Goal: Task Accomplishment & Management: Use online tool/utility

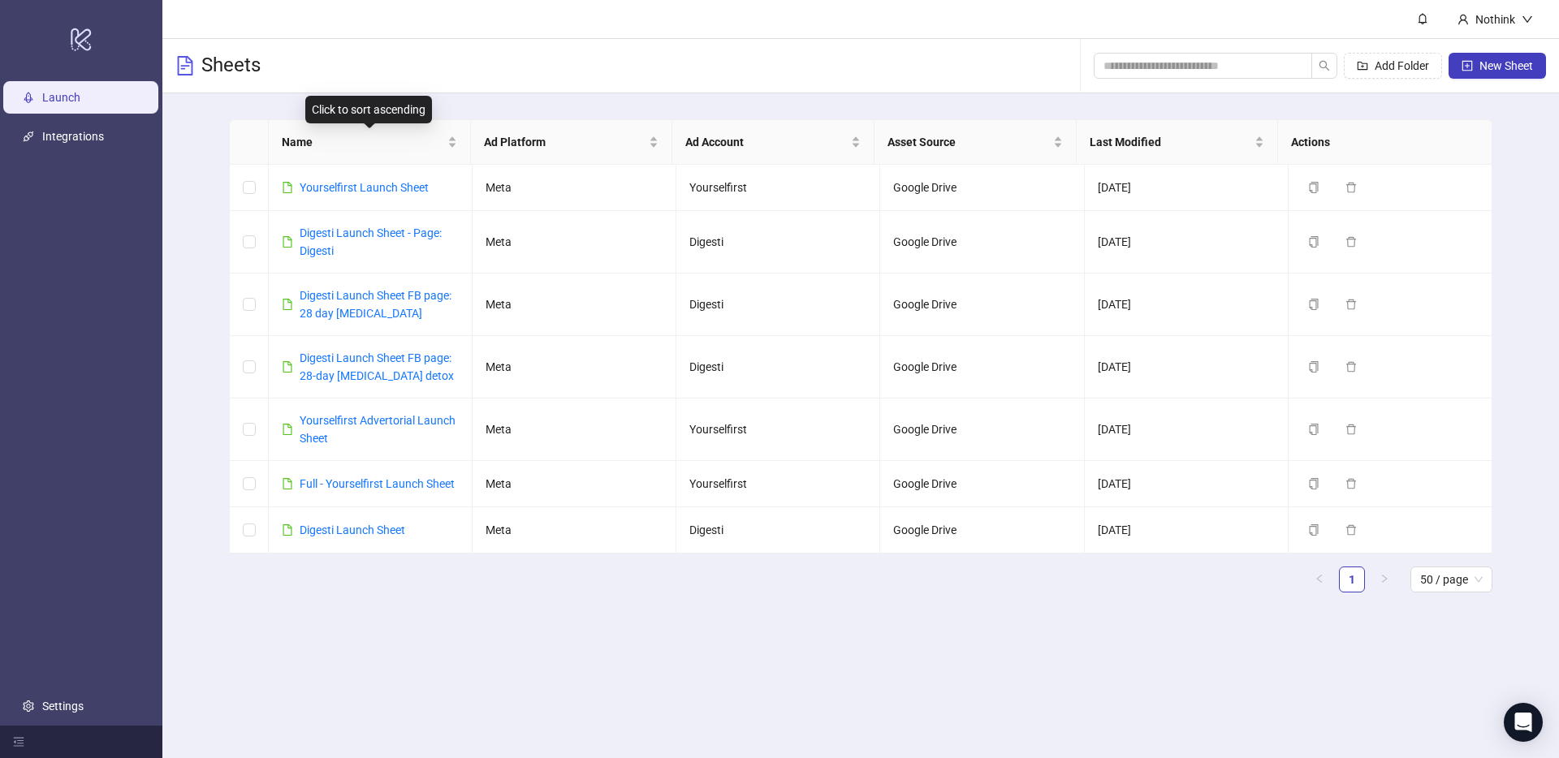
drag, startPoint x: 425, startPoint y: 93, endPoint x: 370, endPoint y: 173, distance: 96.8
click at [425, 93] on main "Name Ad Platform Ad Account Asset Source Last Modified Actions Yourselfirst Lau…" at bounding box center [860, 362] width 1289 height 538
click at [363, 181] on link "Yourselfirst Launch Sheet" at bounding box center [364, 187] width 129 height 13
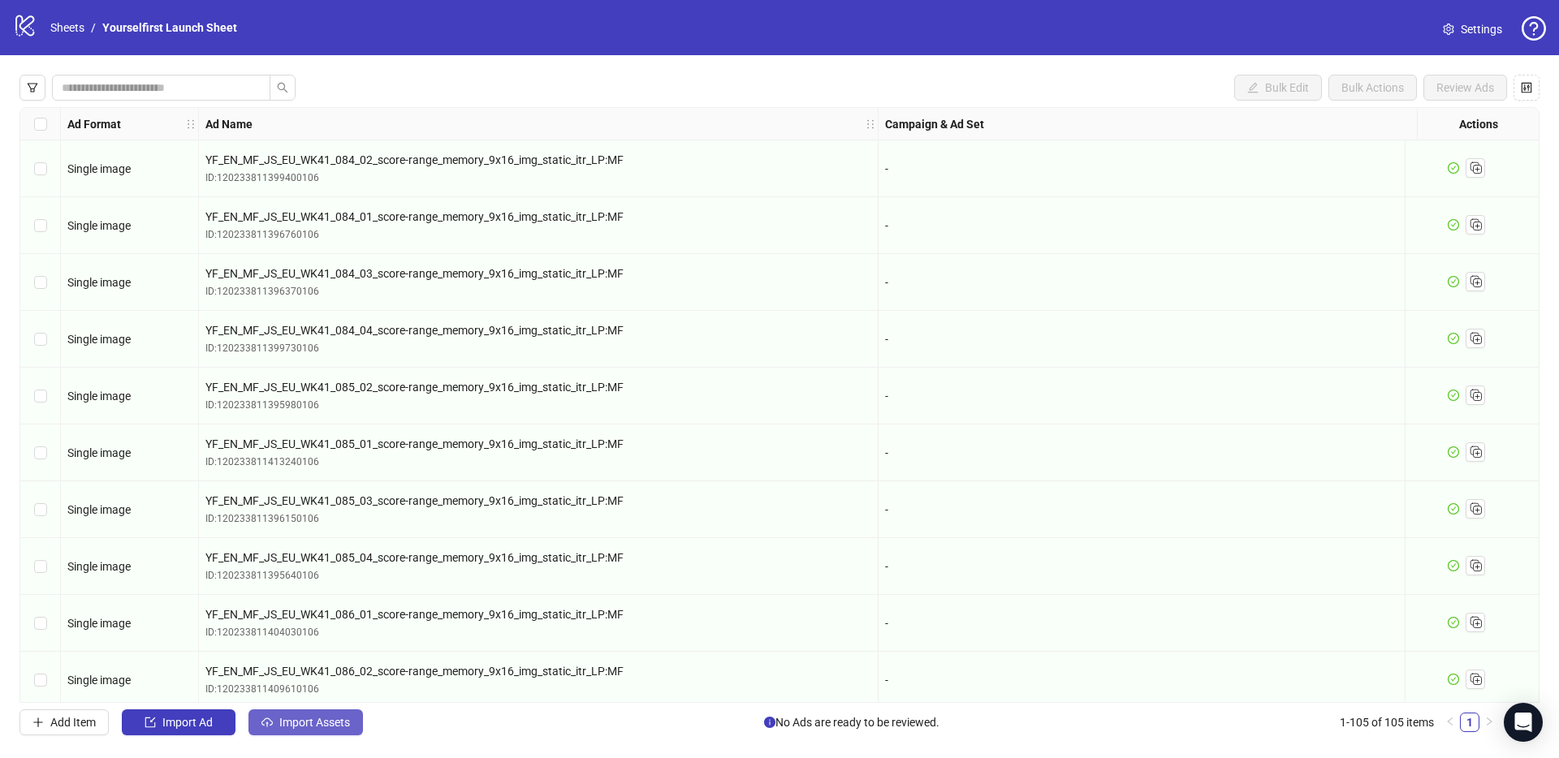
click at [308, 723] on span "Import Assets" at bounding box center [314, 722] width 71 height 13
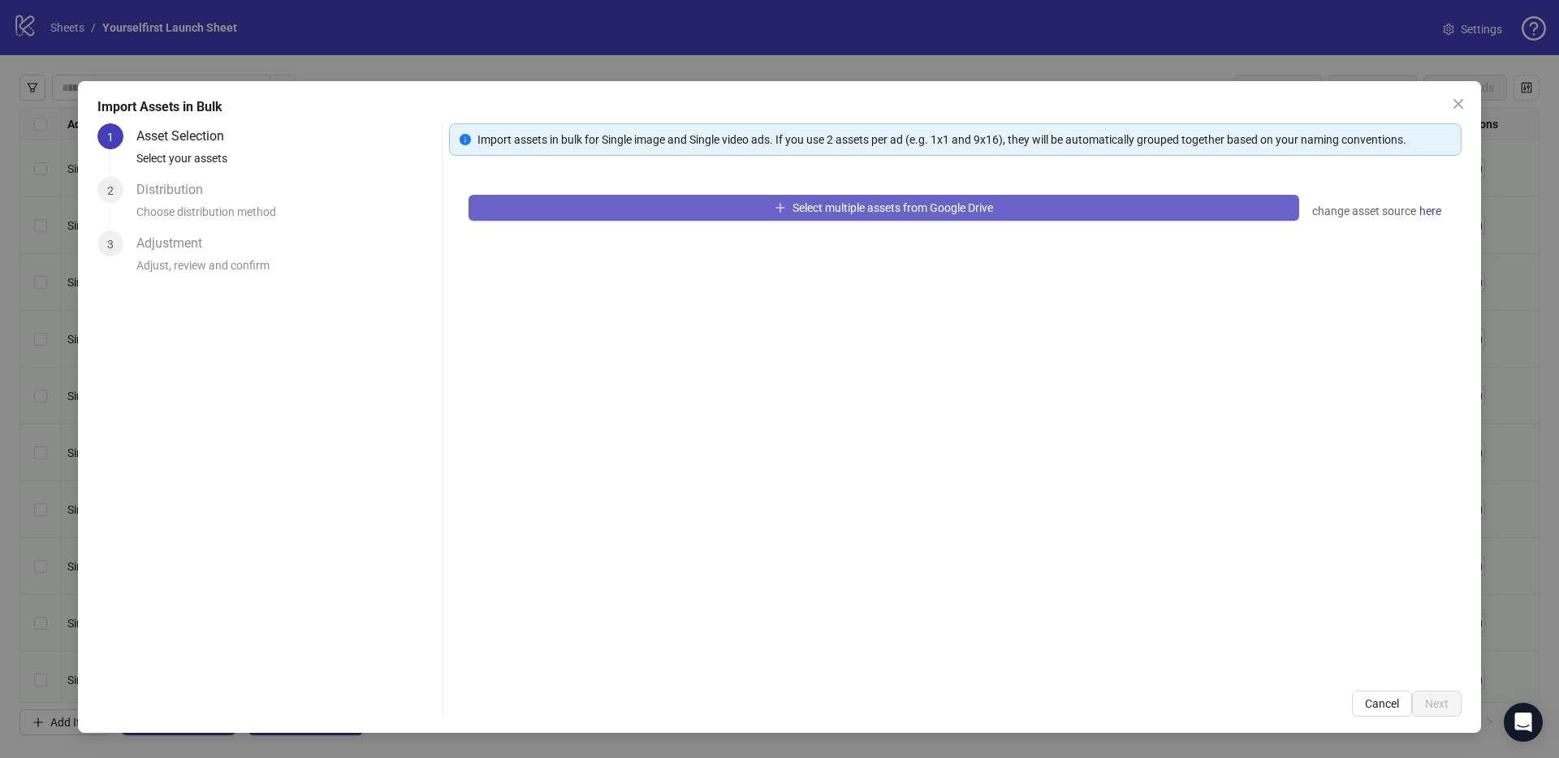
click at [689, 207] on button "Select multiple assets from Google Drive" at bounding box center [883, 208] width 831 height 26
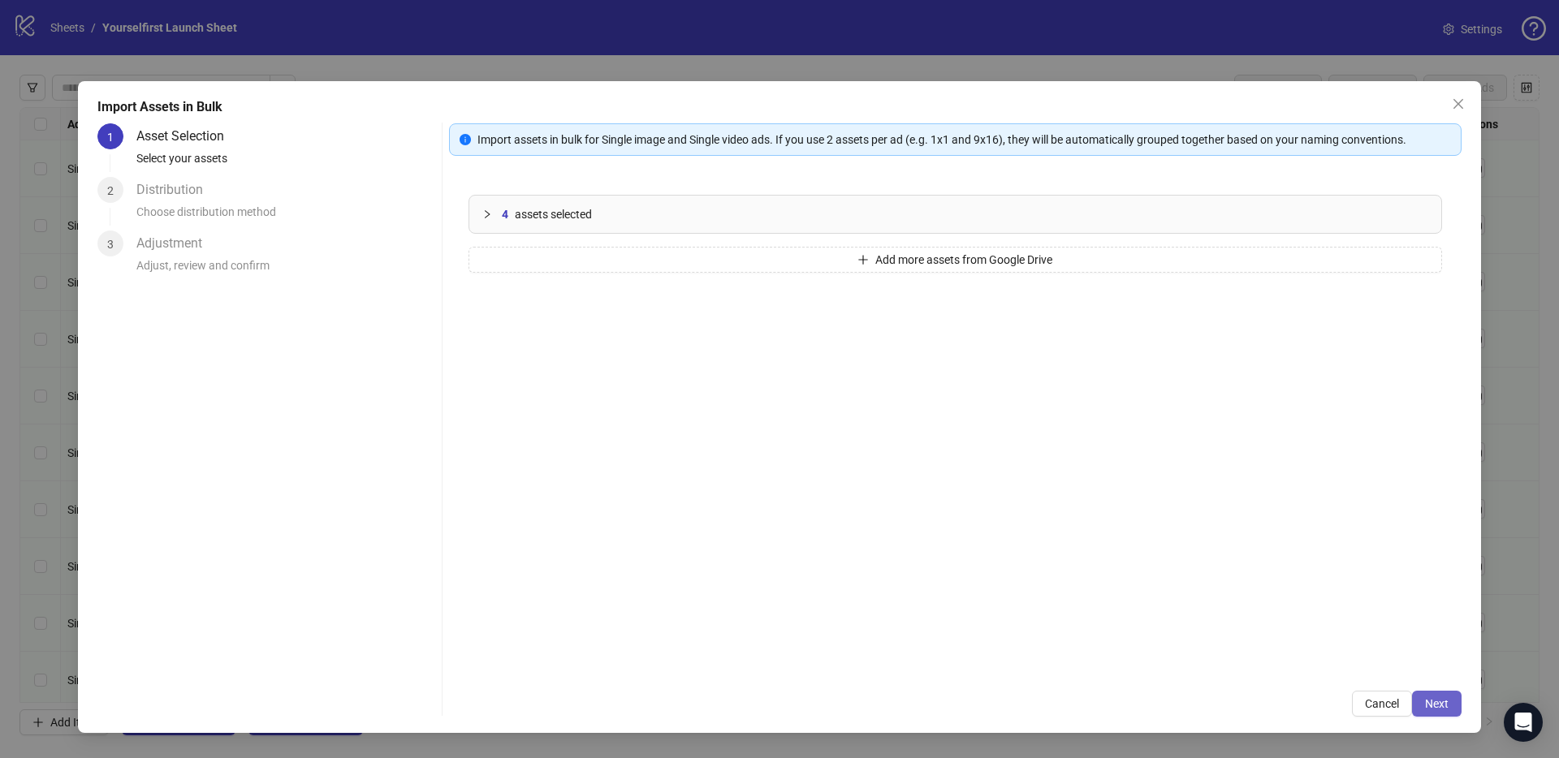
click at [1438, 704] on span "Next" at bounding box center [1437, 703] width 24 height 13
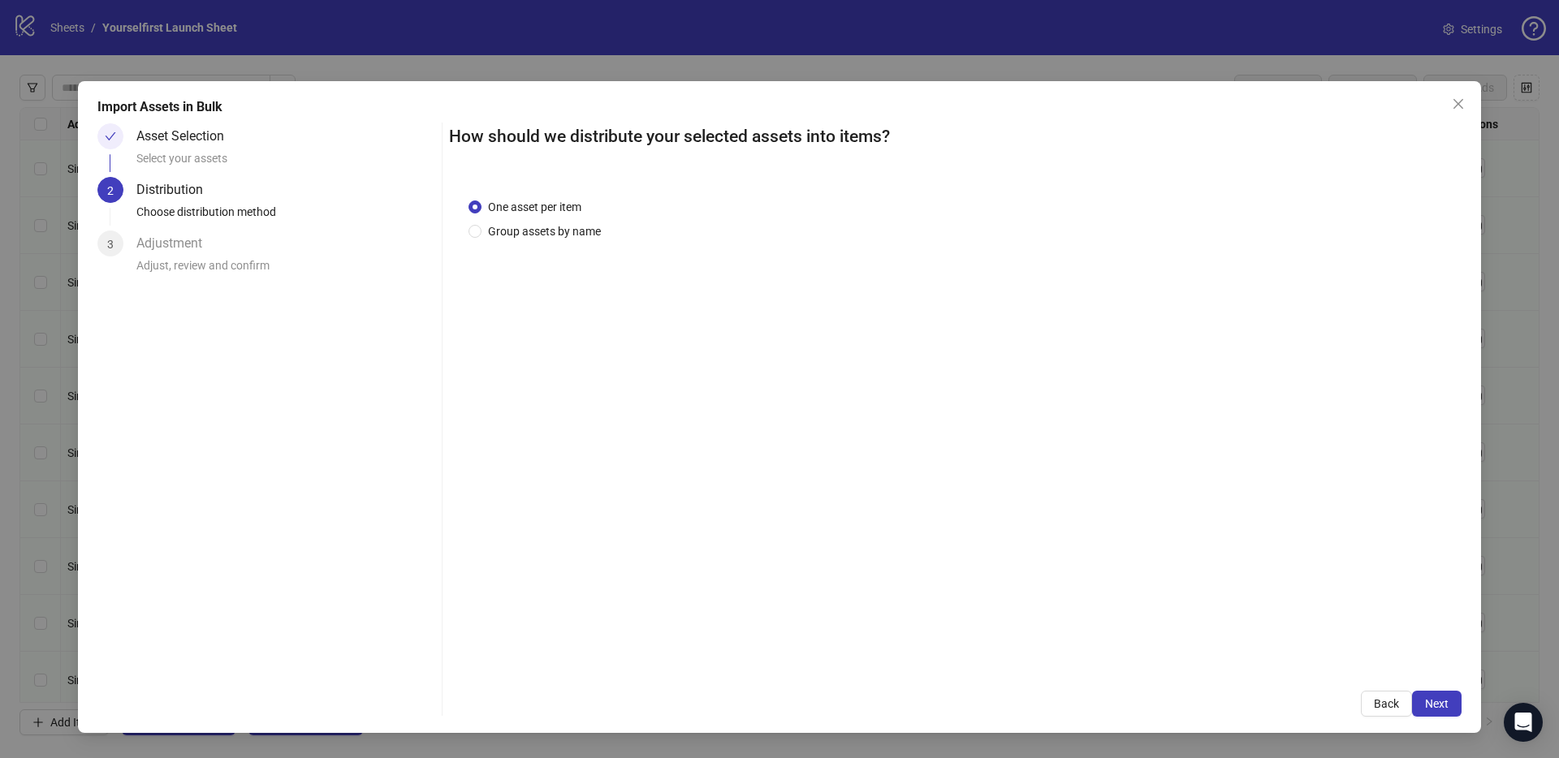
click at [1438, 704] on span "Next" at bounding box center [1437, 703] width 24 height 13
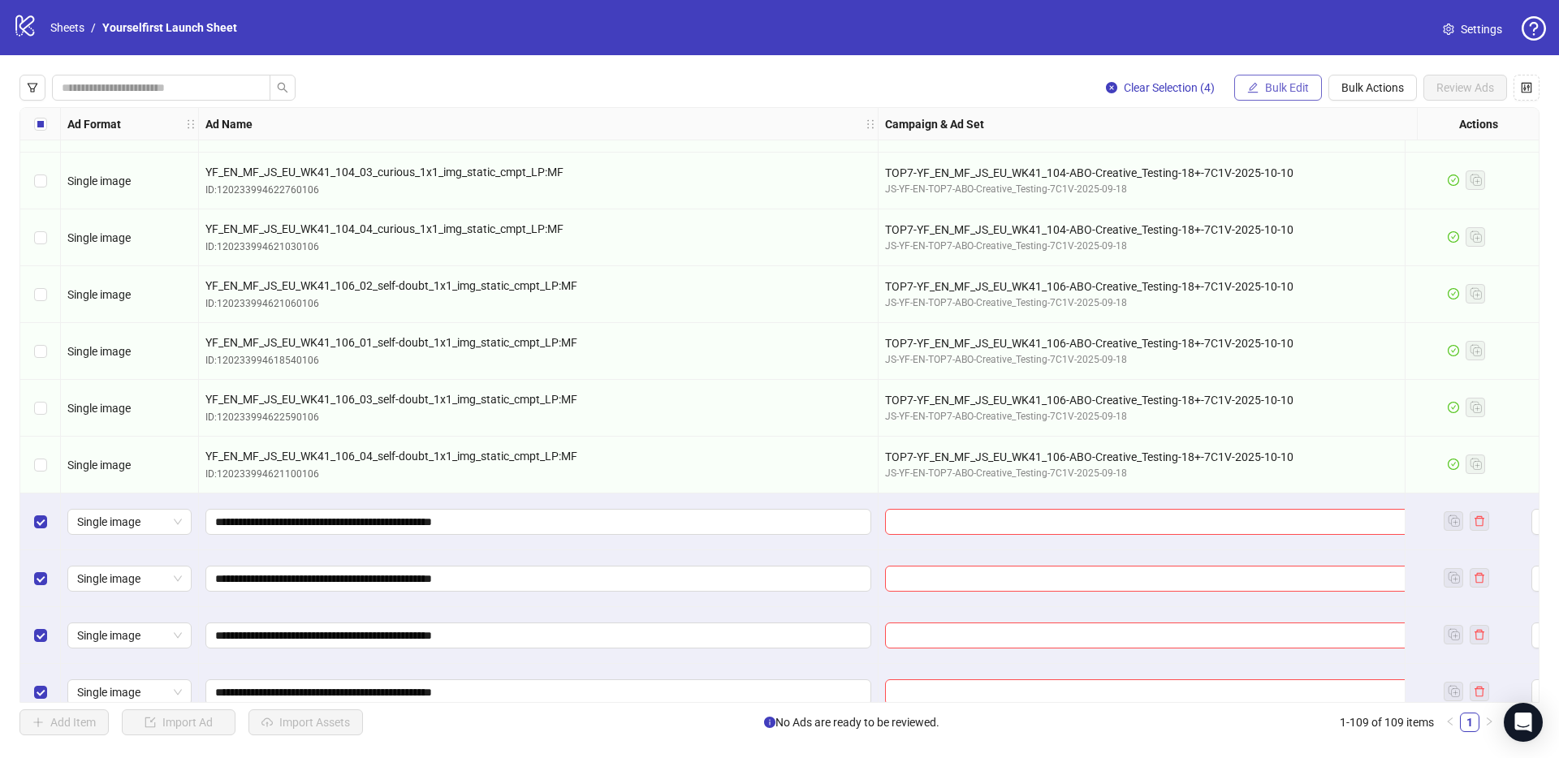
click at [1288, 88] on span "Bulk Edit" at bounding box center [1287, 87] width 44 height 13
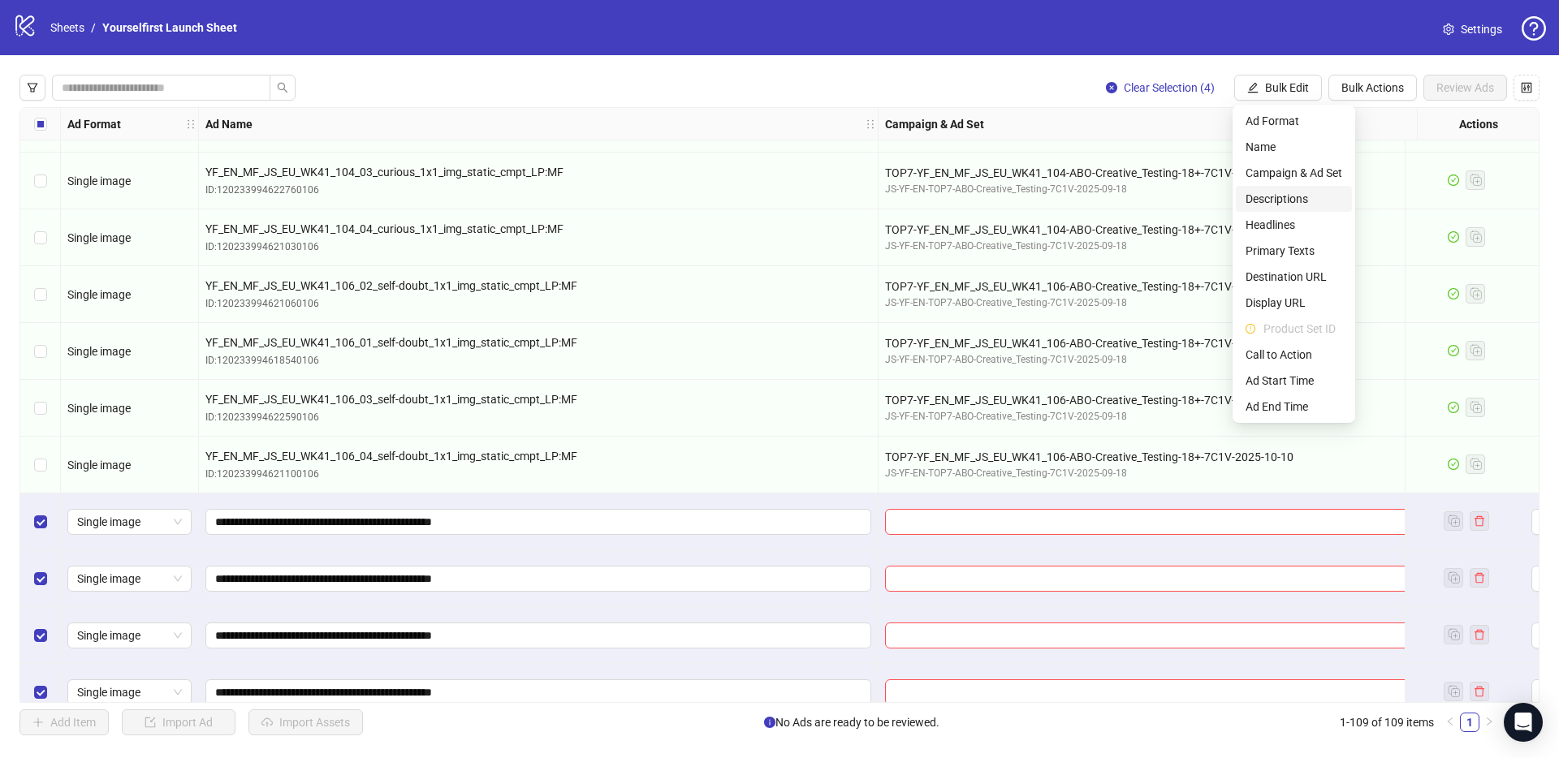
scroll to position [5639, 0]
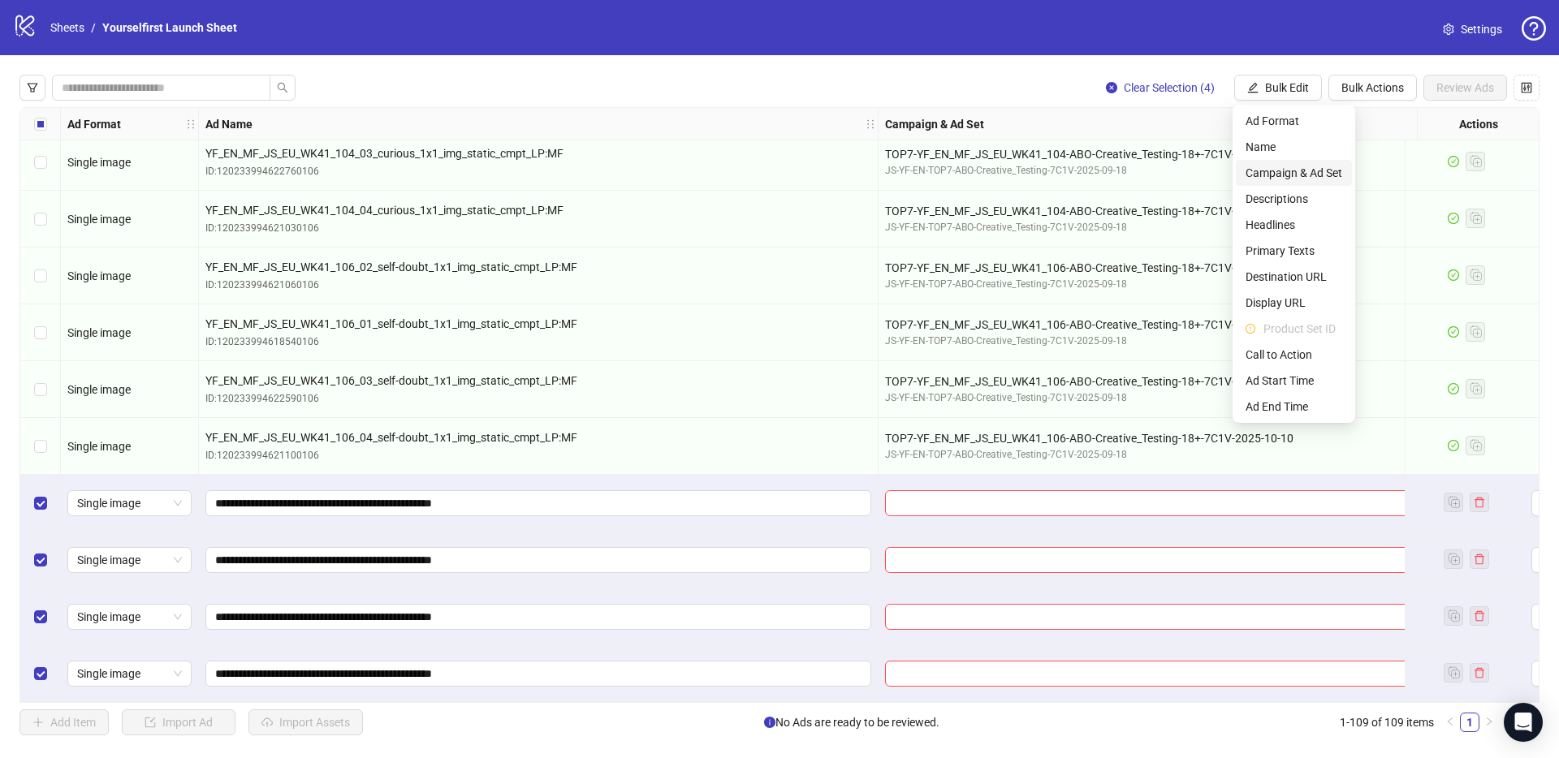
click at [1291, 165] on span "Campaign & Ad Set" at bounding box center [1293, 173] width 97 height 18
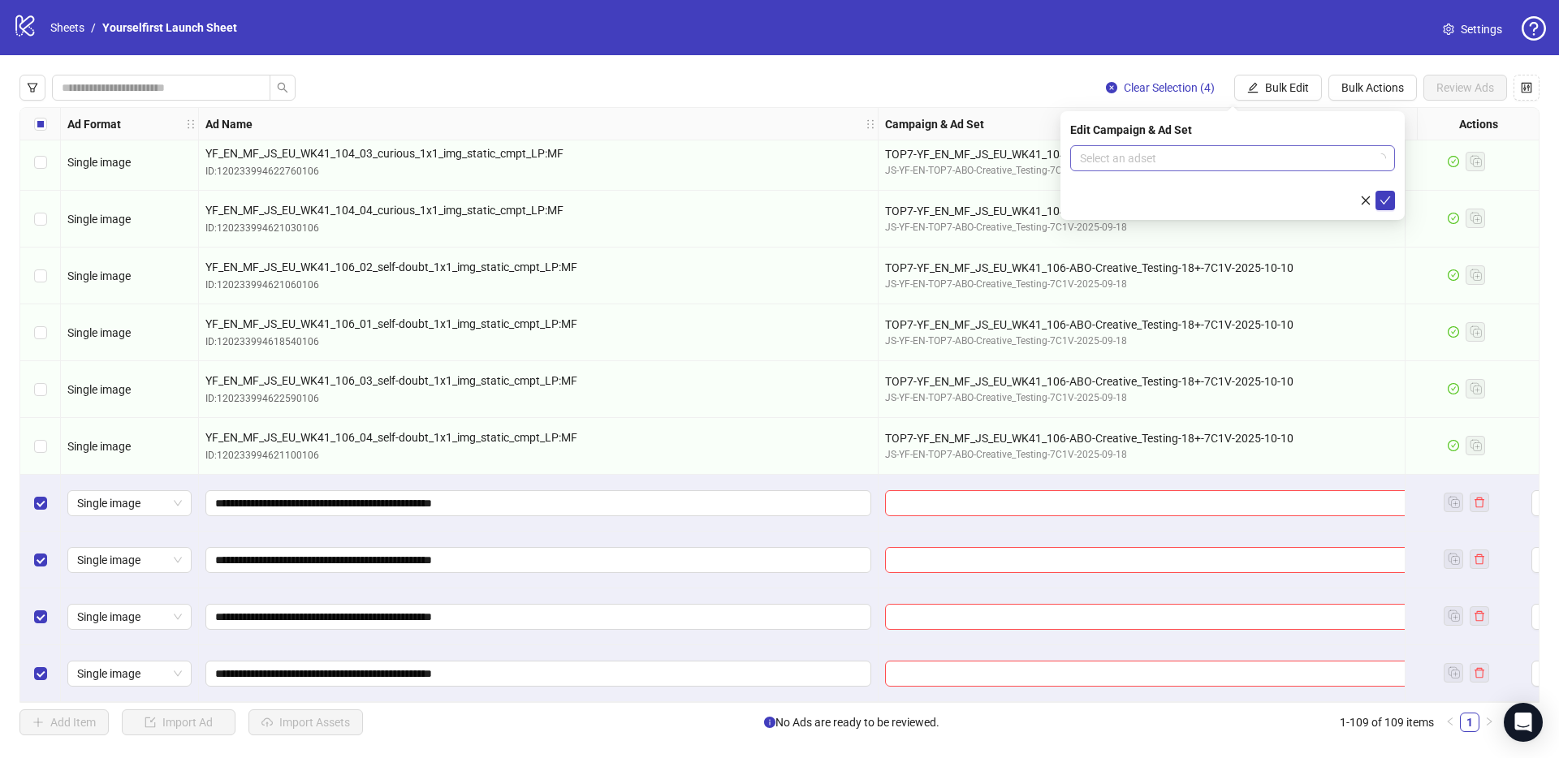
click at [1145, 161] on input "search" at bounding box center [1225, 158] width 291 height 24
paste input "**********"
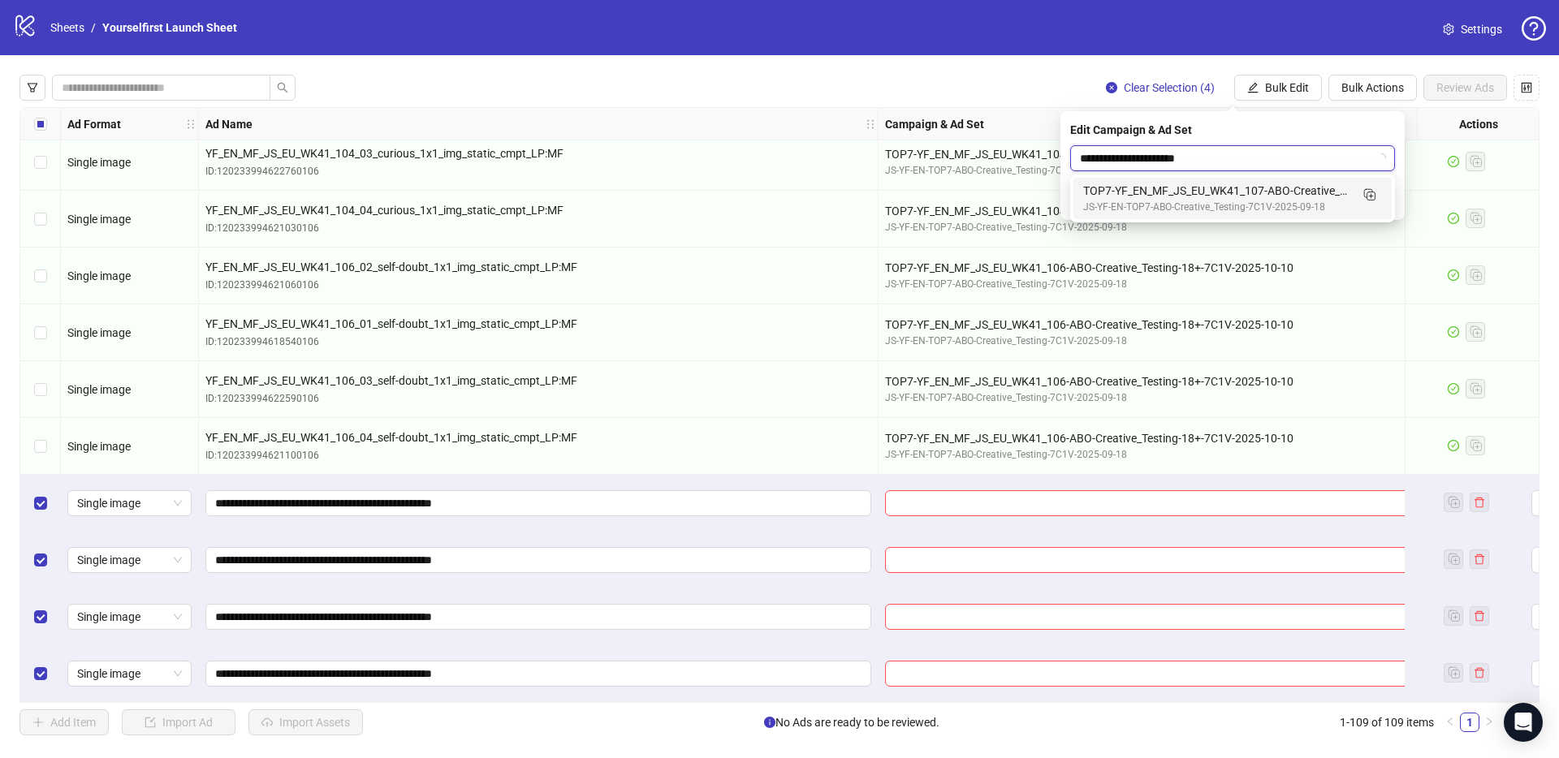
type input "**********"
click at [863, 54] on div "logo/logo-mobile Sheets / Yourselfirst Launch Sheet Settings" at bounding box center [779, 27] width 1559 height 55
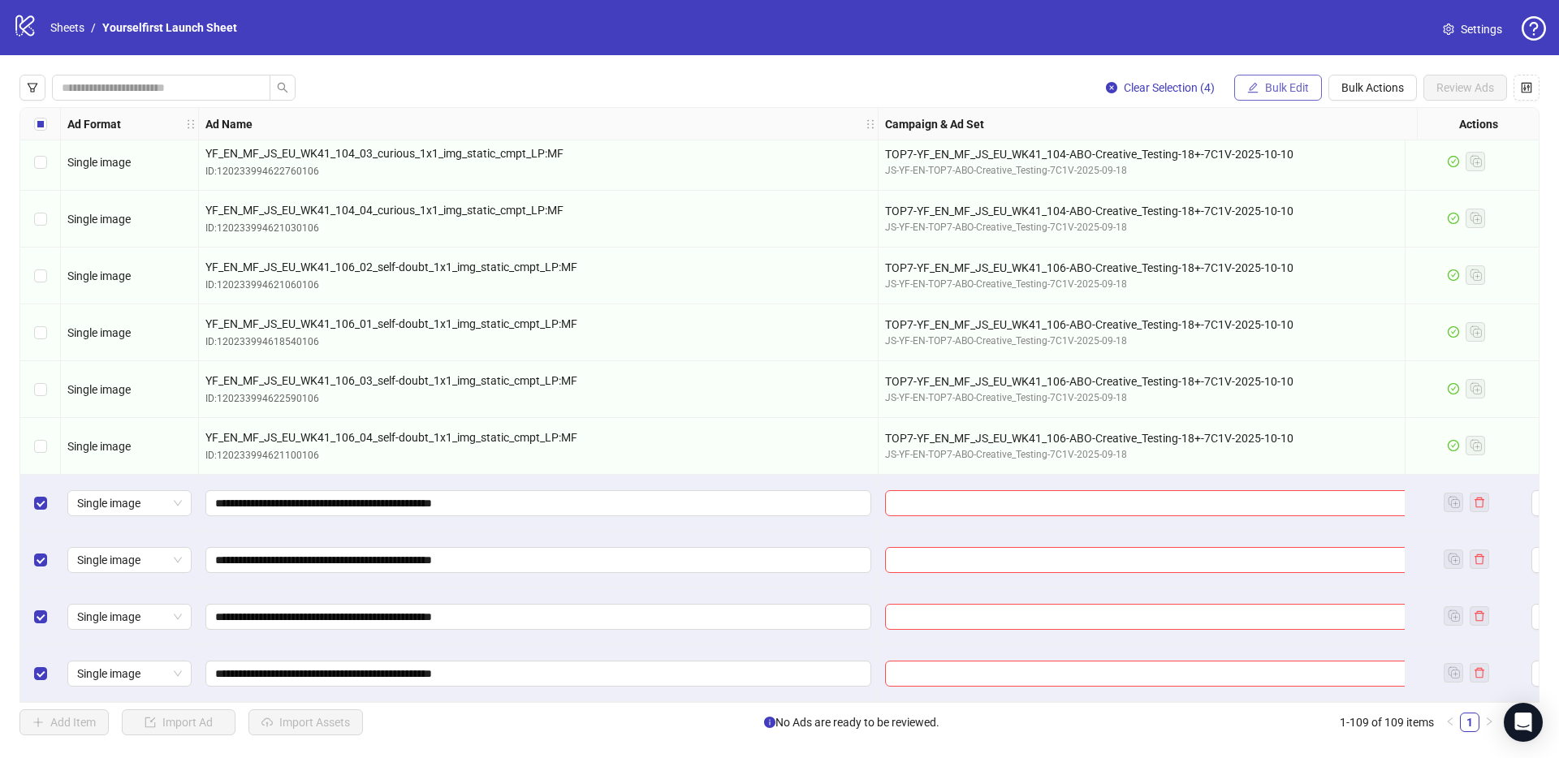
click at [1291, 80] on button "Bulk Edit" at bounding box center [1278, 88] width 88 height 26
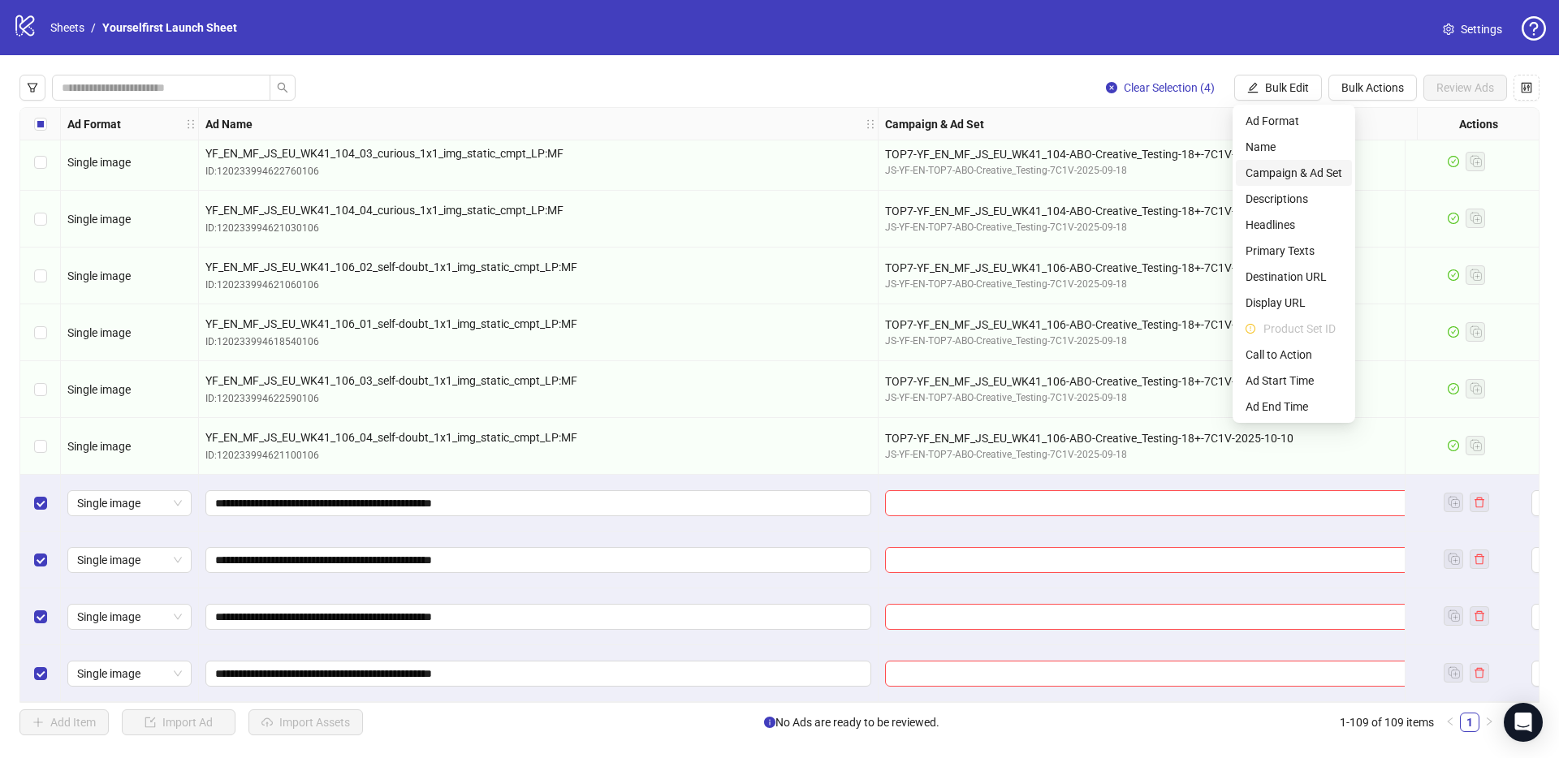
click at [1295, 167] on span "Campaign & Ad Set" at bounding box center [1293, 173] width 97 height 18
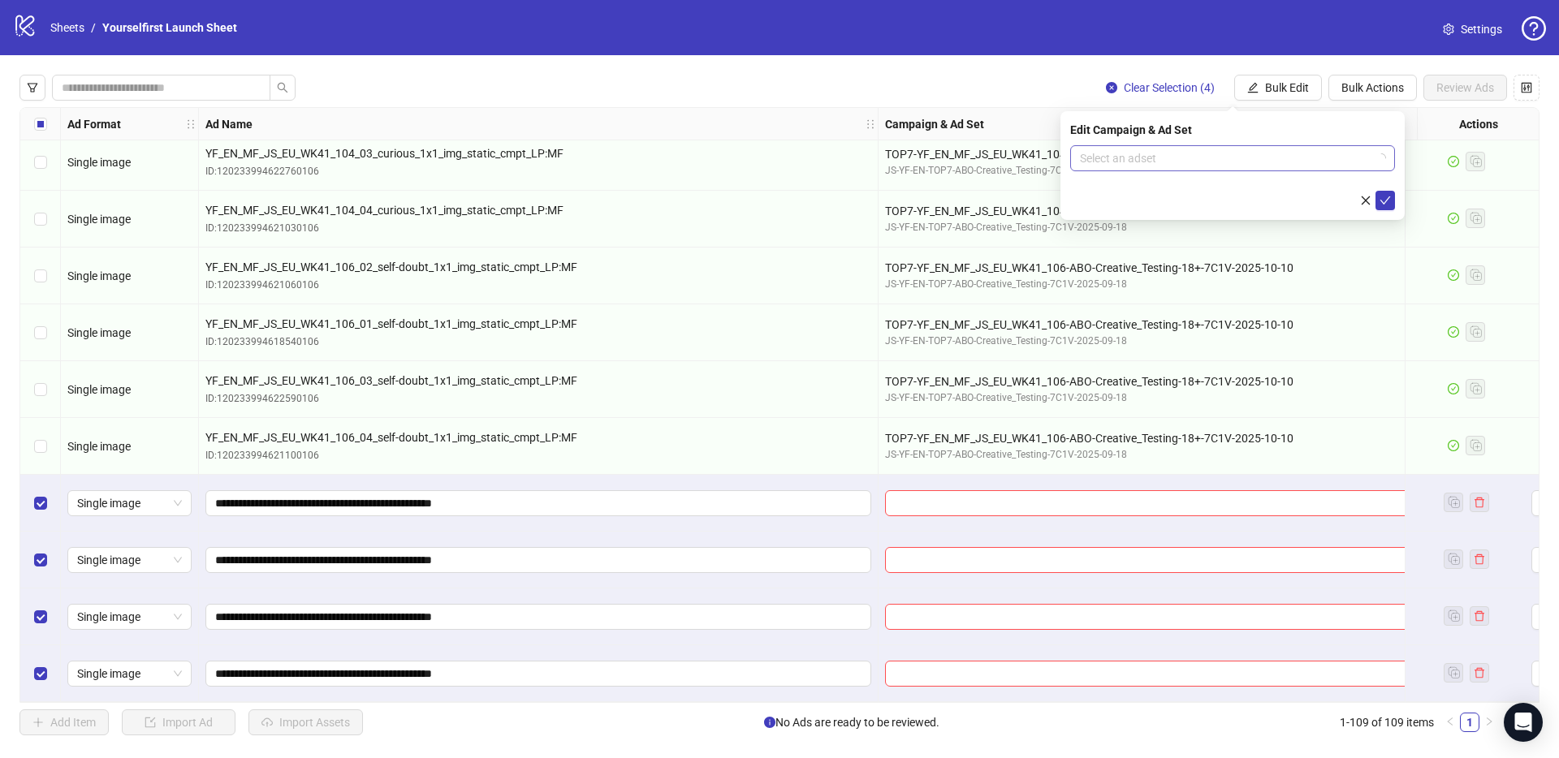
click at [1159, 160] on input "search" at bounding box center [1225, 158] width 291 height 24
paste input "**********"
type input "**********"
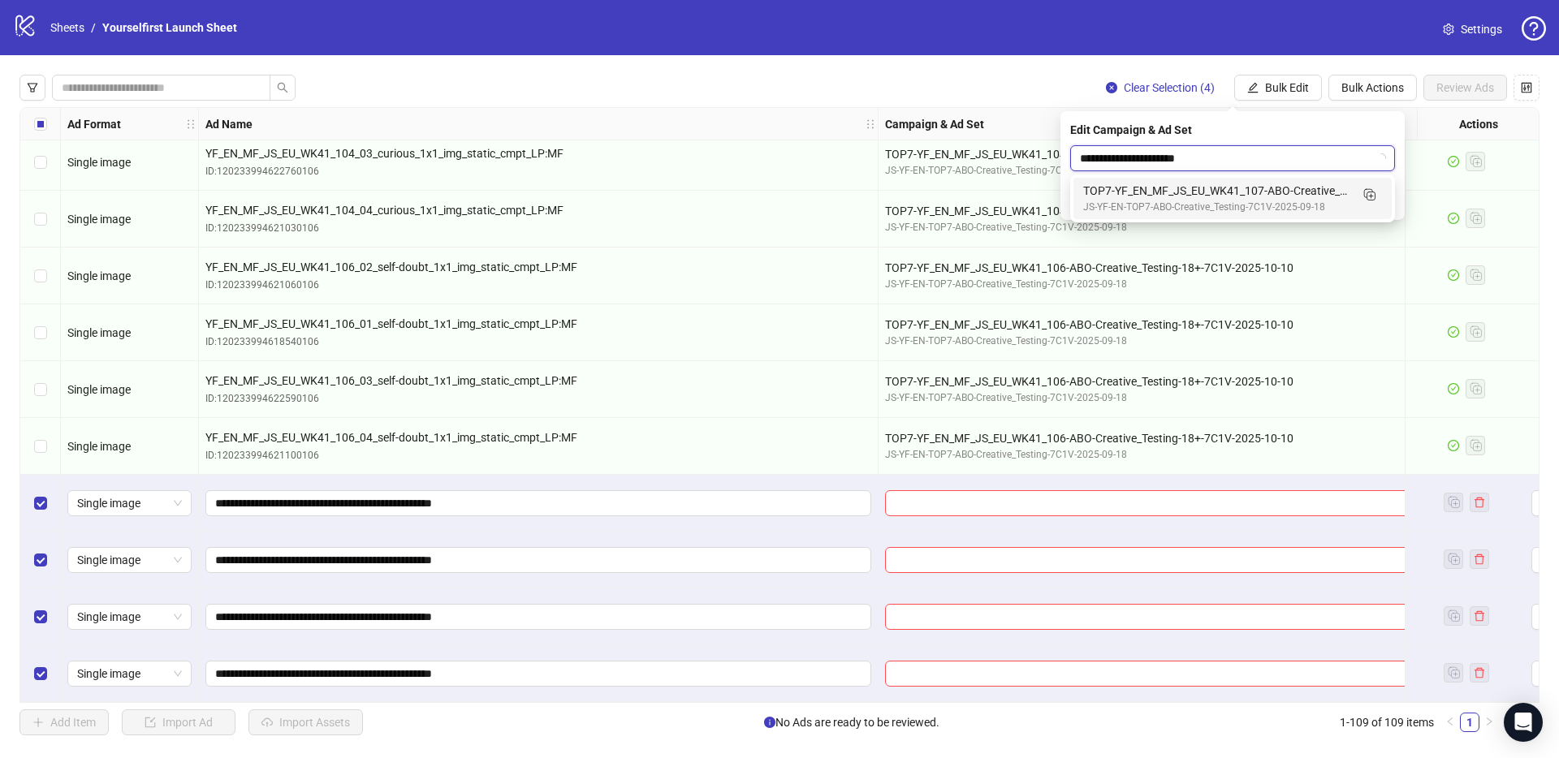
click at [1171, 189] on div "TOP7-YF_EN_MF_JS_EU_WK41_107-ABO-Creative_Testing-18+-7C1V-2025-10-11" at bounding box center [1216, 191] width 266 height 18
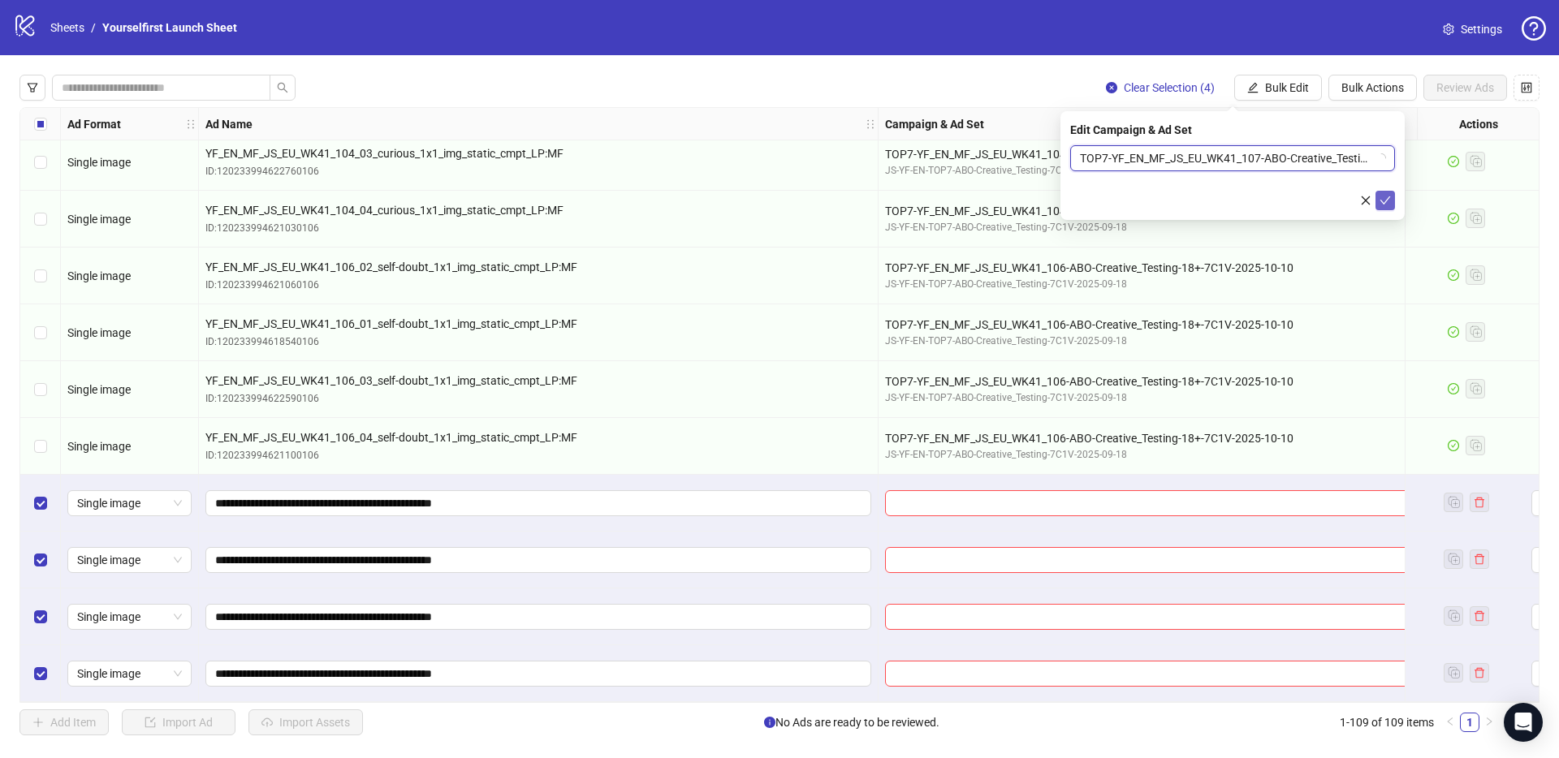
click at [1379, 196] on button "submit" at bounding box center [1384, 200] width 19 height 19
click at [951, 83] on div "Clear Selection (4) Bulk Edit Bulk Actions Review Ads" at bounding box center [779, 88] width 1520 height 26
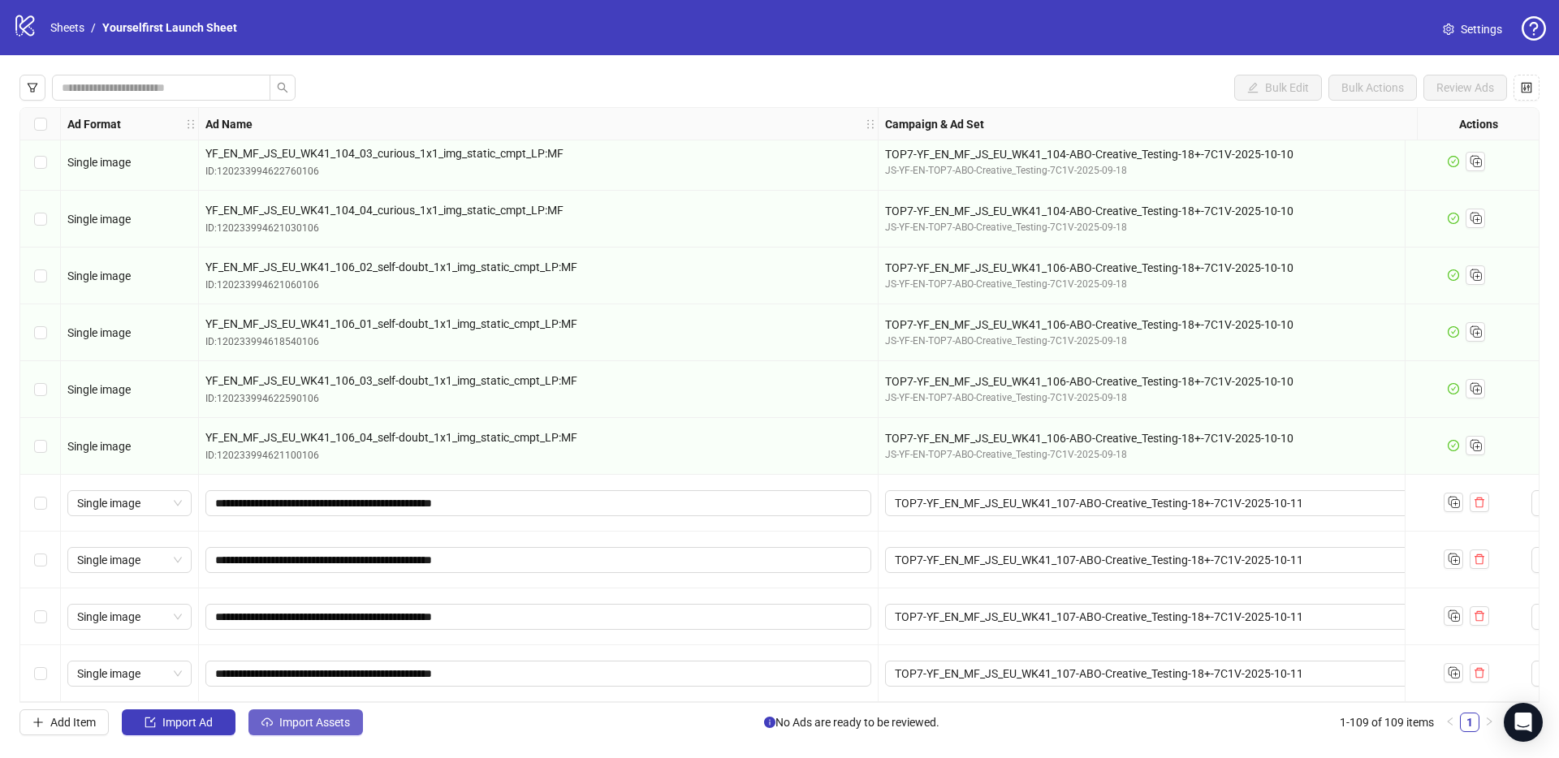
click at [306, 725] on span "Import Assets" at bounding box center [314, 722] width 71 height 13
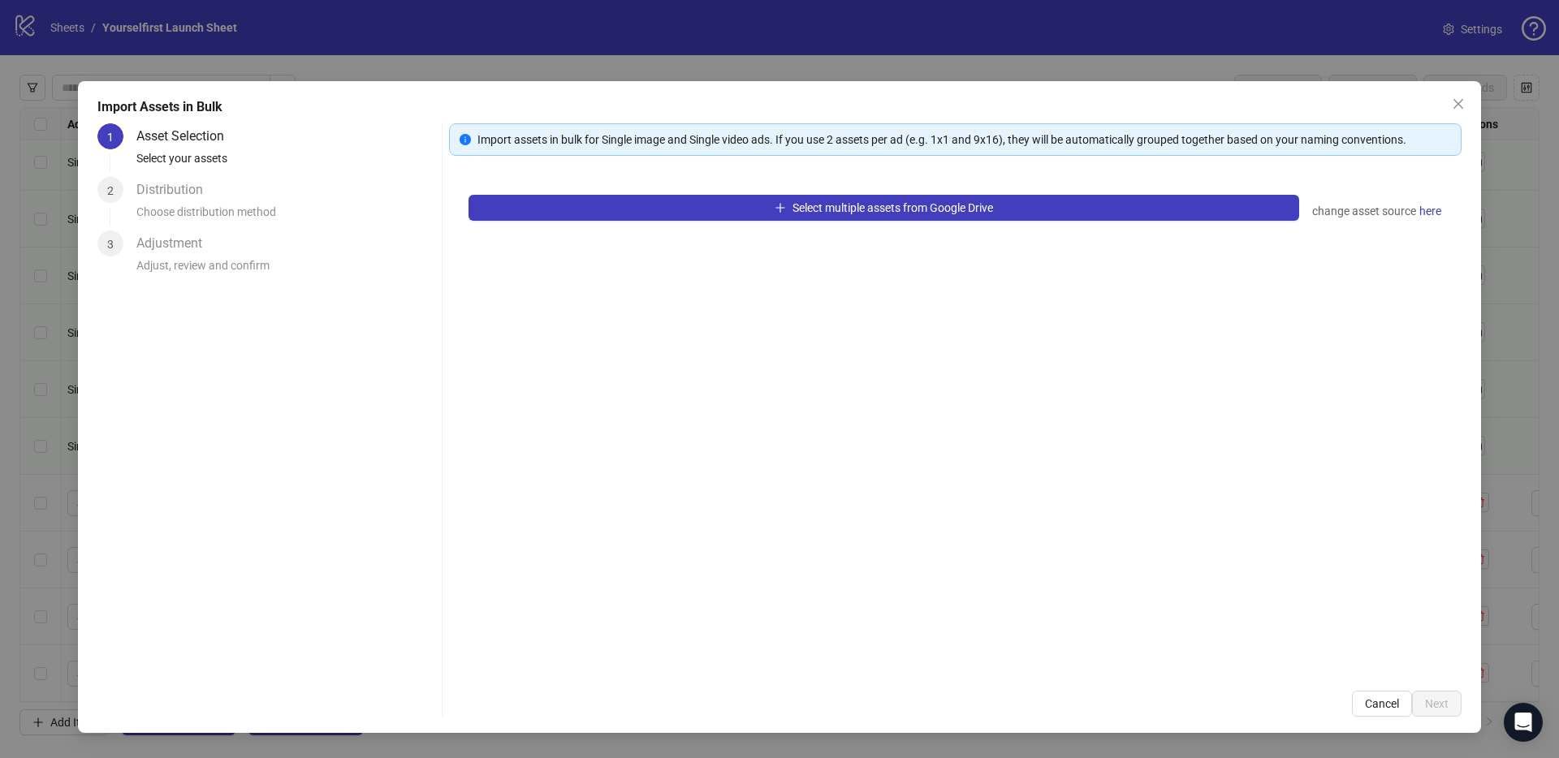
click at [842, 226] on div "Select multiple assets from Google Drive change asset source here" at bounding box center [955, 423] width 1012 height 496
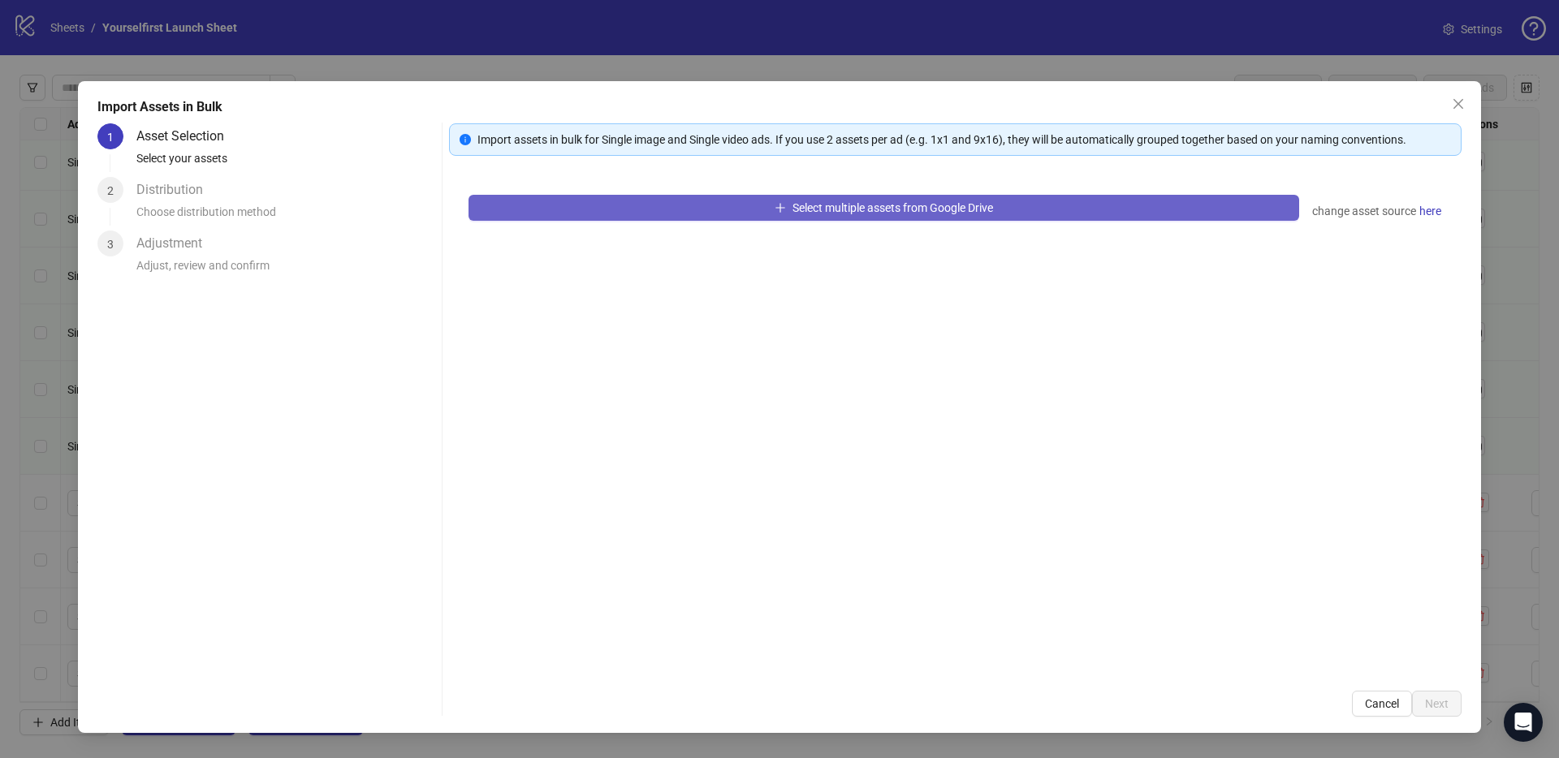
click at [855, 206] on span "Select multiple assets from Google Drive" at bounding box center [892, 207] width 201 height 13
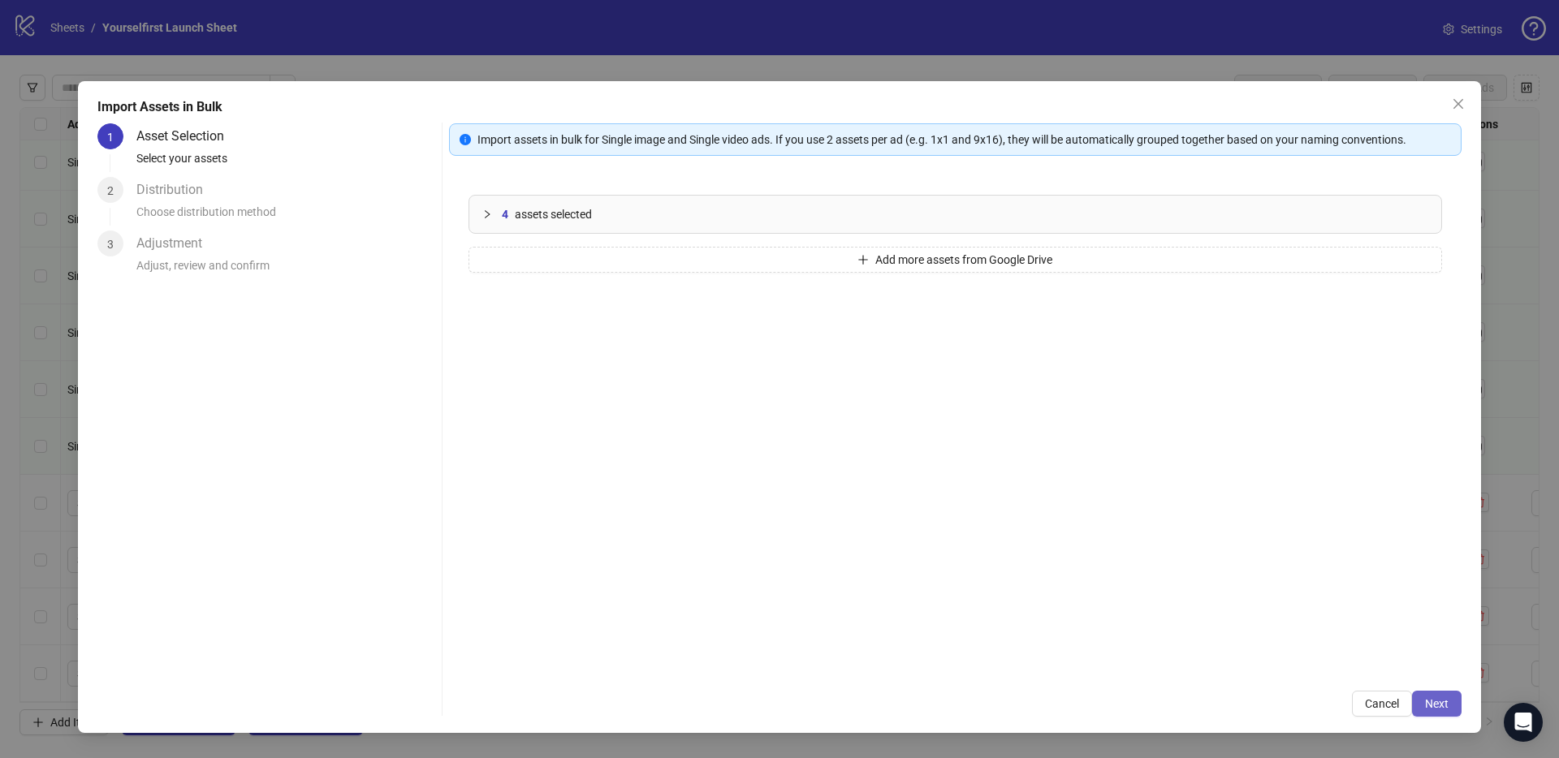
click at [1456, 706] on button "Next" at bounding box center [1437, 704] width 50 height 26
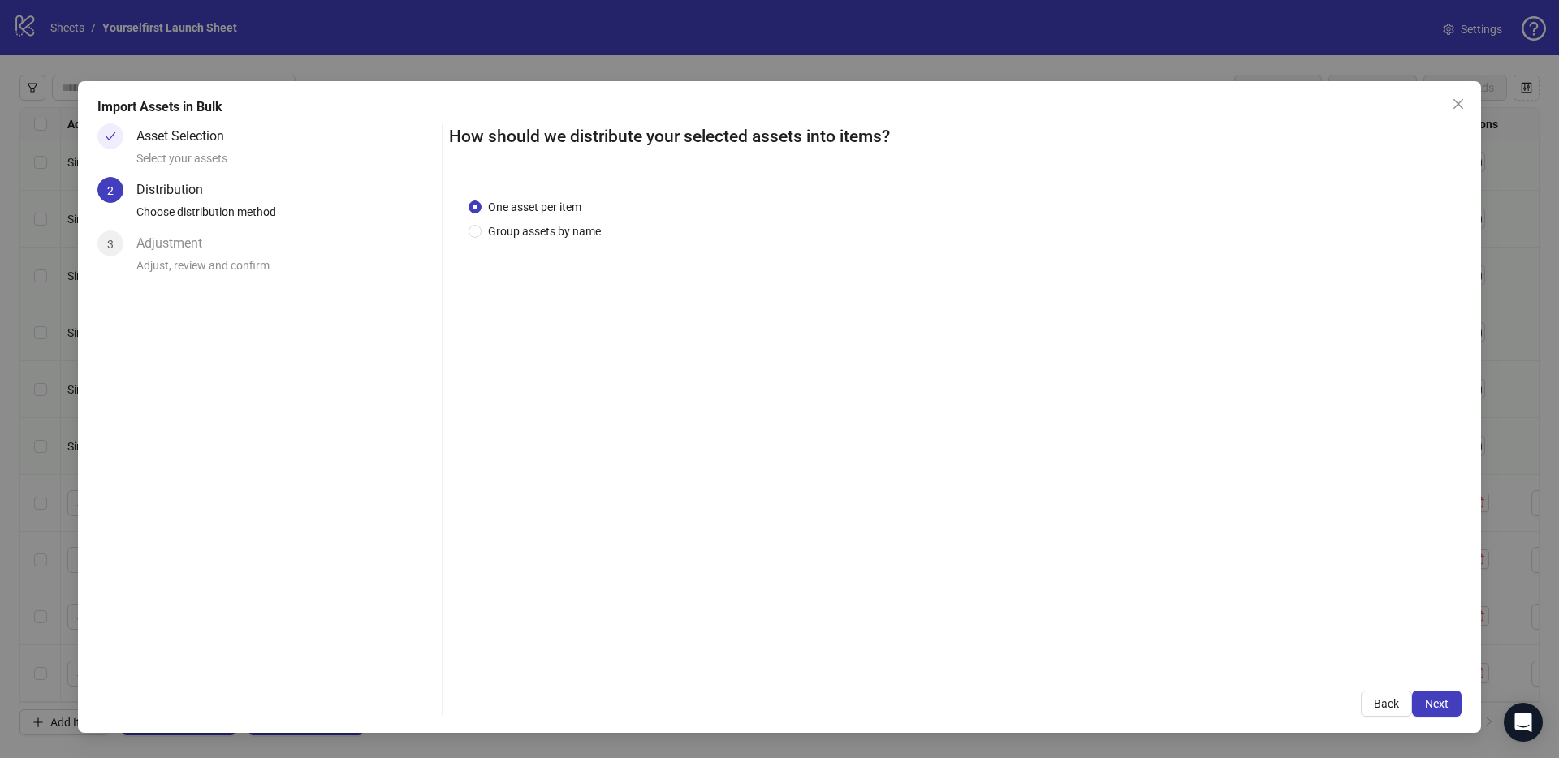
click at [1448, 703] on button "Next" at bounding box center [1437, 704] width 50 height 26
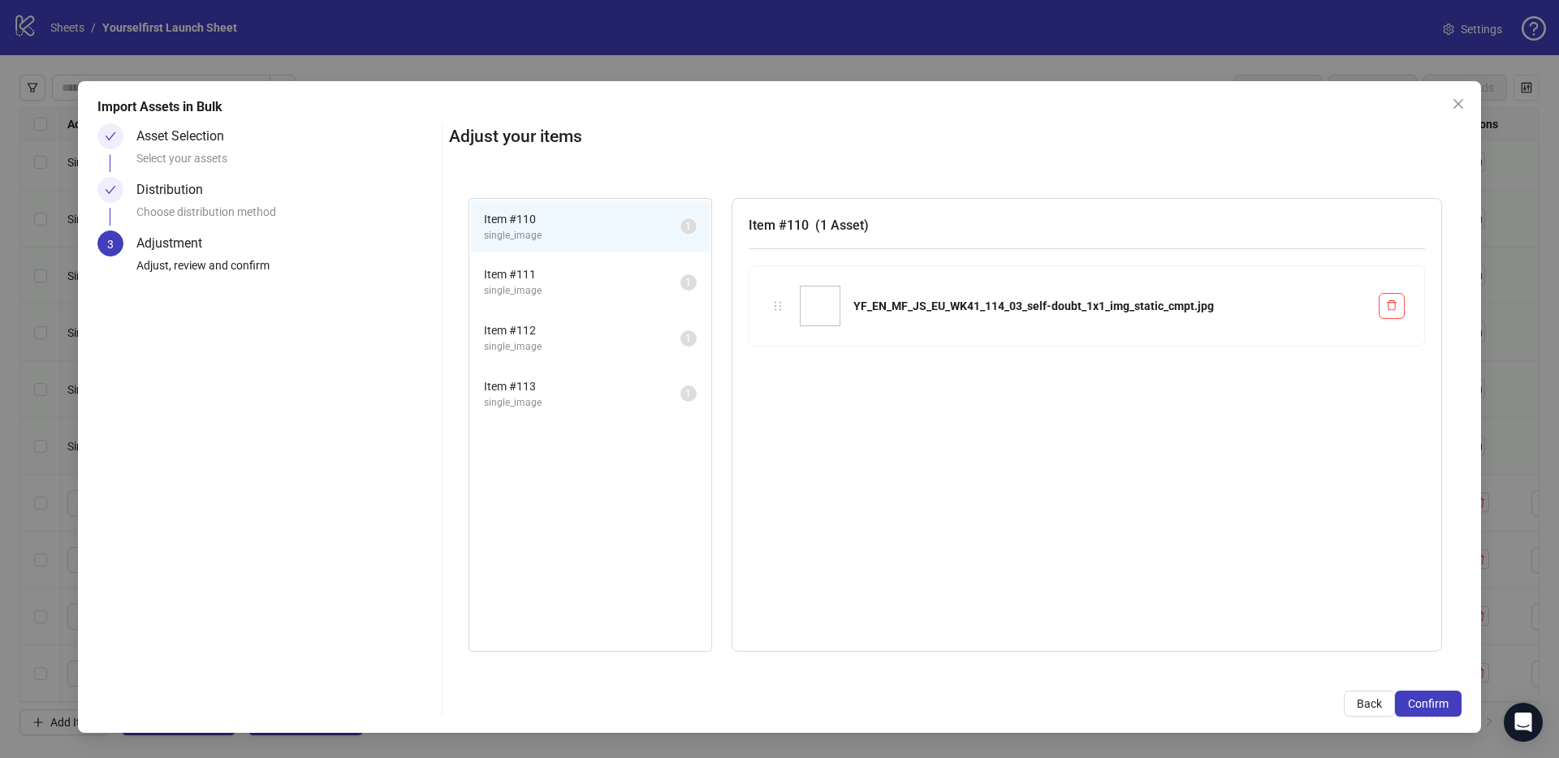
click at [1448, 703] on button "Confirm" at bounding box center [1428, 704] width 67 height 26
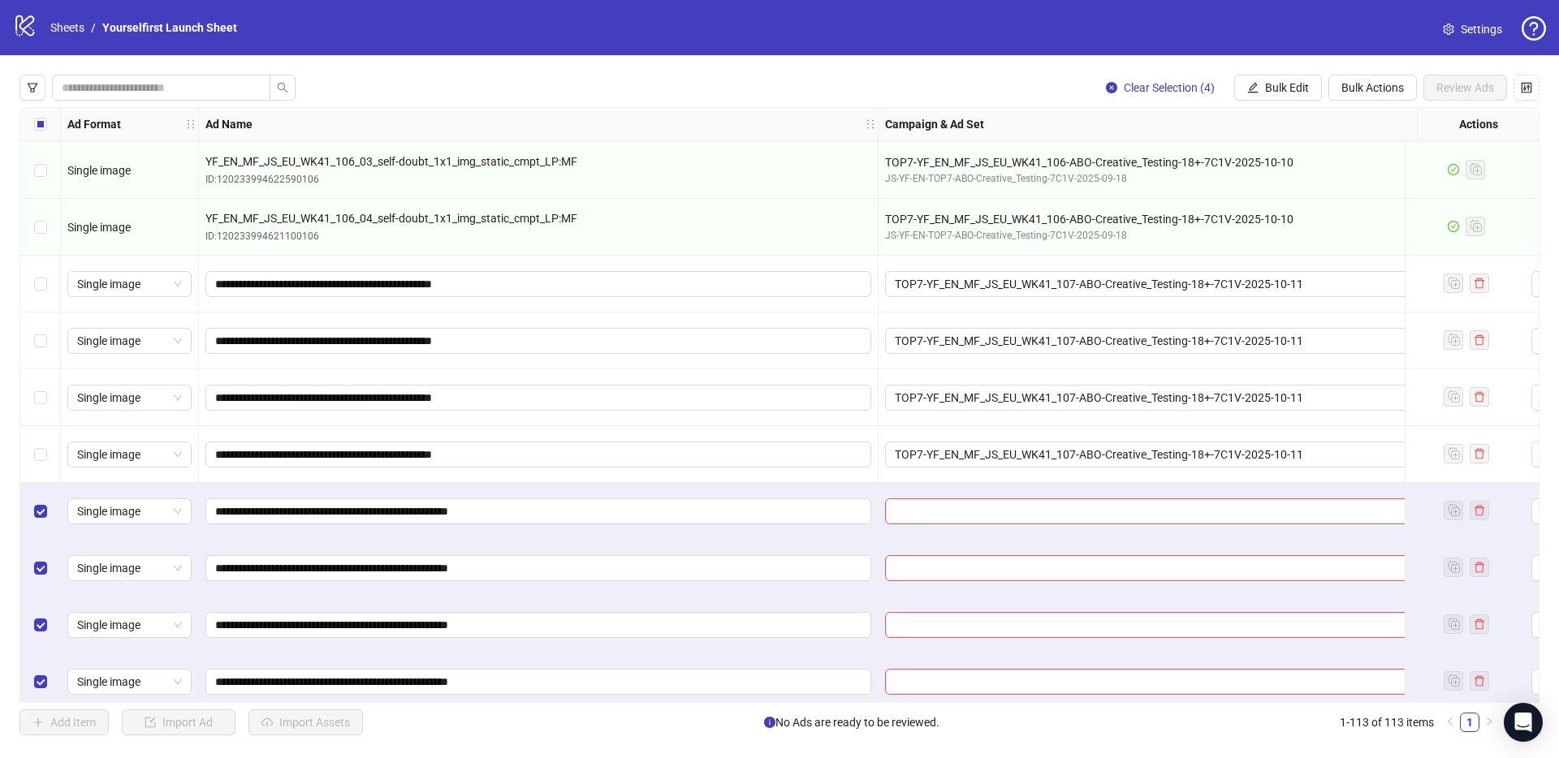
scroll to position [5867, 0]
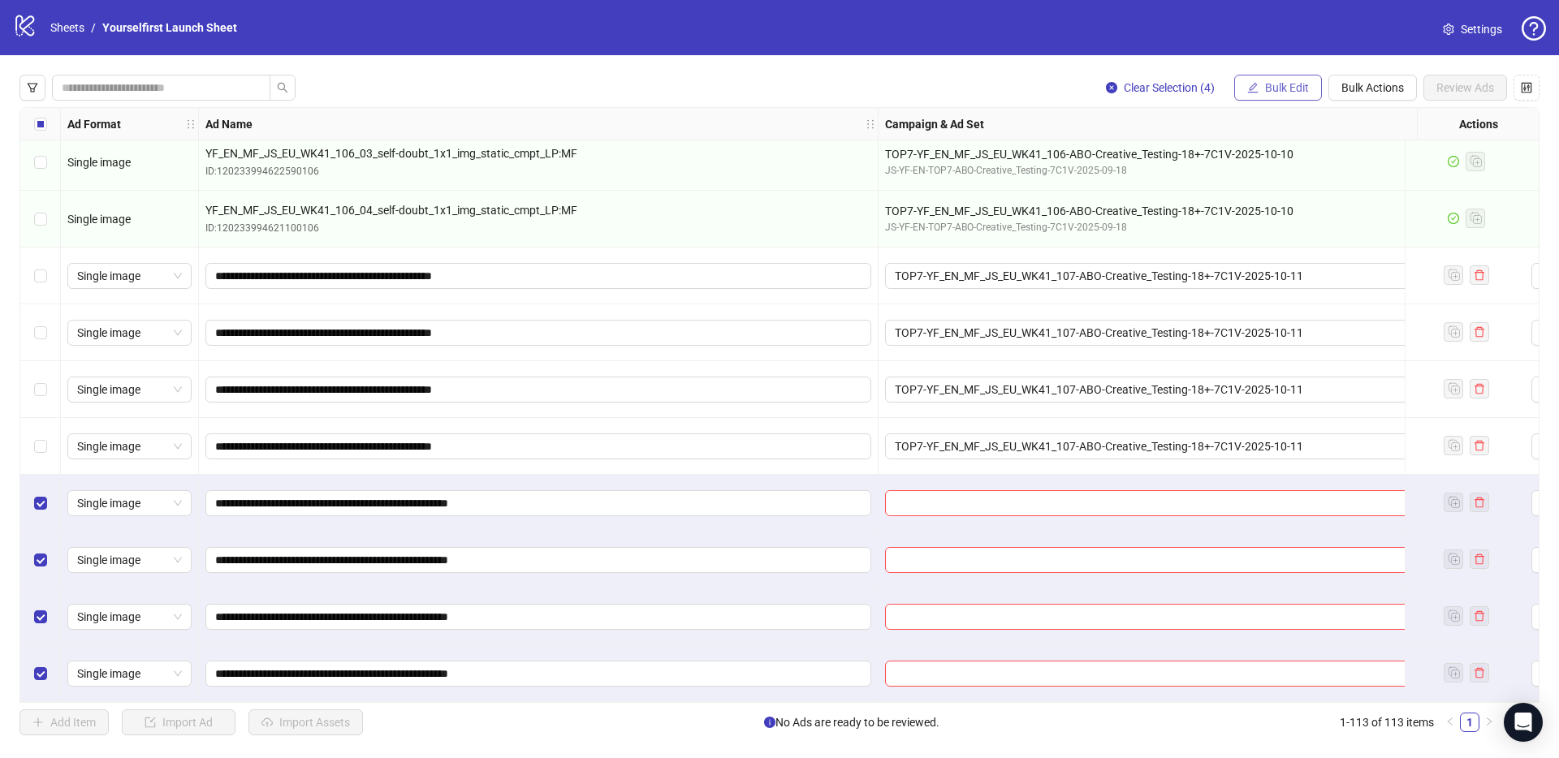
click at [1275, 97] on button "Bulk Edit" at bounding box center [1278, 88] width 88 height 26
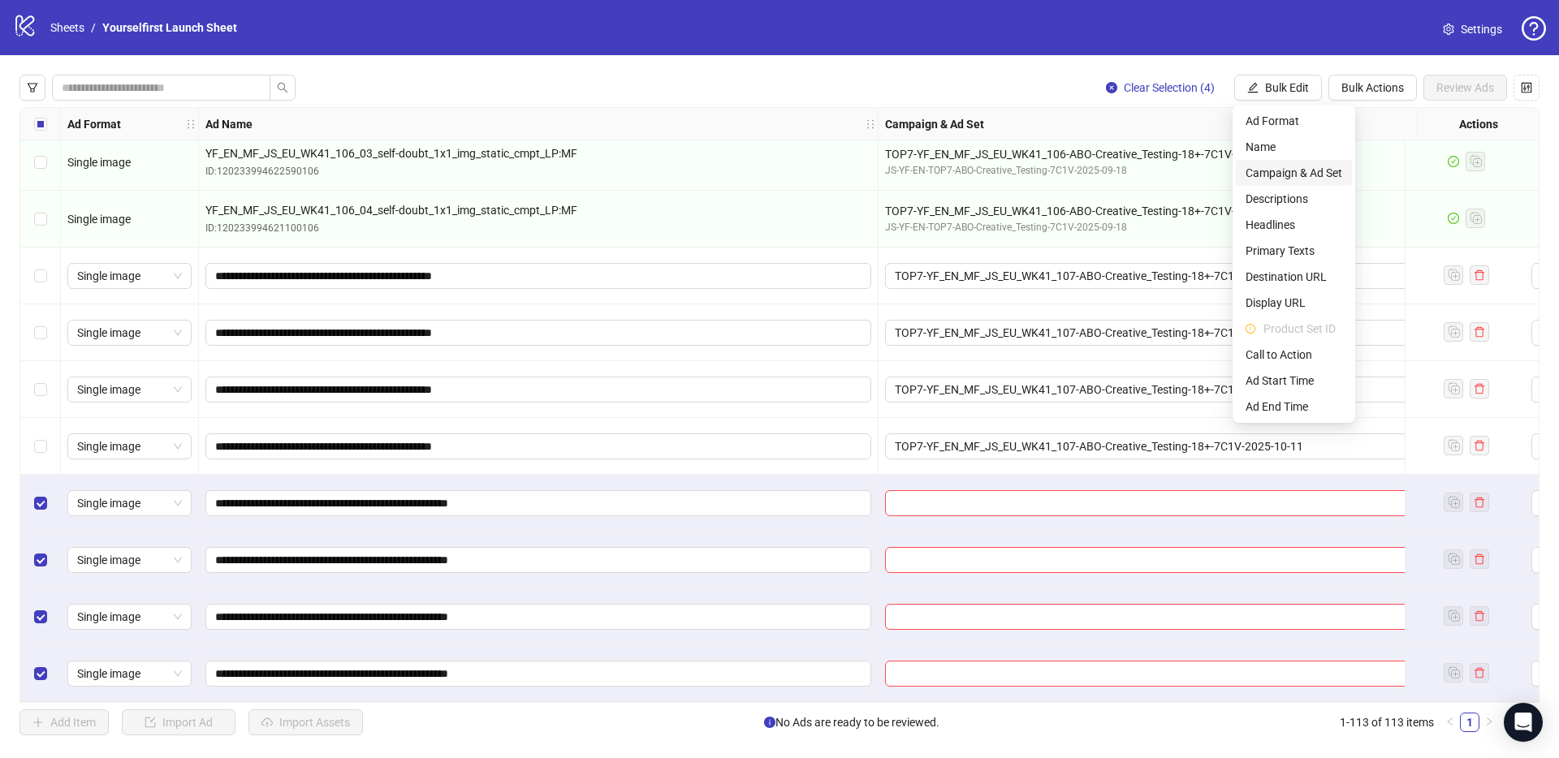
click at [1300, 173] on span "Campaign & Ad Set" at bounding box center [1293, 173] width 97 height 18
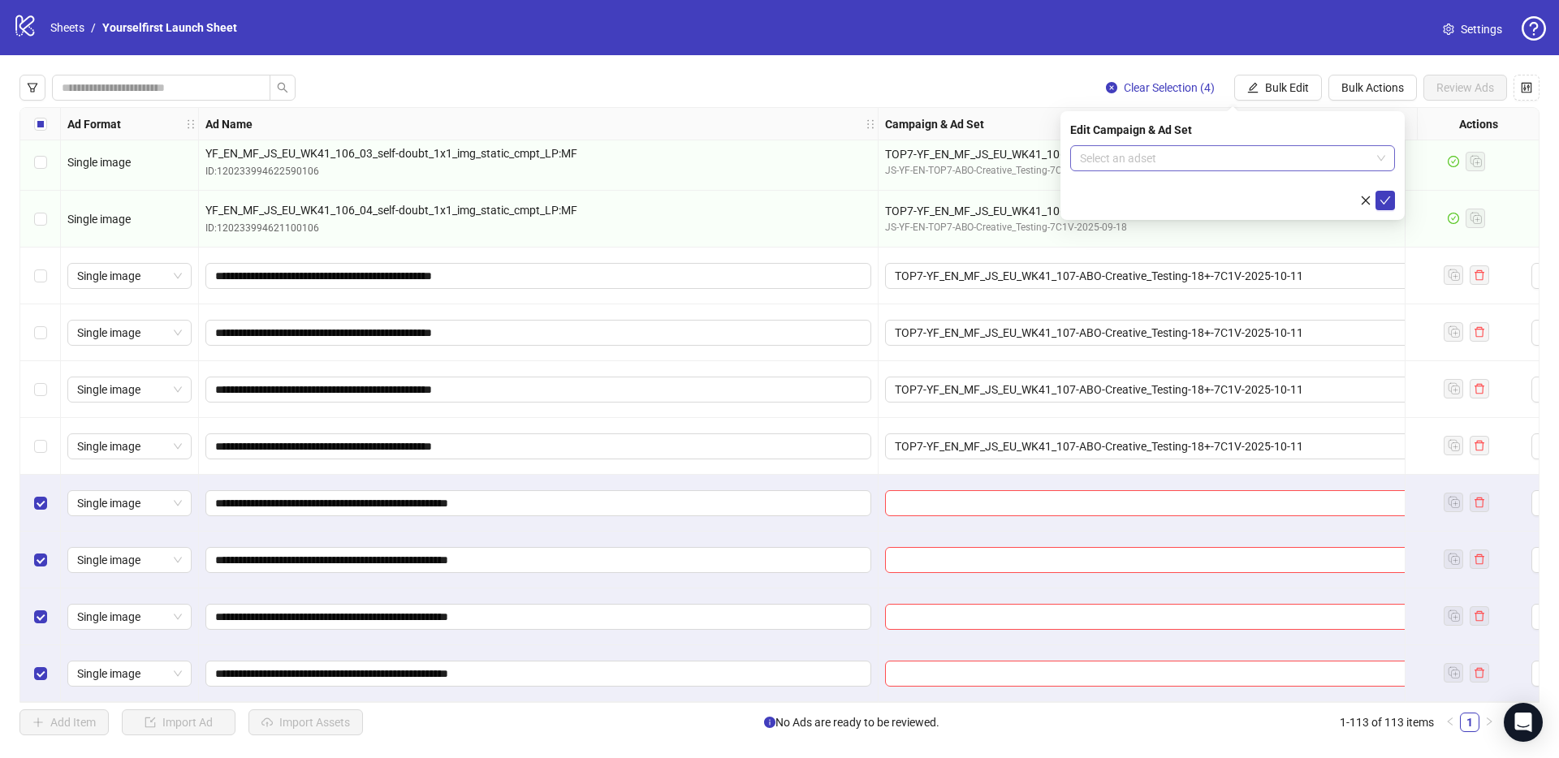
click at [1133, 158] on input "search" at bounding box center [1225, 158] width 291 height 24
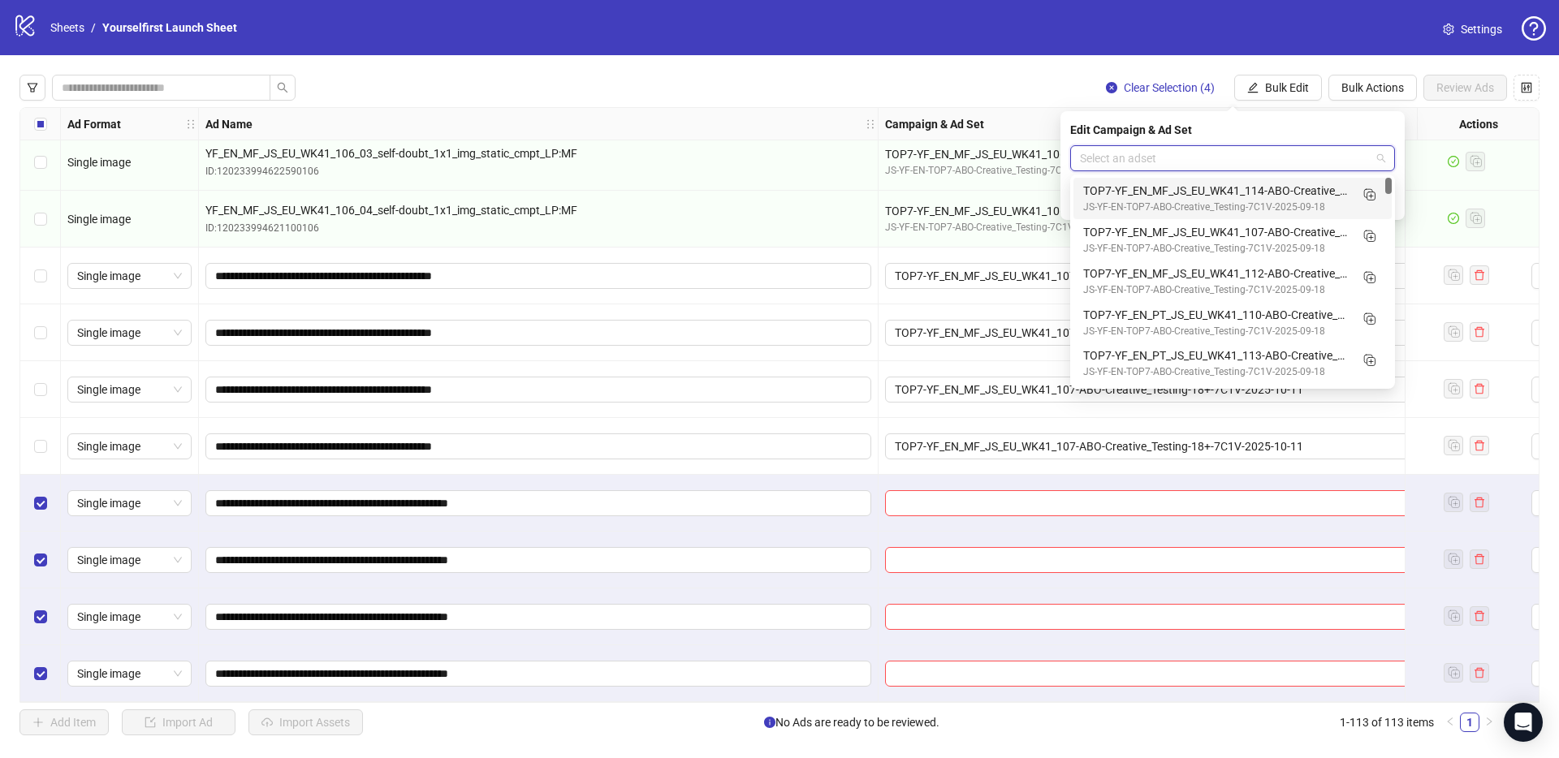
paste input "**********"
type input "**********"
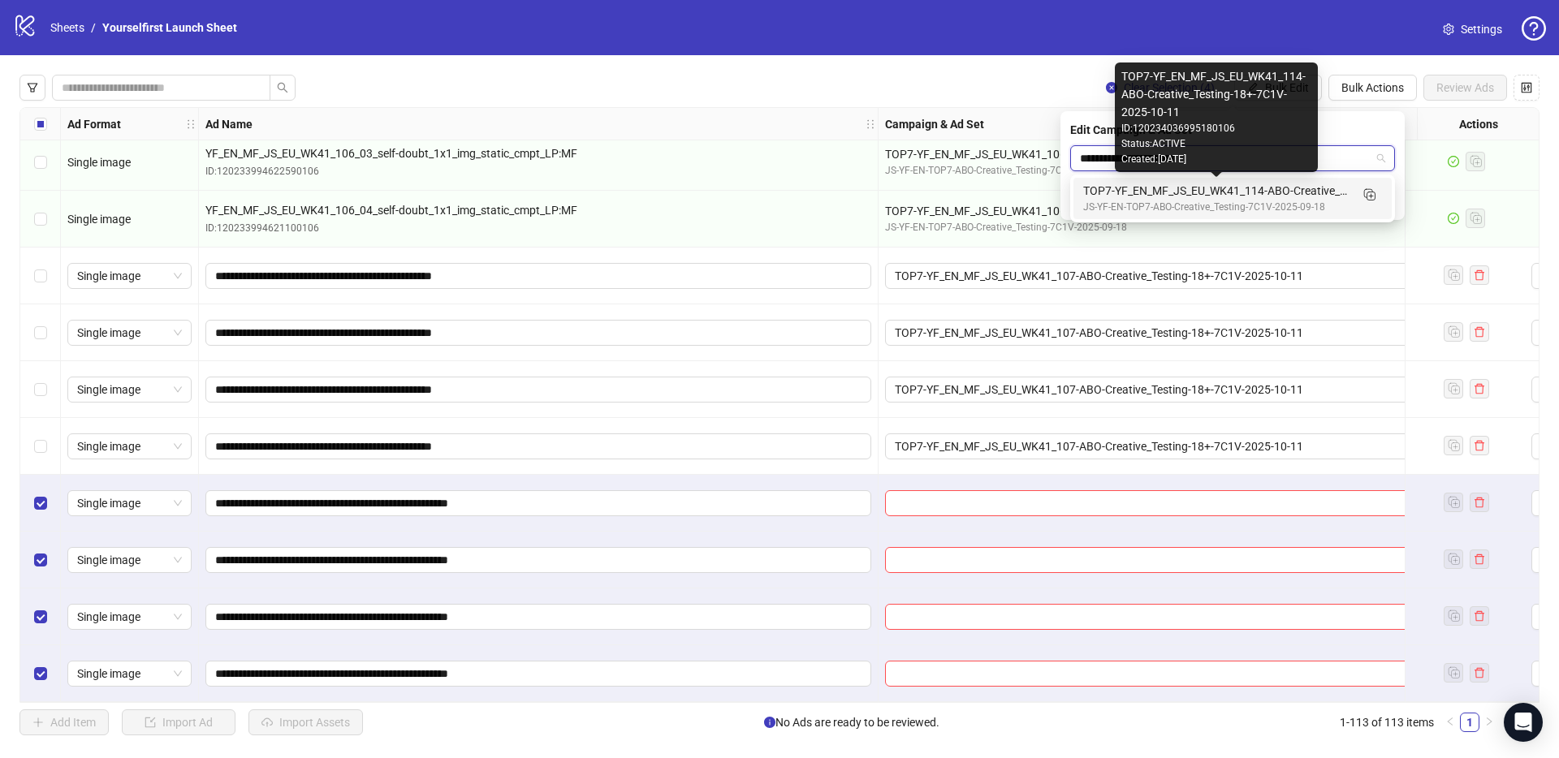
click at [1169, 191] on div "TOP7-YF_EN_MF_JS_EU_WK41_114-ABO-Creative_Testing-18+-7C1V-2025-10-11" at bounding box center [1216, 191] width 266 height 18
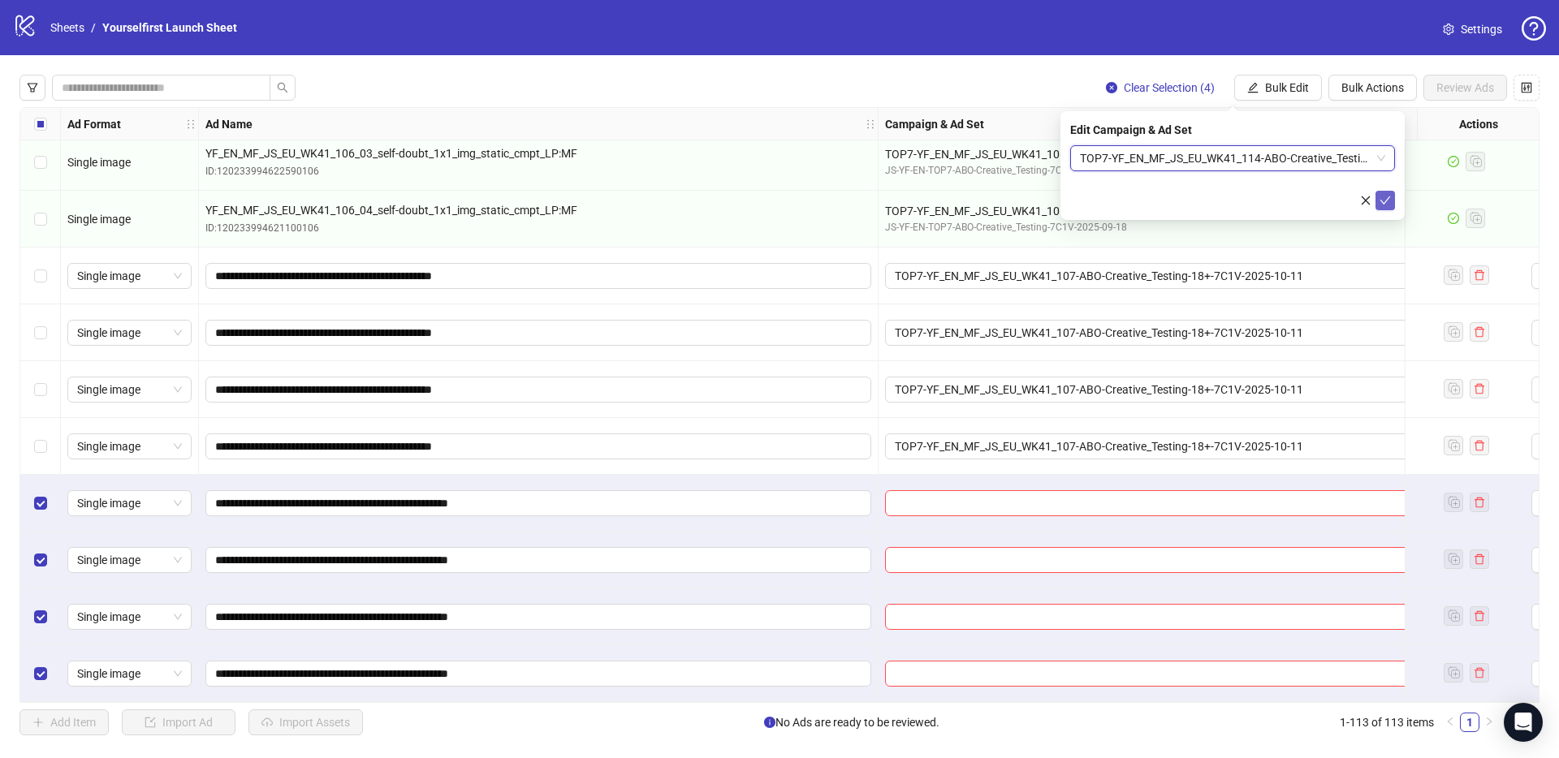
click at [1388, 195] on icon "check" at bounding box center [1384, 200] width 11 height 11
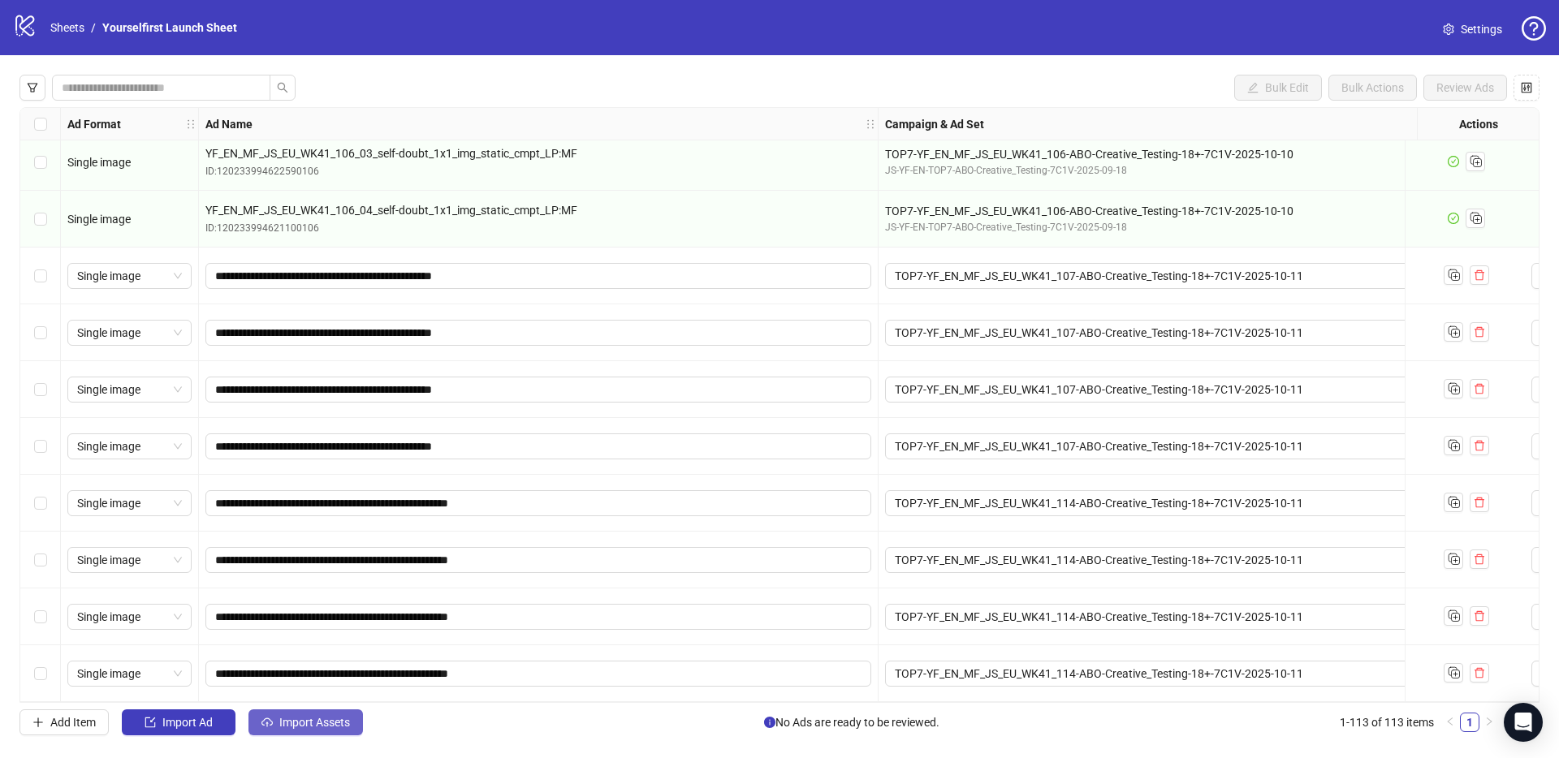
click at [337, 731] on button "Import Assets" at bounding box center [305, 723] width 114 height 26
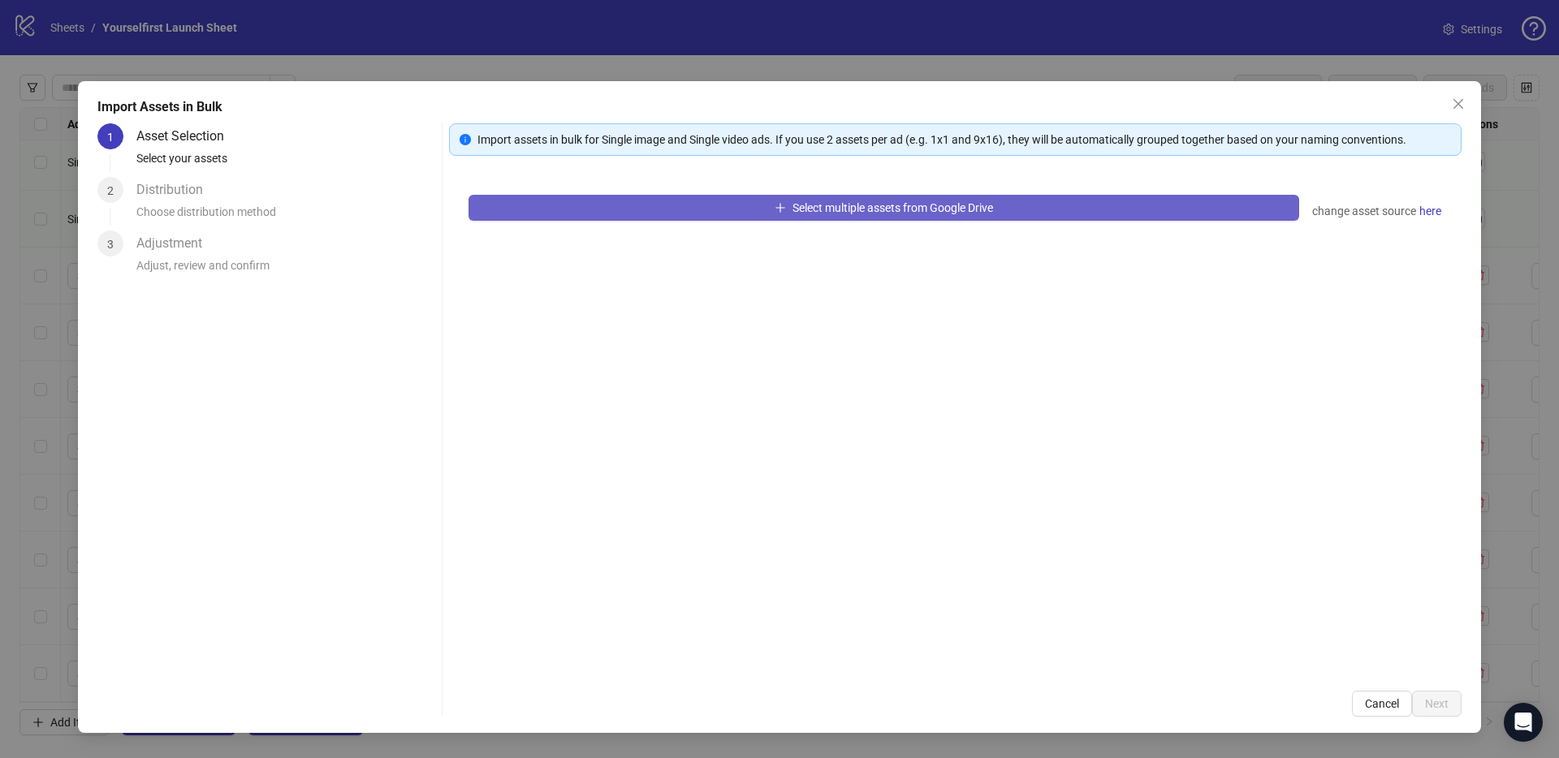
click at [802, 202] on span "Select multiple assets from Google Drive" at bounding box center [892, 207] width 201 height 13
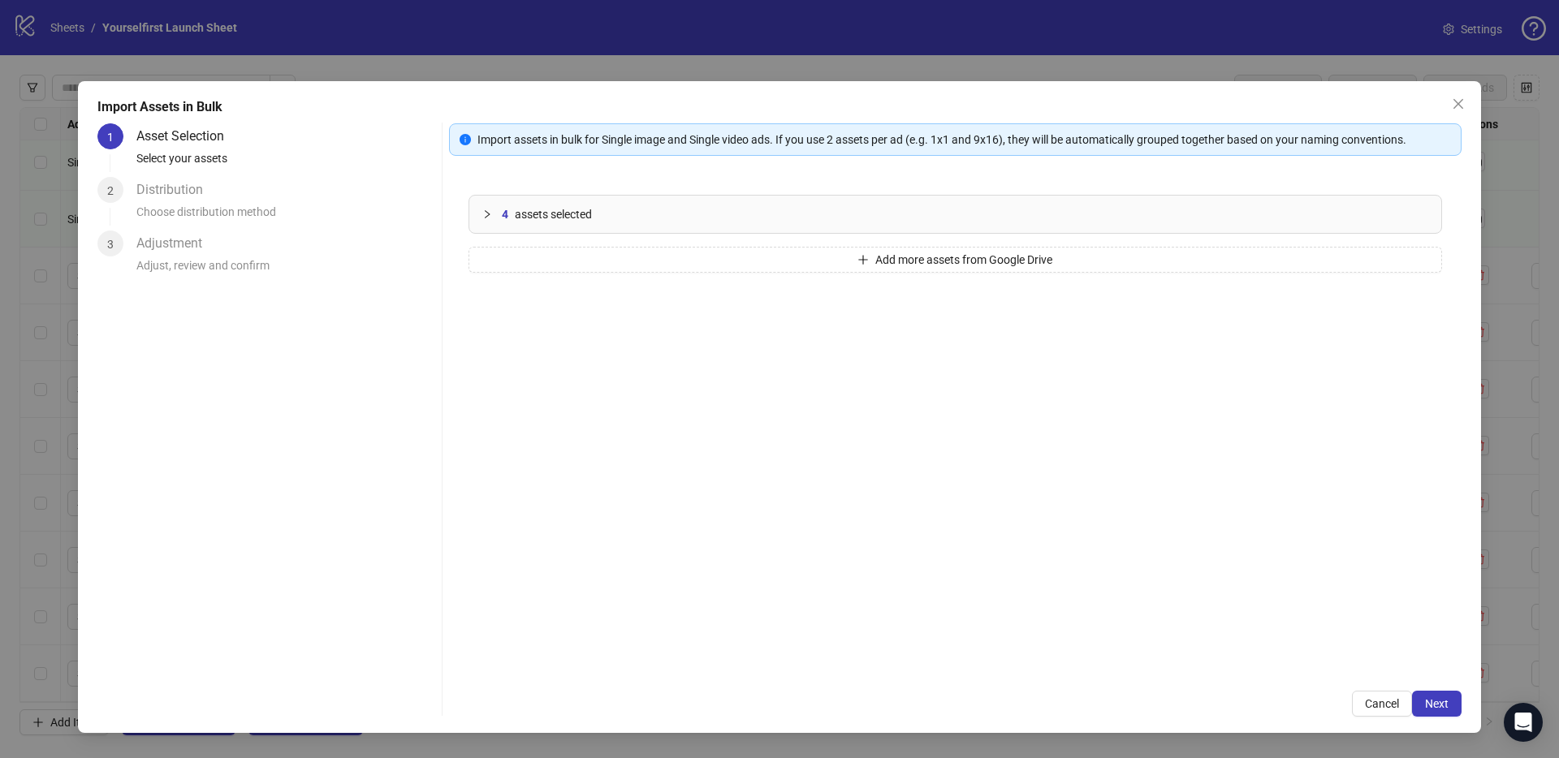
click at [1449, 717] on div "Import Assets in Bulk 1 Asset Selection Select your assets 2 Distribution Choos…" at bounding box center [779, 407] width 1403 height 652
click at [1445, 703] on span "Next" at bounding box center [1437, 703] width 24 height 13
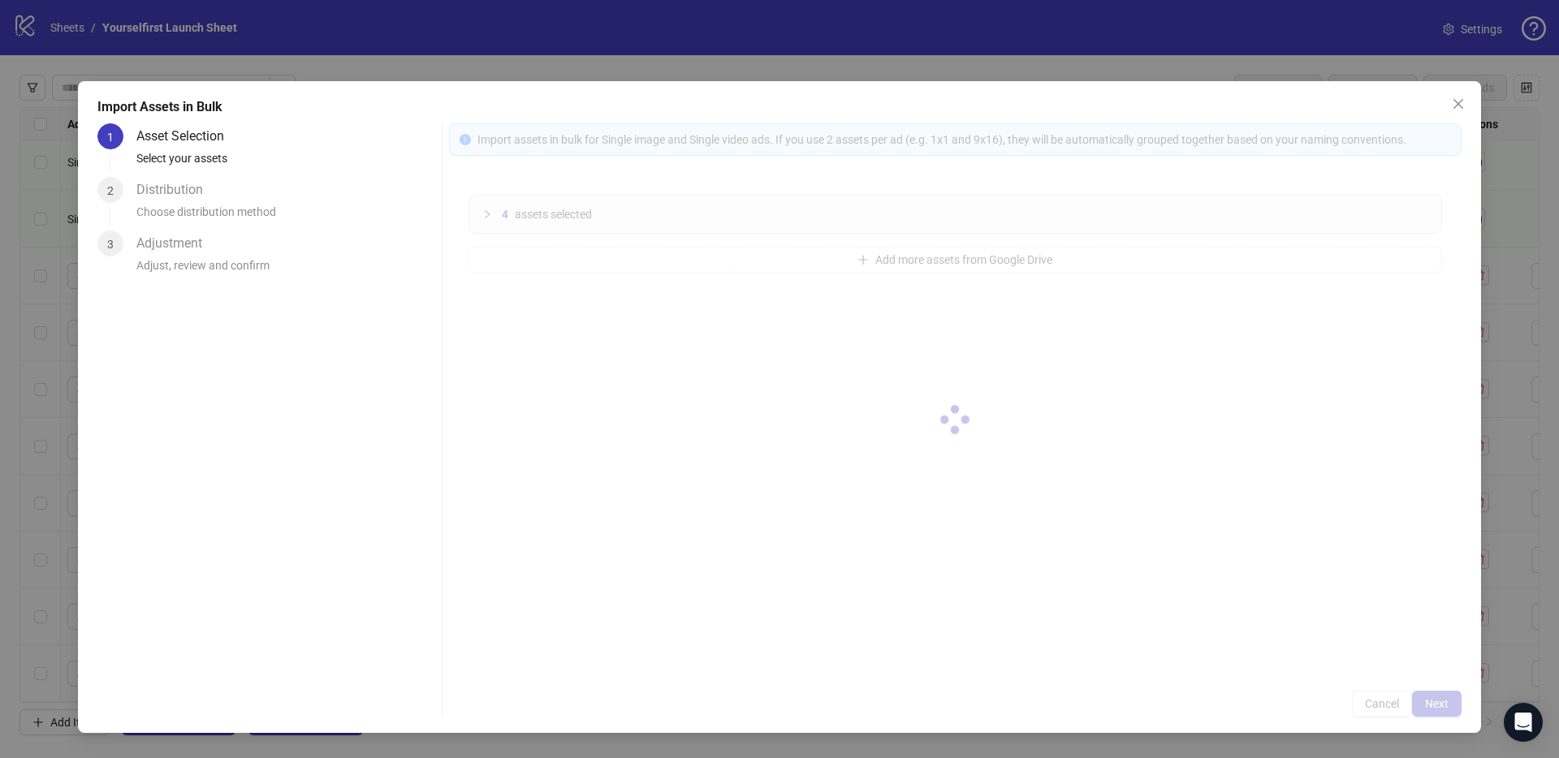
click at [1444, 701] on div at bounding box center [955, 419] width 1012 height 593
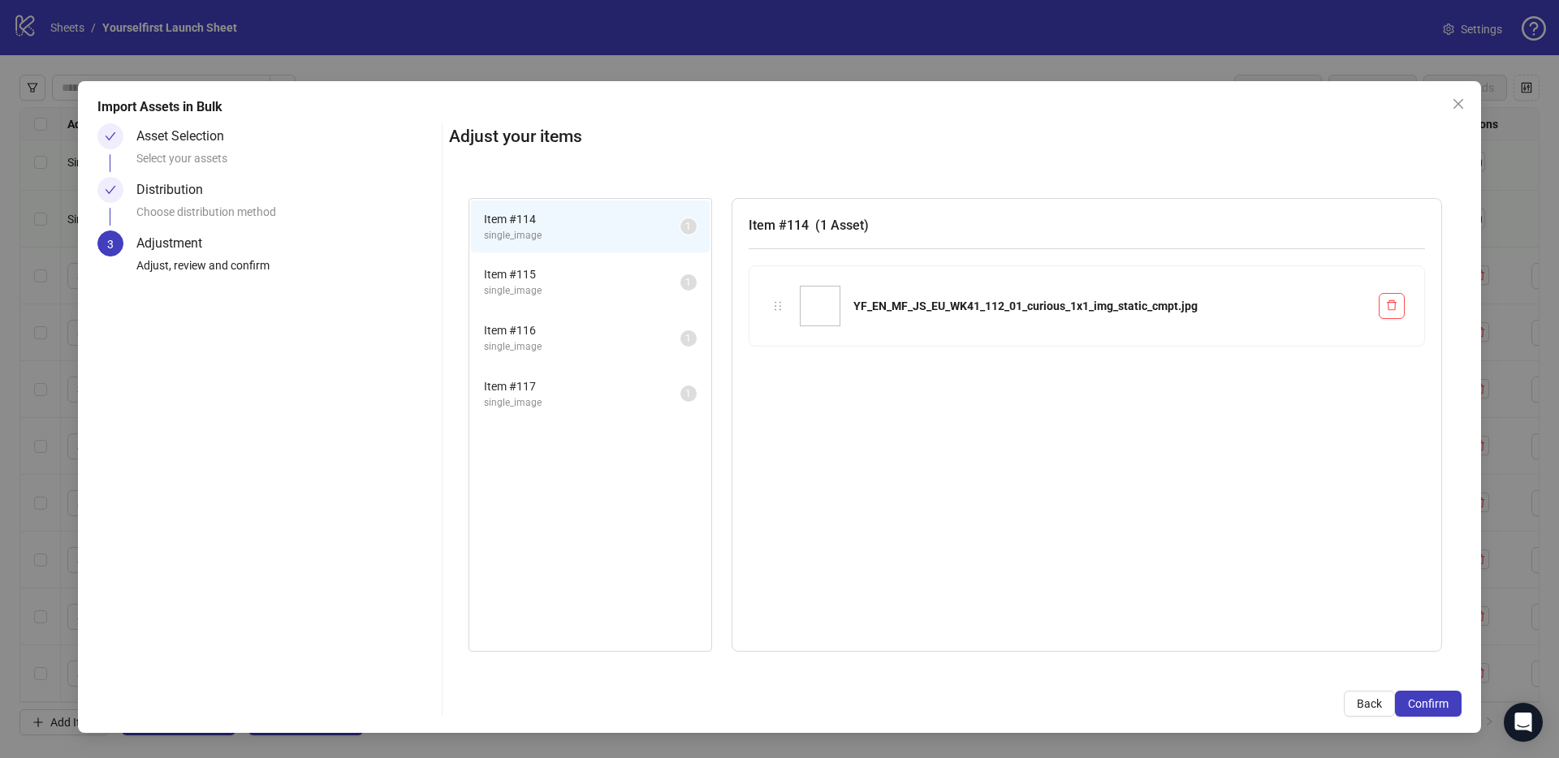
click at [1444, 701] on span "Confirm" at bounding box center [1428, 703] width 41 height 13
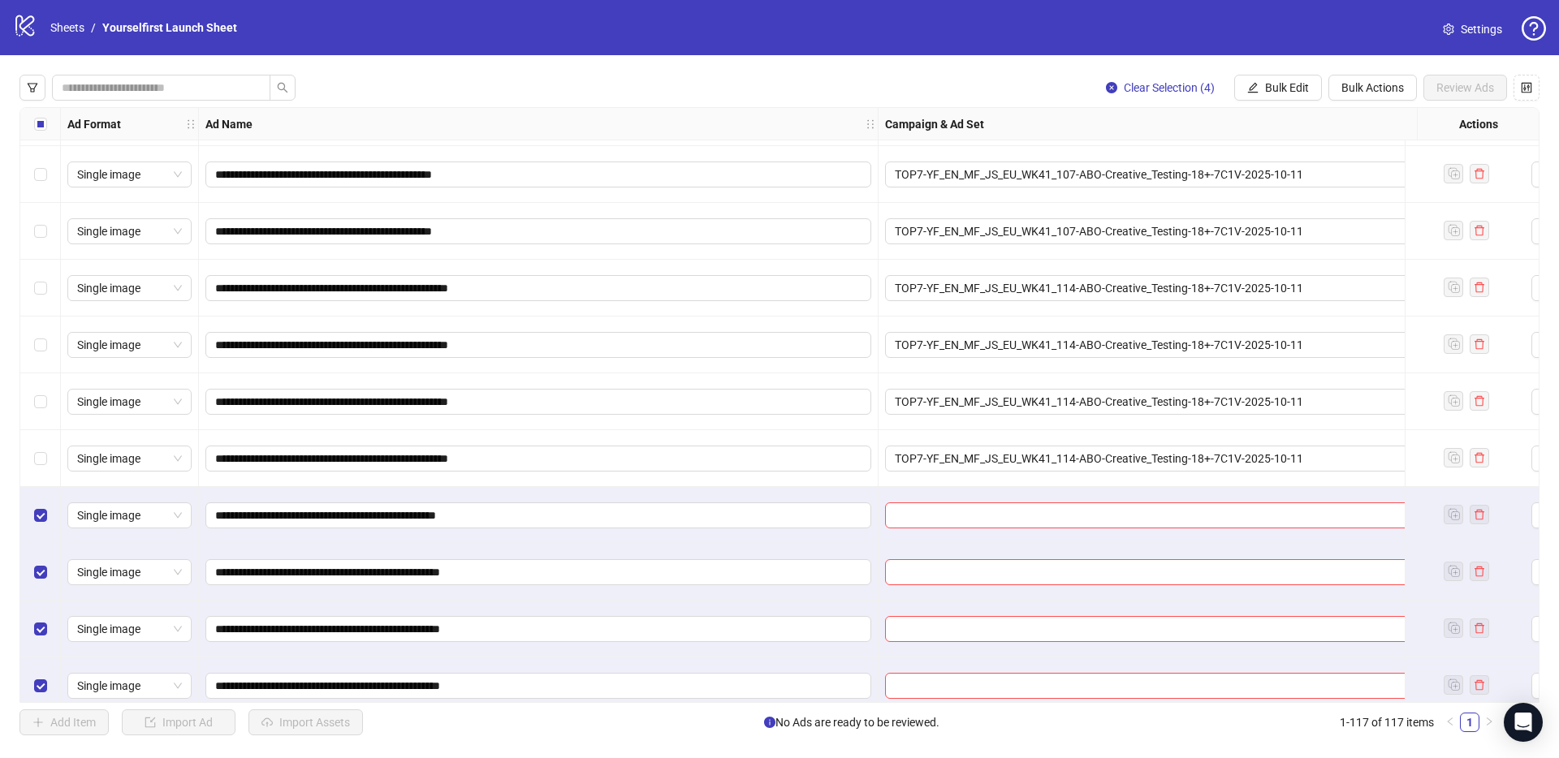
scroll to position [6094, 0]
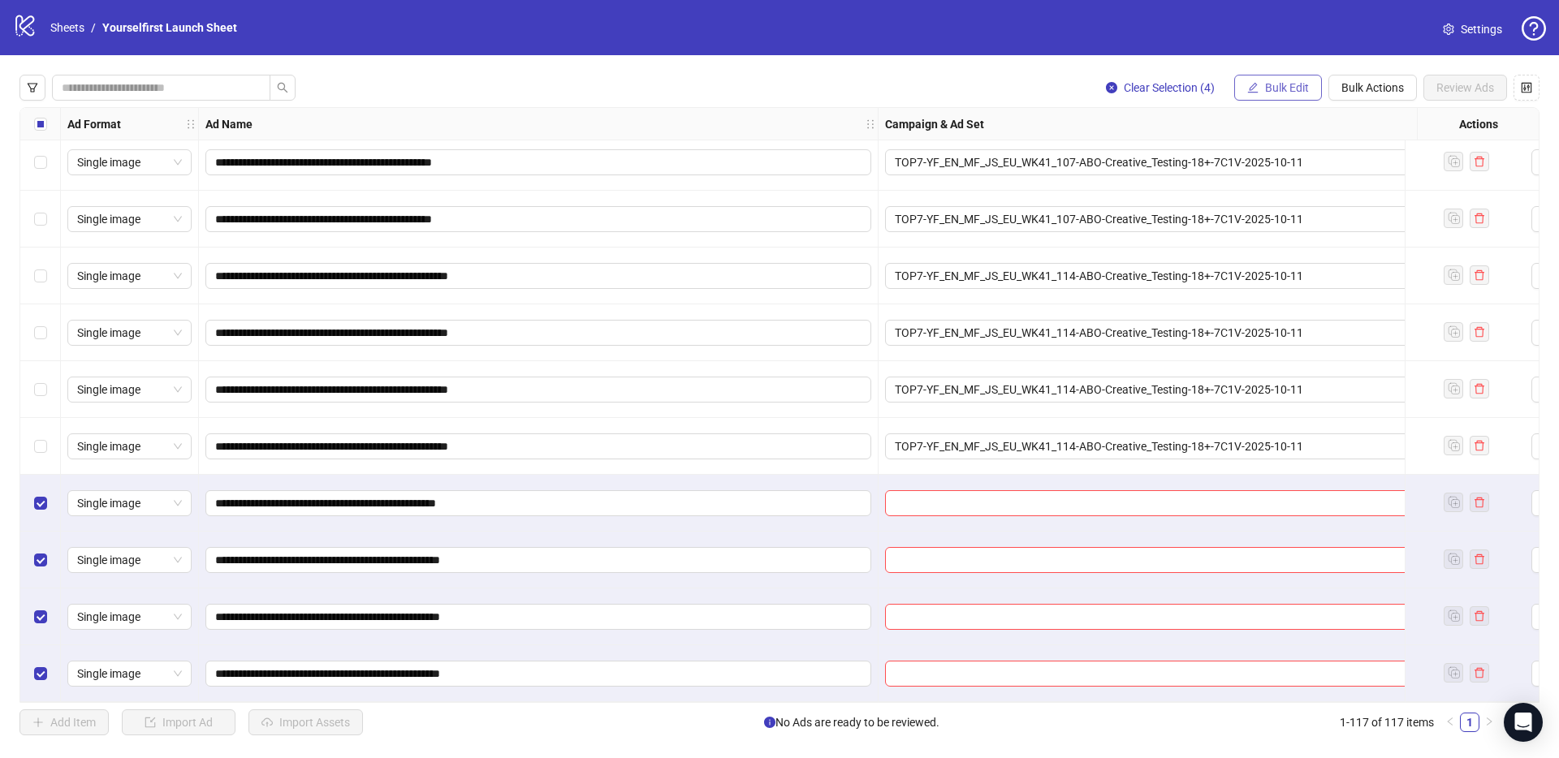
drag, startPoint x: 1265, startPoint y: 80, endPoint x: 1286, endPoint y: 98, distance: 27.7
click at [1265, 80] on button "Bulk Edit" at bounding box center [1278, 88] width 88 height 26
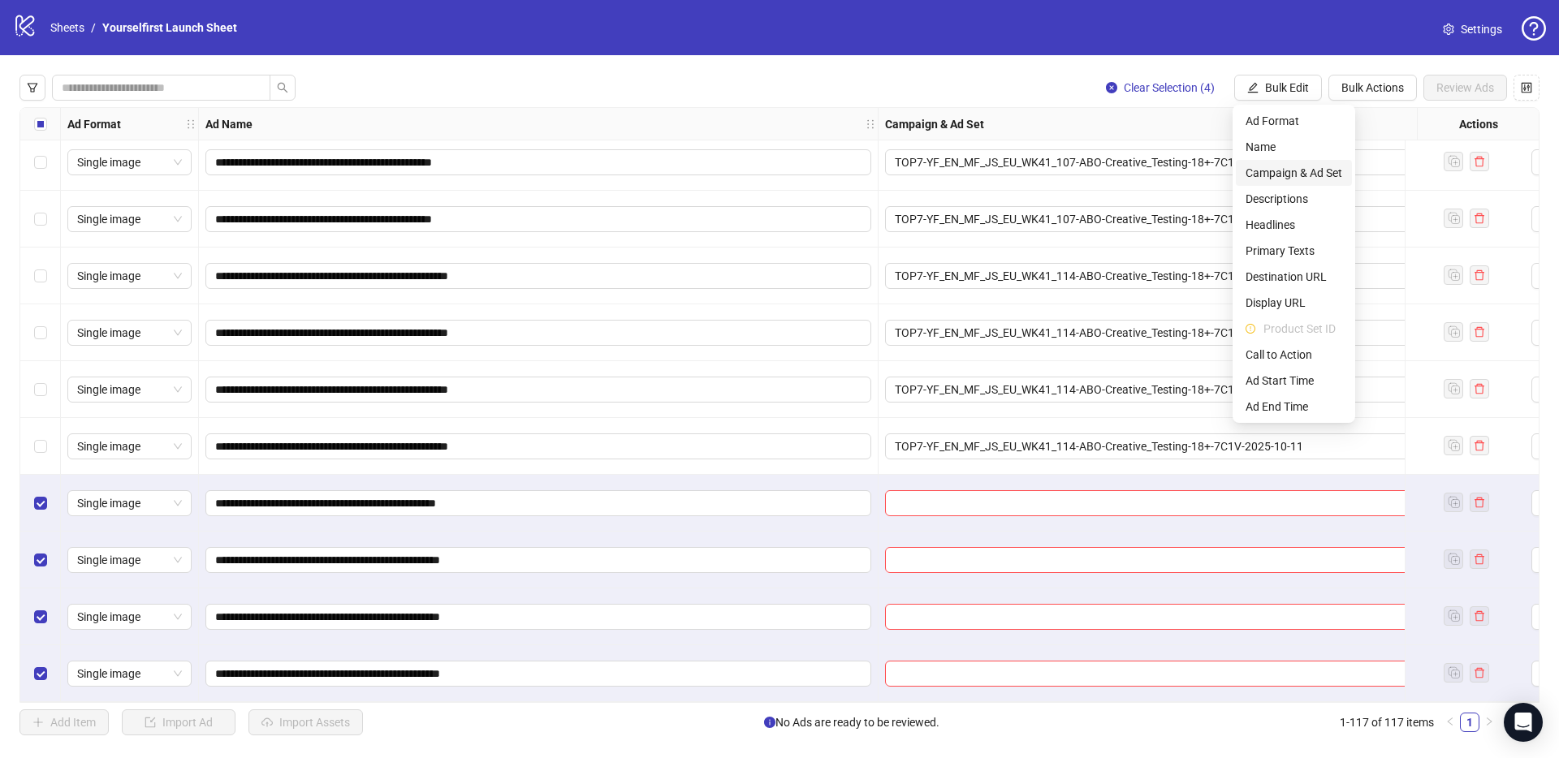
click at [1300, 169] on span "Campaign & Ad Set" at bounding box center [1293, 173] width 97 height 18
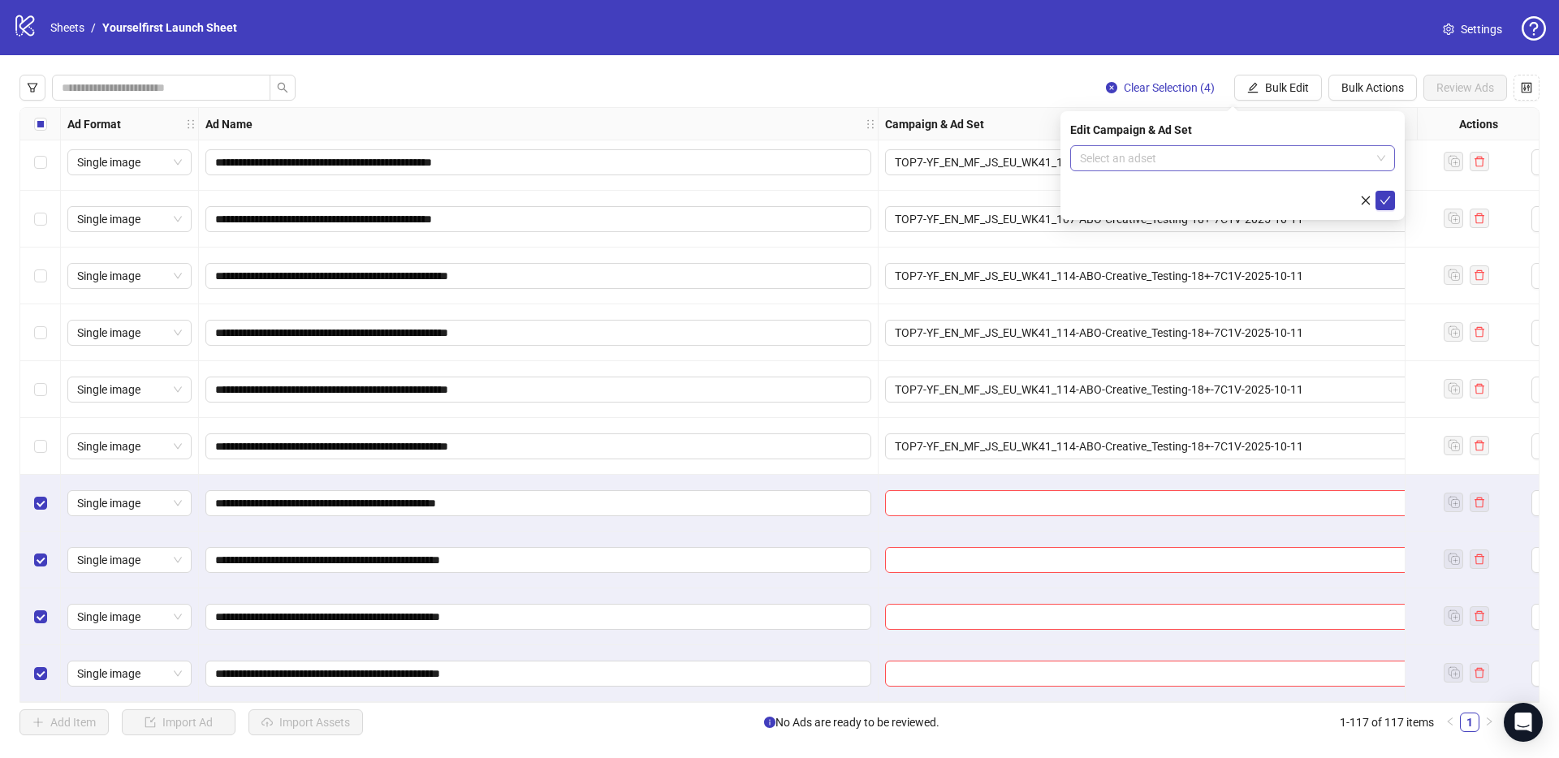
click at [1136, 166] on input "search" at bounding box center [1225, 158] width 291 height 24
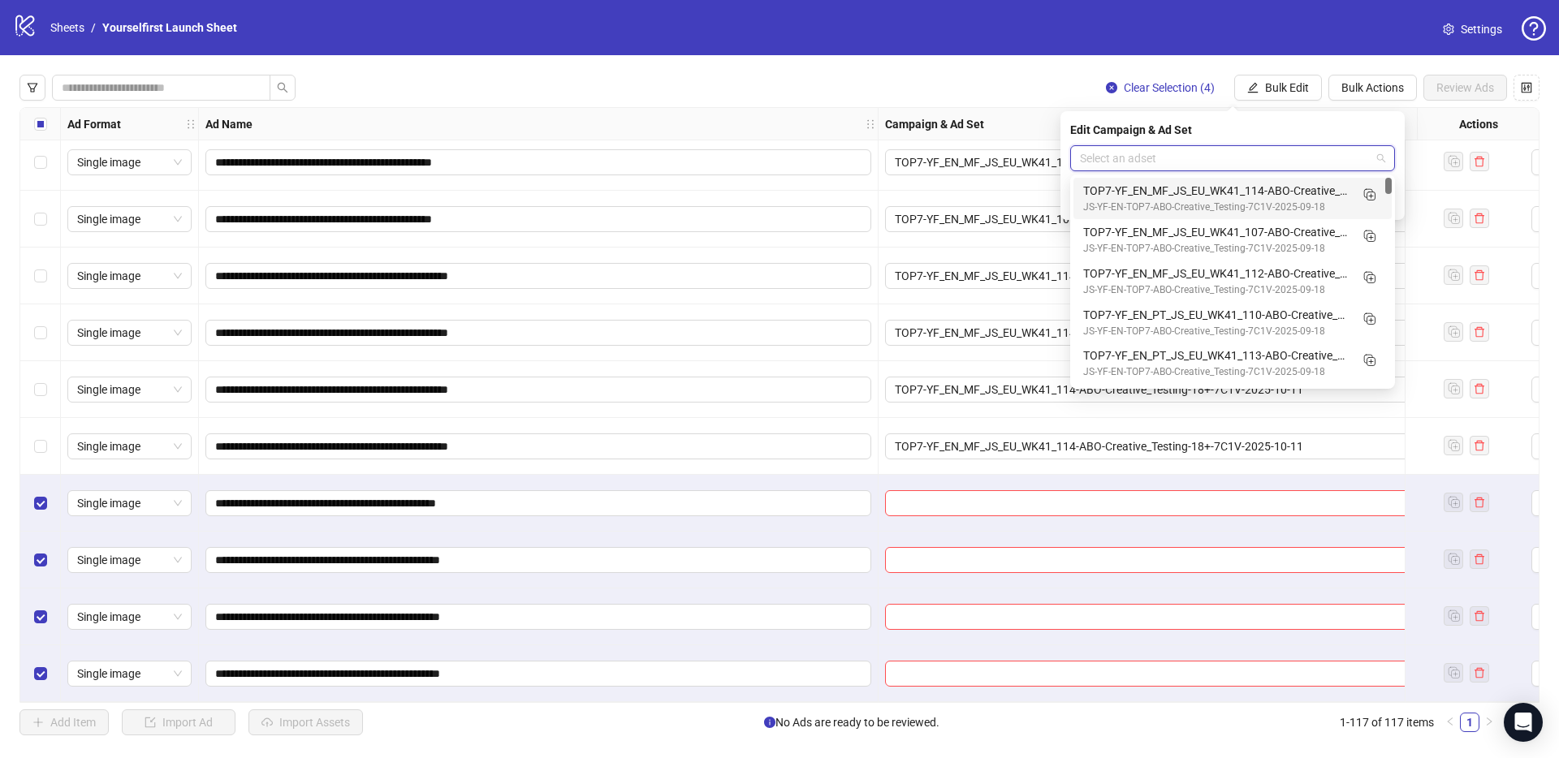
paste input "**********"
type input "**********"
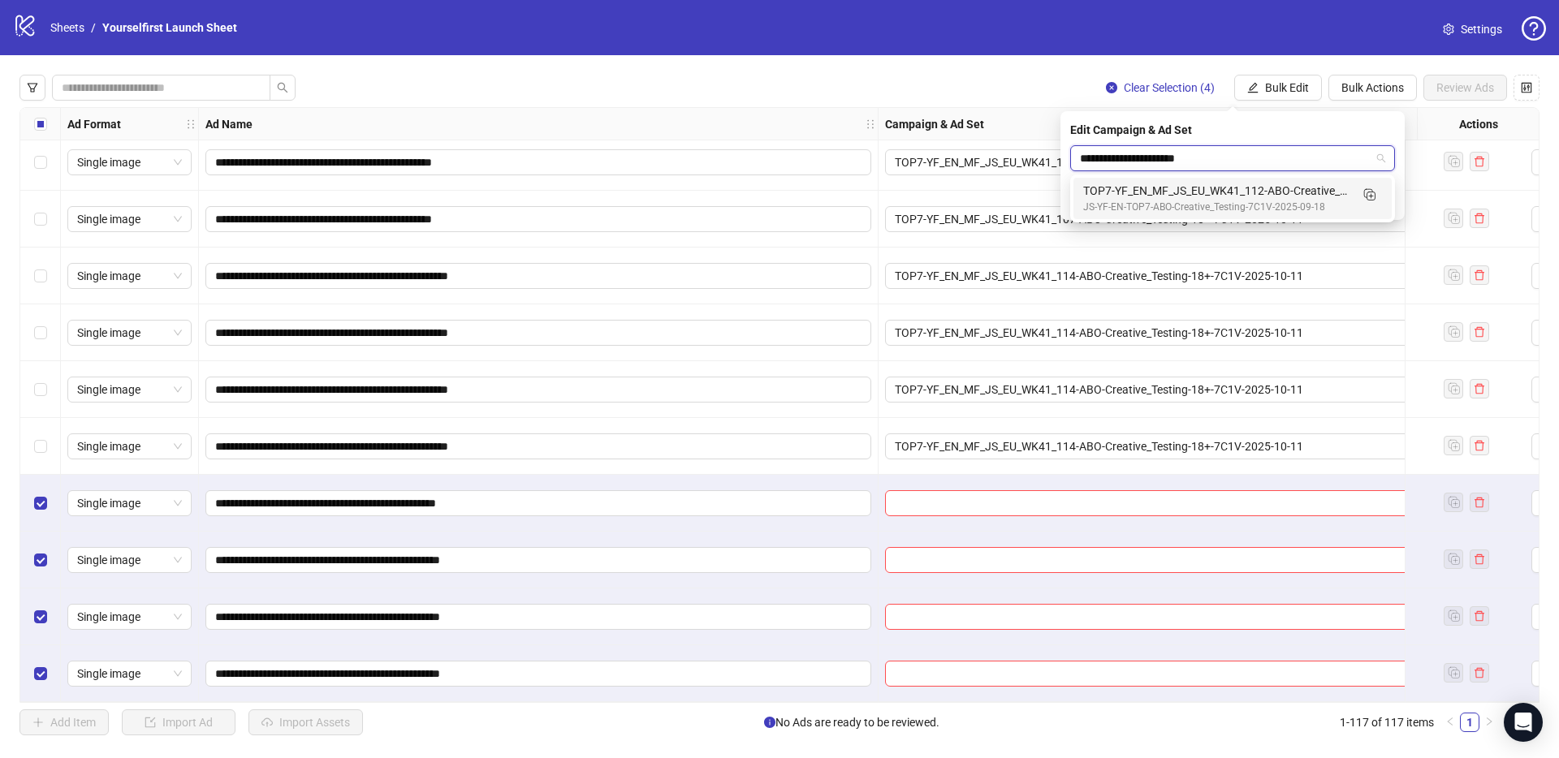
click at [1134, 196] on div "TOP7-YF_EN_MF_JS_EU_WK41_112-ABO-Creative_Testing-18+-7C1V-2025-10-11" at bounding box center [1216, 191] width 266 height 18
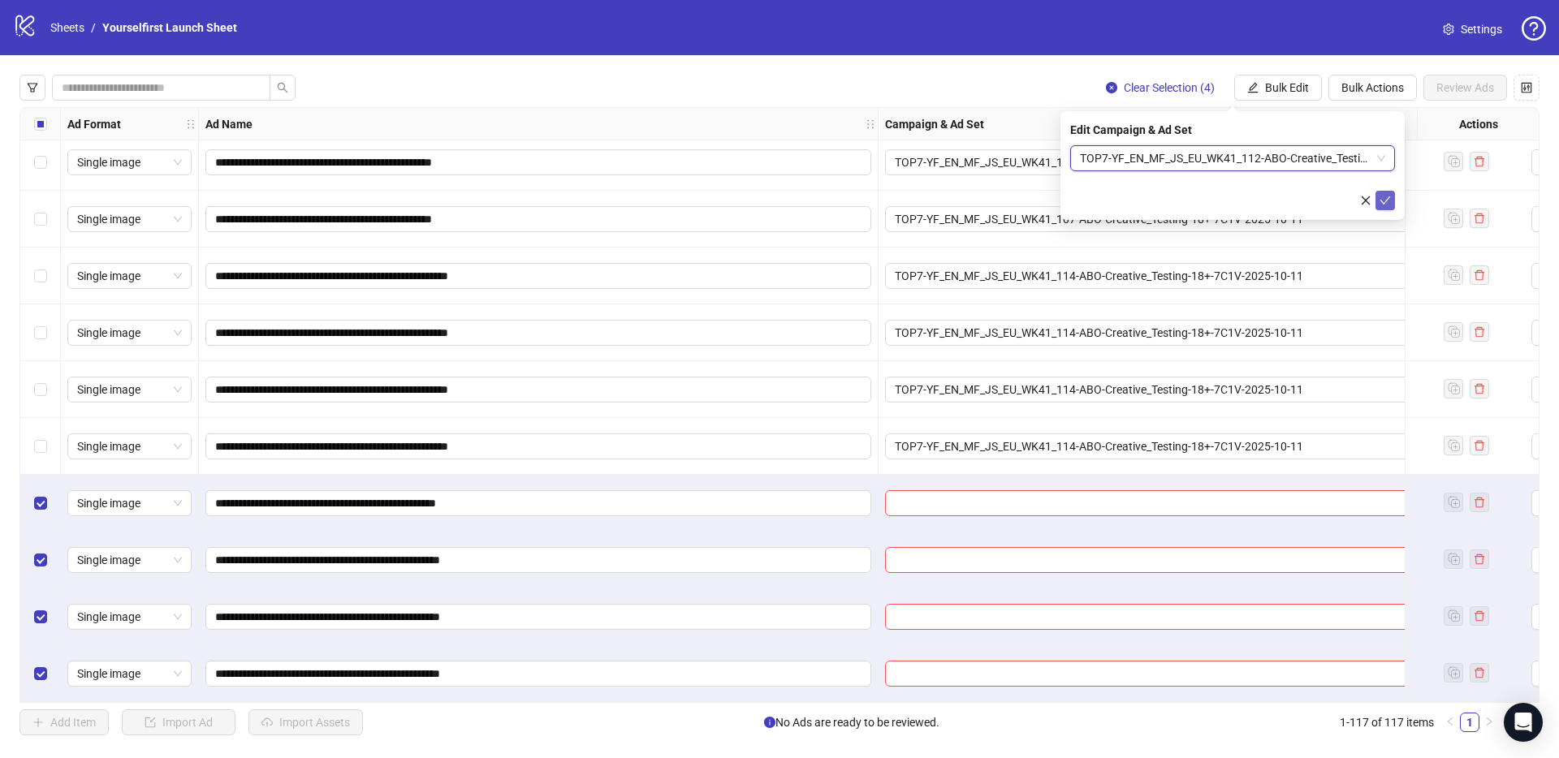
click at [1385, 200] on icon "check" at bounding box center [1384, 200] width 11 height 11
click at [828, 91] on div "Clear Selection (4) Bulk Edit Bulk Actions Review Ads" at bounding box center [779, 88] width 1520 height 26
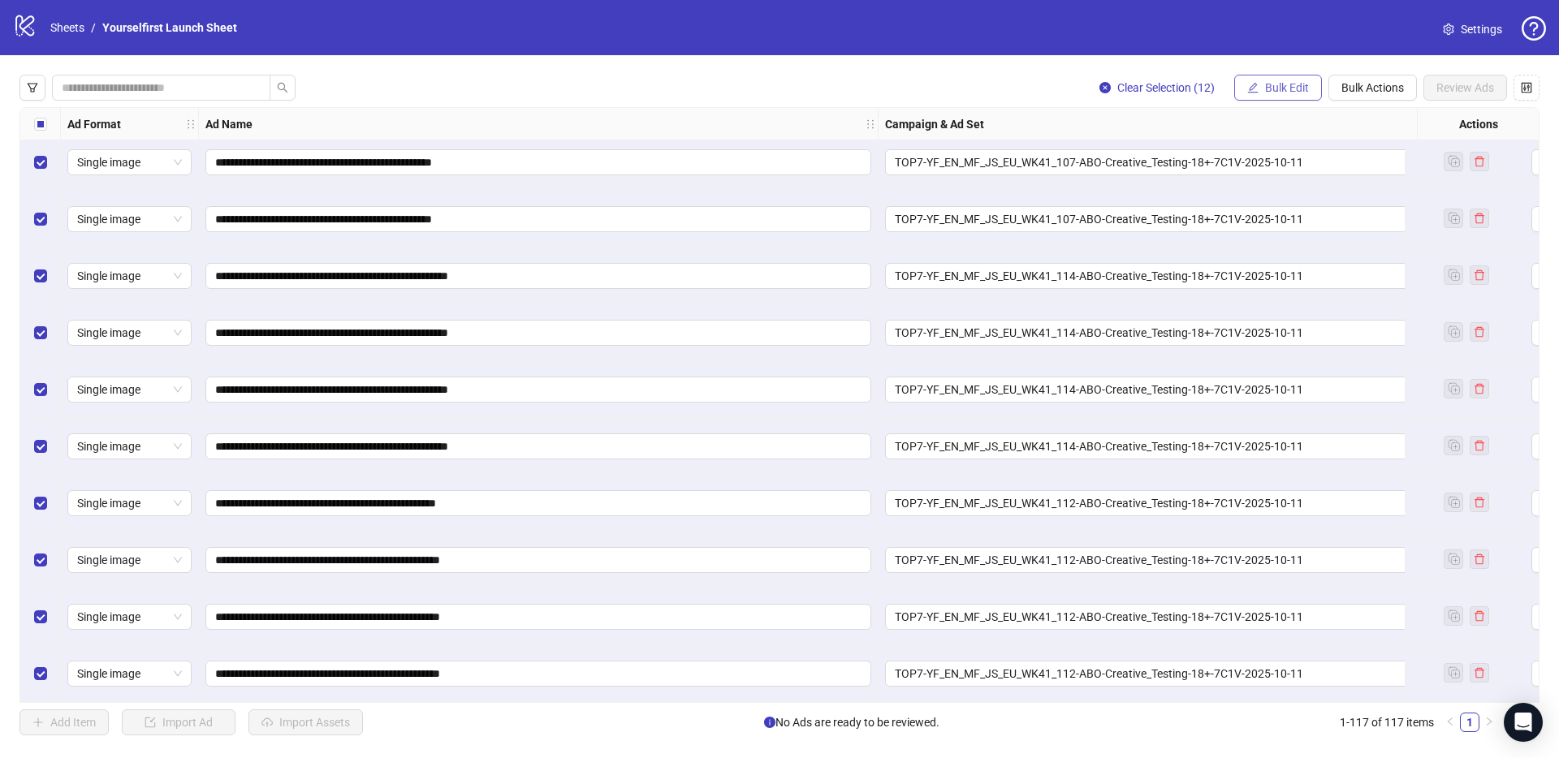
click at [1280, 87] on span "Bulk Edit" at bounding box center [1287, 87] width 44 height 13
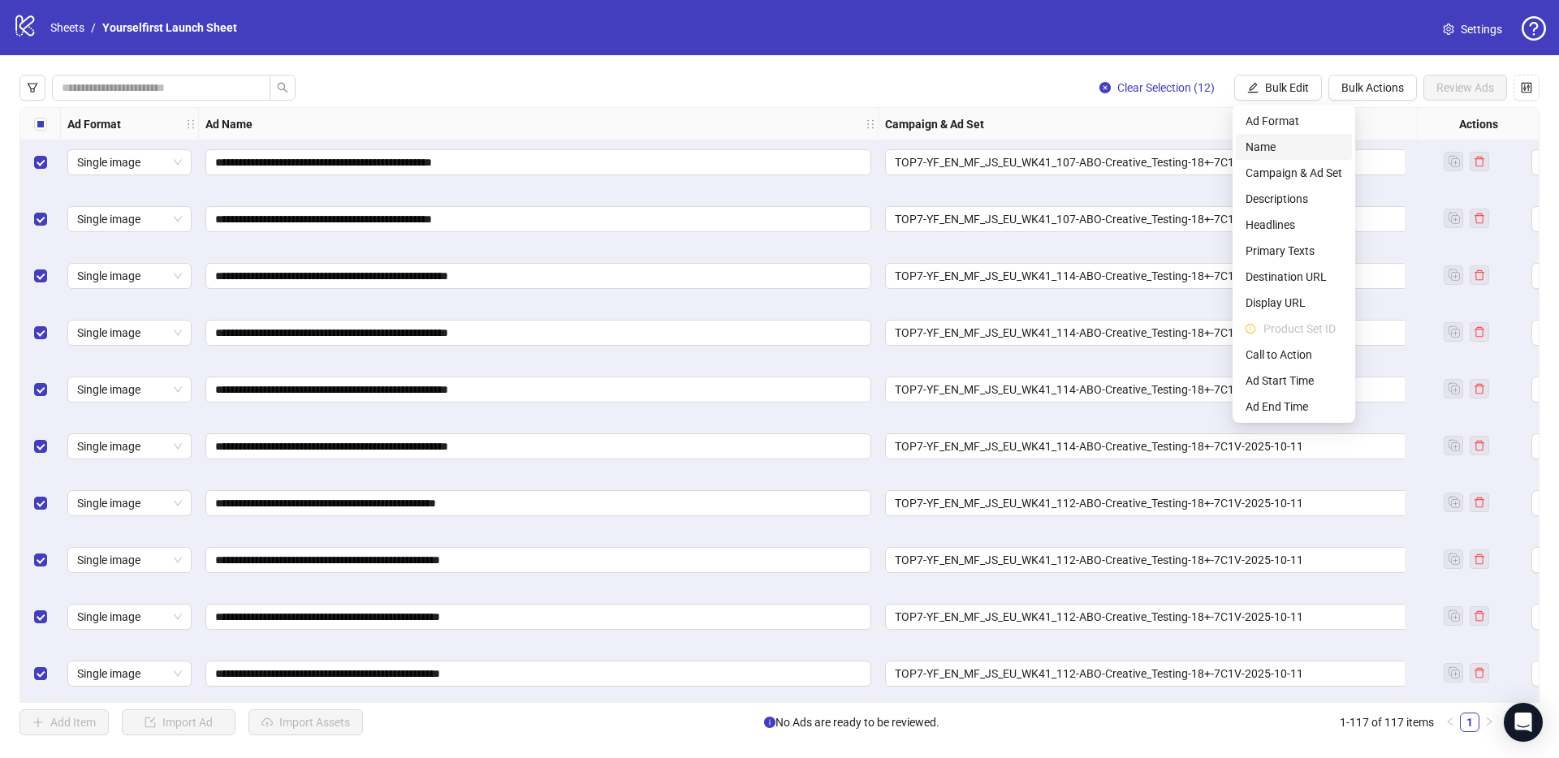
click at [1280, 149] on span "Name" at bounding box center [1293, 147] width 97 height 18
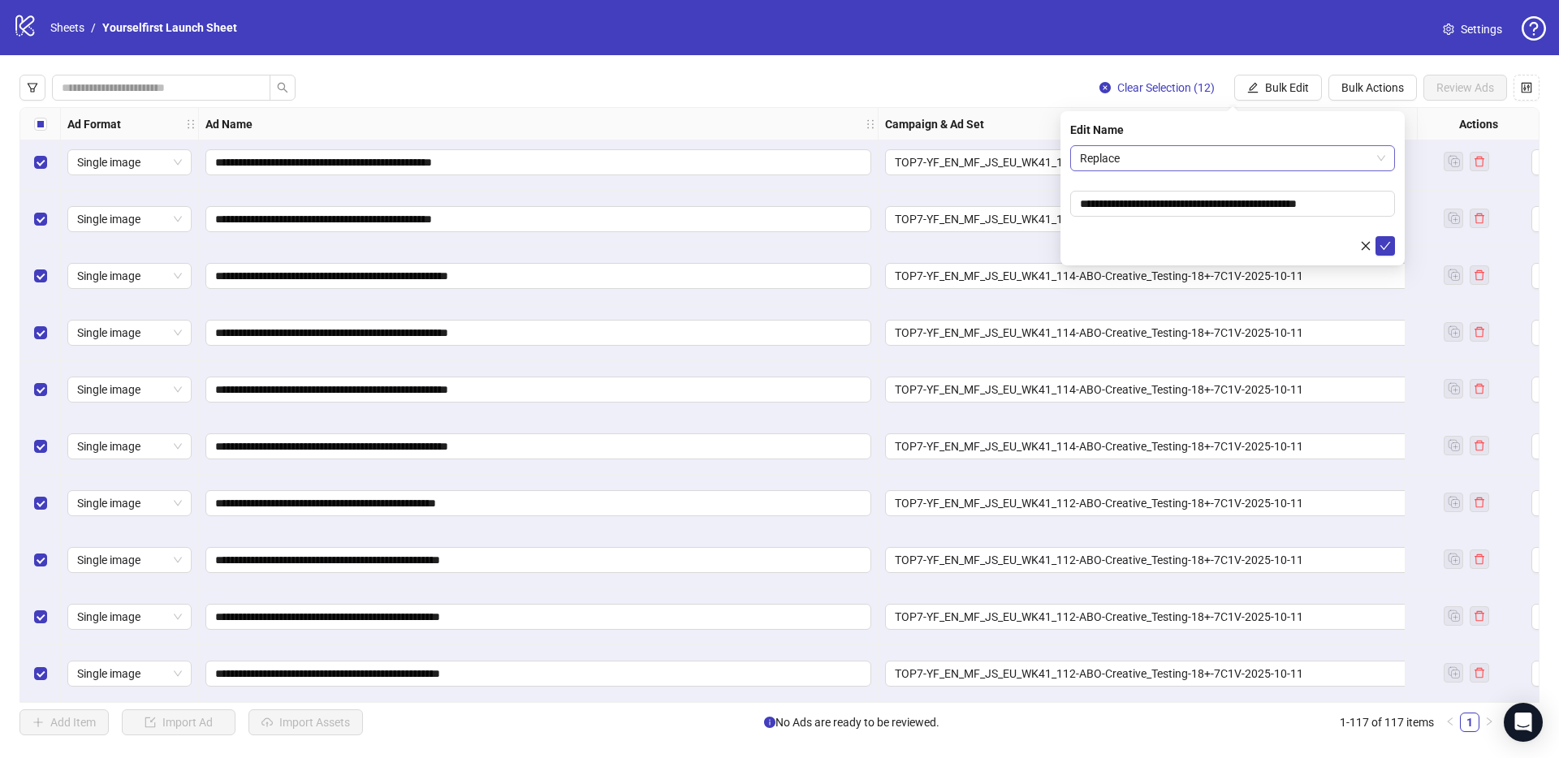
click at [1171, 150] on span "Replace" at bounding box center [1232, 158] width 305 height 24
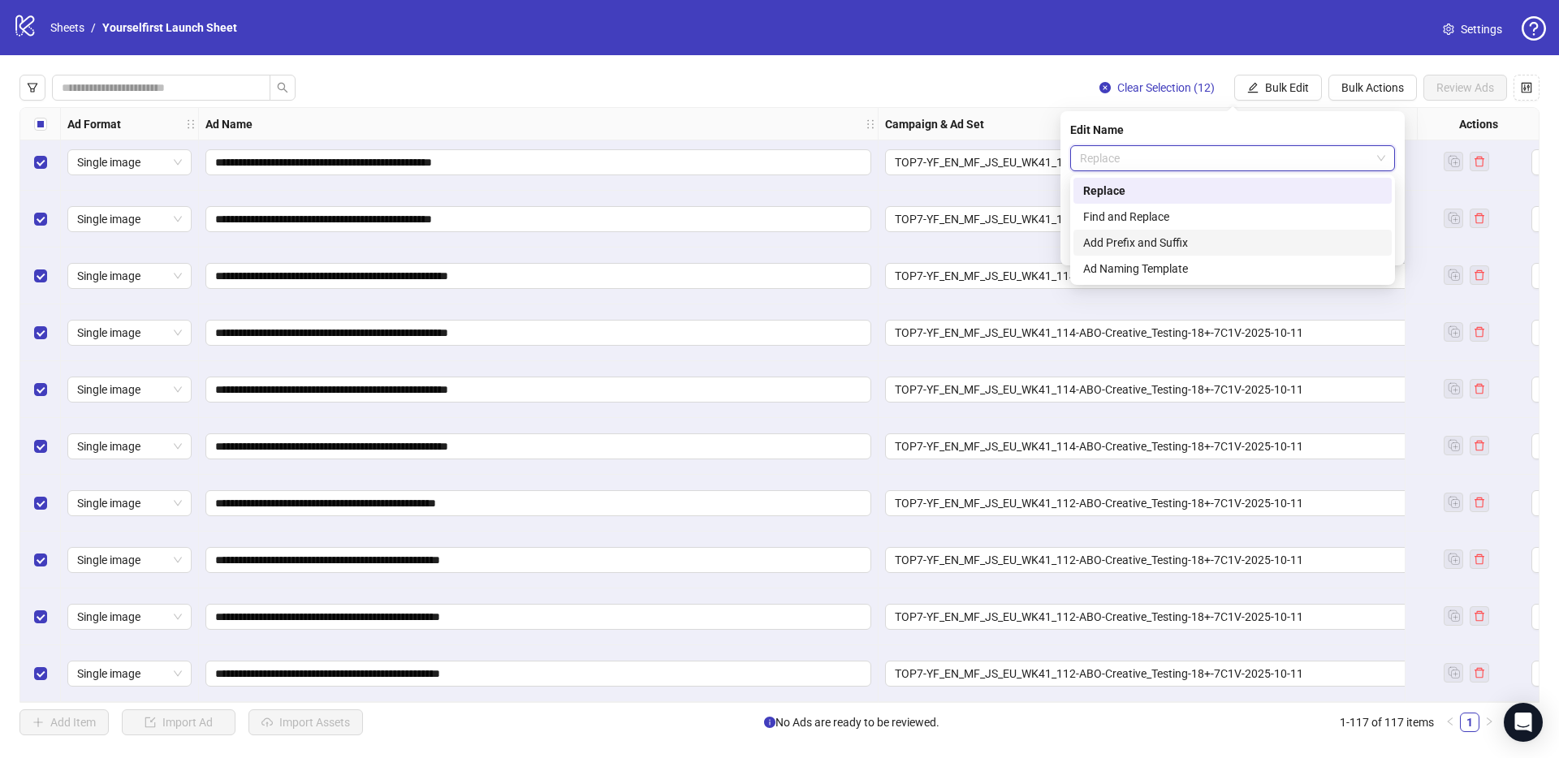
click at [1153, 238] on div "Add Prefix and Suffix" at bounding box center [1232, 243] width 299 height 18
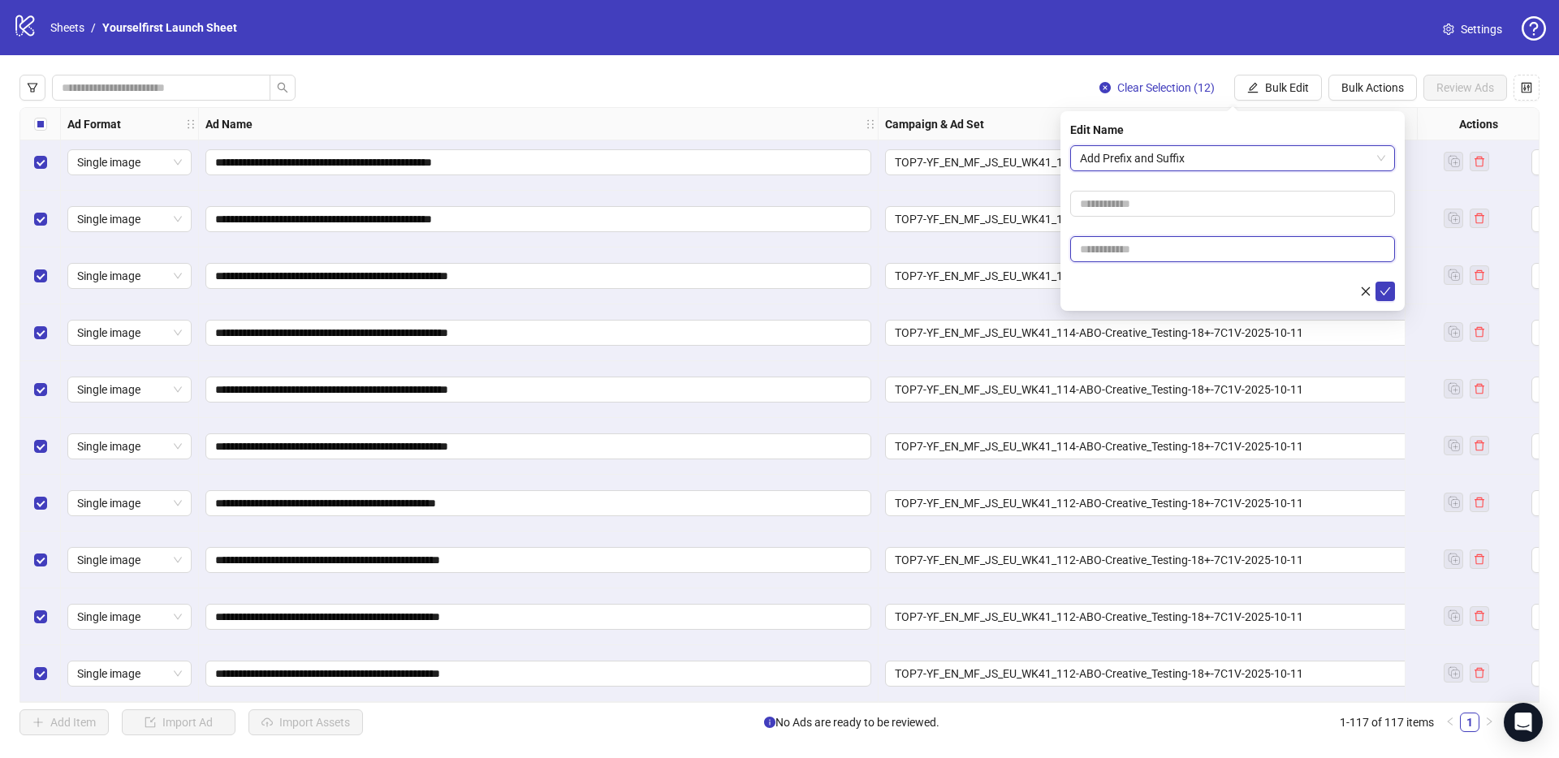
click at [1152, 244] on input "text" at bounding box center [1232, 249] width 325 height 26
type input "******"
click at [1119, 295] on div at bounding box center [1232, 291] width 325 height 19
click at [1389, 292] on icon "check" at bounding box center [1384, 291] width 11 height 11
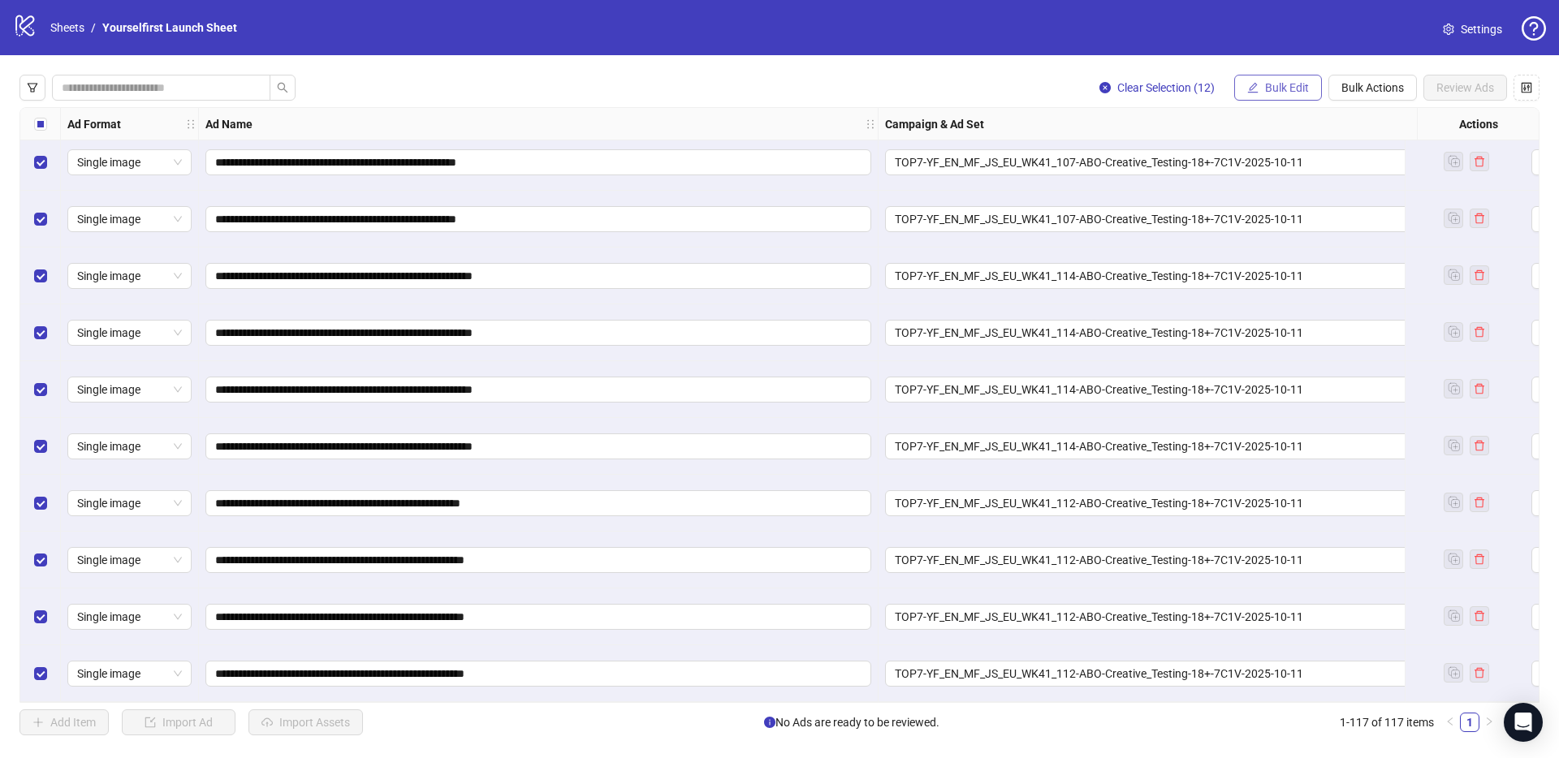
click at [1275, 84] on span "Bulk Edit" at bounding box center [1287, 87] width 44 height 13
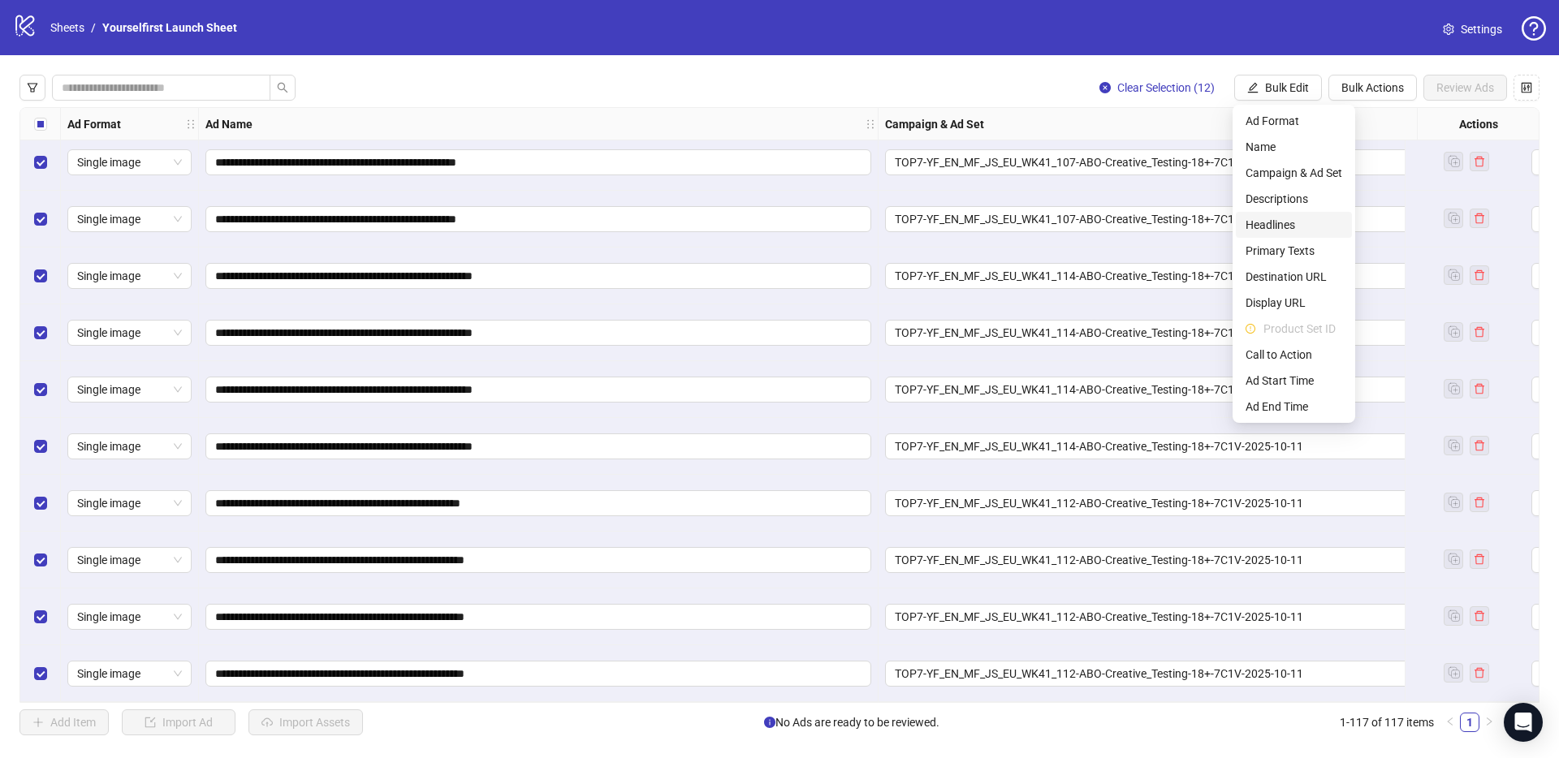
click at [1267, 227] on span "Headlines" at bounding box center [1293, 225] width 97 height 18
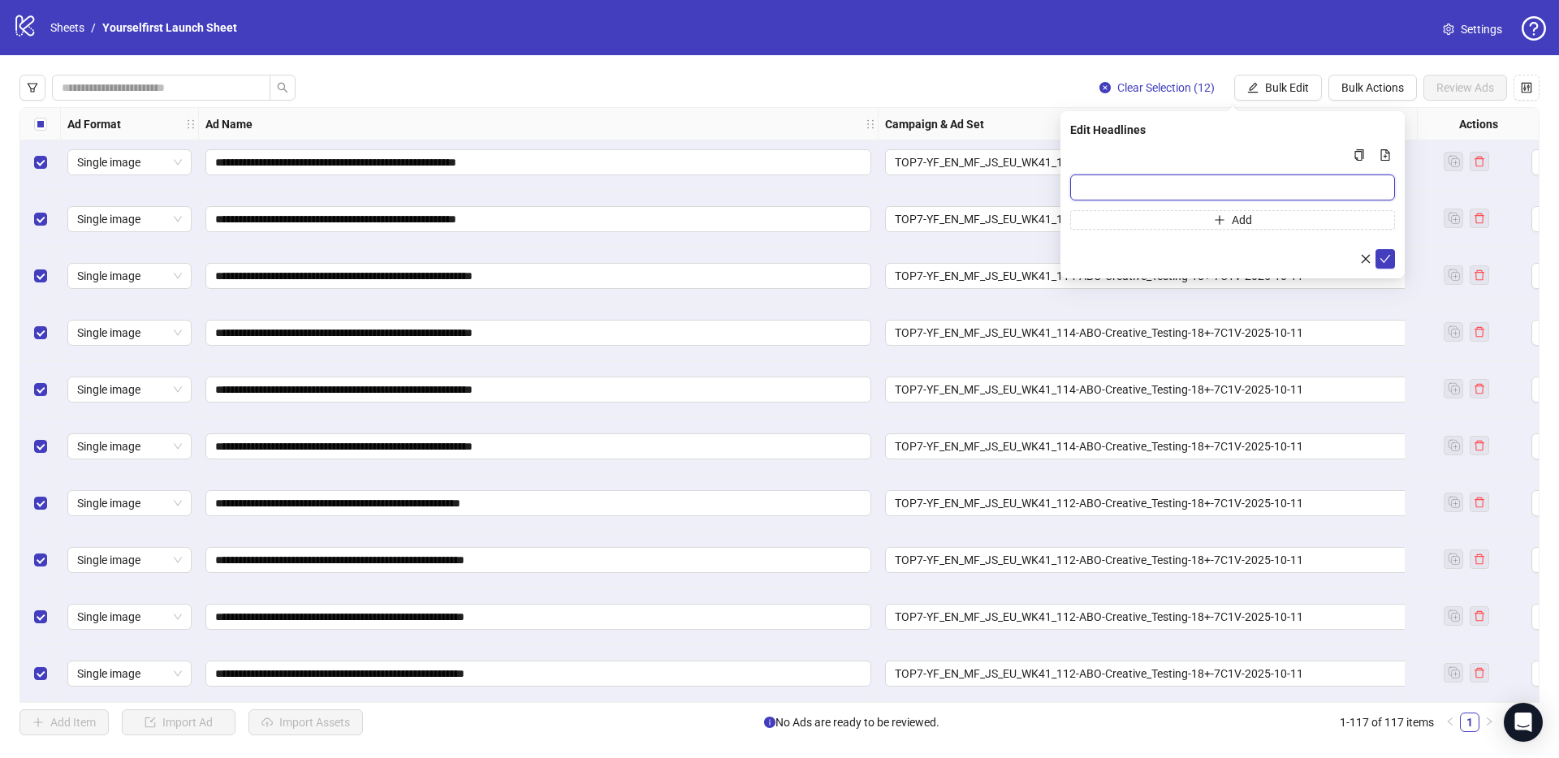
click at [1122, 186] on input "Multi-input container - paste or copy values" at bounding box center [1232, 188] width 325 height 26
type input "**********"
click at [1386, 257] on icon "check" at bounding box center [1384, 258] width 11 height 11
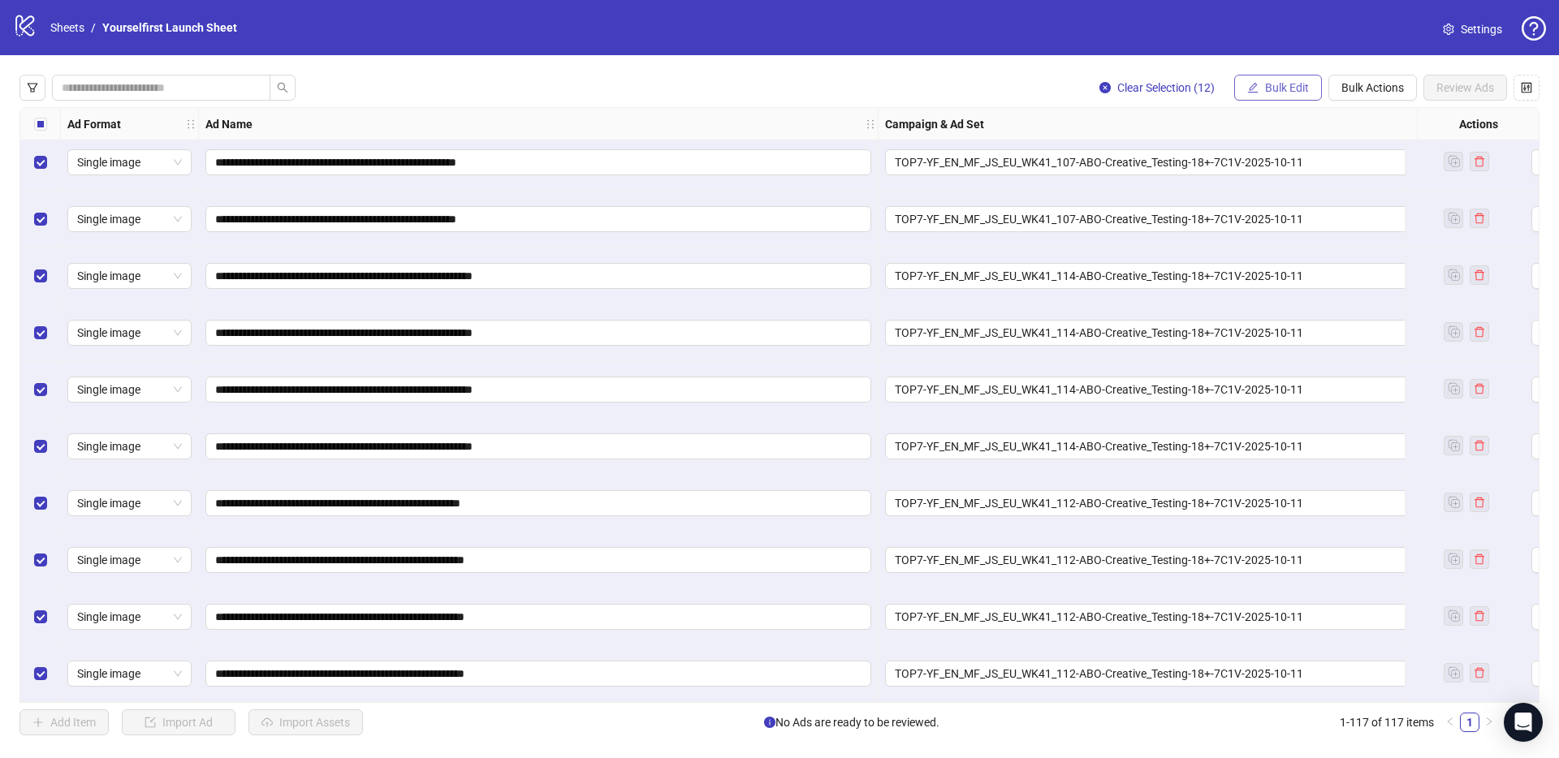
click at [1302, 91] on span "Bulk Edit" at bounding box center [1287, 87] width 44 height 13
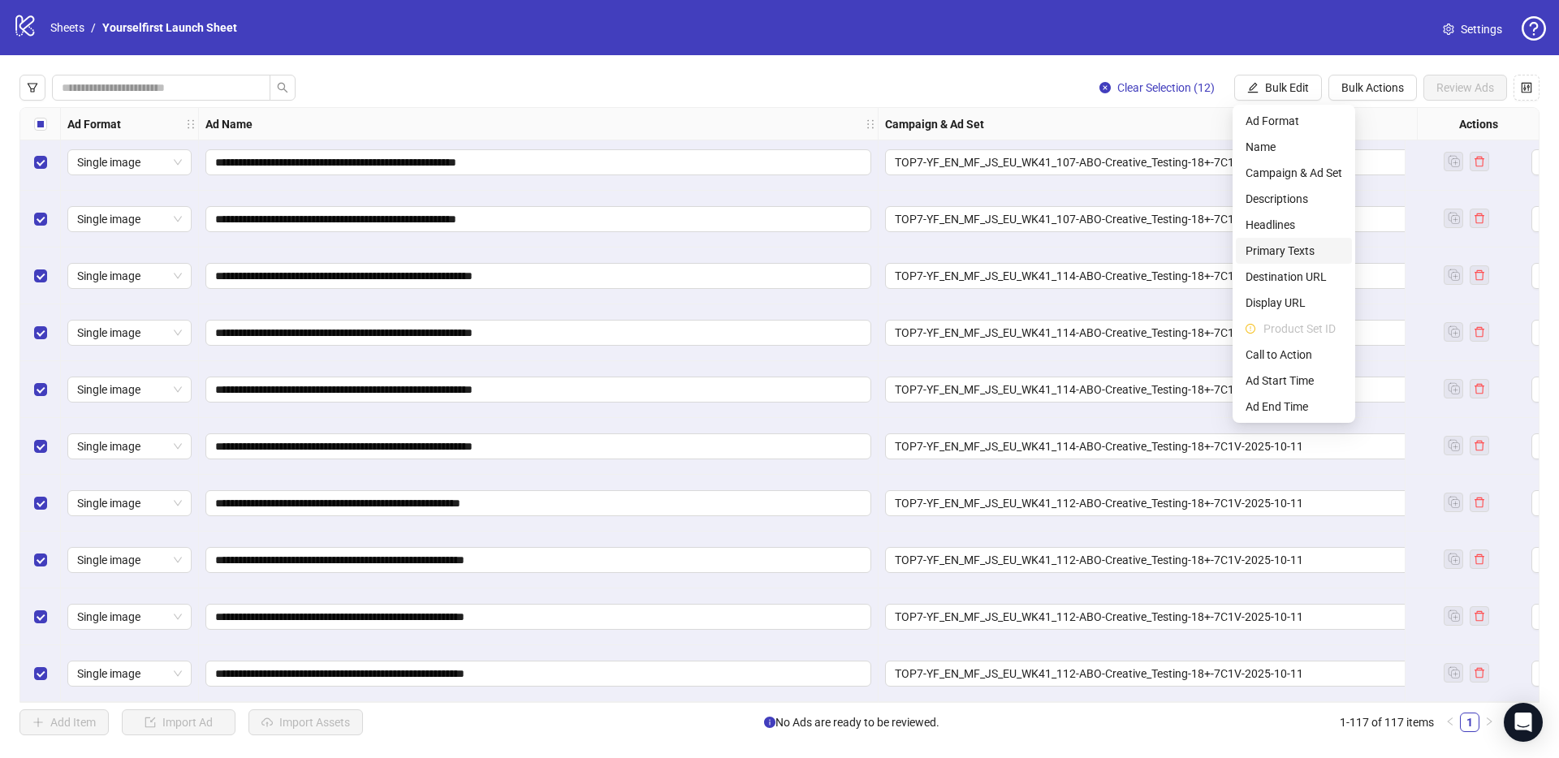
click at [1293, 244] on span "Primary Texts" at bounding box center [1293, 251] width 97 height 18
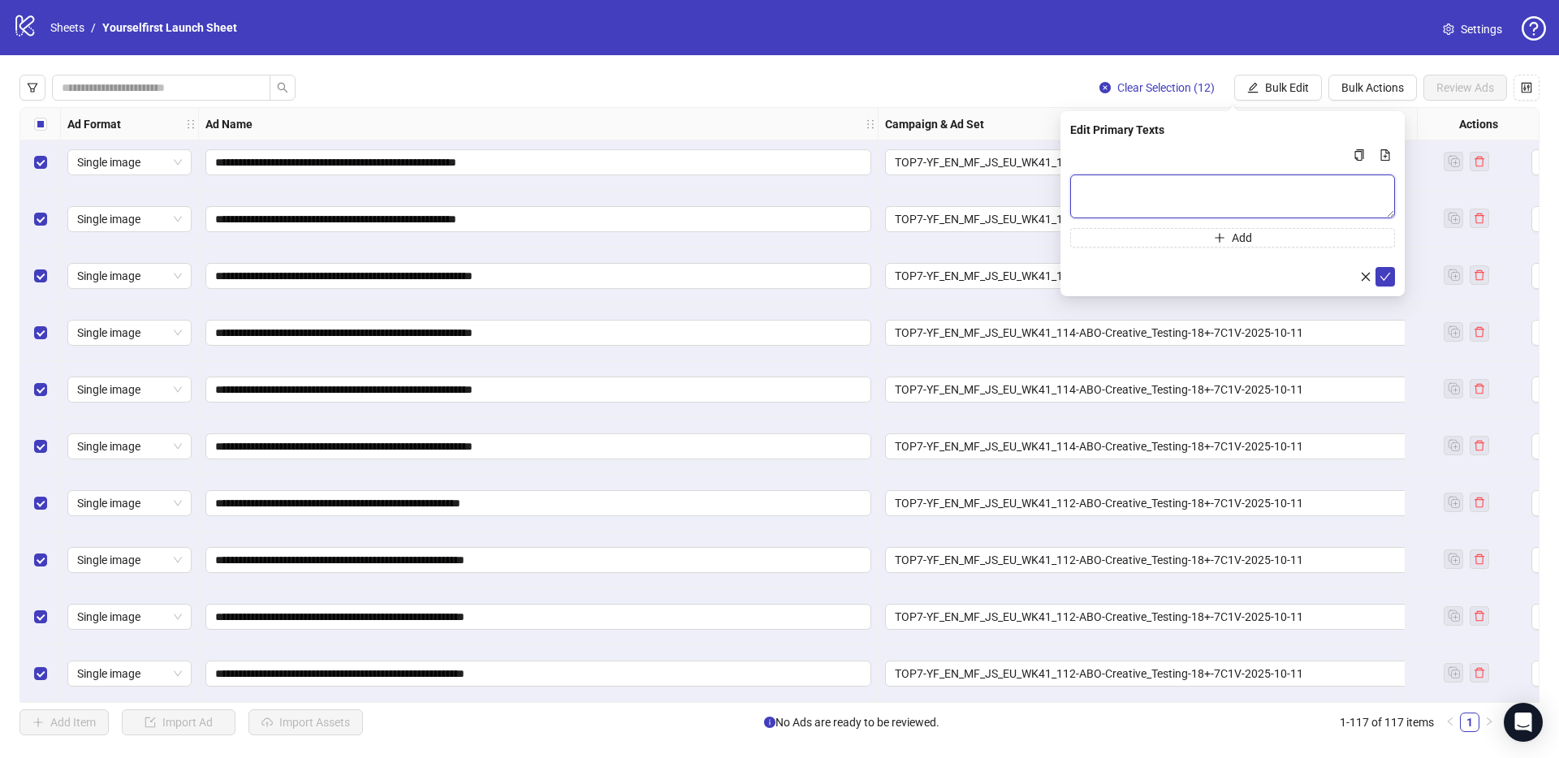
click at [1150, 194] on textarea "Multi-text input container - paste or copy values" at bounding box center [1232, 197] width 325 height 44
paste textarea "**********"
type textarea "**********"
click at [1390, 273] on icon "check" at bounding box center [1384, 276] width 11 height 11
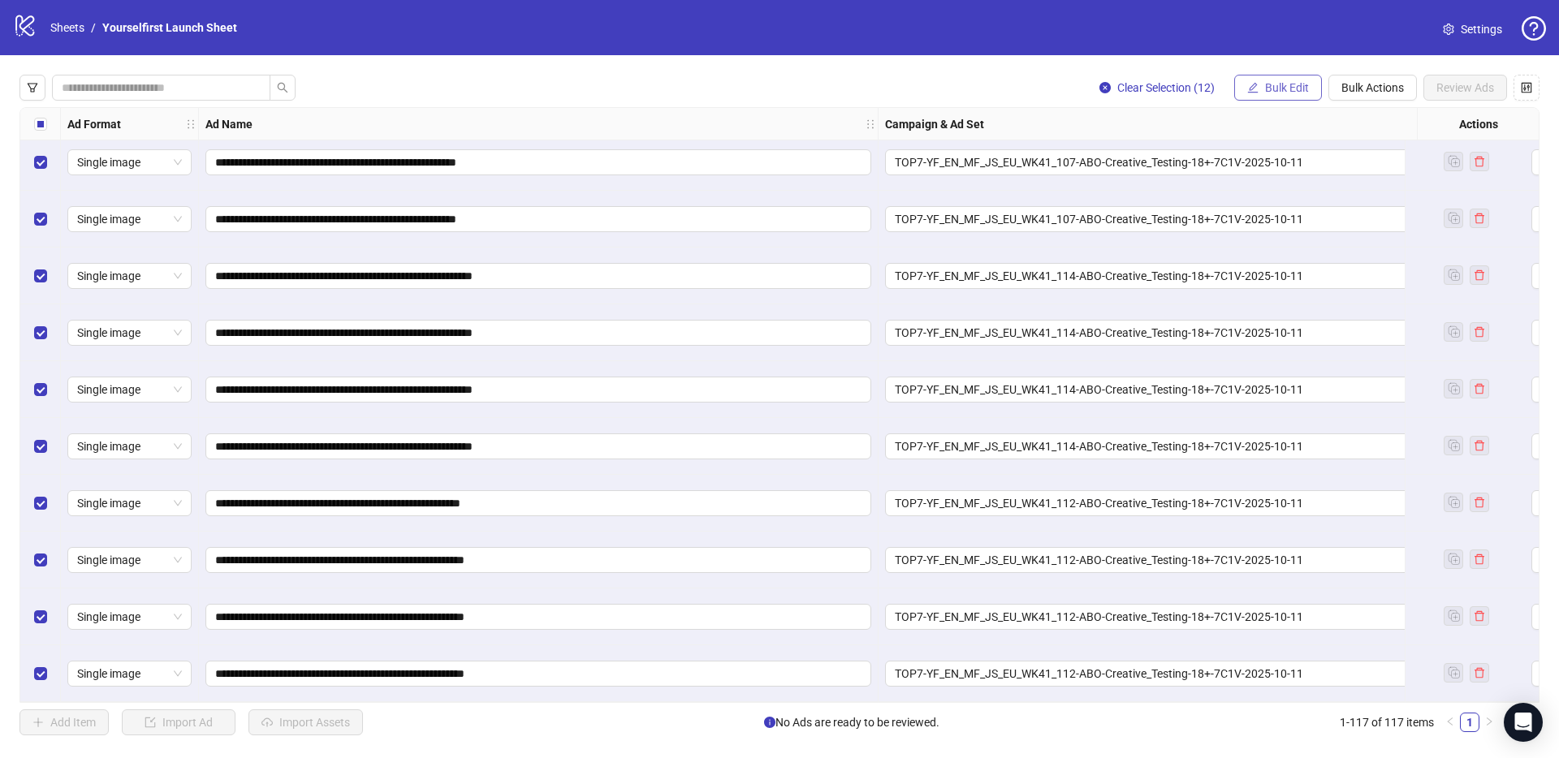
click at [1281, 84] on span "Bulk Edit" at bounding box center [1287, 87] width 44 height 13
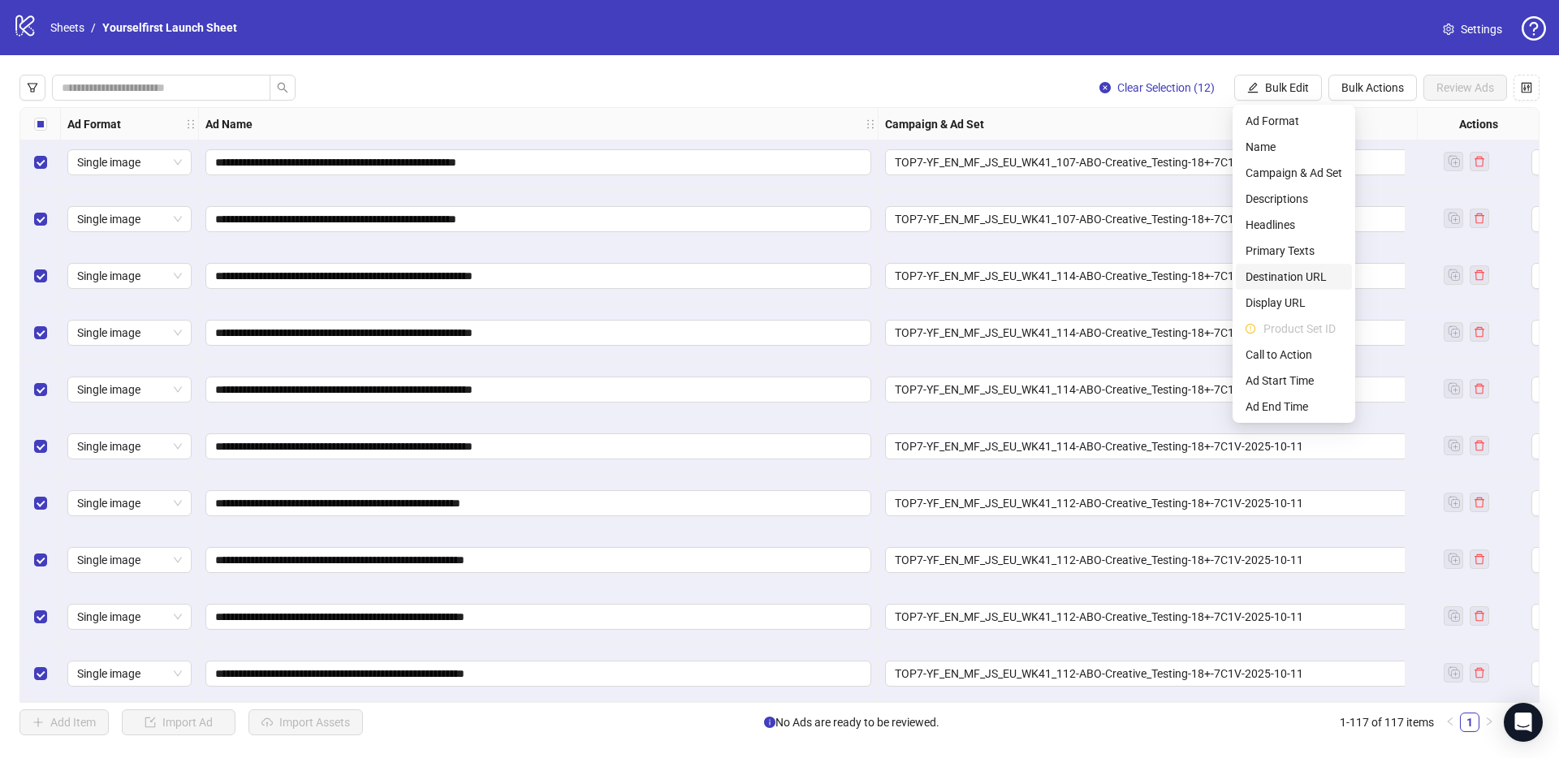
click at [1295, 281] on span "Destination URL" at bounding box center [1293, 277] width 97 height 18
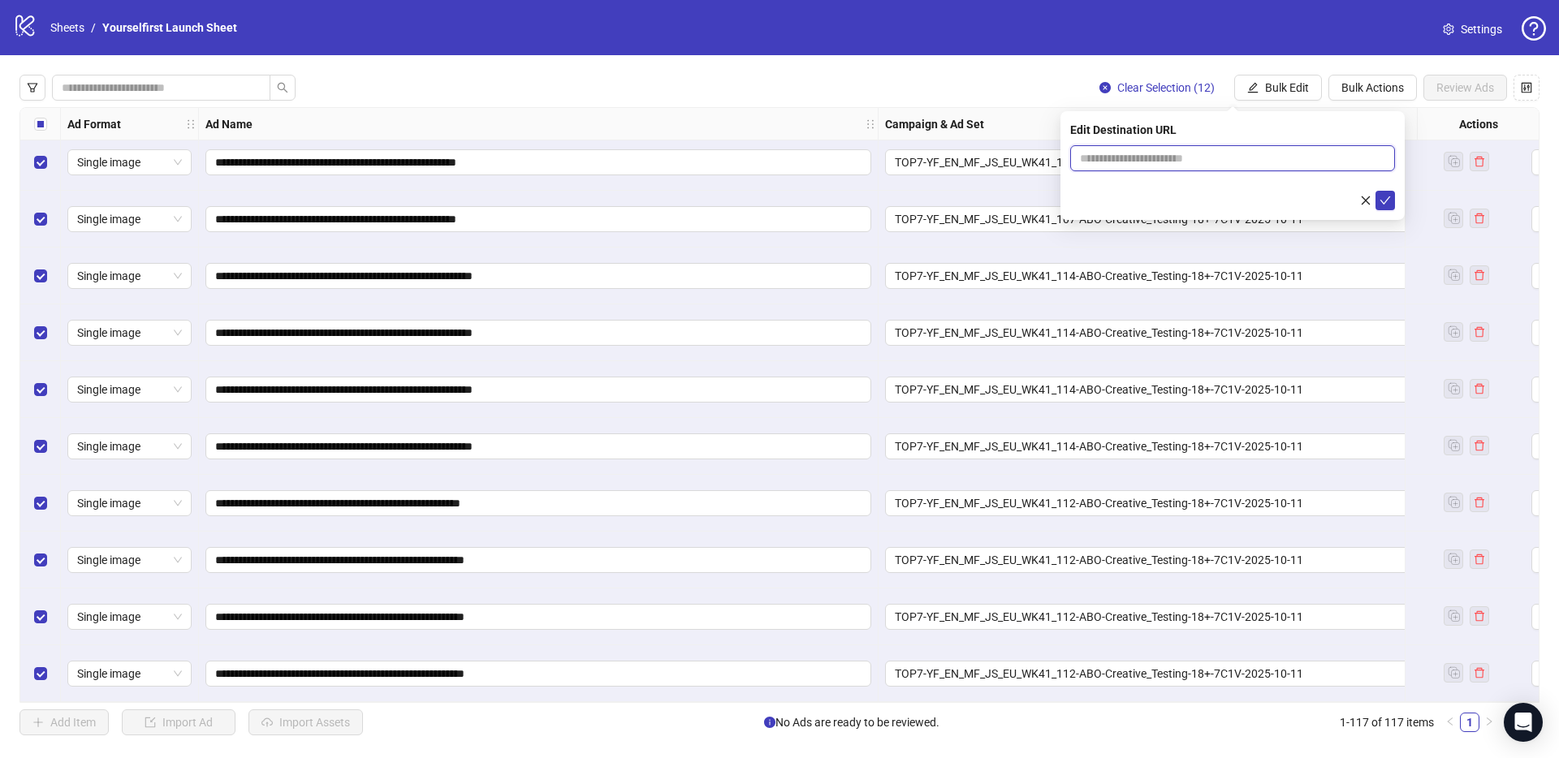
click at [1156, 162] on input "text" at bounding box center [1226, 158] width 292 height 18
paste input "**********"
type input "**********"
click at [1390, 202] on icon "check" at bounding box center [1384, 200] width 11 height 11
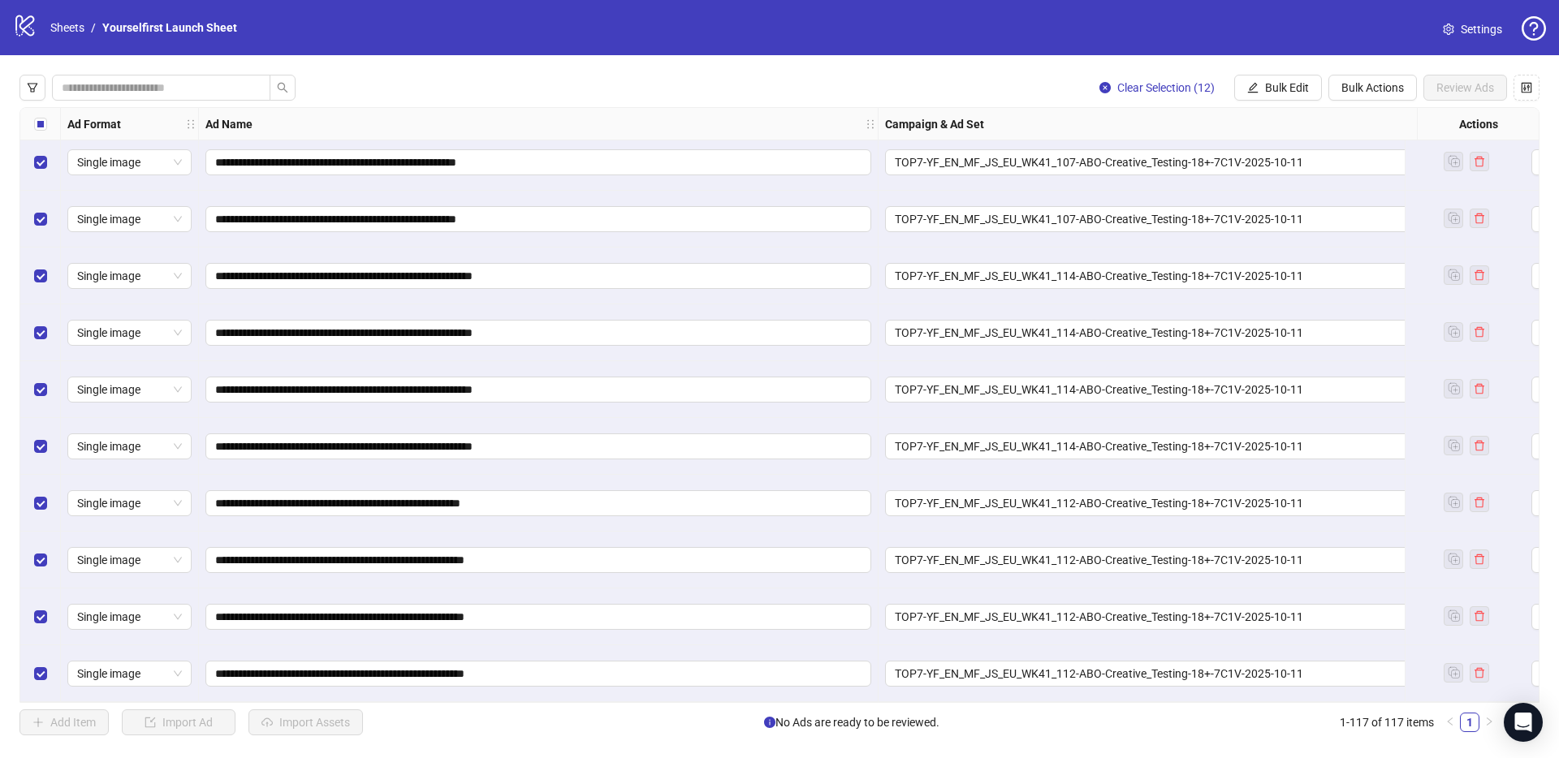
click at [46, 125] on div "Select all rows" at bounding box center [40, 124] width 41 height 32
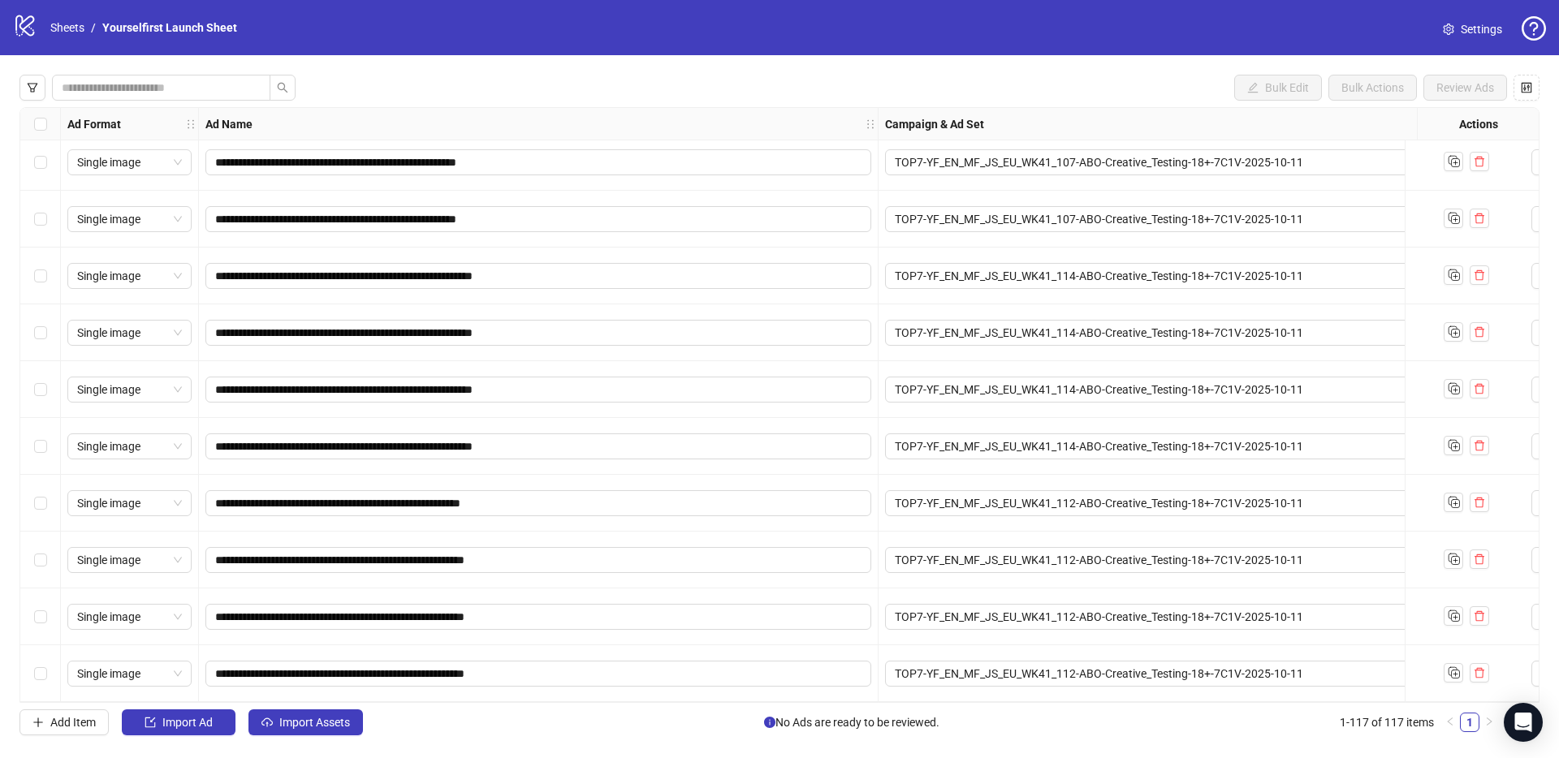
click at [461, 71] on div "**********" at bounding box center [779, 405] width 1559 height 700
click at [340, 720] on span "Import Assets" at bounding box center [314, 722] width 71 height 13
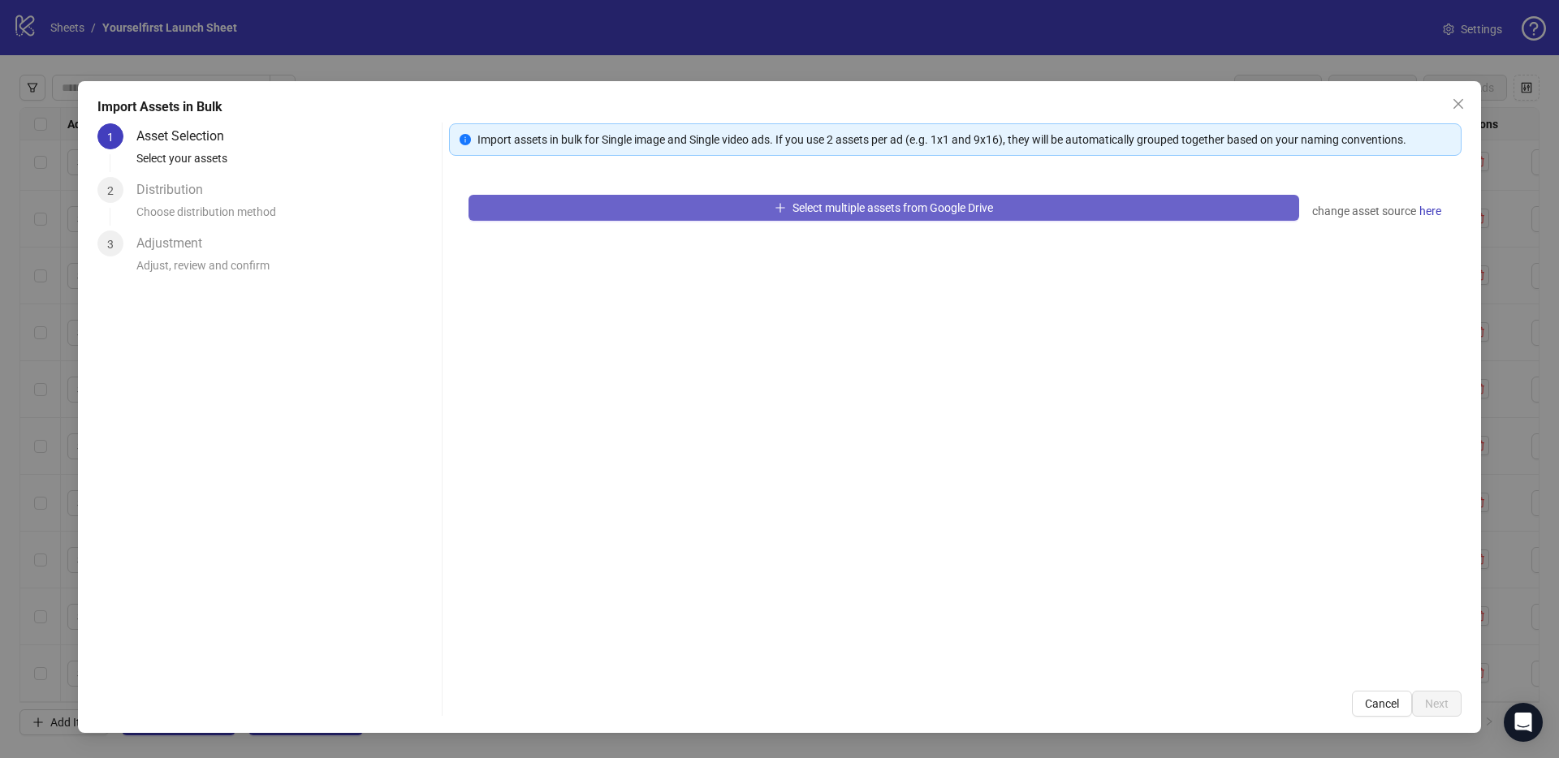
click at [757, 206] on button "Select multiple assets from Google Drive" at bounding box center [883, 208] width 831 height 26
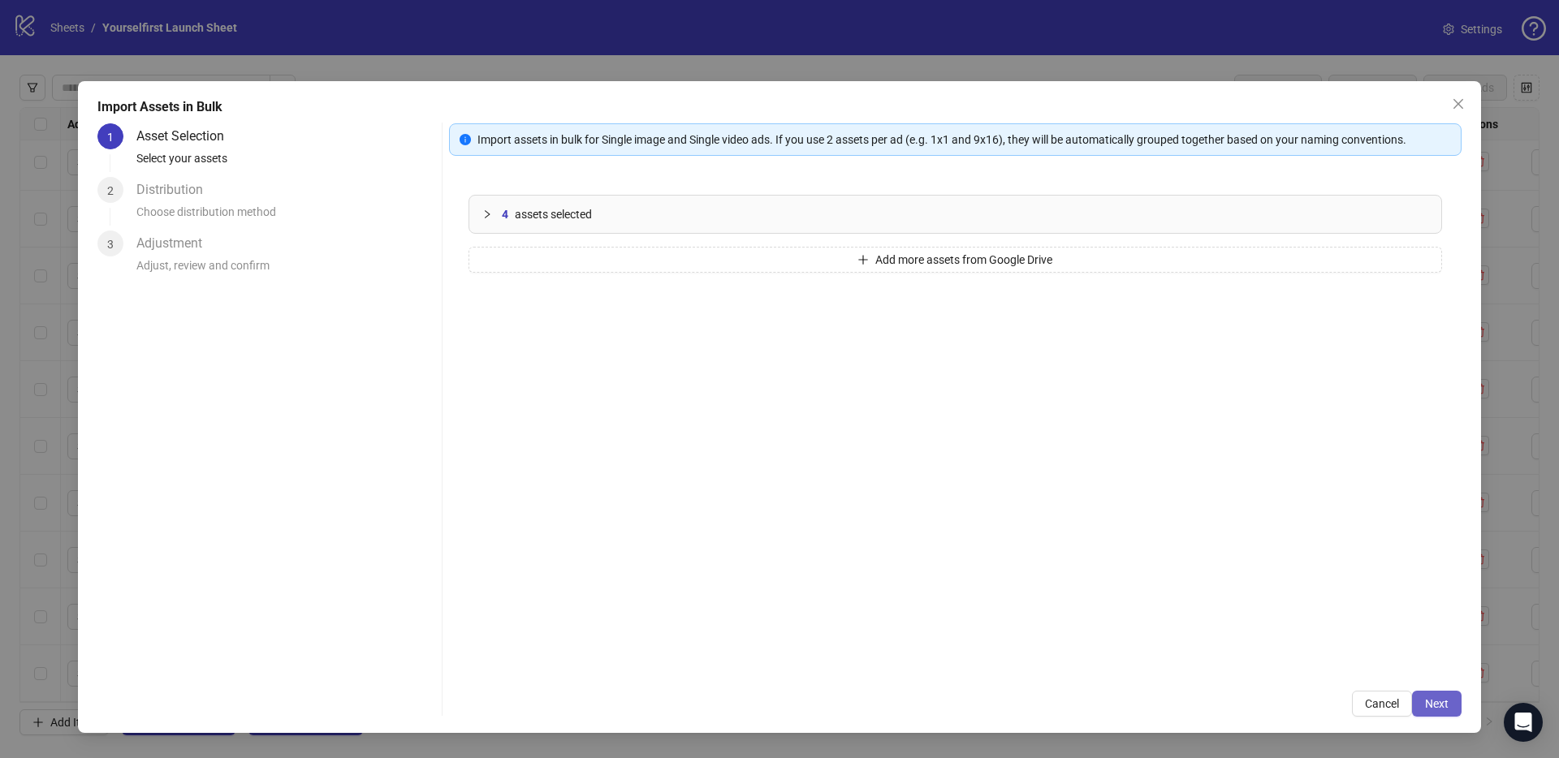
click at [1443, 707] on span "Next" at bounding box center [1437, 703] width 24 height 13
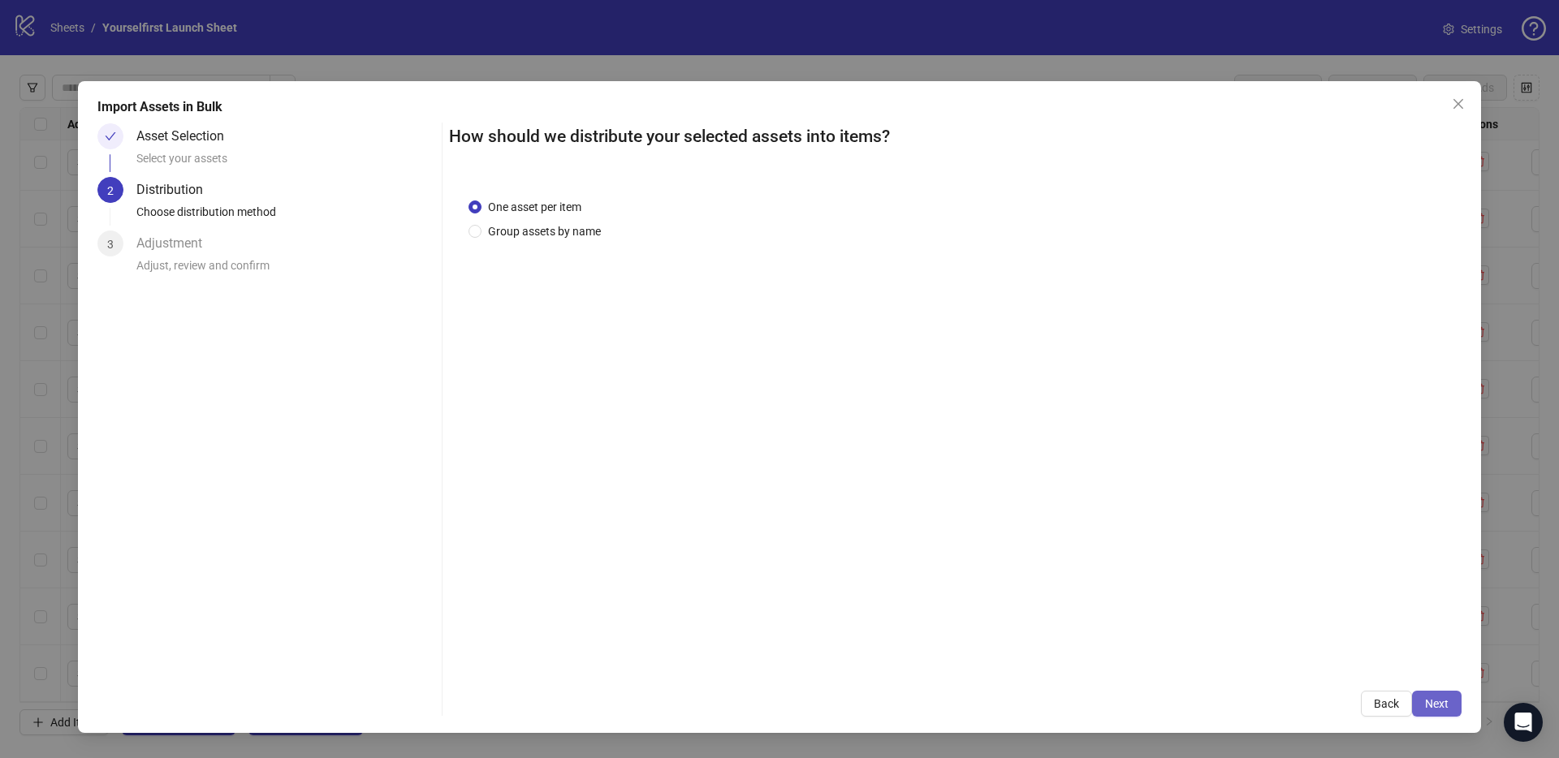
click at [1443, 703] on span "Next" at bounding box center [1437, 703] width 24 height 13
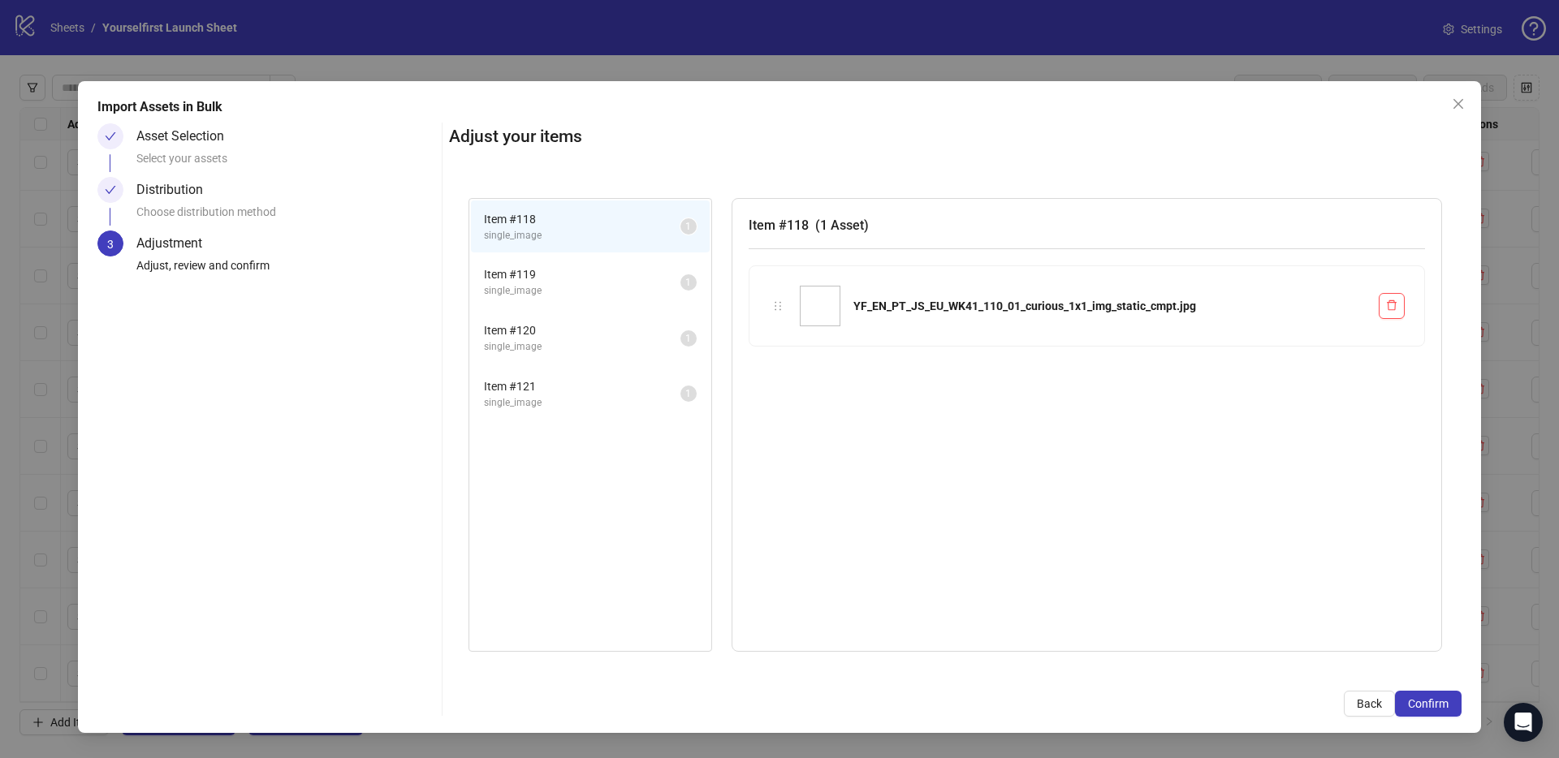
click at [1443, 703] on span "Confirm" at bounding box center [1428, 703] width 41 height 13
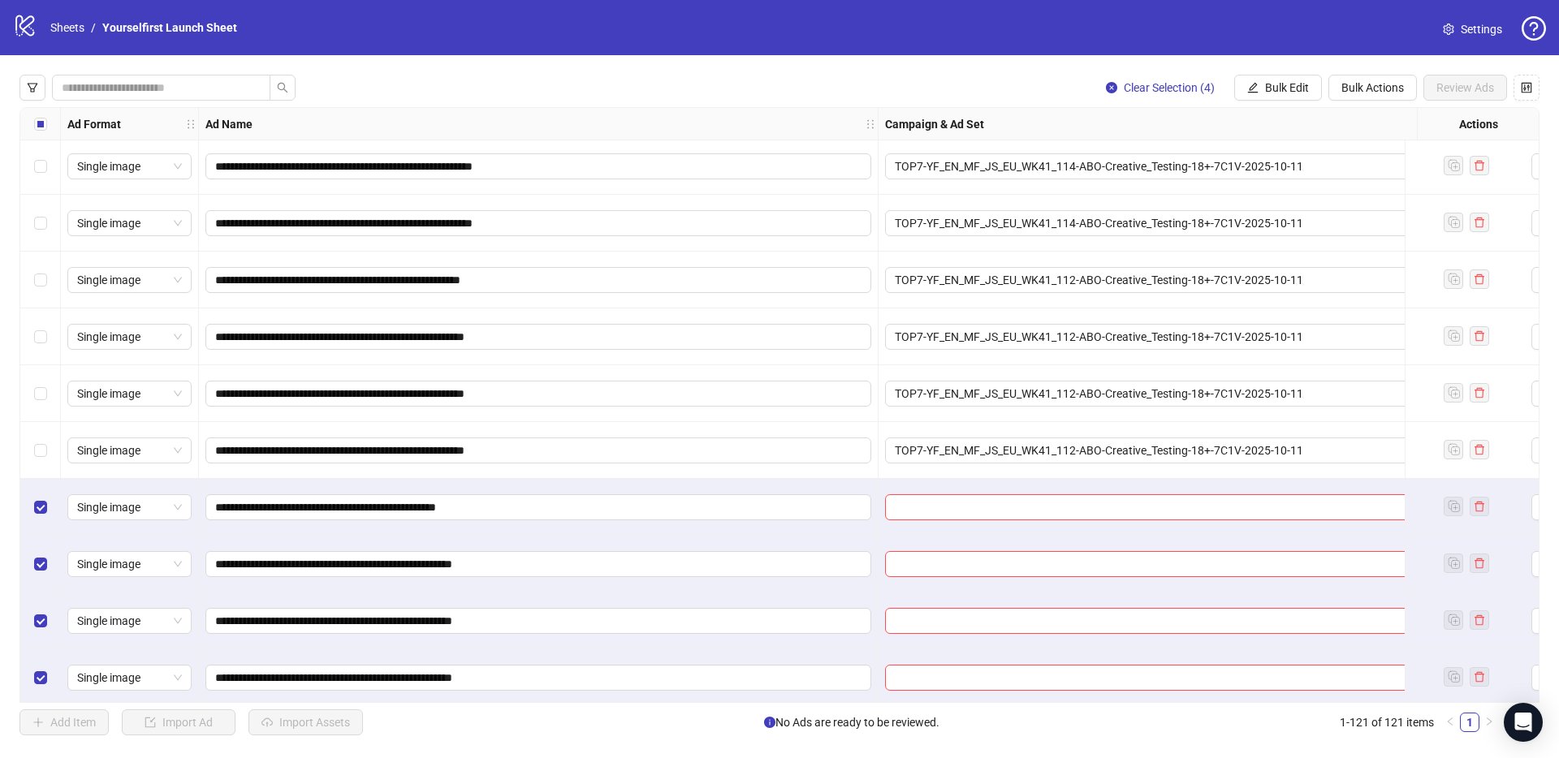
scroll to position [6321, 0]
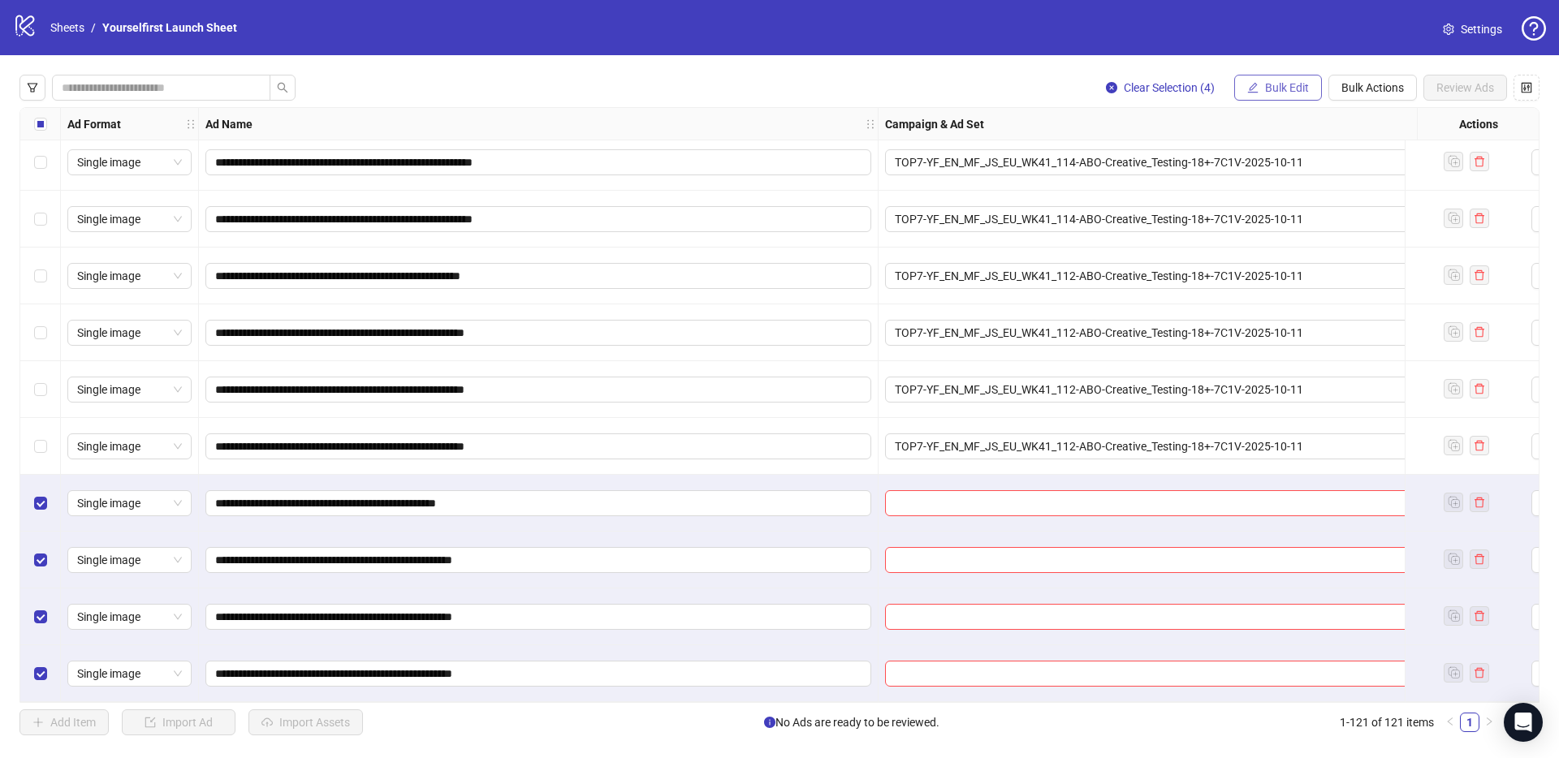
click at [1280, 82] on span "Bulk Edit" at bounding box center [1287, 87] width 44 height 13
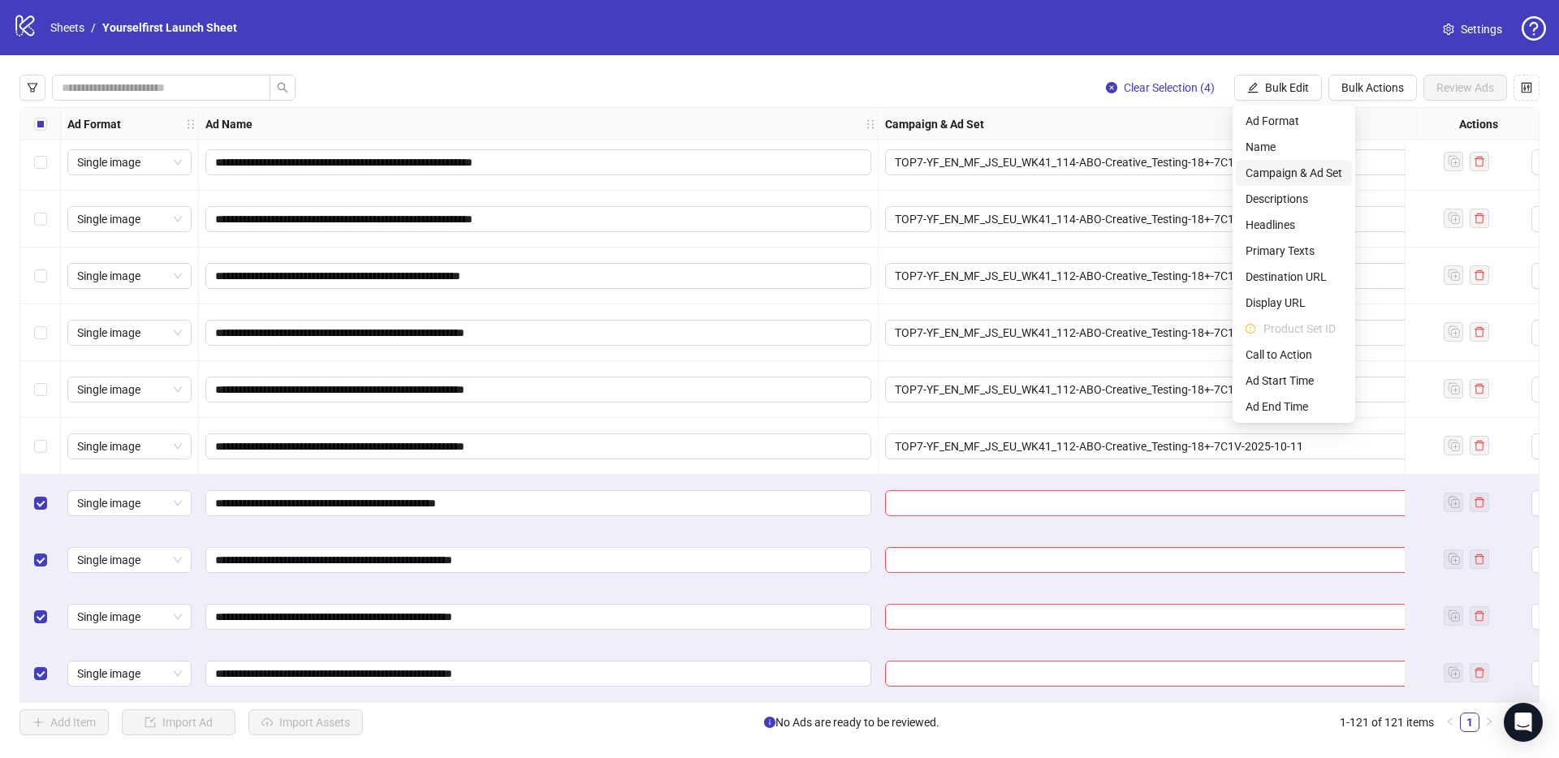
click at [1313, 172] on span "Campaign & Ad Set" at bounding box center [1293, 173] width 97 height 18
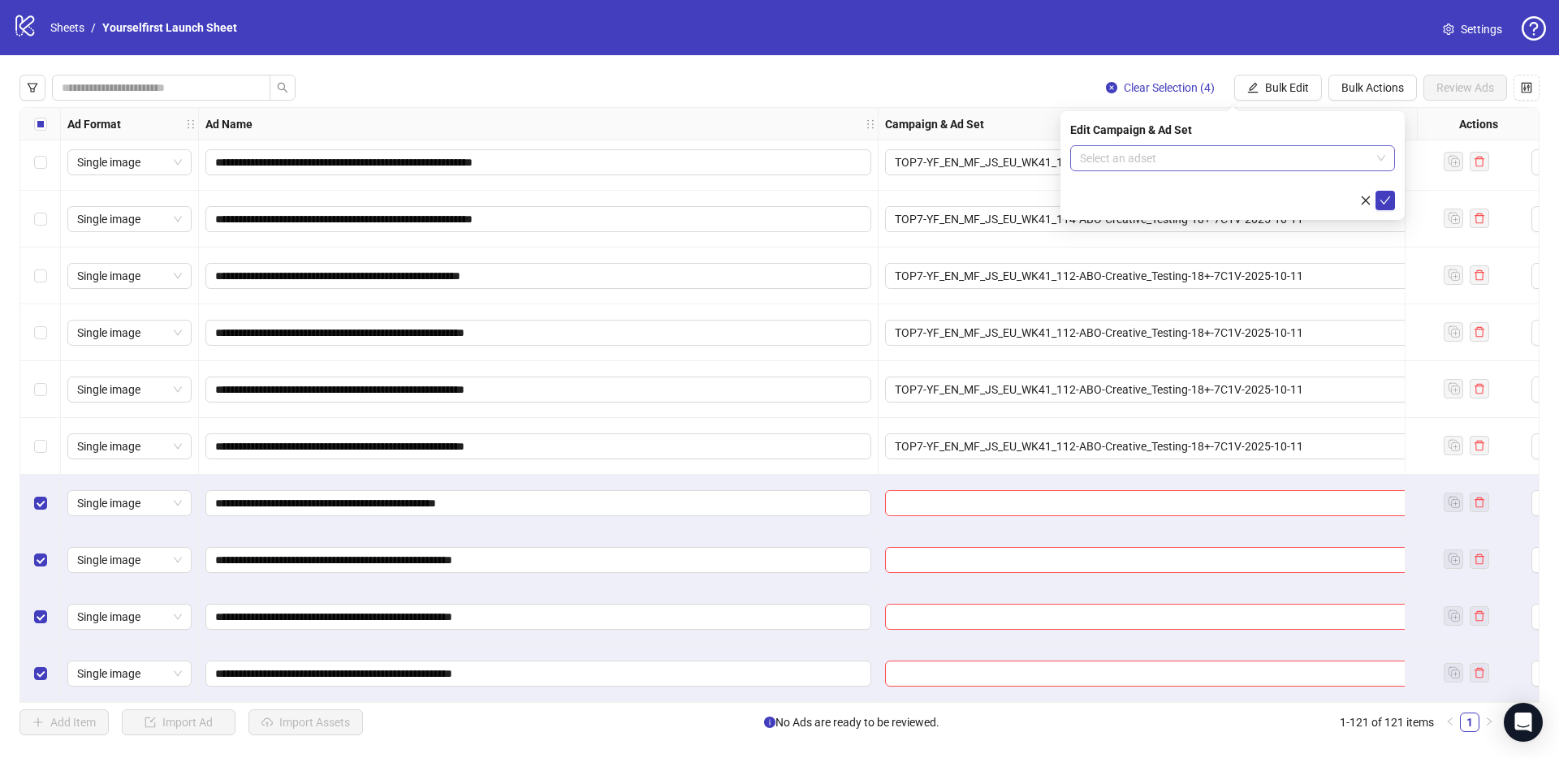
click at [1108, 161] on input "search" at bounding box center [1225, 158] width 291 height 24
paste input "**********"
type input "**********"
click at [1171, 200] on div "JS-YF-EN-TOP7-ABO-Creative_Testing-7C1V-2025-09-18" at bounding box center [1216, 207] width 266 height 15
click at [1385, 200] on icon "check" at bounding box center [1384, 200] width 11 height 11
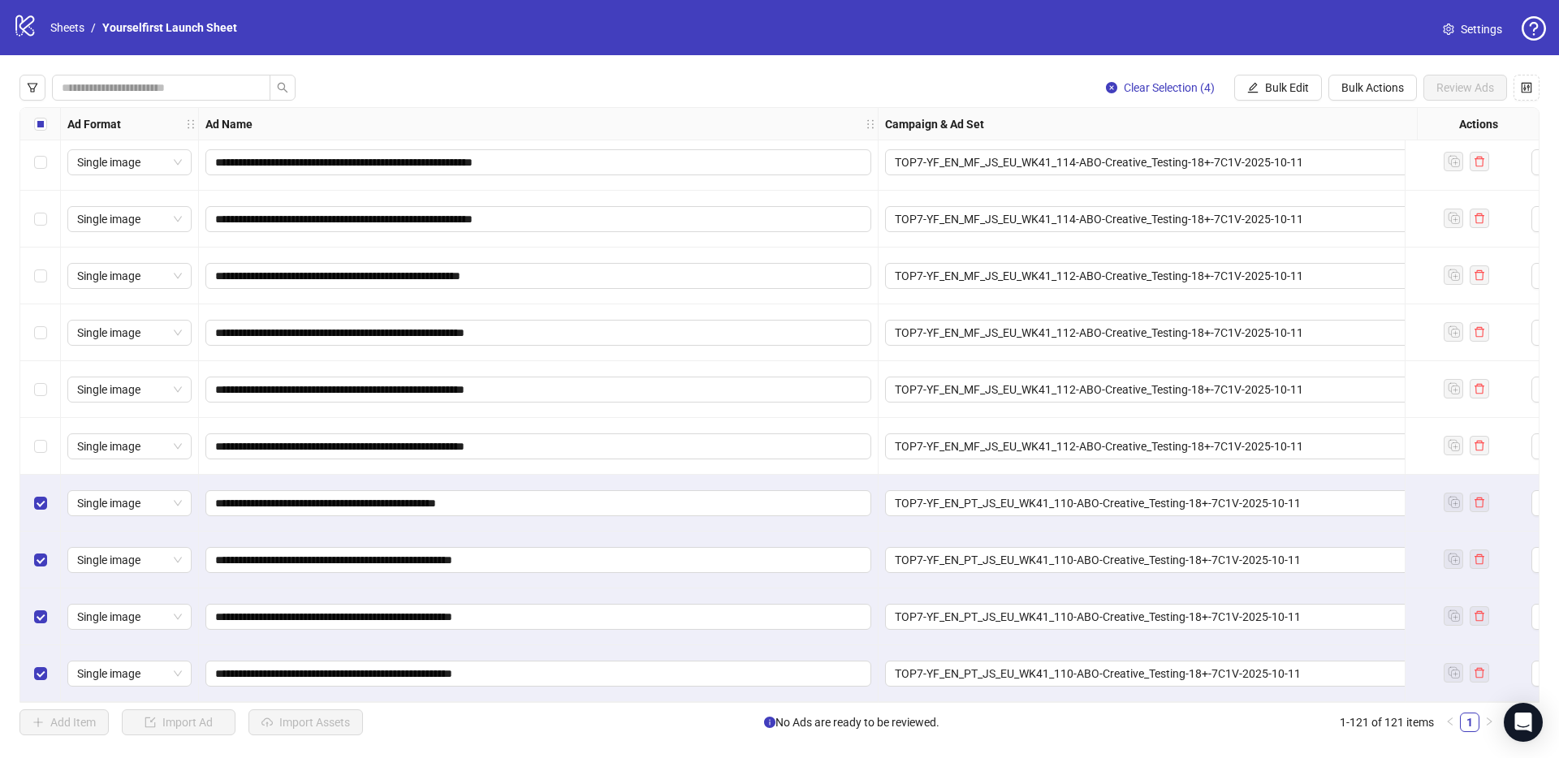
click at [47, 125] on div "Select all rows" at bounding box center [40, 124] width 41 height 32
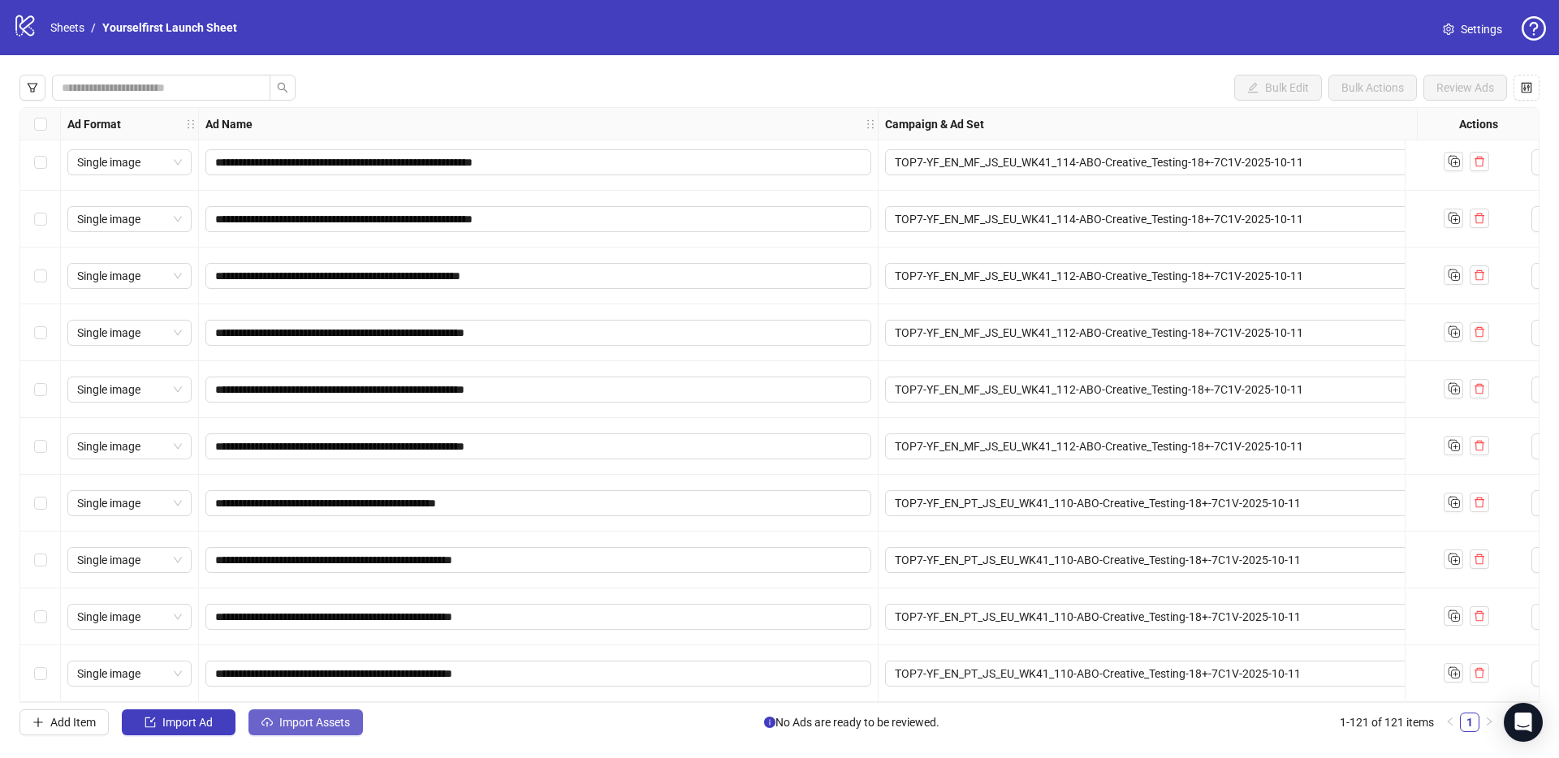
click at [347, 727] on span "Import Assets" at bounding box center [314, 722] width 71 height 13
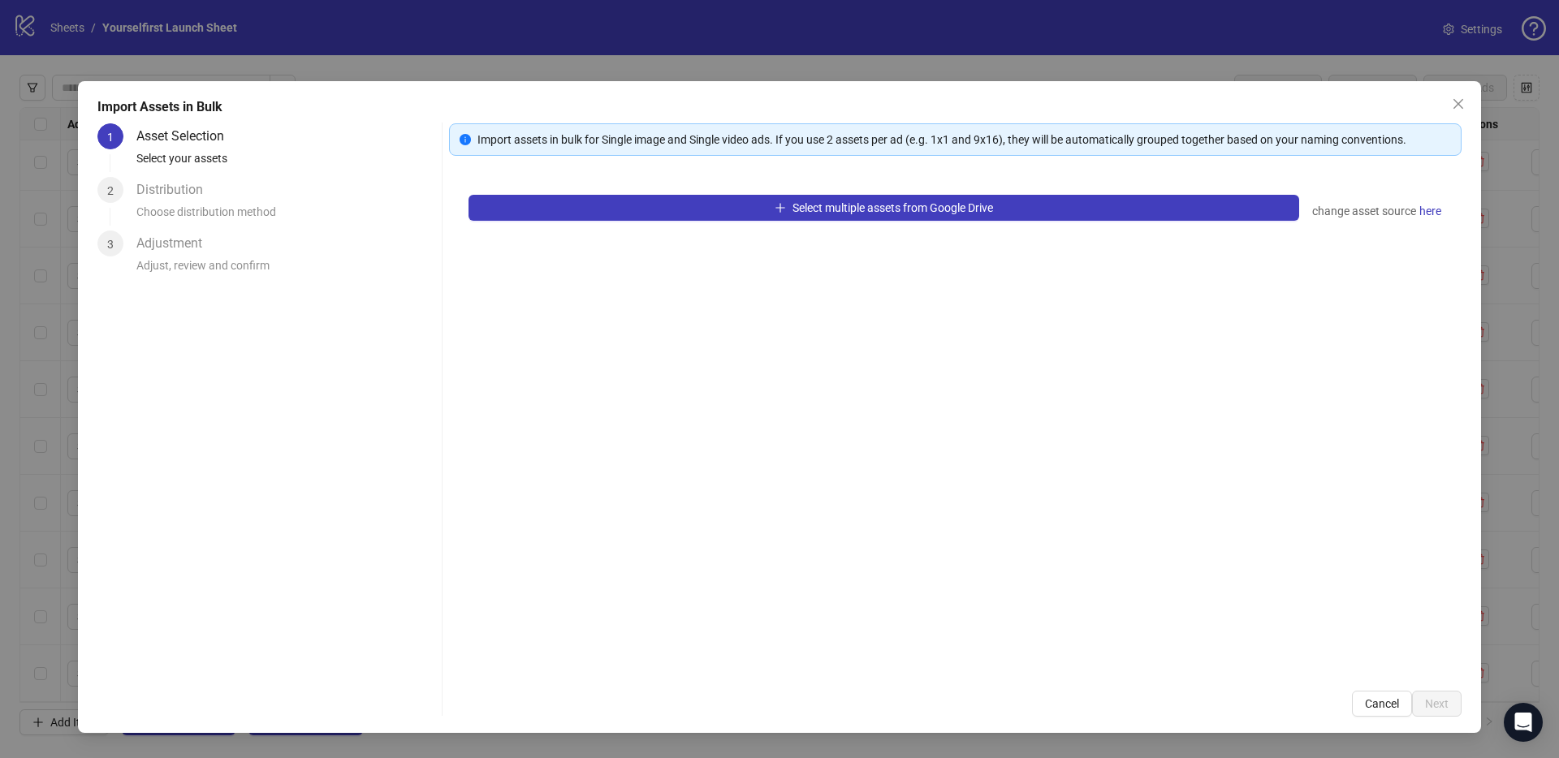
click at [788, 231] on div "Select multiple assets from Google Drive change asset source here" at bounding box center [955, 423] width 1012 height 496
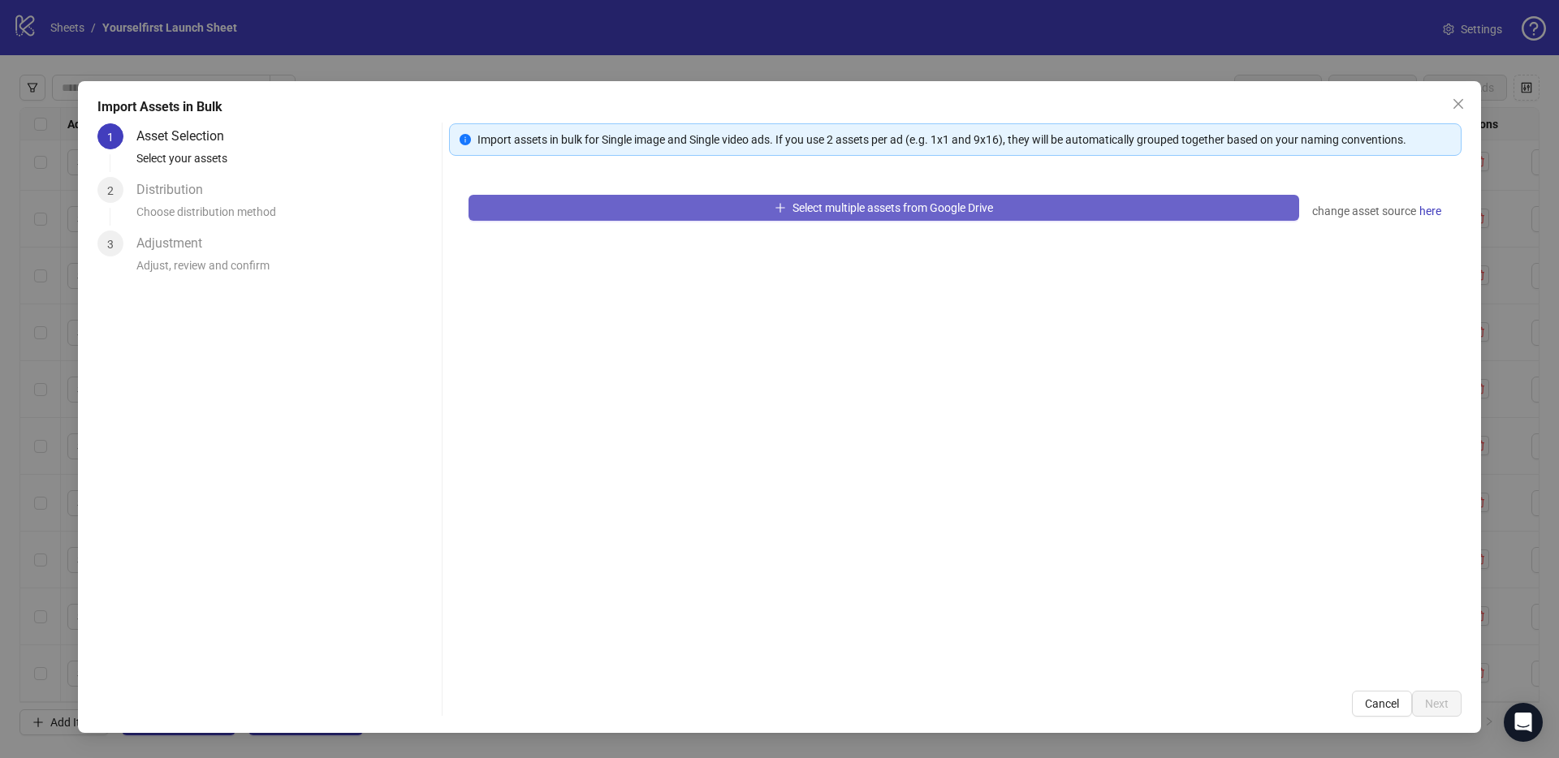
click at [817, 210] on span "Select multiple assets from Google Drive" at bounding box center [892, 207] width 201 height 13
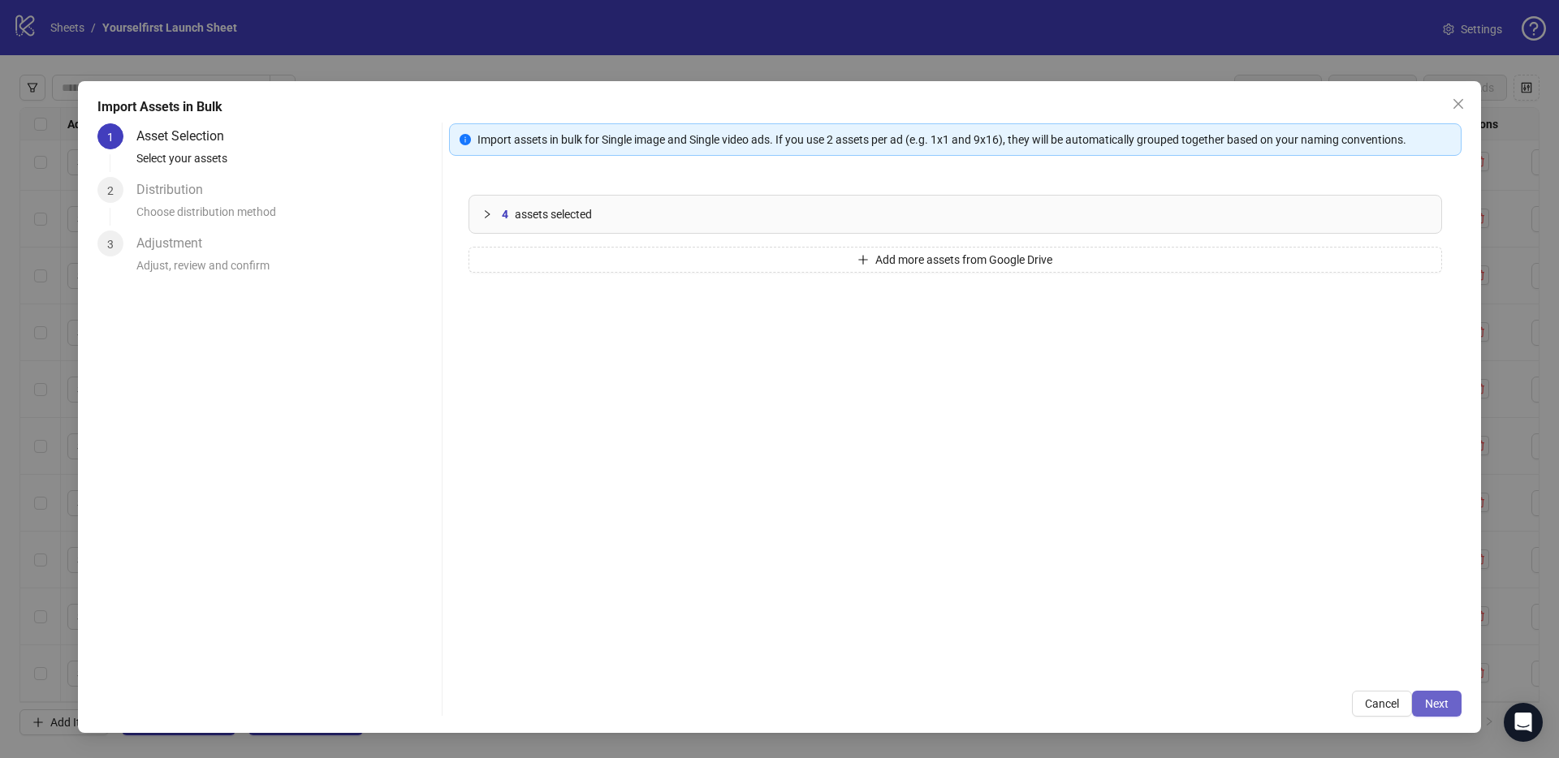
click at [1445, 707] on span "Next" at bounding box center [1437, 703] width 24 height 13
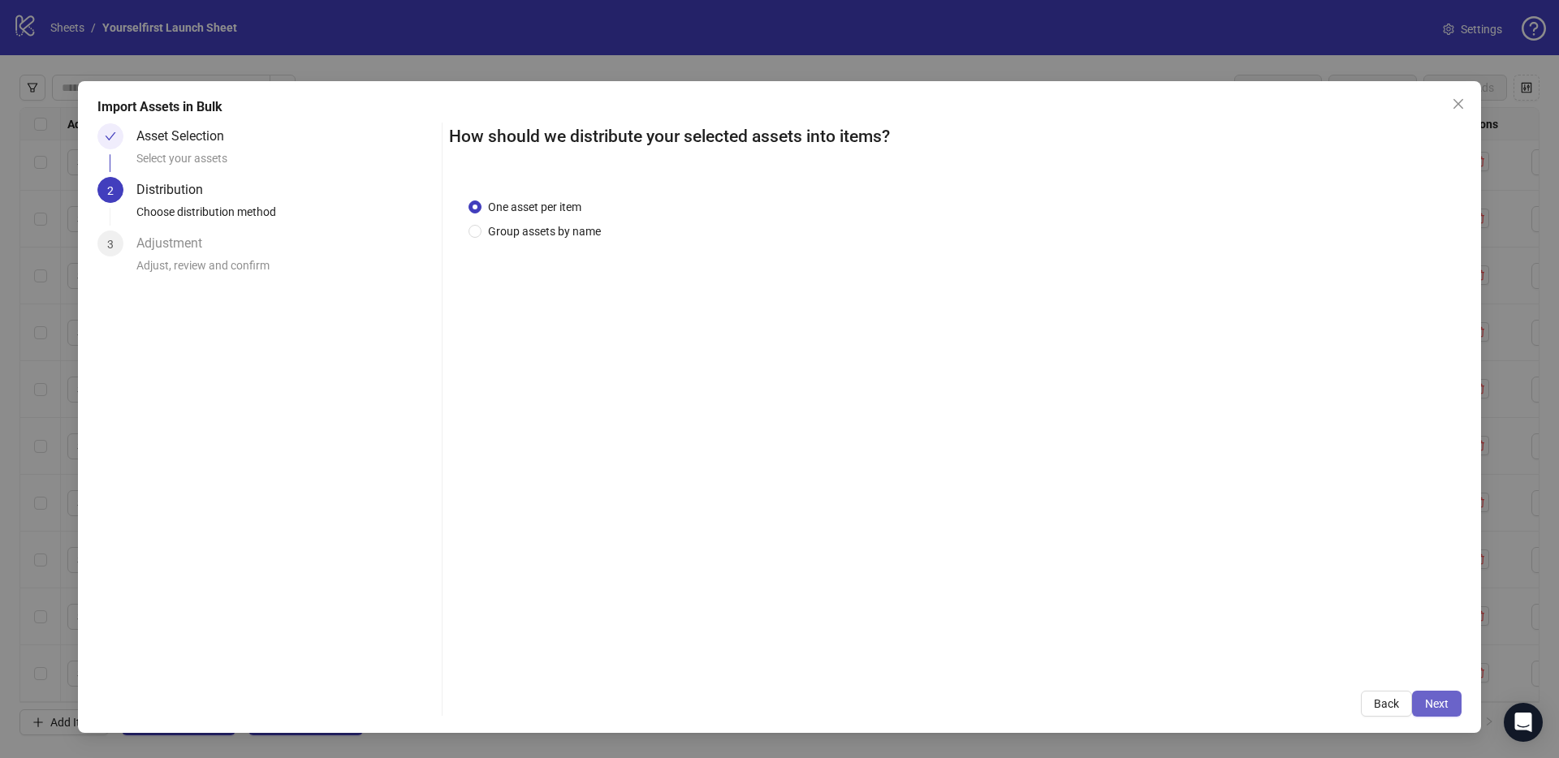
click at [1445, 704] on span "Next" at bounding box center [1437, 703] width 24 height 13
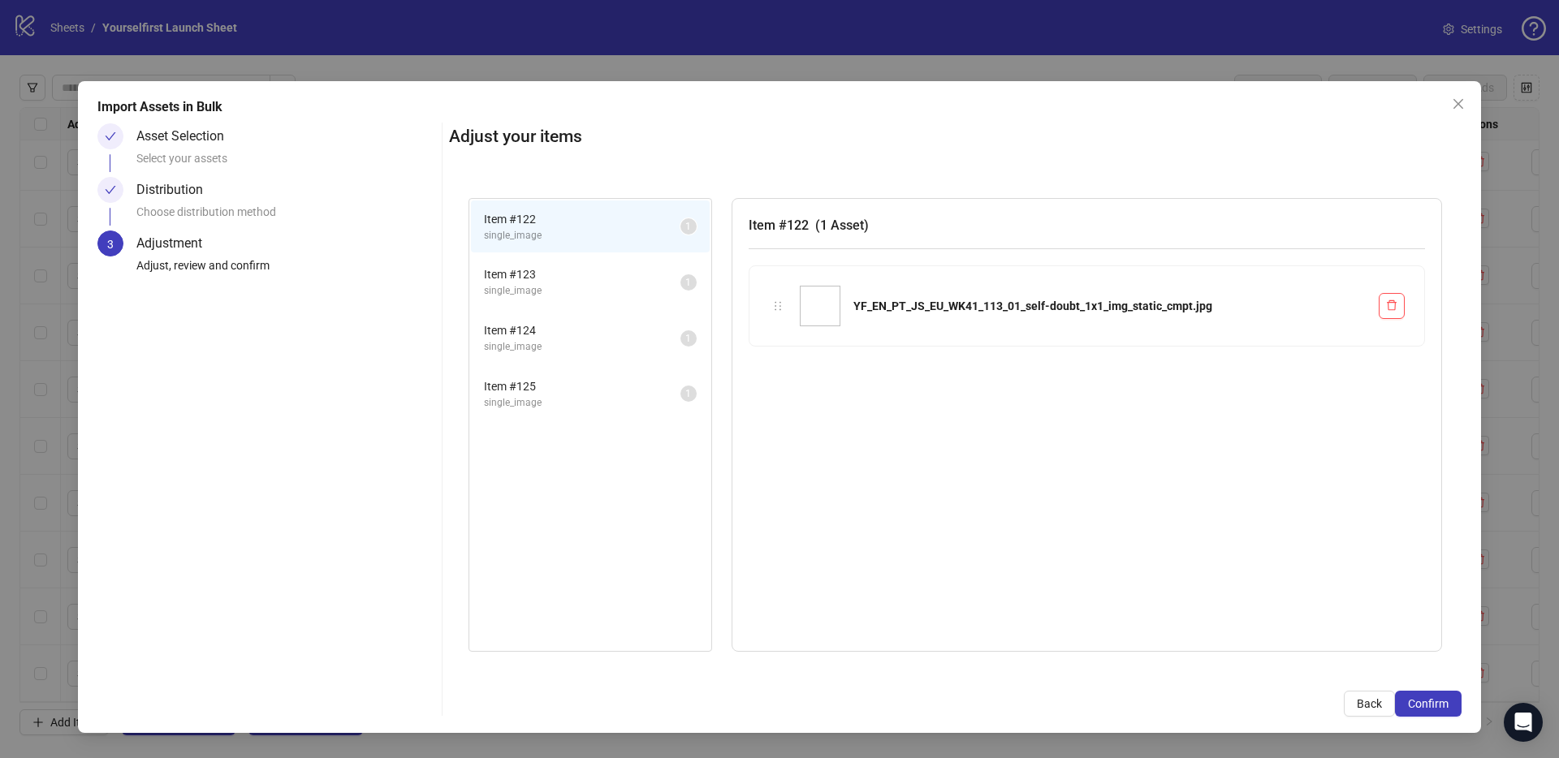
click at [1445, 704] on span "Confirm" at bounding box center [1428, 703] width 41 height 13
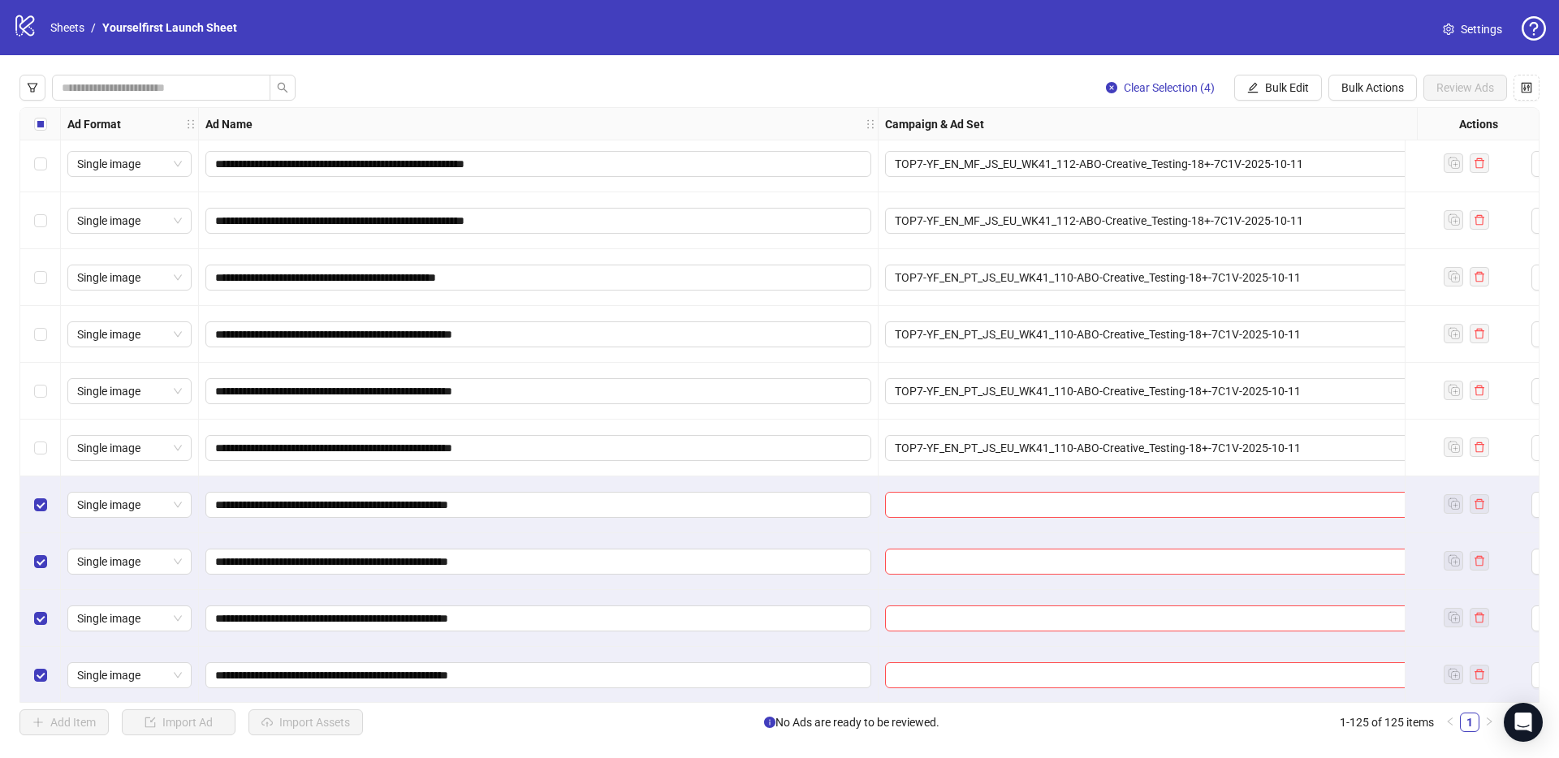
scroll to position [6549, 0]
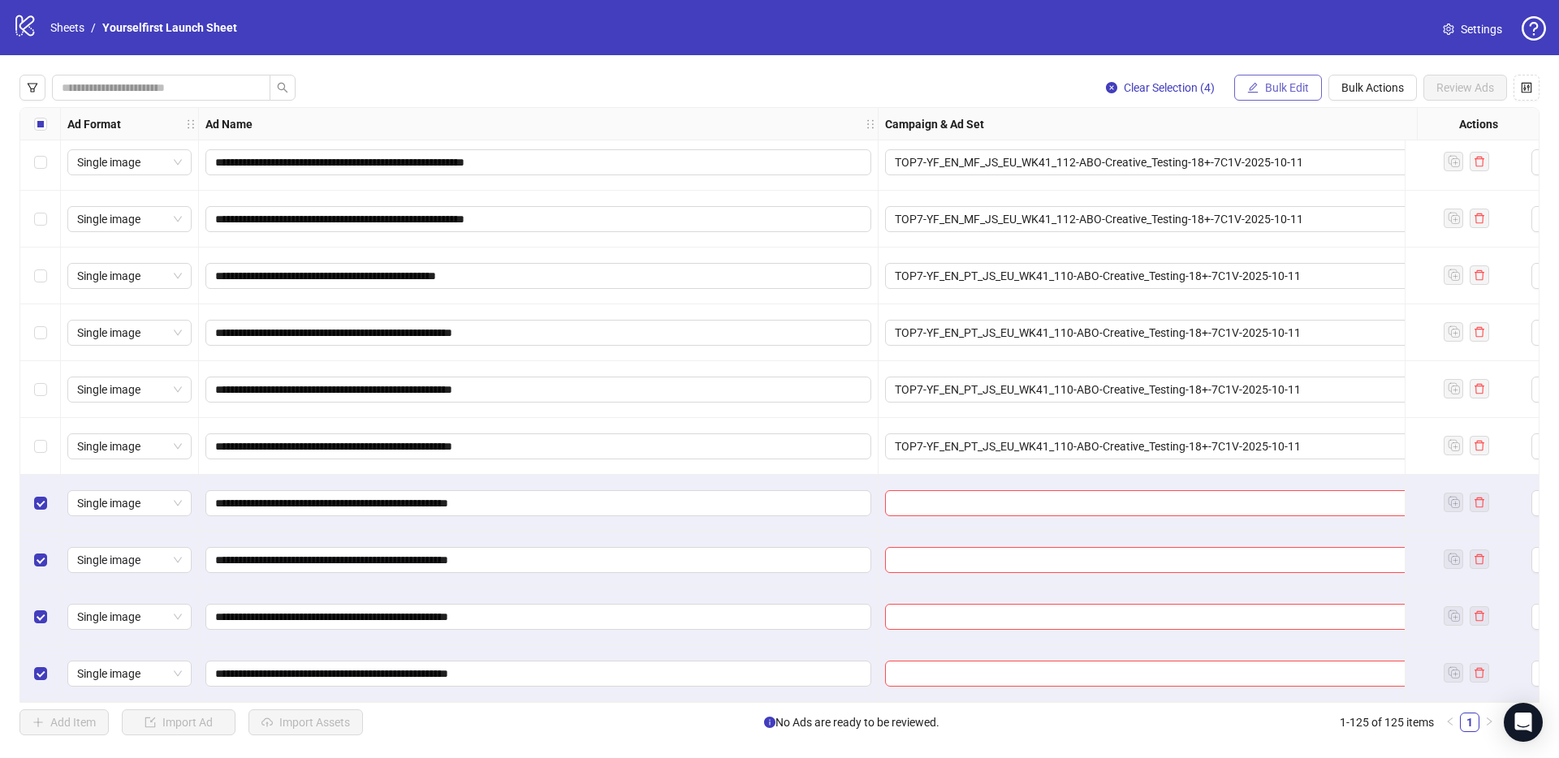
click at [1290, 81] on span "Bulk Edit" at bounding box center [1287, 87] width 44 height 13
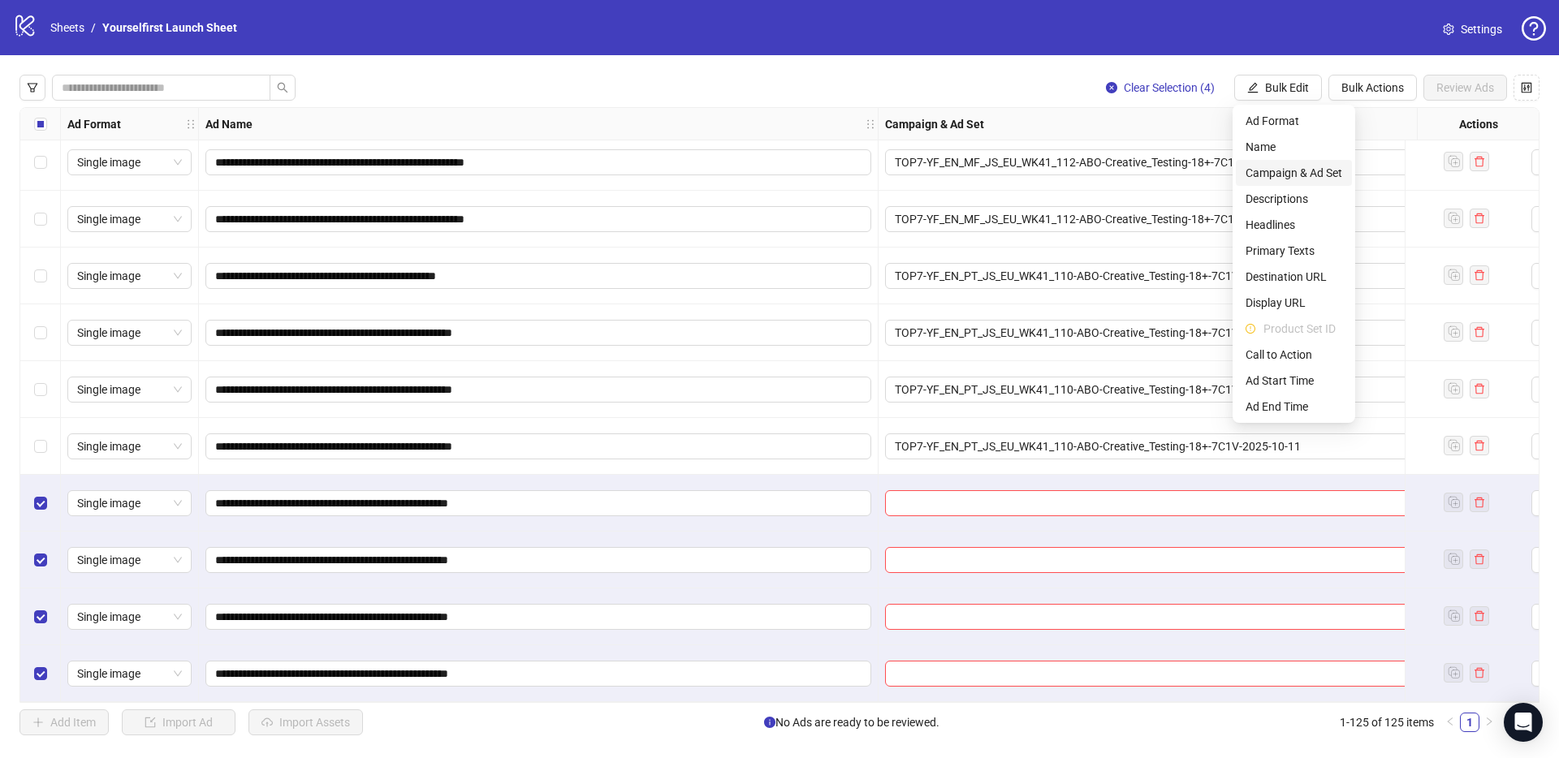
click at [1291, 168] on span "Campaign & Ad Set" at bounding box center [1293, 173] width 97 height 18
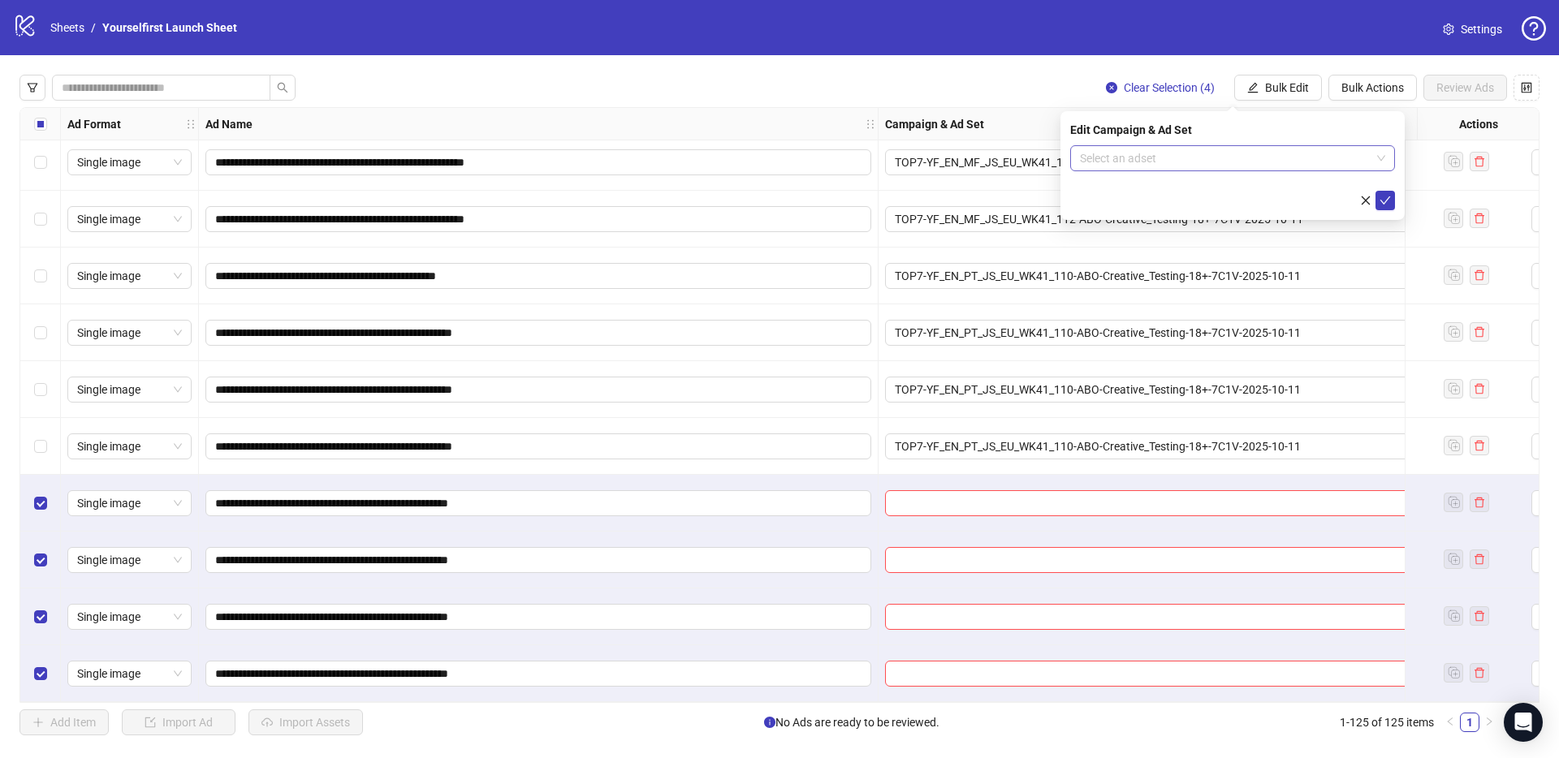
click at [1134, 167] on input "search" at bounding box center [1225, 158] width 291 height 24
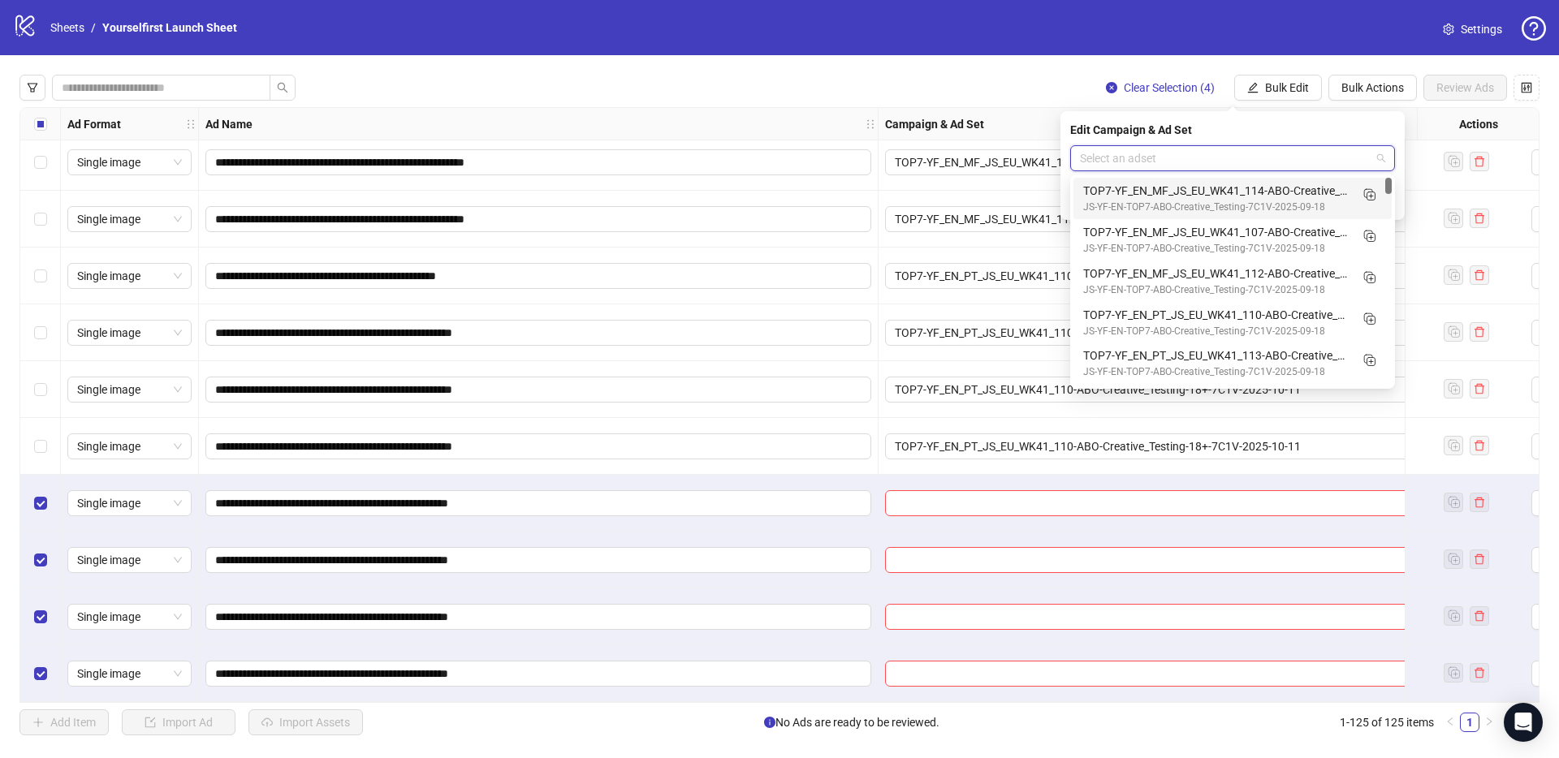
paste input "**********"
type input "**********"
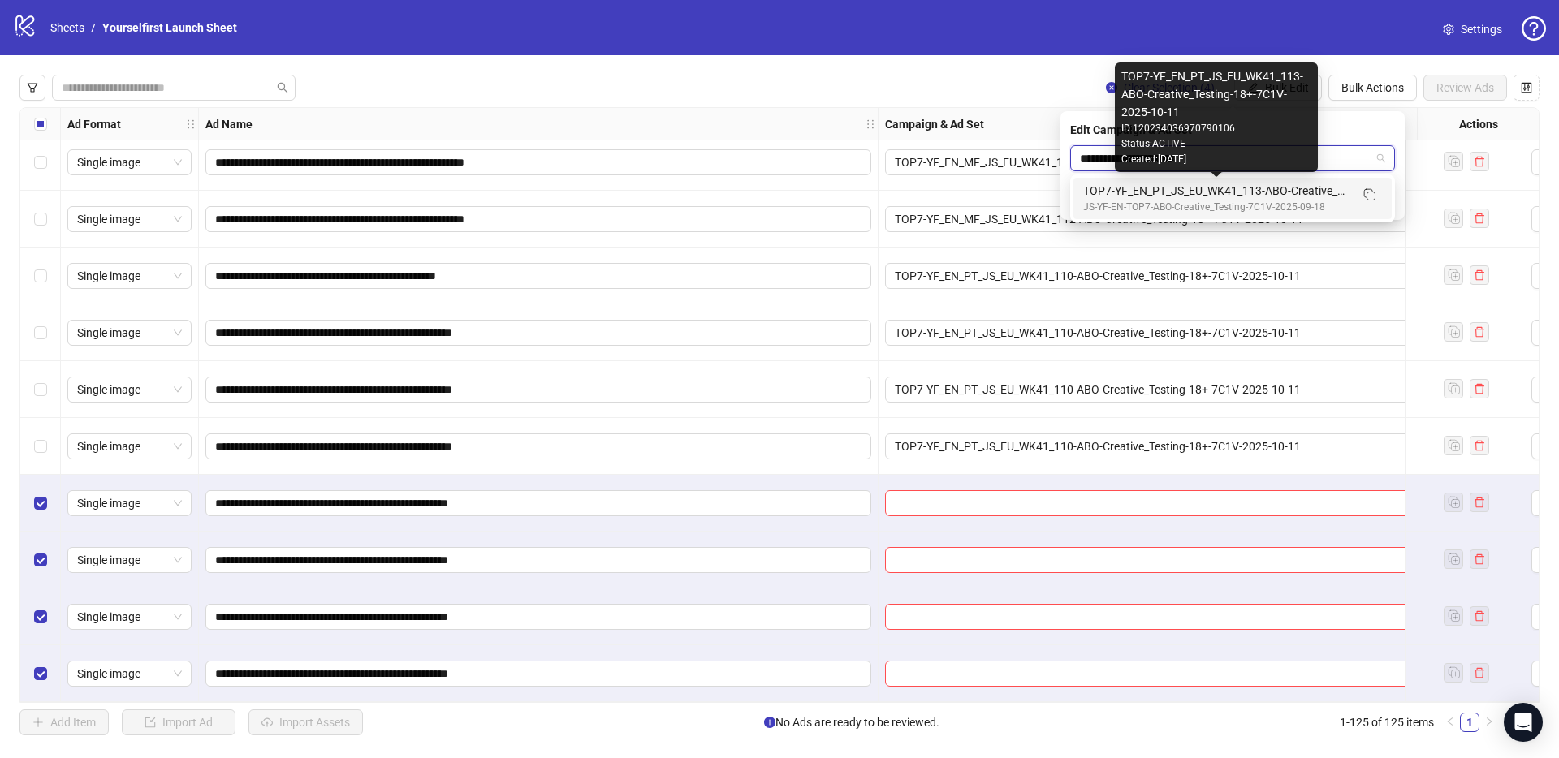
click at [1192, 194] on div "TOP7-YF_EN_PT_JS_EU_WK41_113-ABO-Creative_Testing-18+-7C1V-2025-10-11" at bounding box center [1216, 191] width 266 height 18
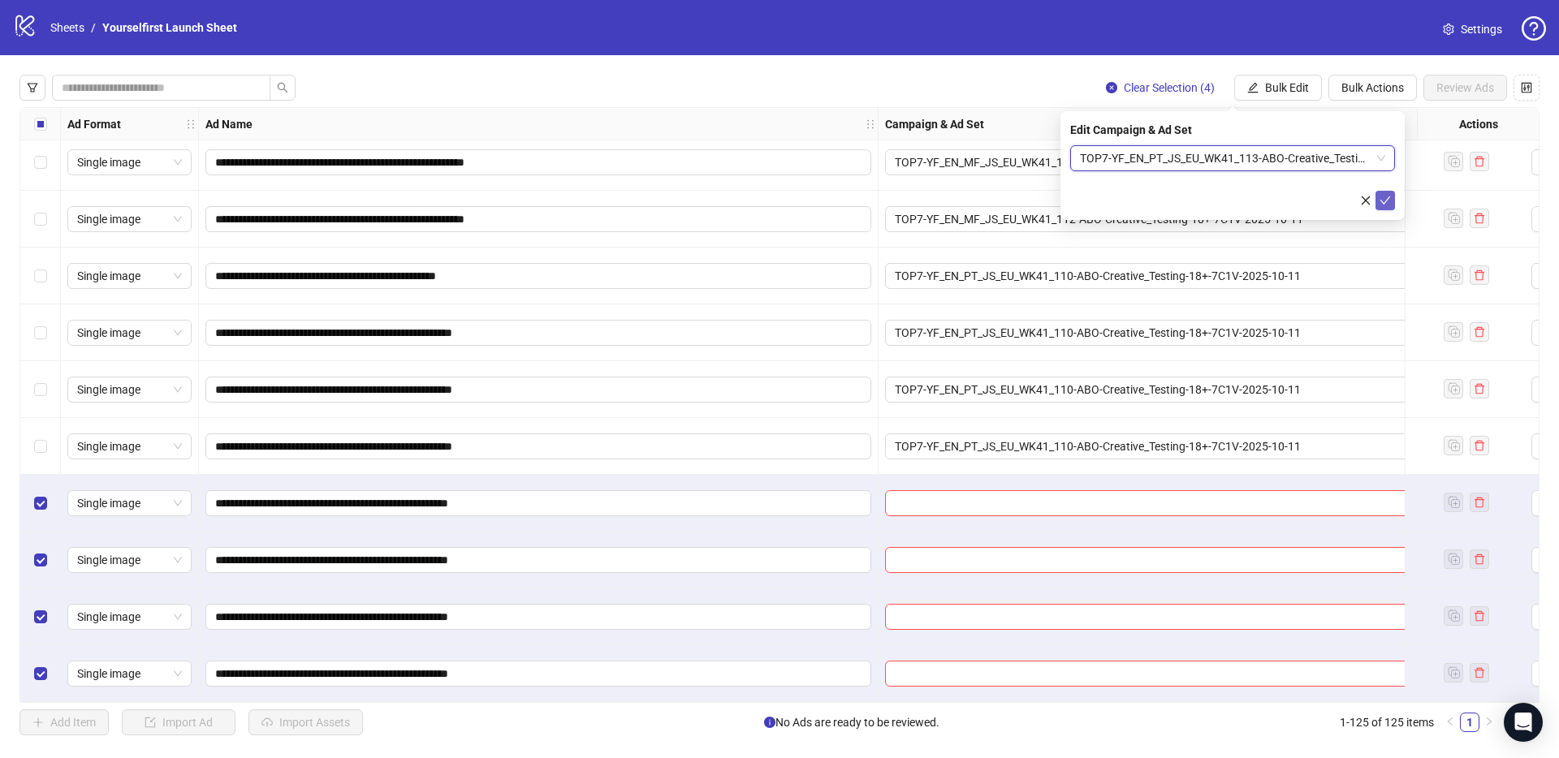
click at [1385, 196] on icon "check" at bounding box center [1384, 200] width 11 height 11
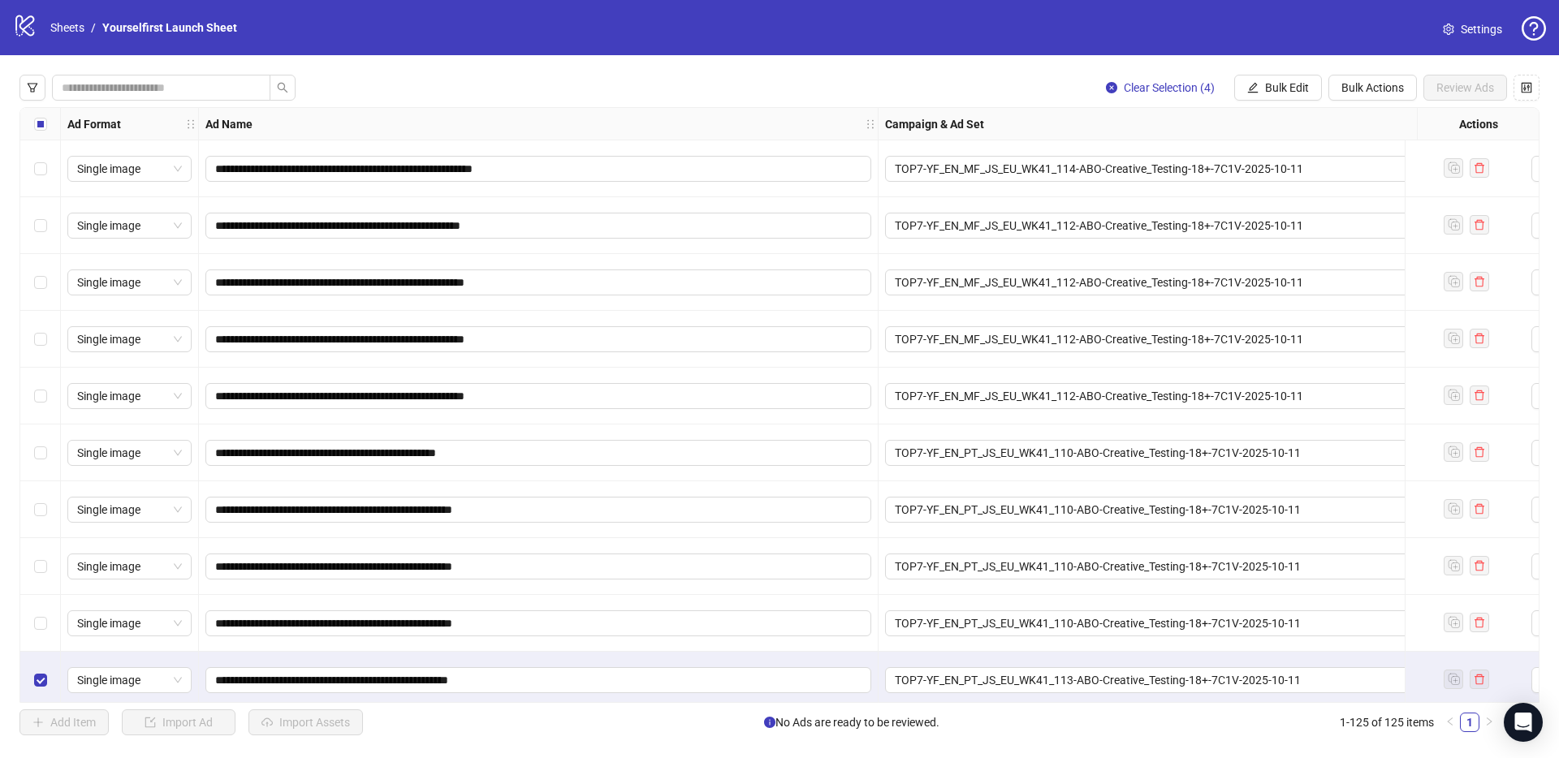
scroll to position [6364, 0]
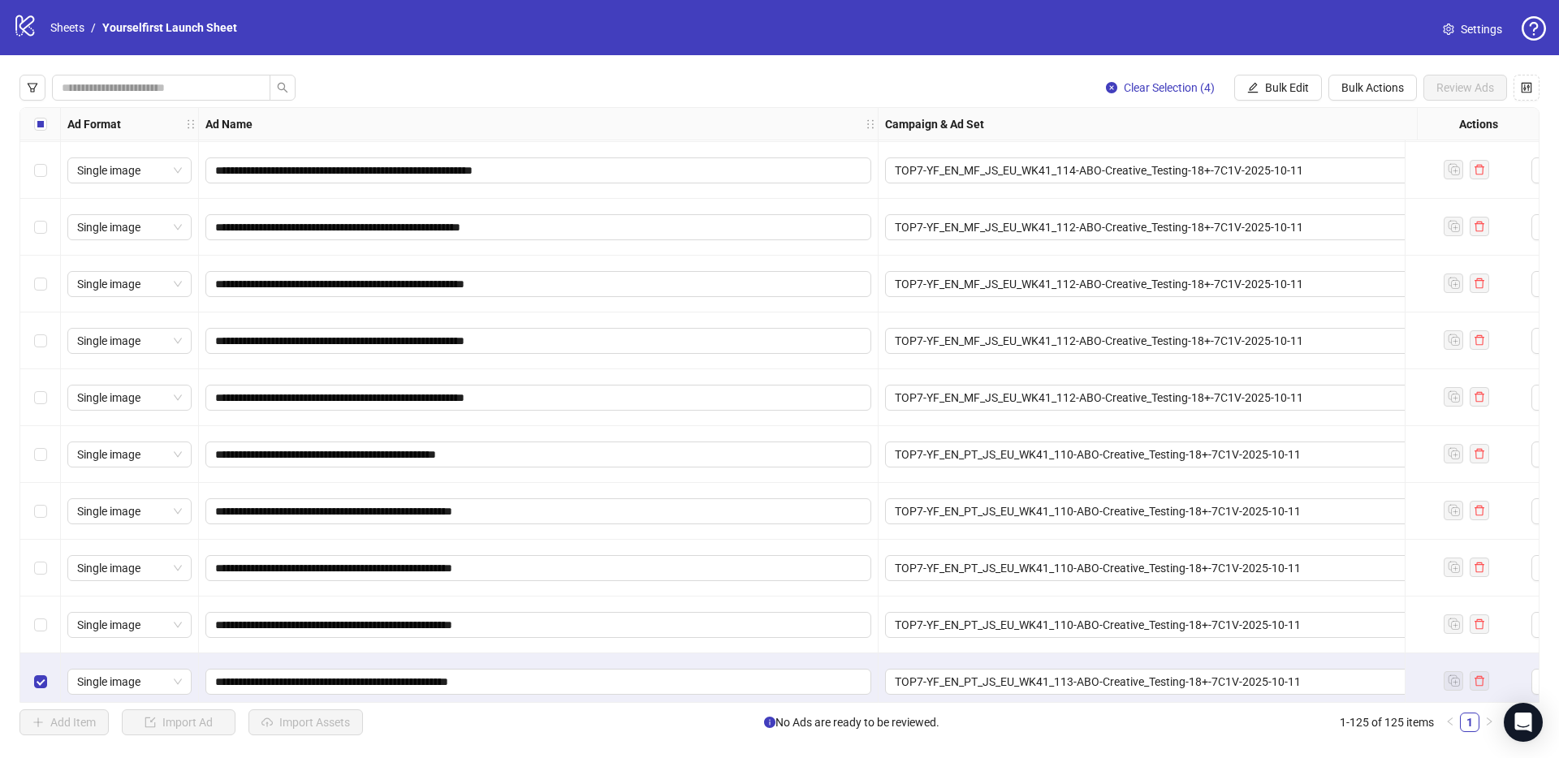
click at [46, 451] on div "Select row 118" at bounding box center [40, 454] width 41 height 57
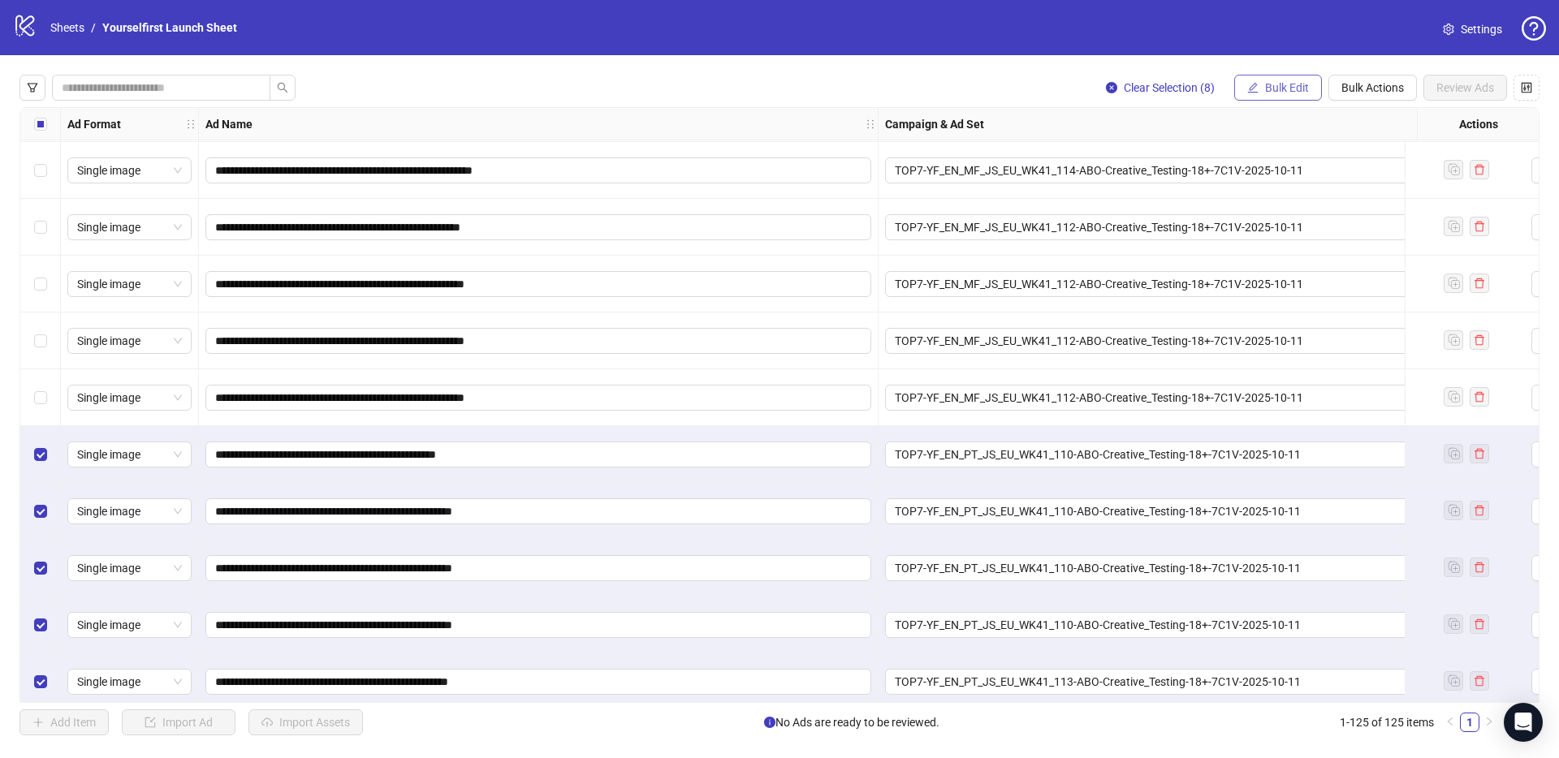
click at [1284, 75] on button "Bulk Edit" at bounding box center [1278, 88] width 88 height 26
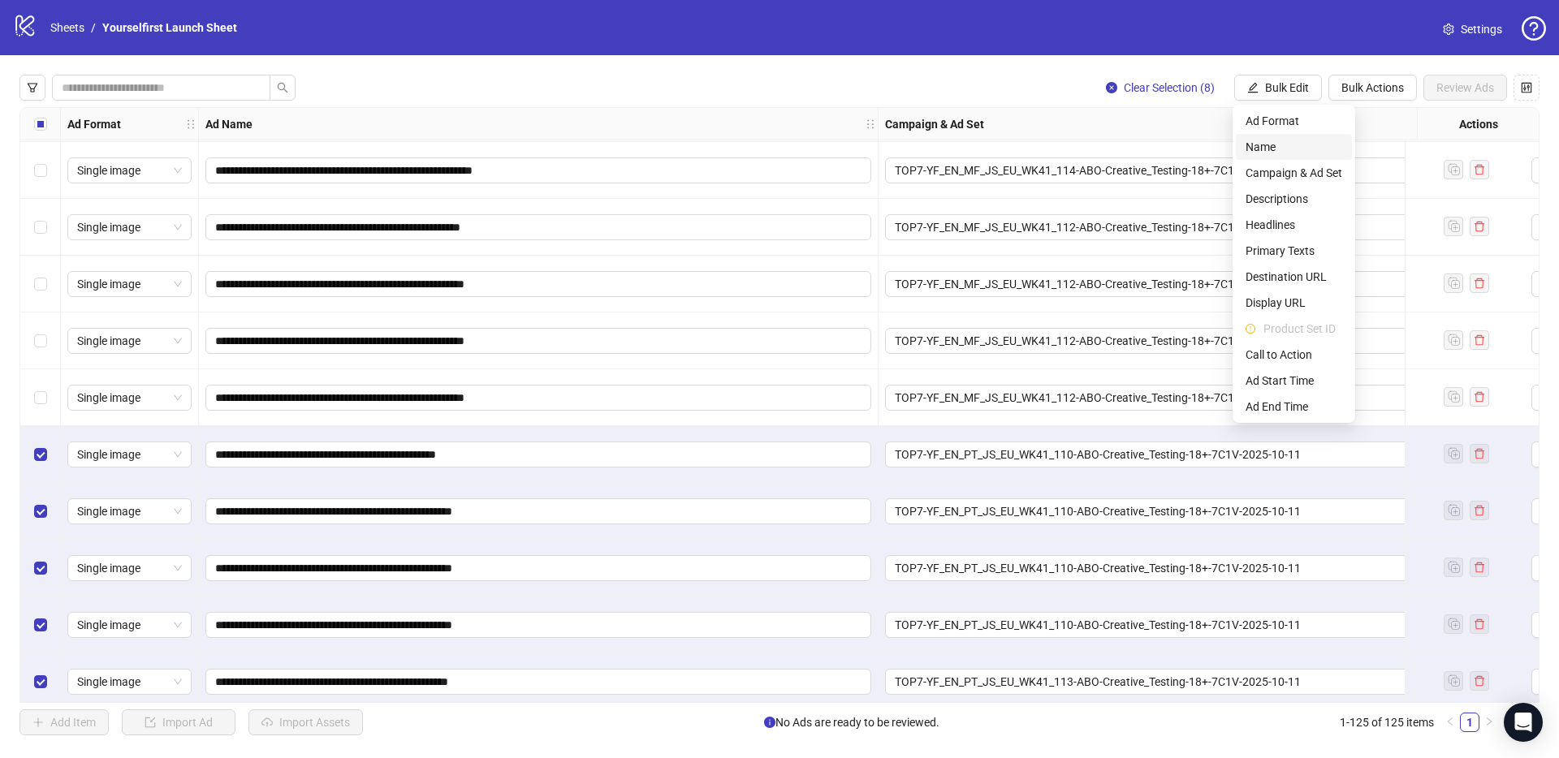
click at [1278, 149] on span "Name" at bounding box center [1293, 147] width 97 height 18
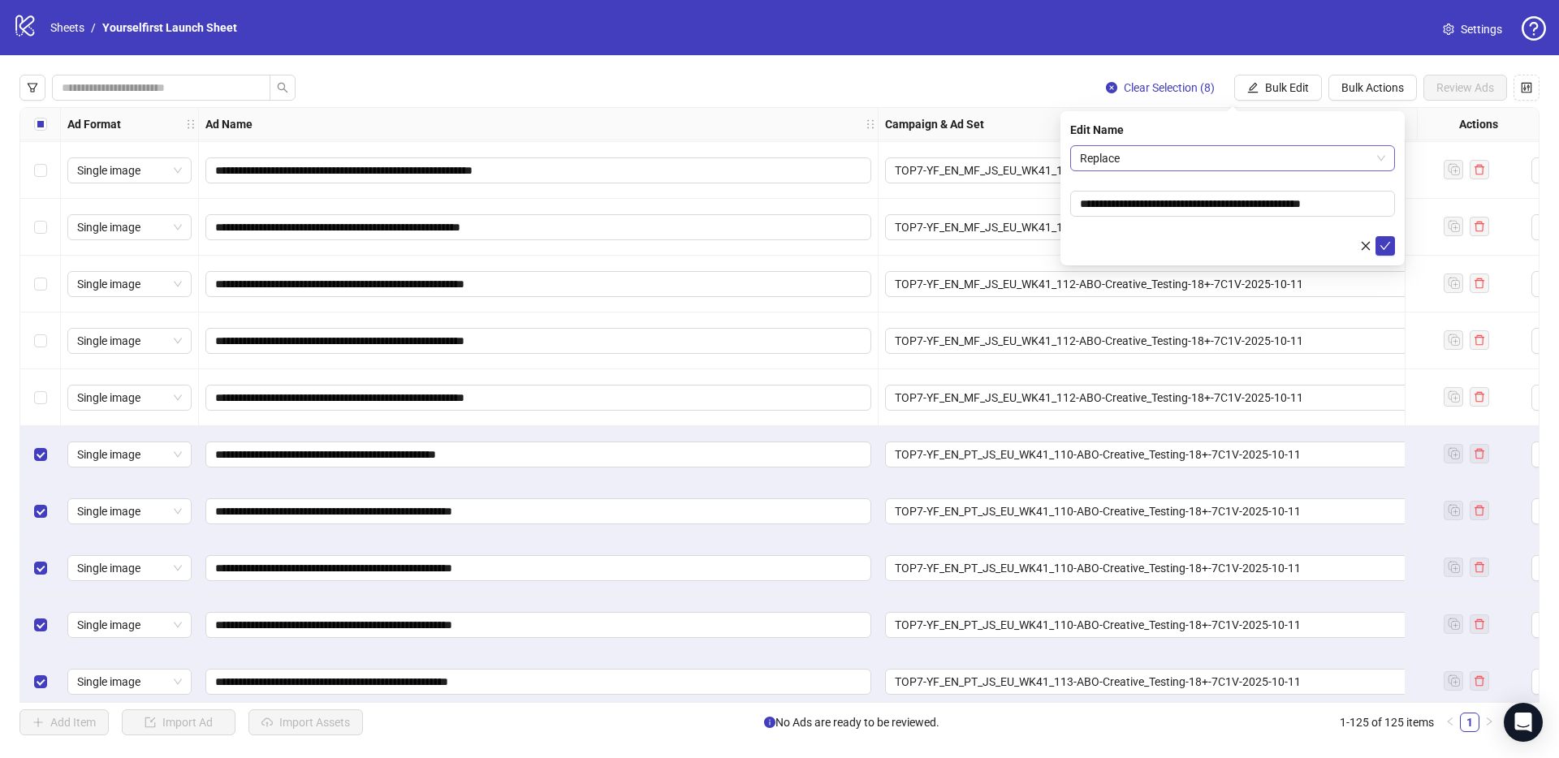
click at [1180, 155] on span "Replace" at bounding box center [1232, 158] width 305 height 24
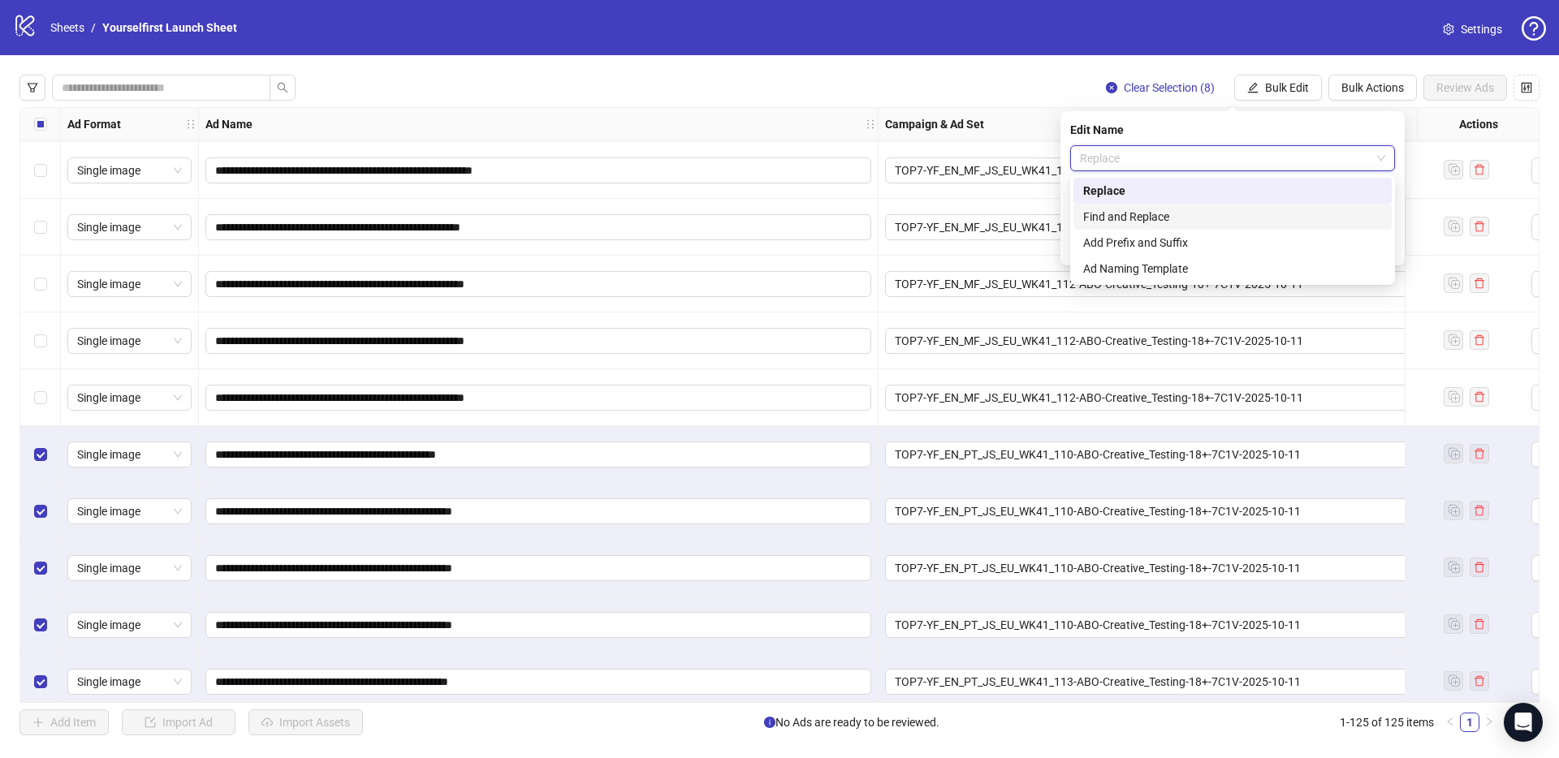
click at [1139, 237] on div "Add Prefix and Suffix" at bounding box center [1232, 243] width 299 height 18
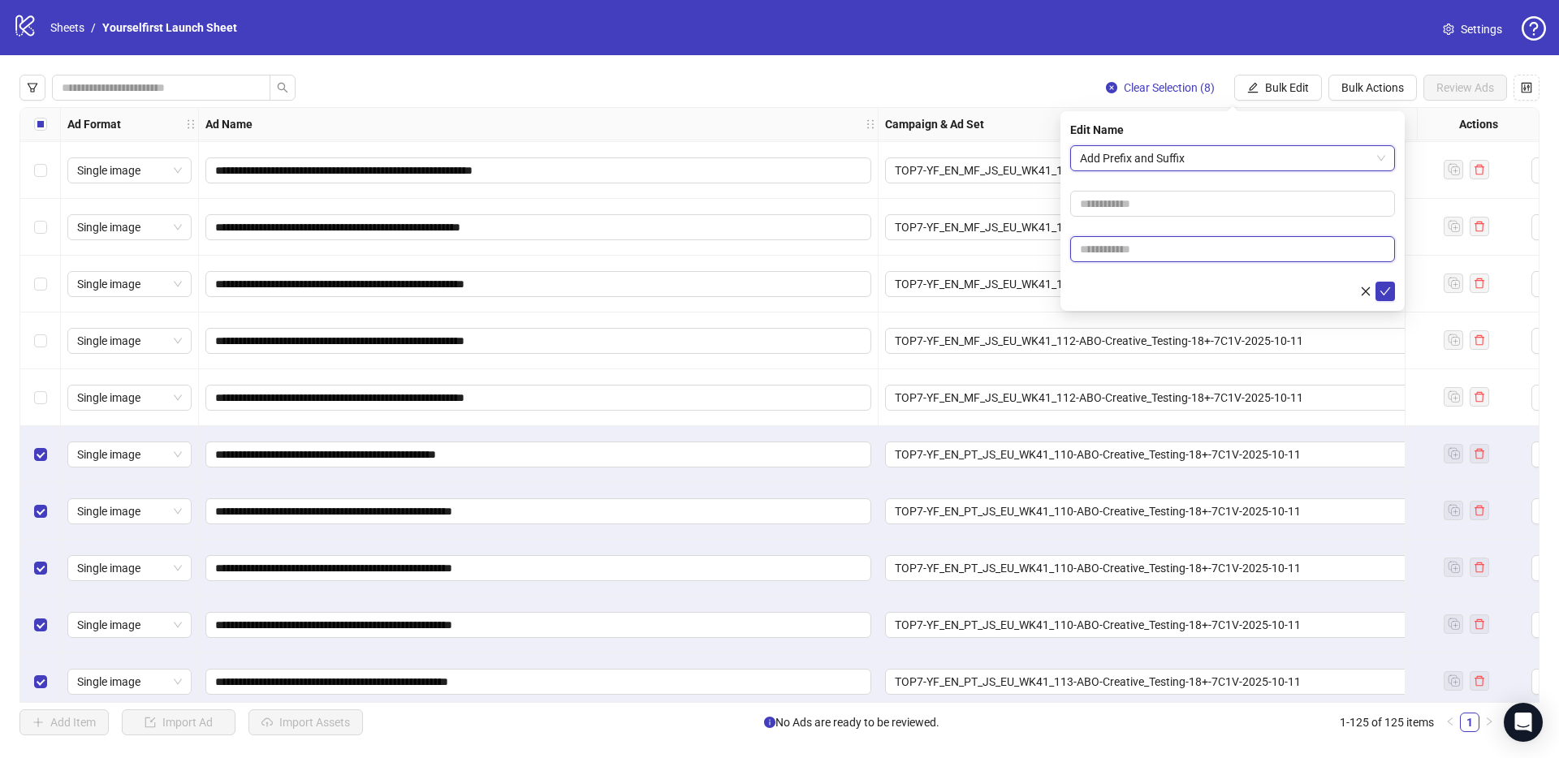
click at [1117, 237] on input "text" at bounding box center [1232, 249] width 325 height 26
type input "******"
click at [1394, 288] on button "submit" at bounding box center [1384, 291] width 19 height 19
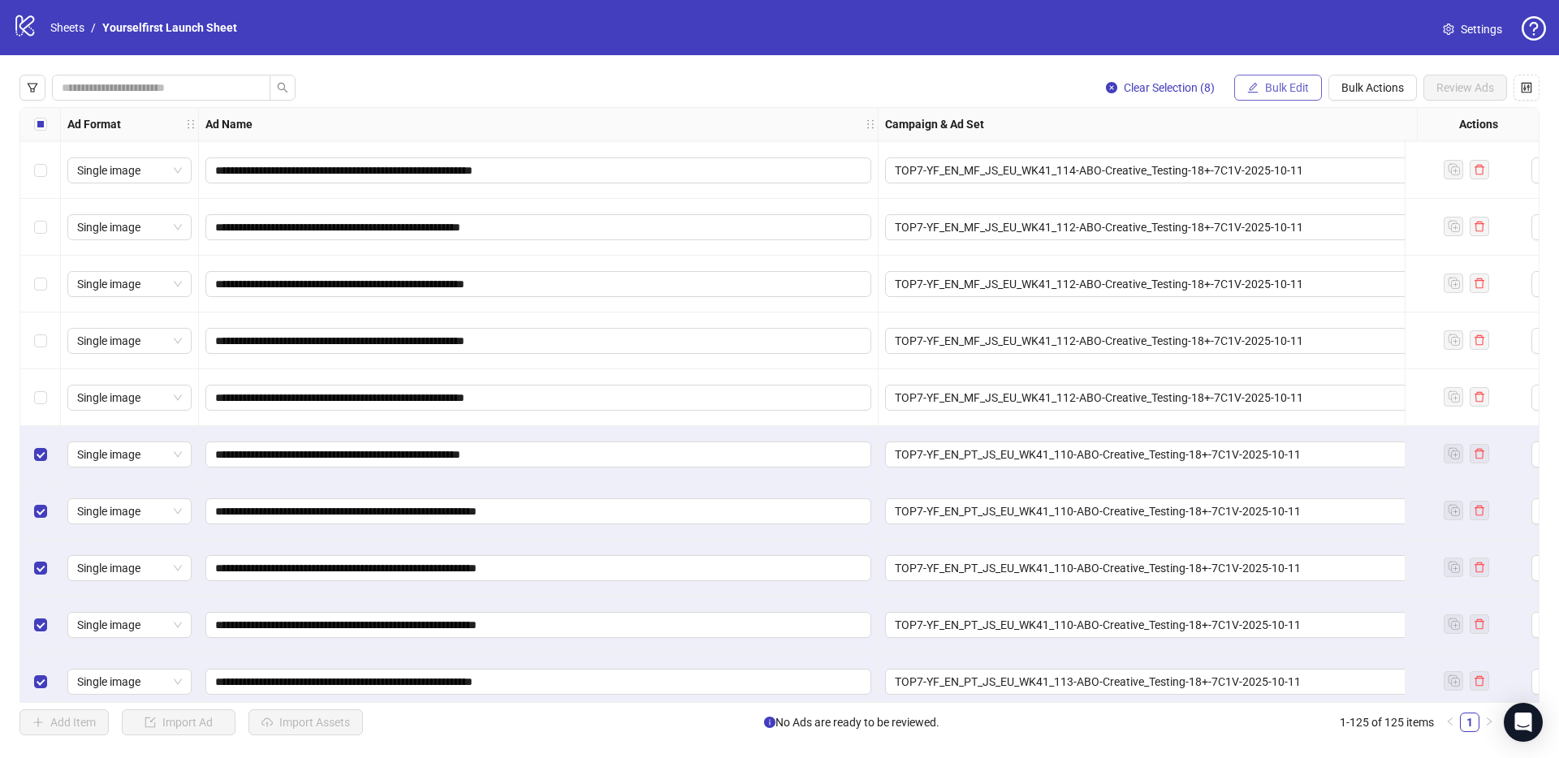
click at [1276, 88] on span "Bulk Edit" at bounding box center [1287, 87] width 44 height 13
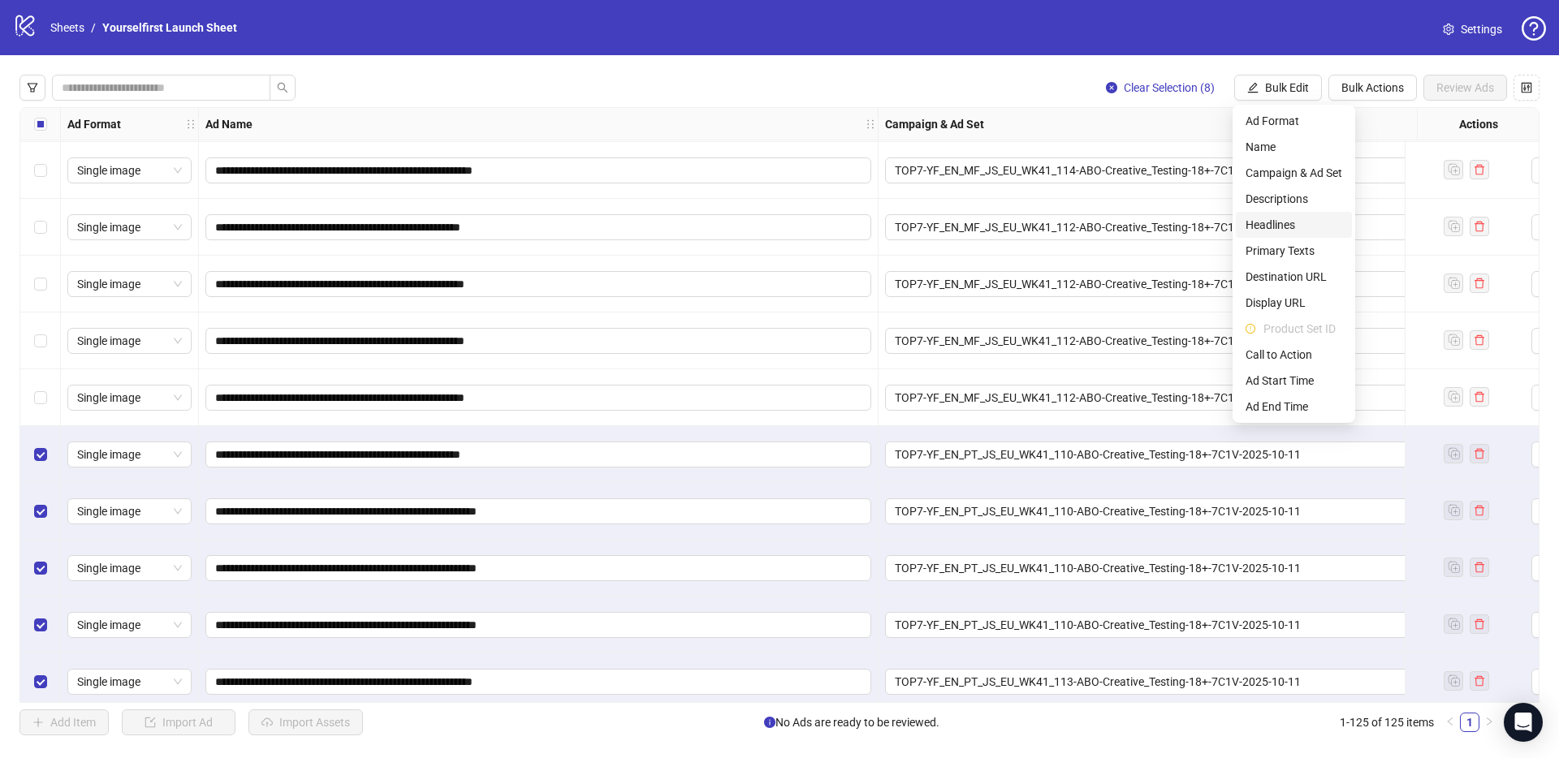
click at [1275, 218] on span "Headlines" at bounding box center [1293, 225] width 97 height 18
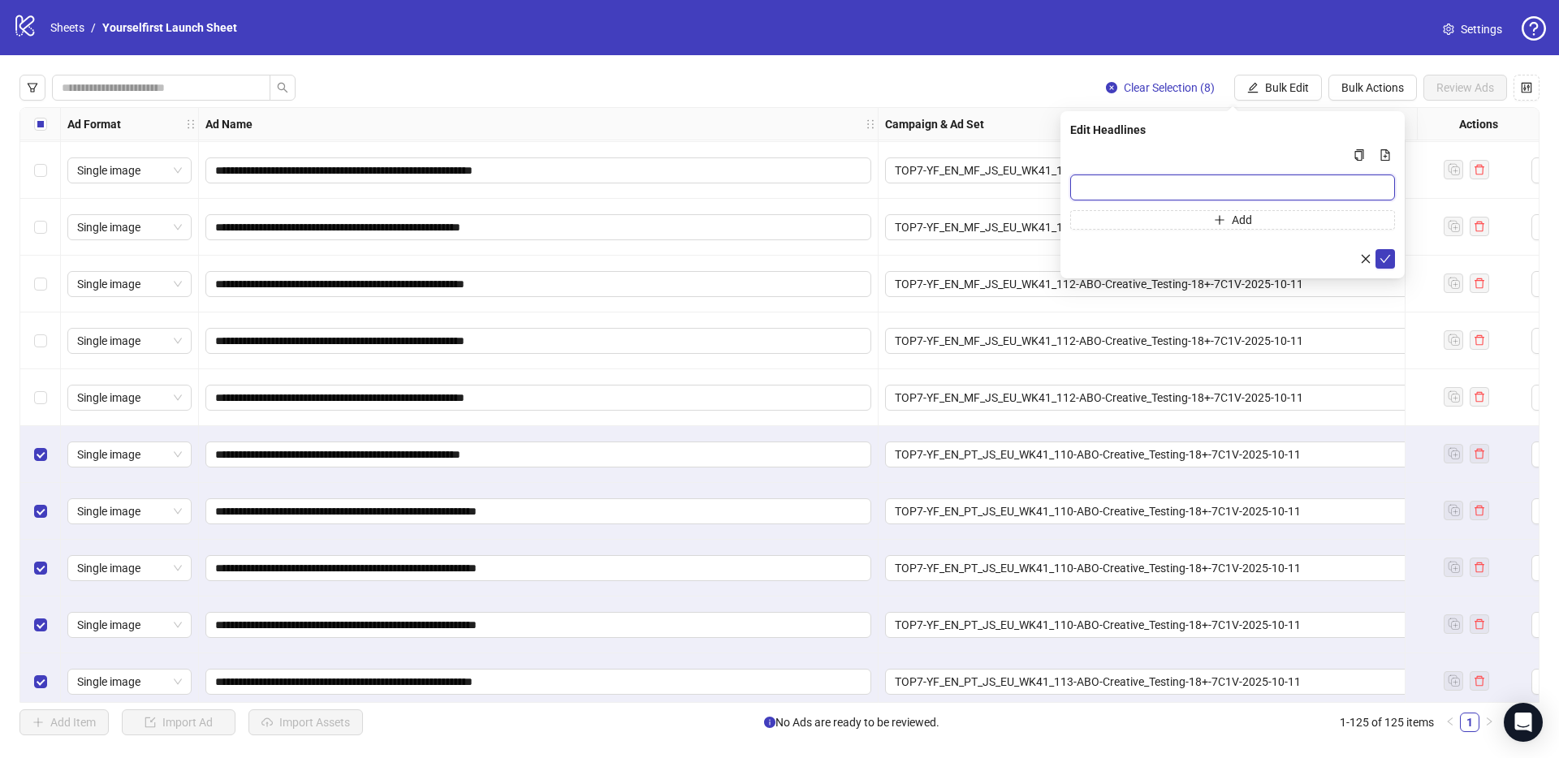
click at [1112, 185] on input "Multi-input container - paste or copy values" at bounding box center [1232, 188] width 325 height 26
type input "**********"
click at [1388, 257] on icon "check" at bounding box center [1384, 258] width 11 height 11
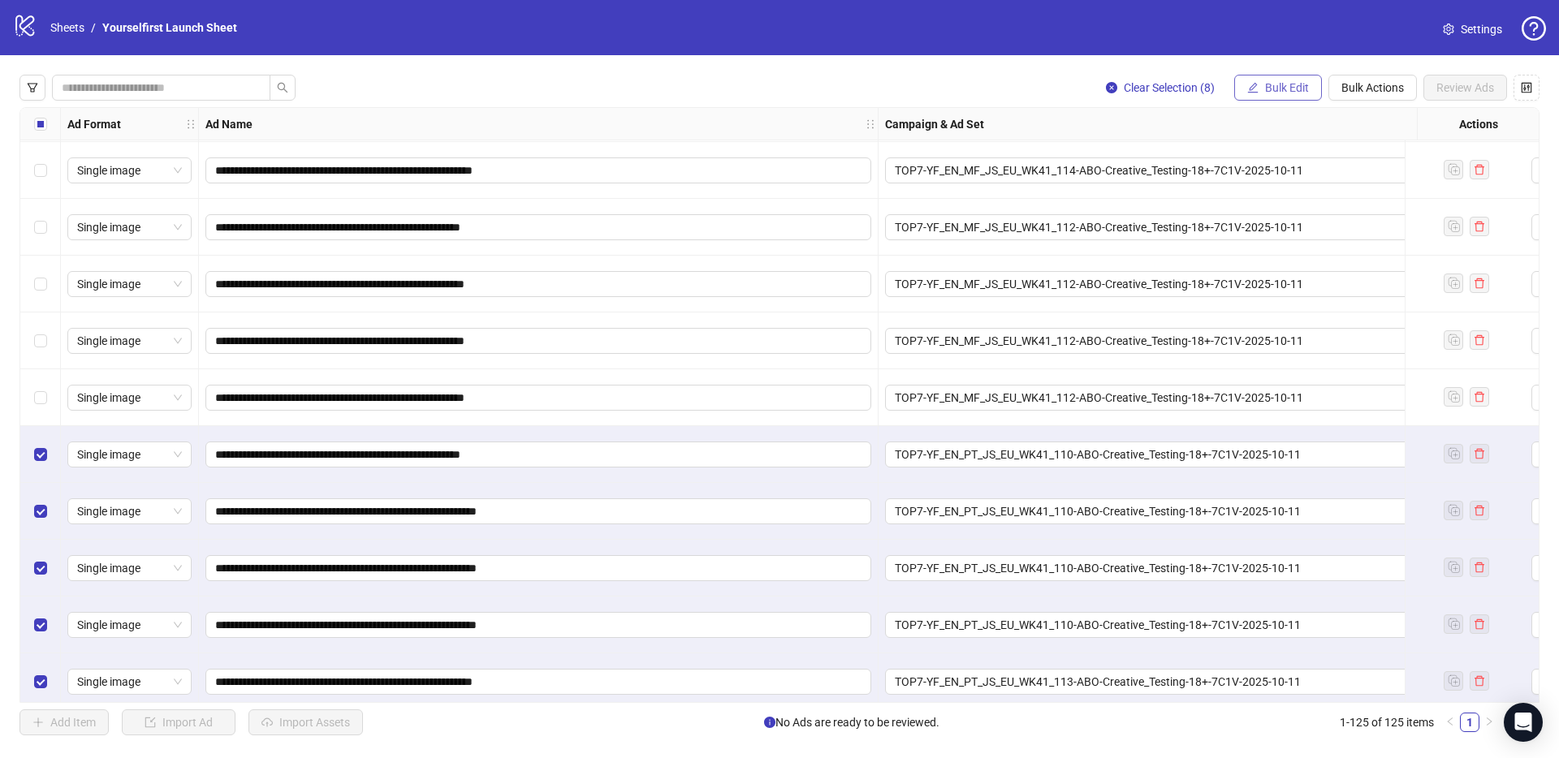
click at [1267, 86] on span "Bulk Edit" at bounding box center [1287, 87] width 44 height 13
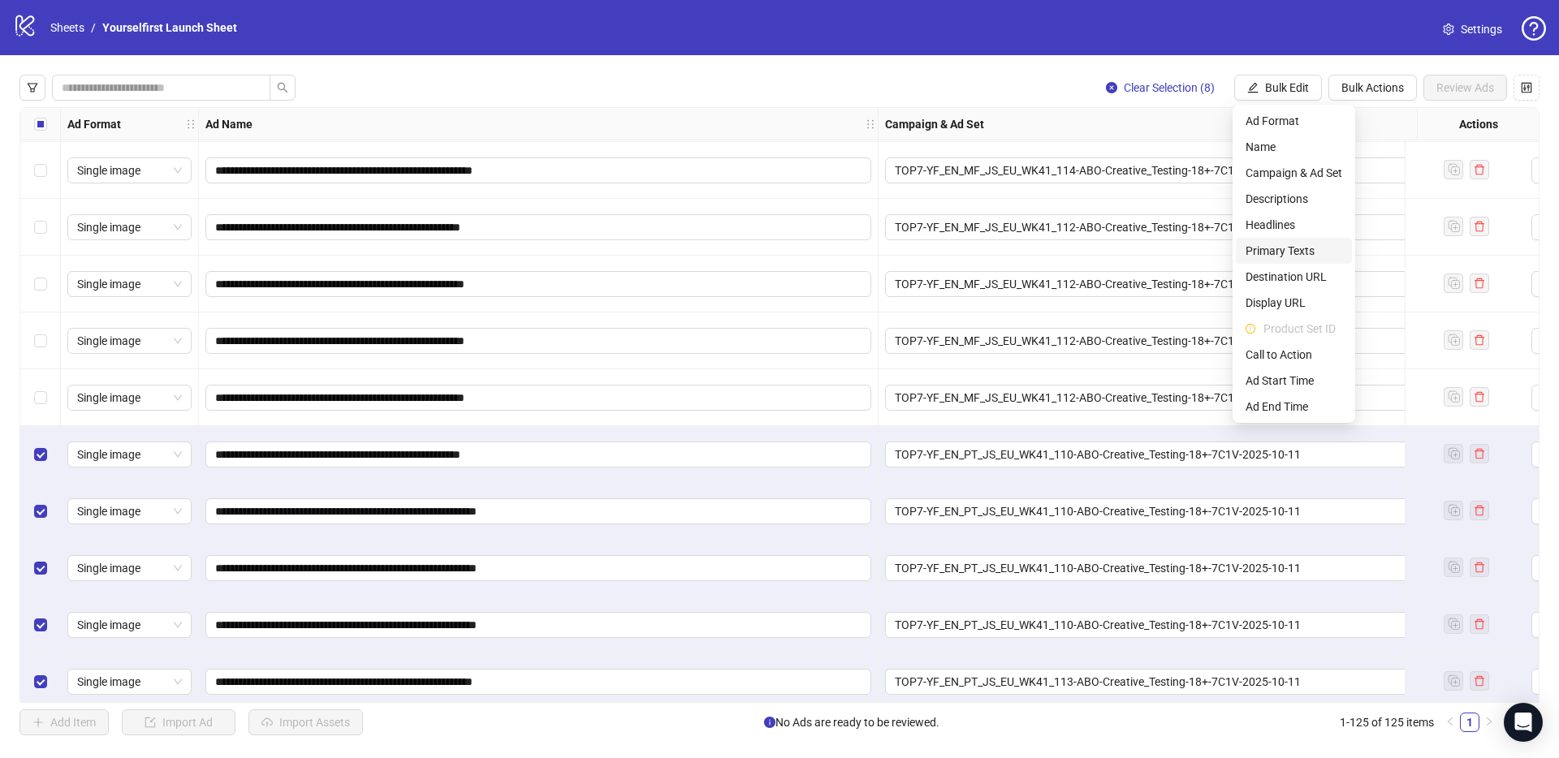
click at [1273, 250] on span "Primary Texts" at bounding box center [1293, 251] width 97 height 18
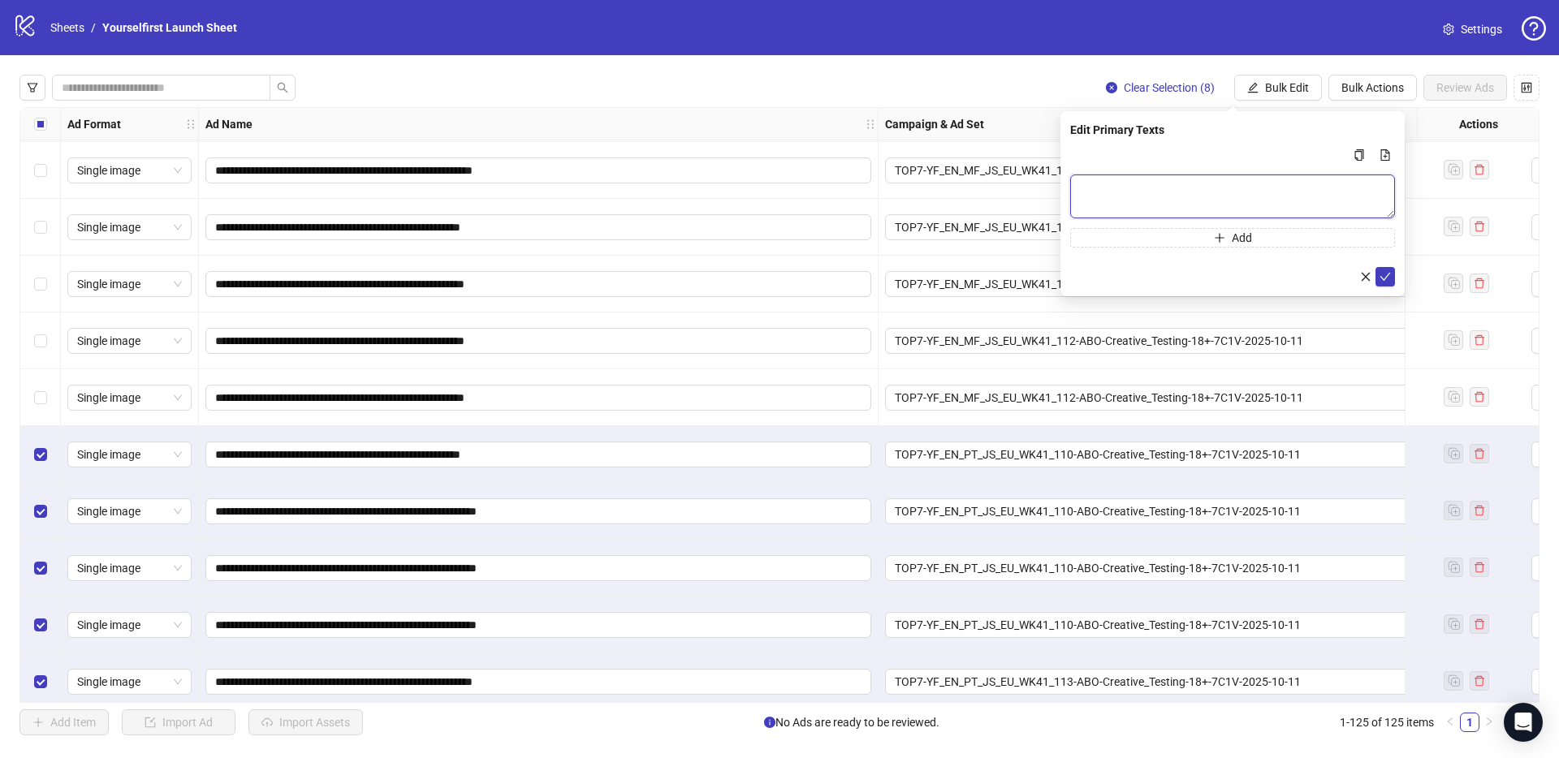
click at [1116, 196] on textarea "Multi-text input container - paste or copy values" at bounding box center [1232, 197] width 325 height 44
paste textarea "**********"
type textarea "**********"
click at [1390, 271] on icon "check" at bounding box center [1384, 276] width 11 height 11
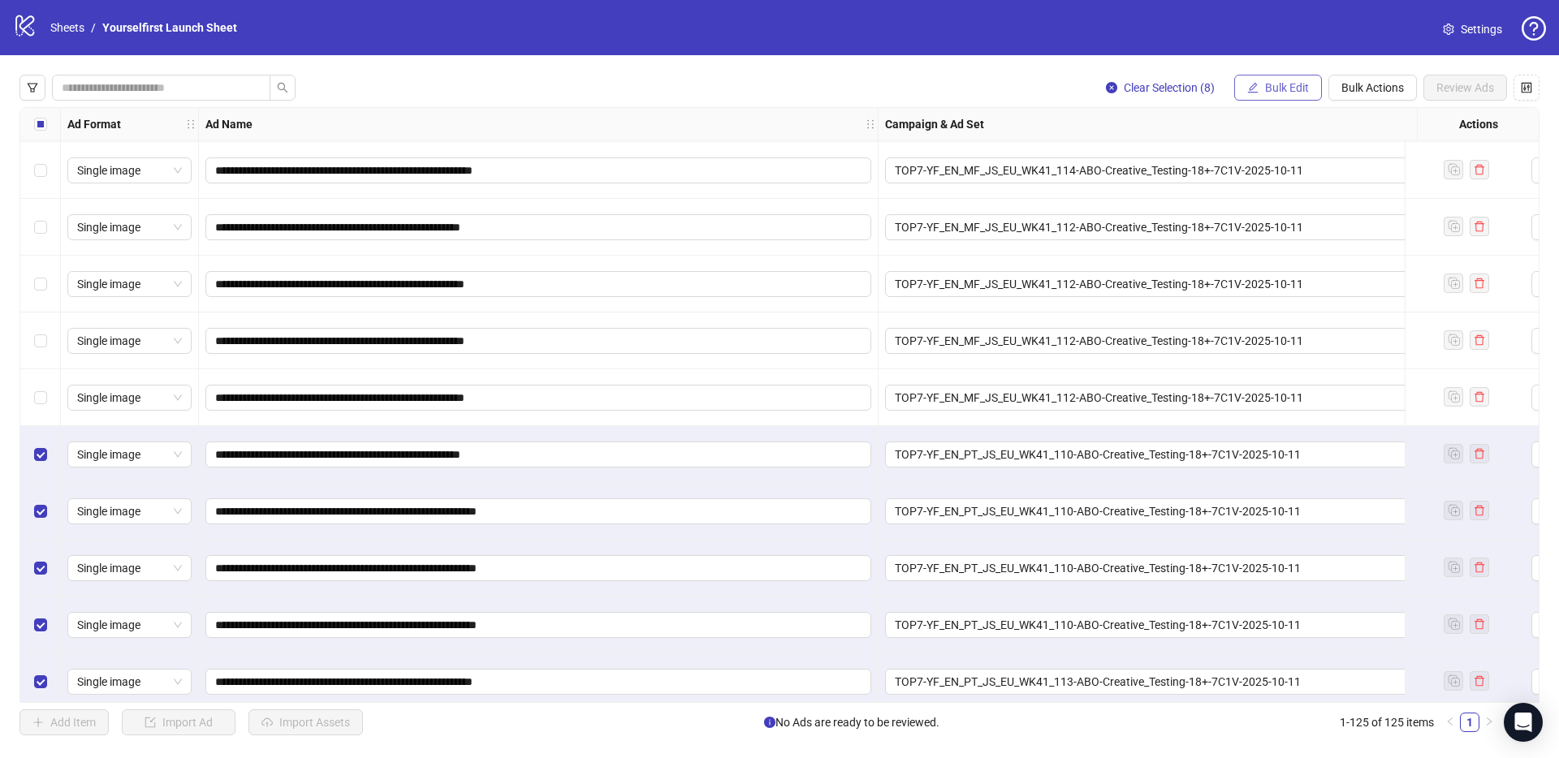
click at [1288, 81] on span "Bulk Edit" at bounding box center [1287, 87] width 44 height 13
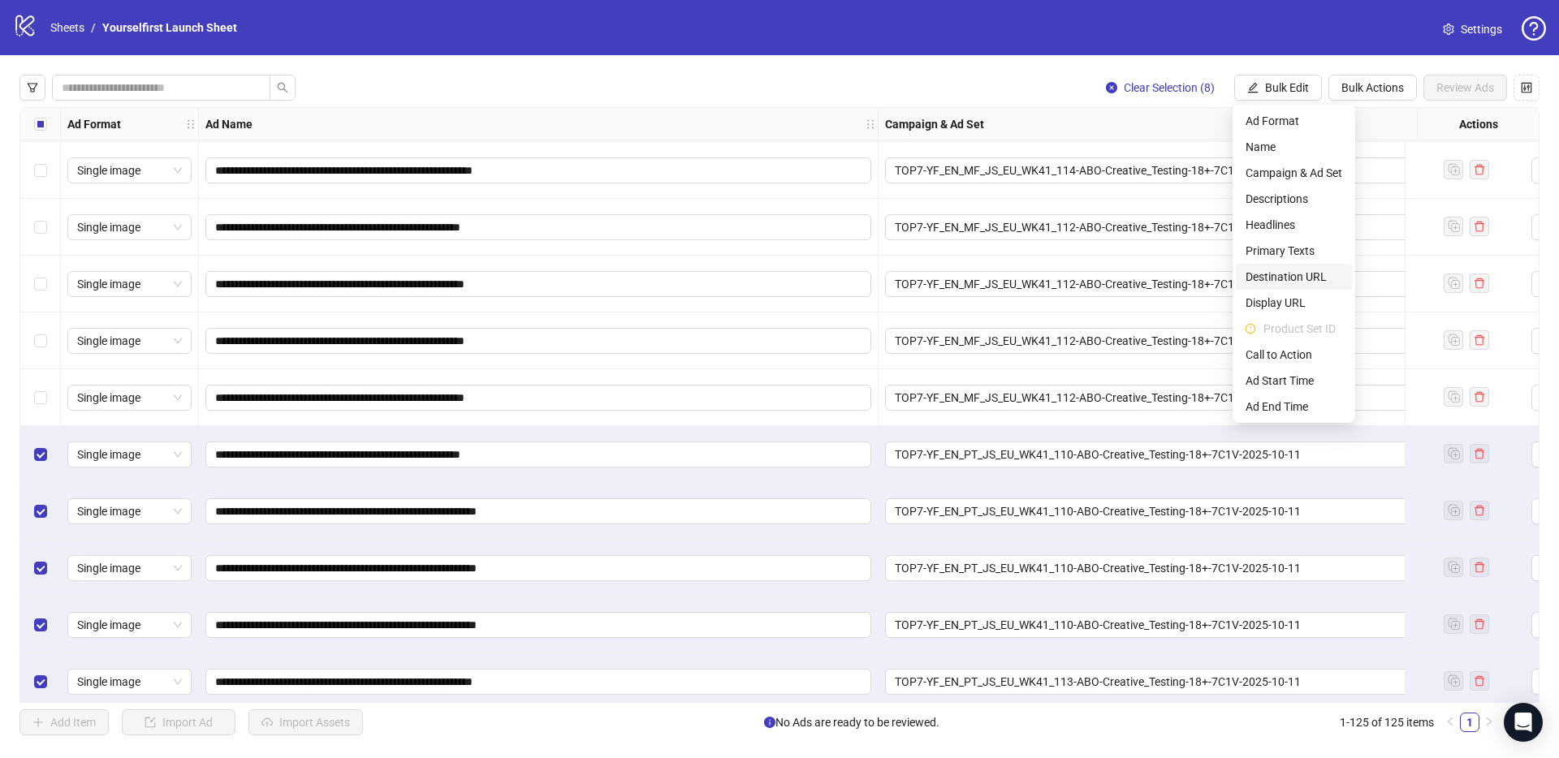
click at [1278, 282] on span "Destination URL" at bounding box center [1293, 277] width 97 height 18
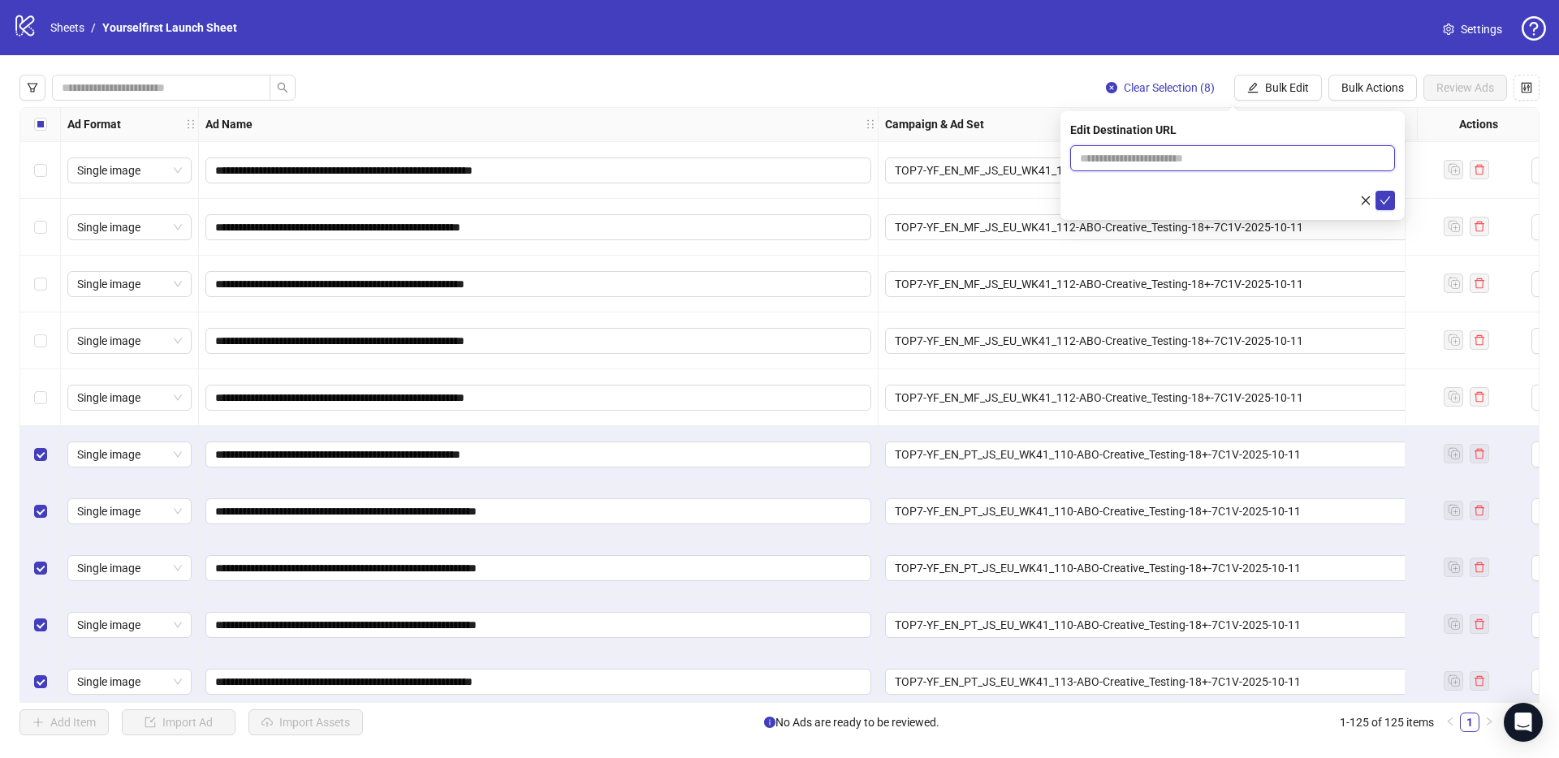
click at [1125, 155] on input "text" at bounding box center [1226, 158] width 292 height 18
paste input "**********"
type input "**********"
click at [1386, 197] on icon "check" at bounding box center [1384, 200] width 11 height 11
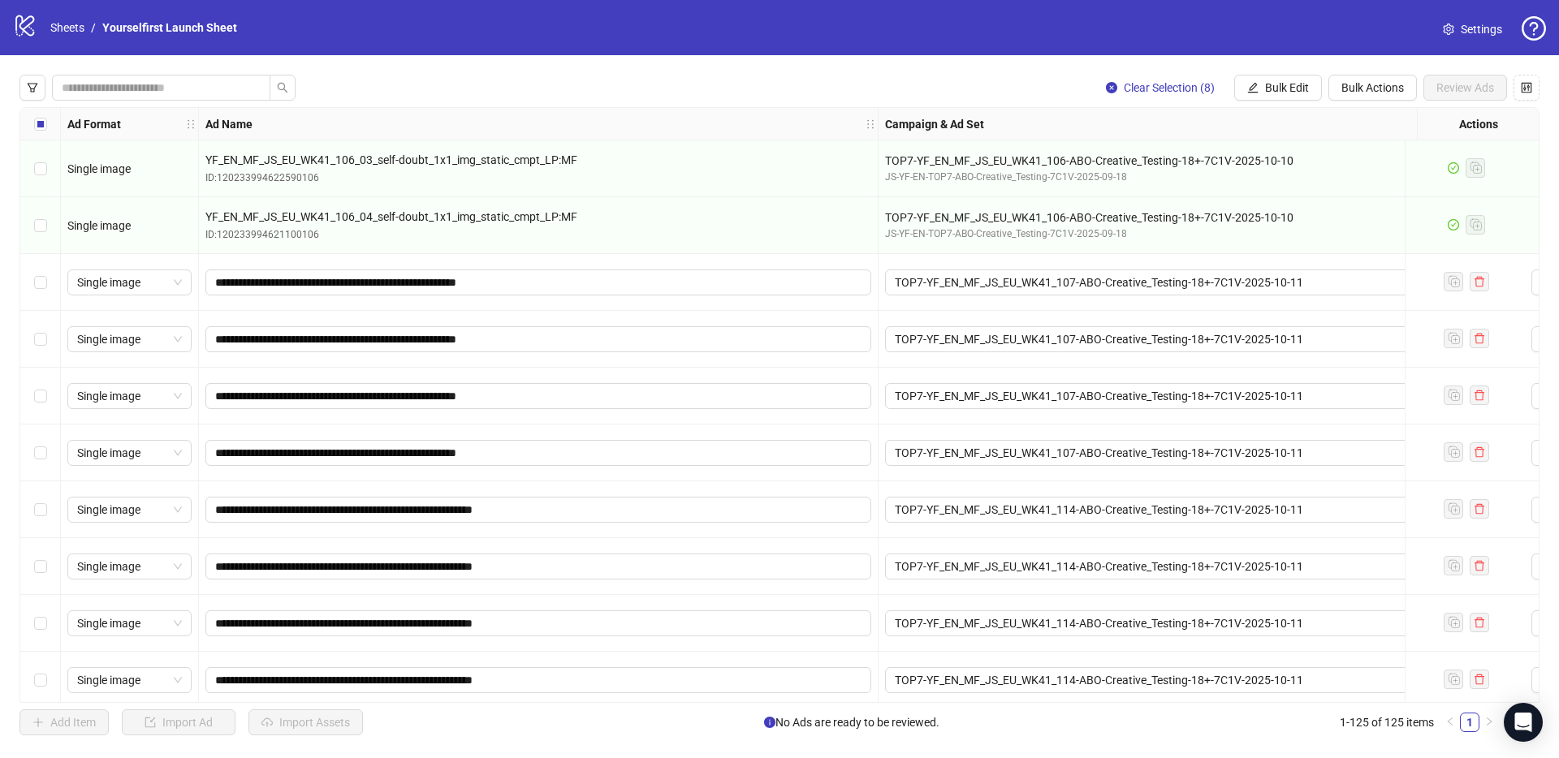
scroll to position [5789, 0]
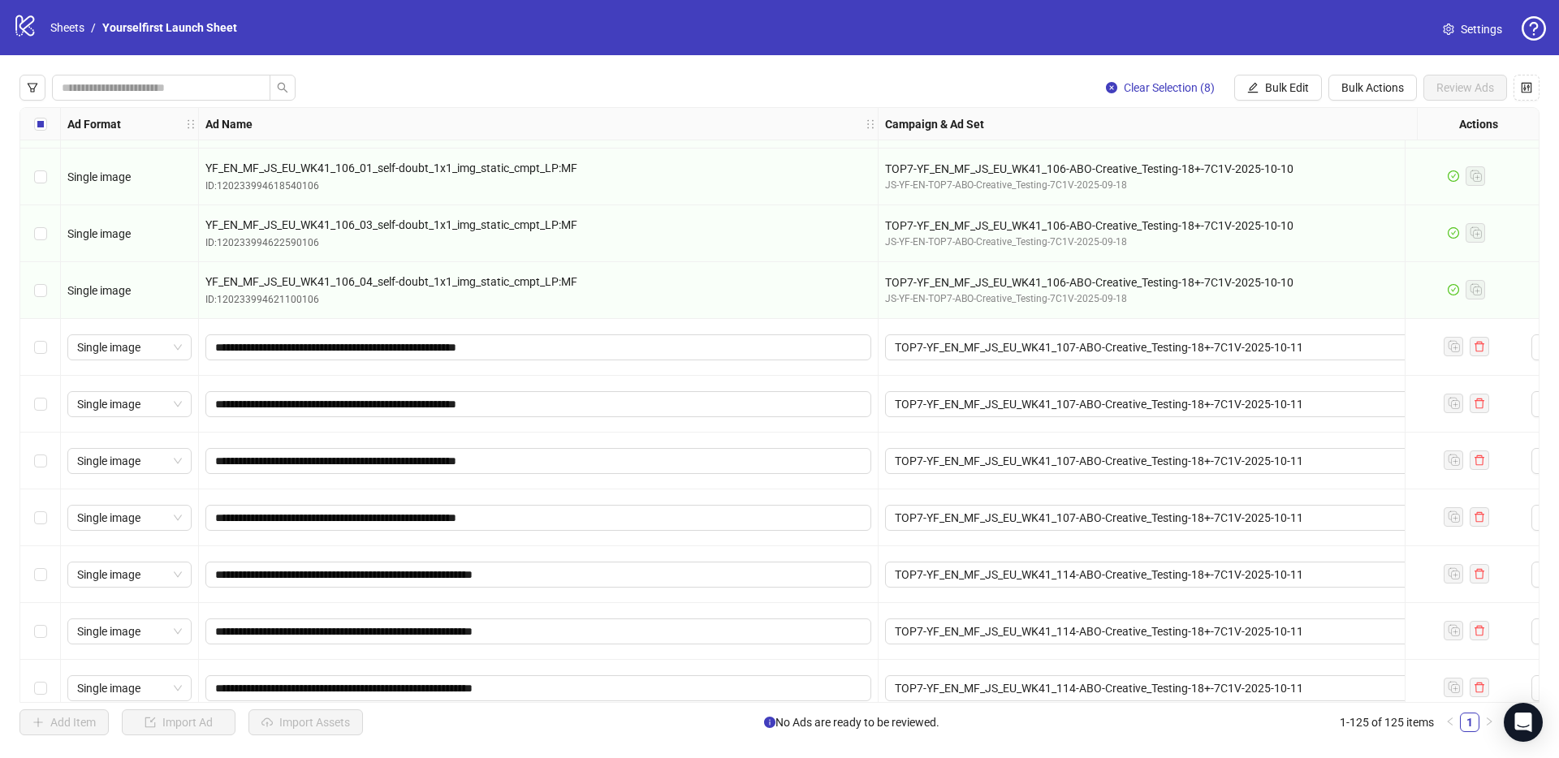
click at [752, 84] on div "Clear Selection (8) Bulk Edit Bulk Actions Review Ads" at bounding box center [779, 88] width 1520 height 26
click at [697, 50] on div "logo/logo-mobile Sheets / Yourselfirst Launch Sheet Settings" at bounding box center [779, 27] width 1559 height 55
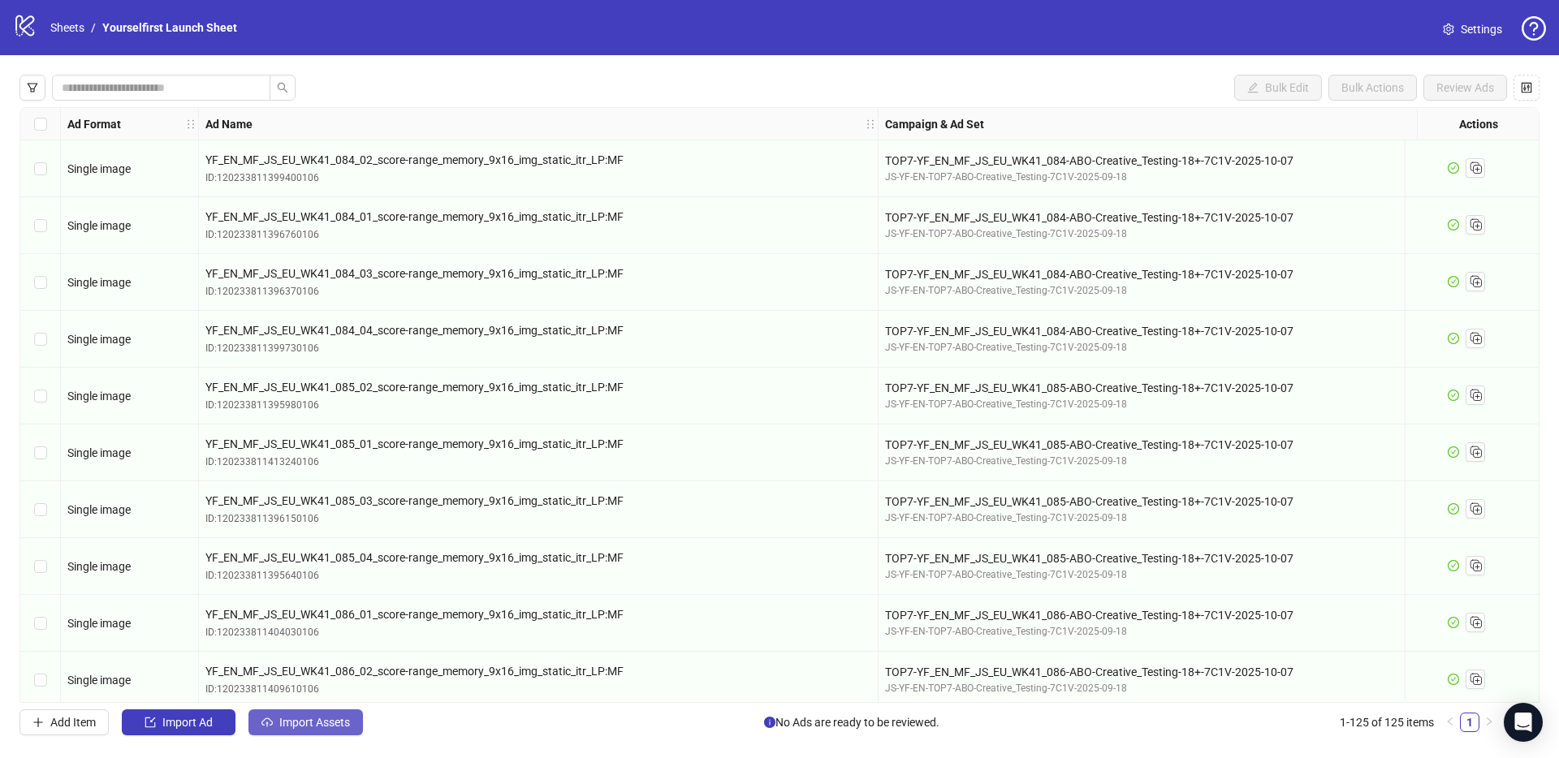
click at [332, 721] on span "Import Assets" at bounding box center [314, 722] width 71 height 13
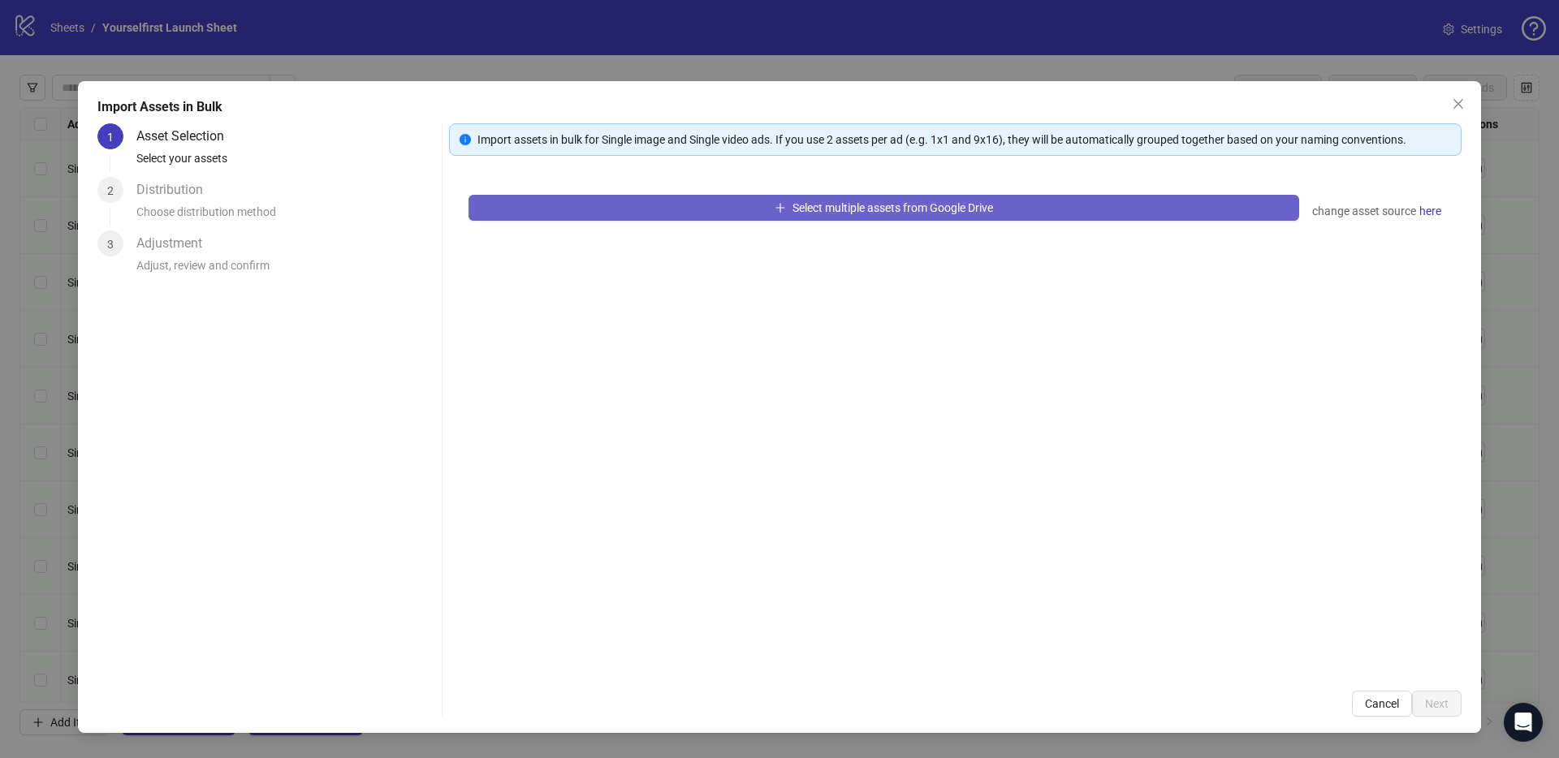
click at [705, 210] on button "Select multiple assets from Google Drive" at bounding box center [883, 208] width 831 height 26
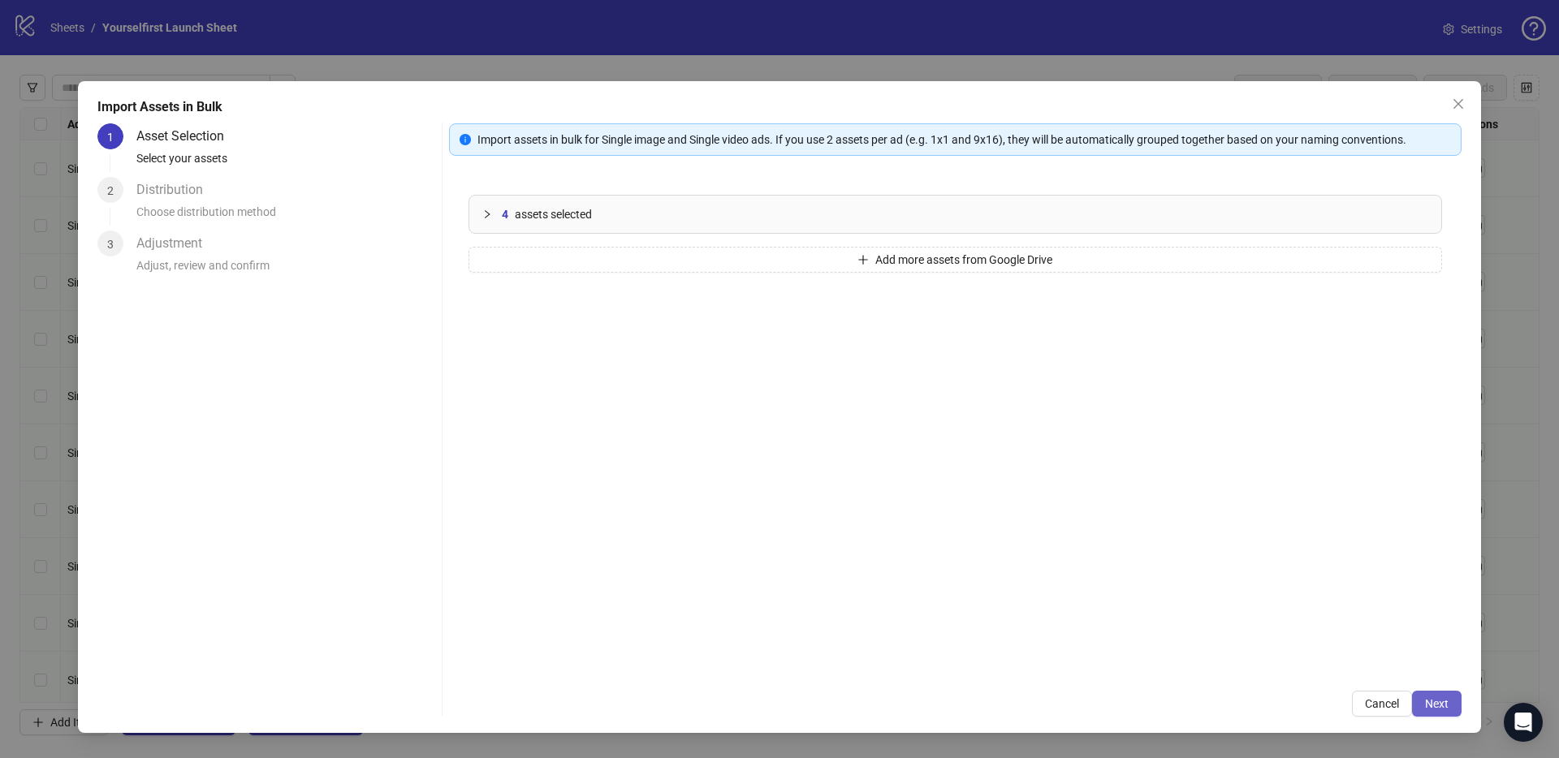
click at [1450, 706] on button "Next" at bounding box center [1437, 704] width 50 height 26
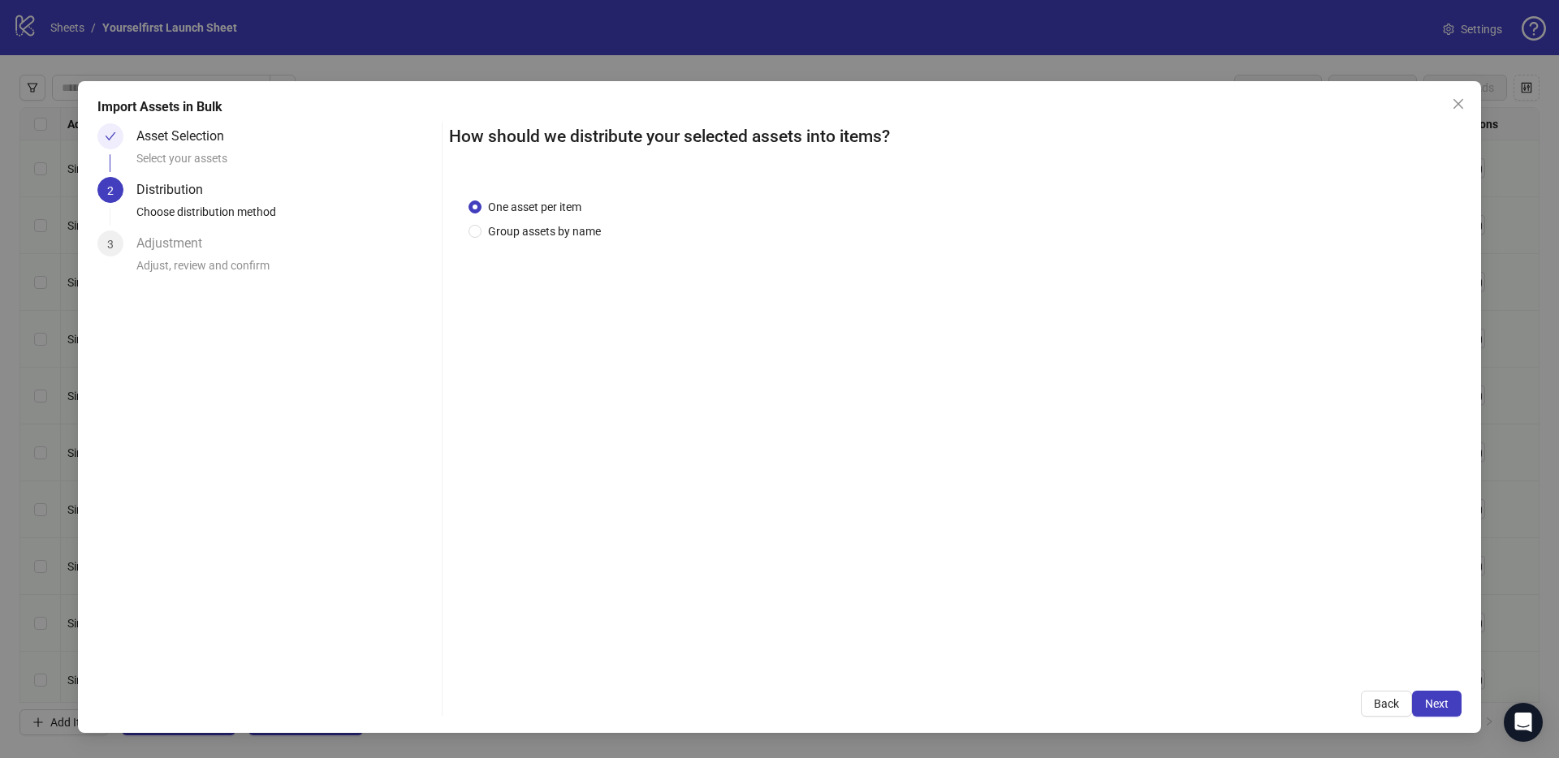
click at [1445, 703] on span "Next" at bounding box center [1437, 703] width 24 height 13
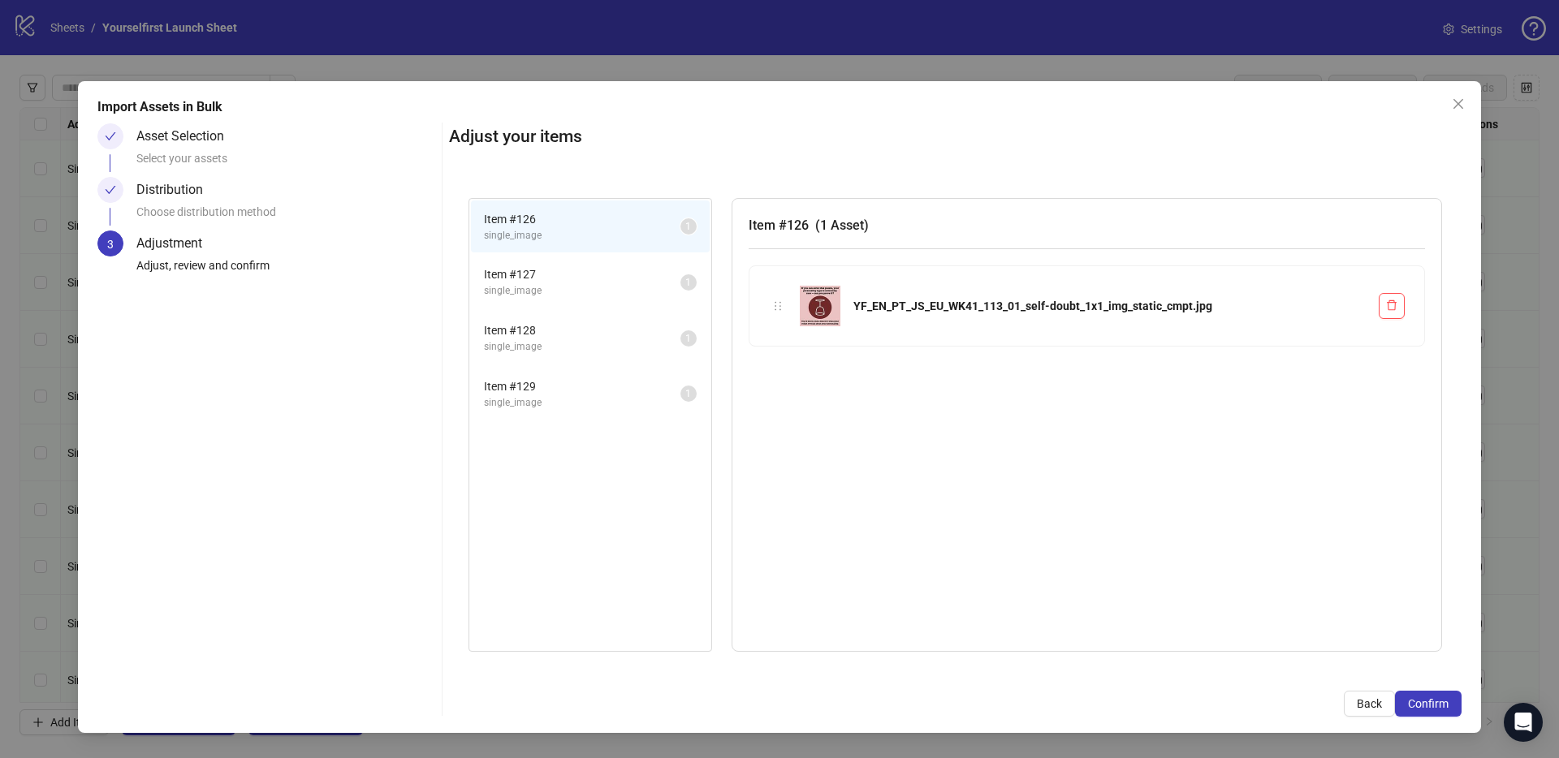
click at [1445, 703] on span "Confirm" at bounding box center [1428, 703] width 41 height 13
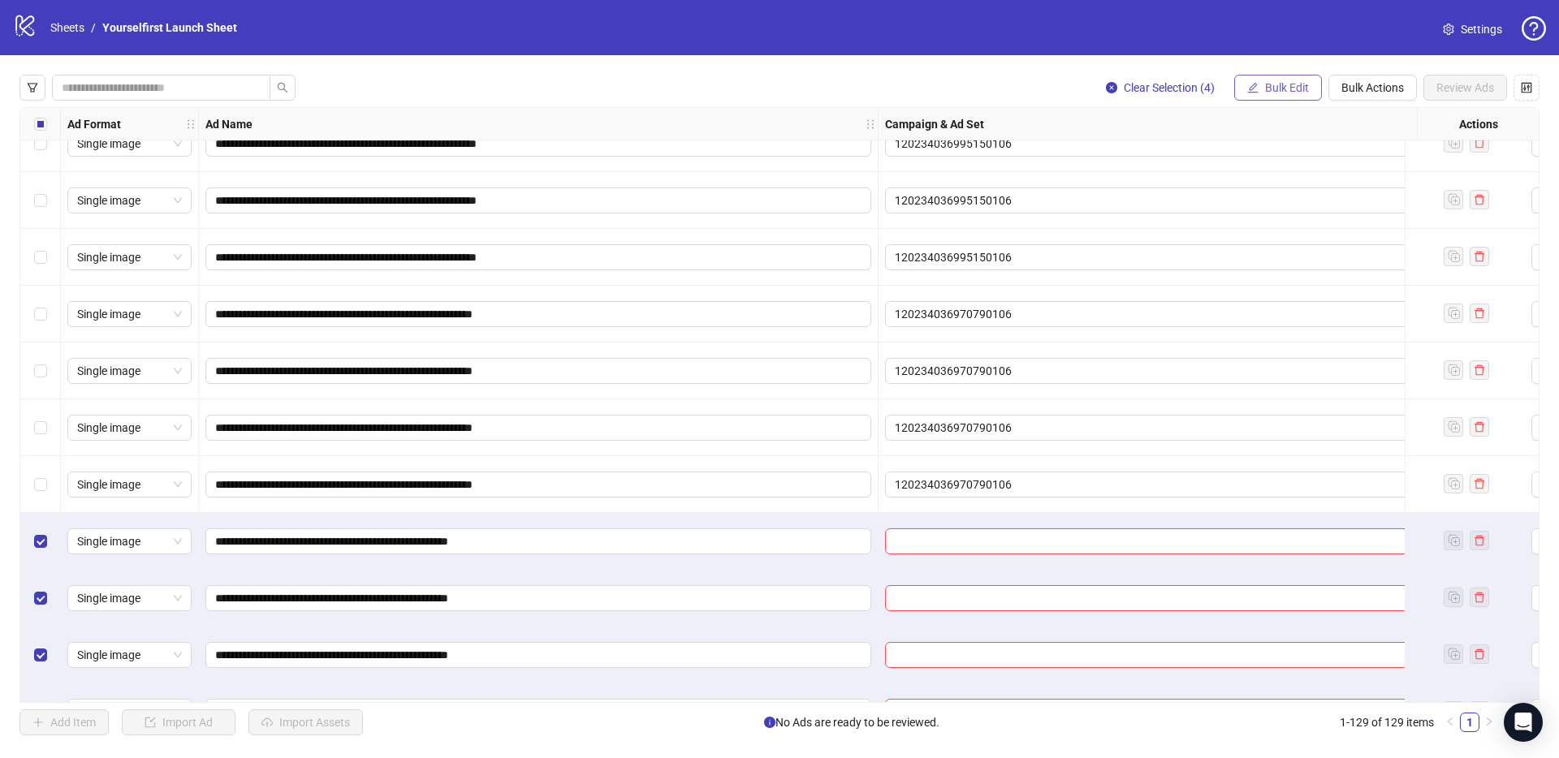
scroll to position [6776, 0]
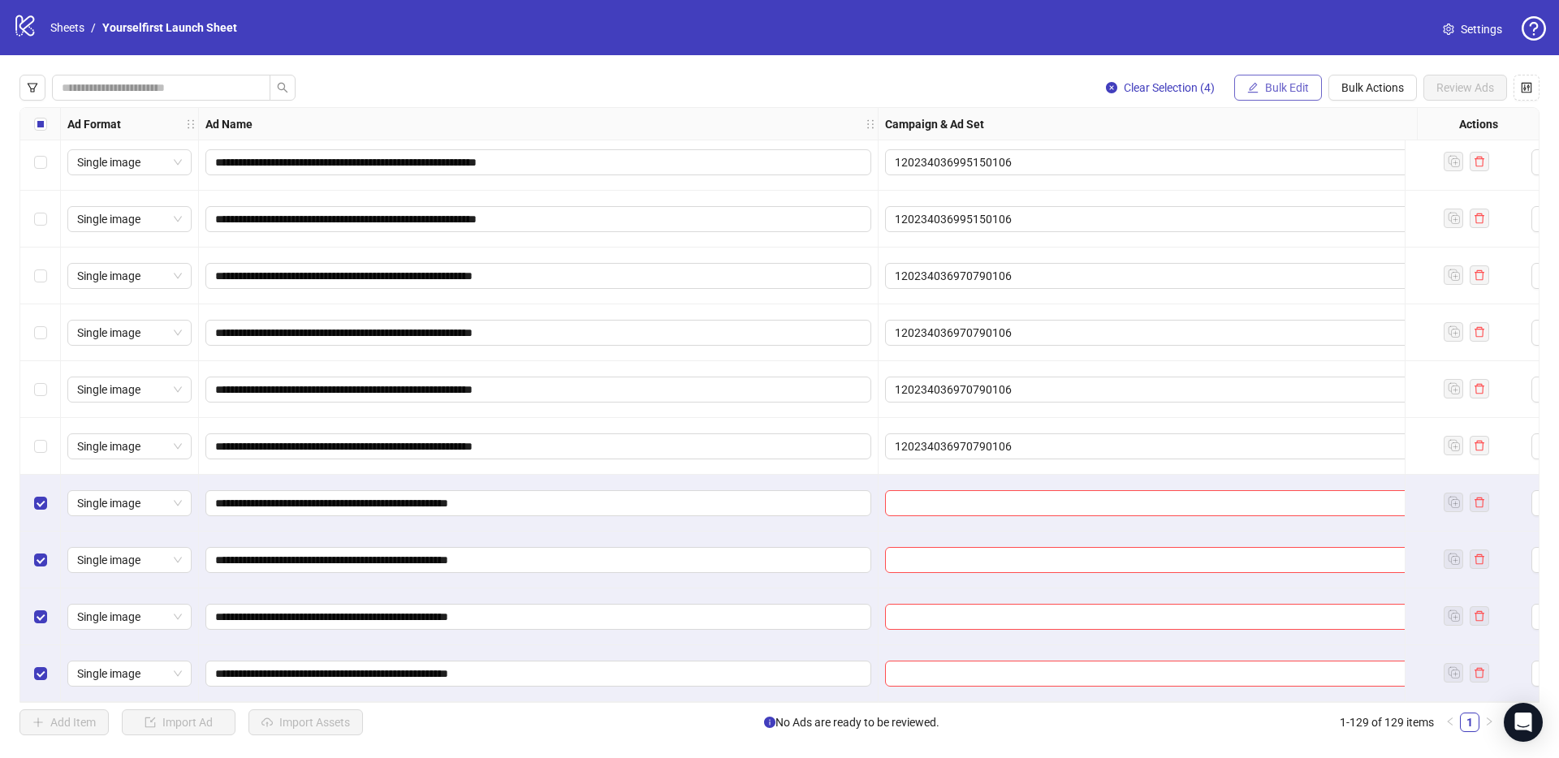
click at [1286, 85] on span "Bulk Edit" at bounding box center [1287, 87] width 44 height 13
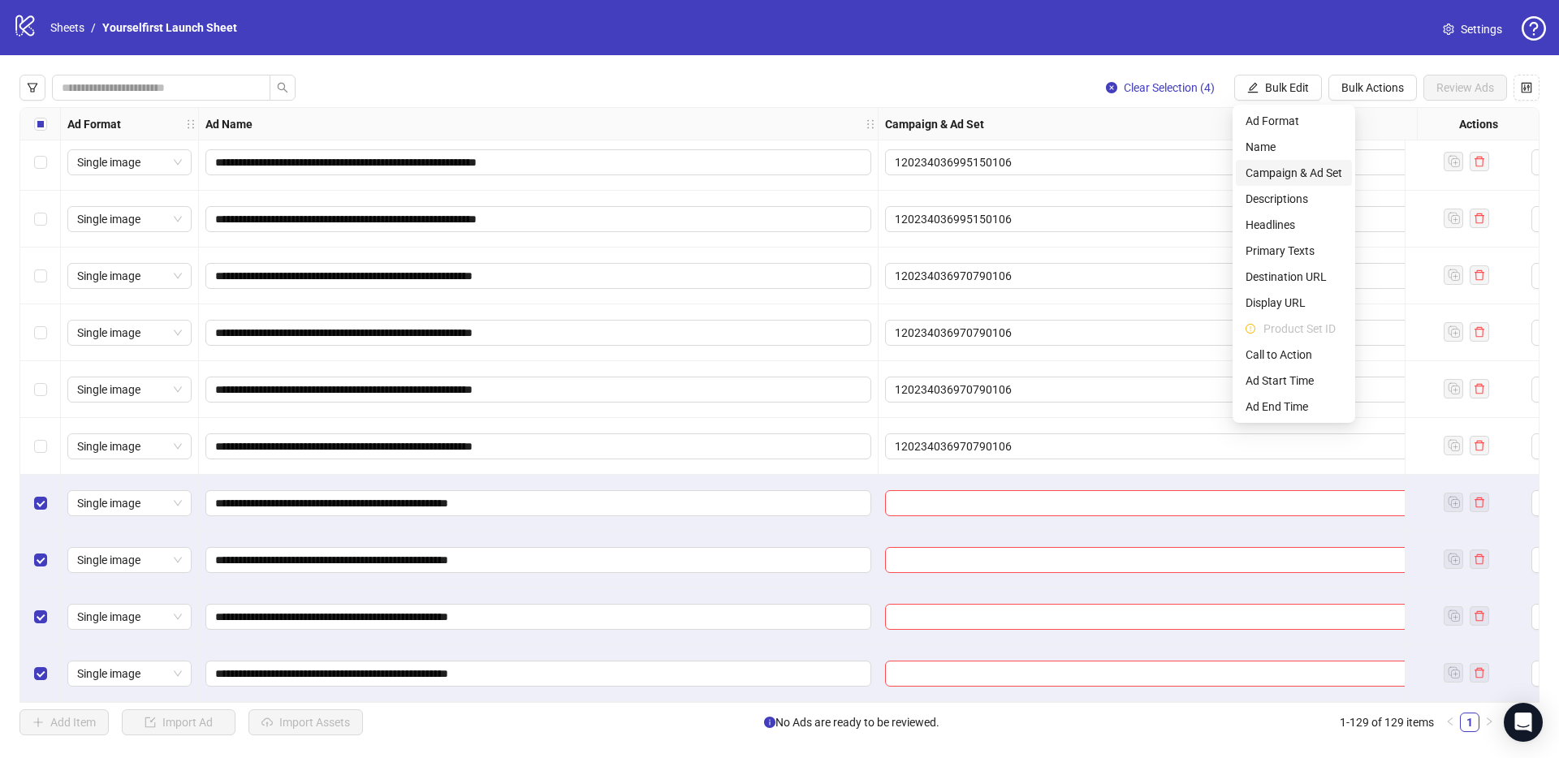
click at [1293, 176] on span "Campaign & Ad Set" at bounding box center [1293, 173] width 97 height 18
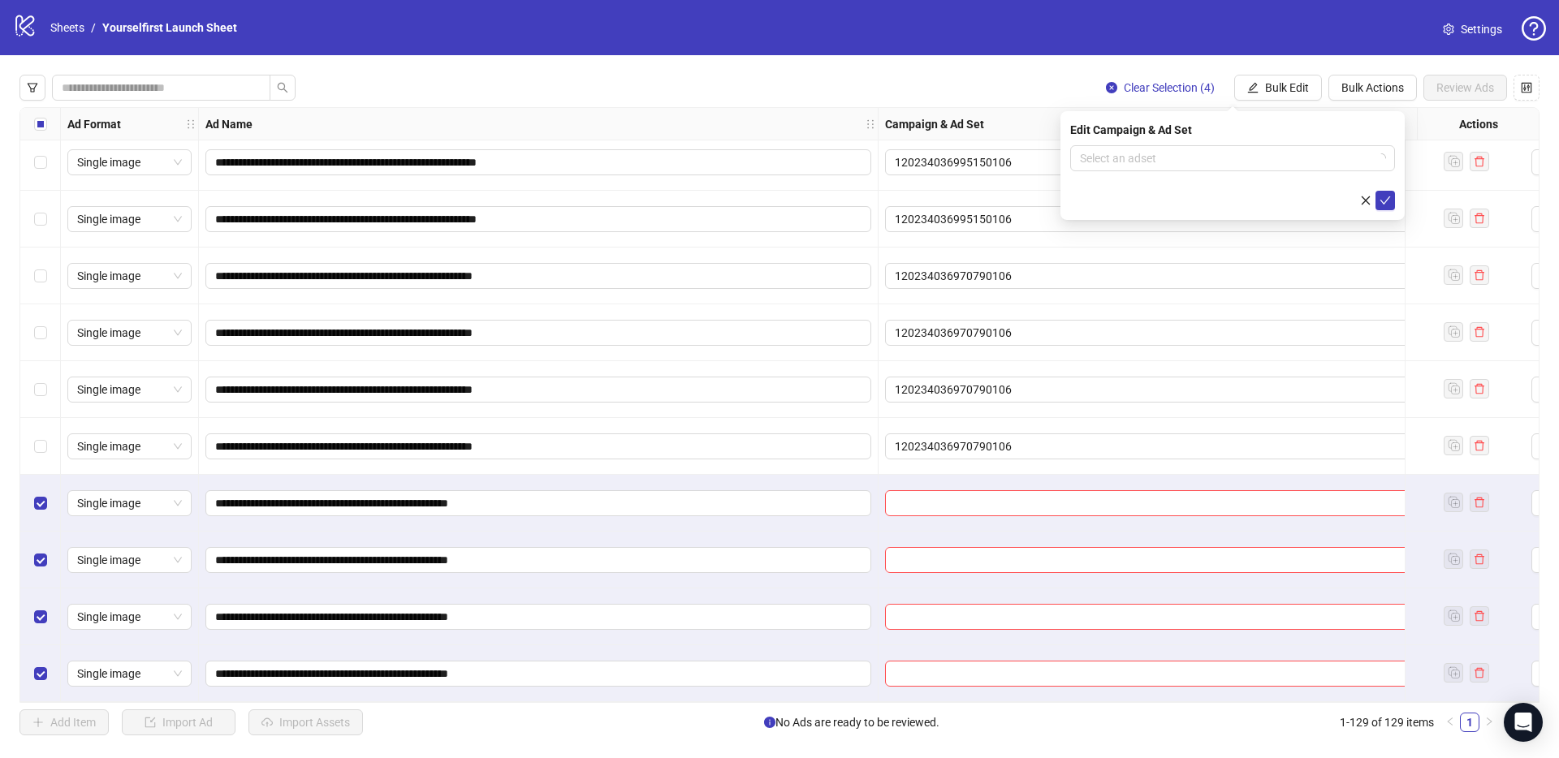
click at [1145, 171] on form "Select an adset" at bounding box center [1232, 177] width 325 height 65
click at [1146, 161] on input "search" at bounding box center [1225, 158] width 291 height 24
paste input "**********"
type input "**********"
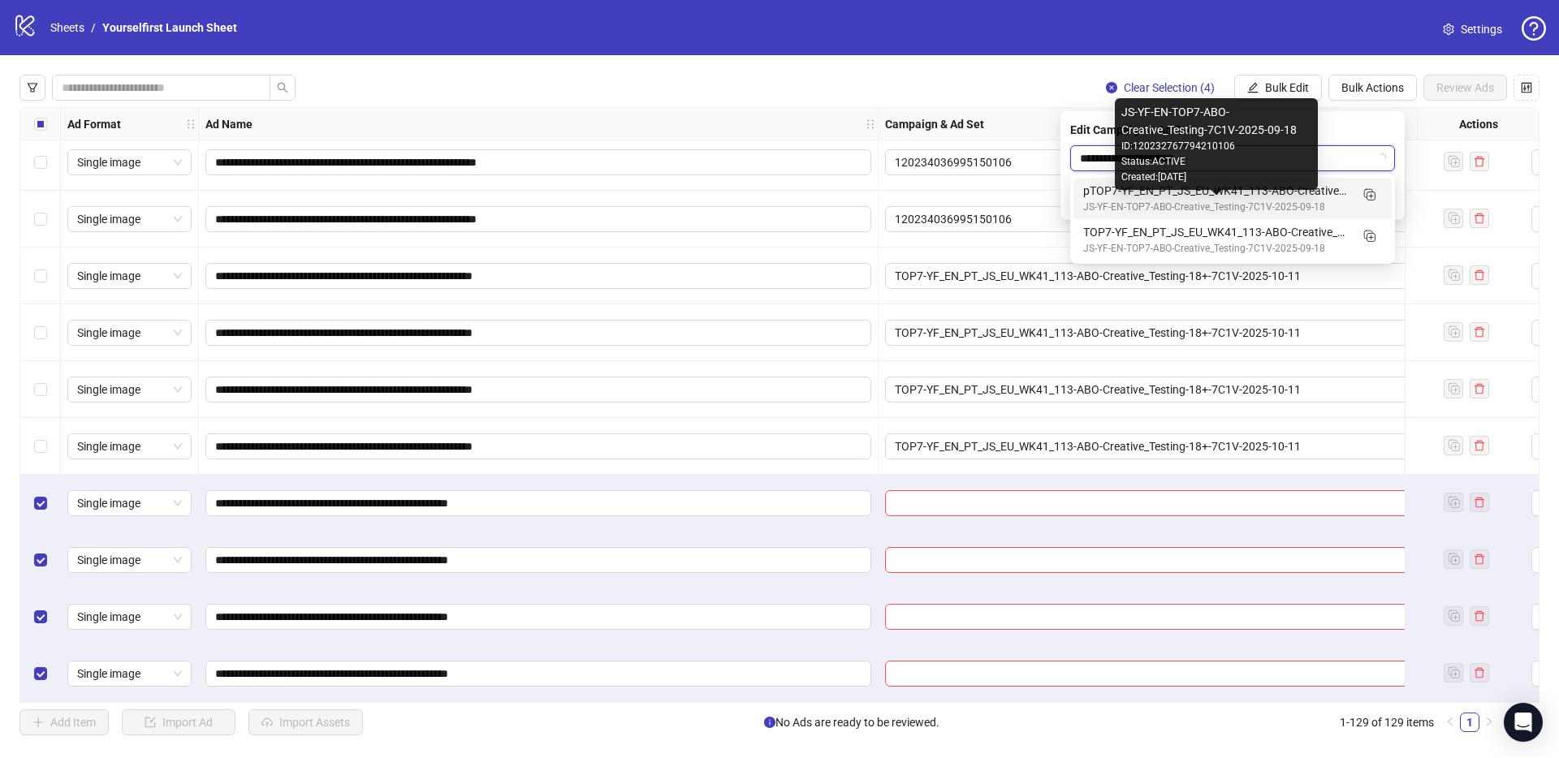
click at [1126, 201] on div "JS-YF-EN-TOP7-ABO-Creative_Testing-7C1V-2025-09-18" at bounding box center [1216, 207] width 266 height 15
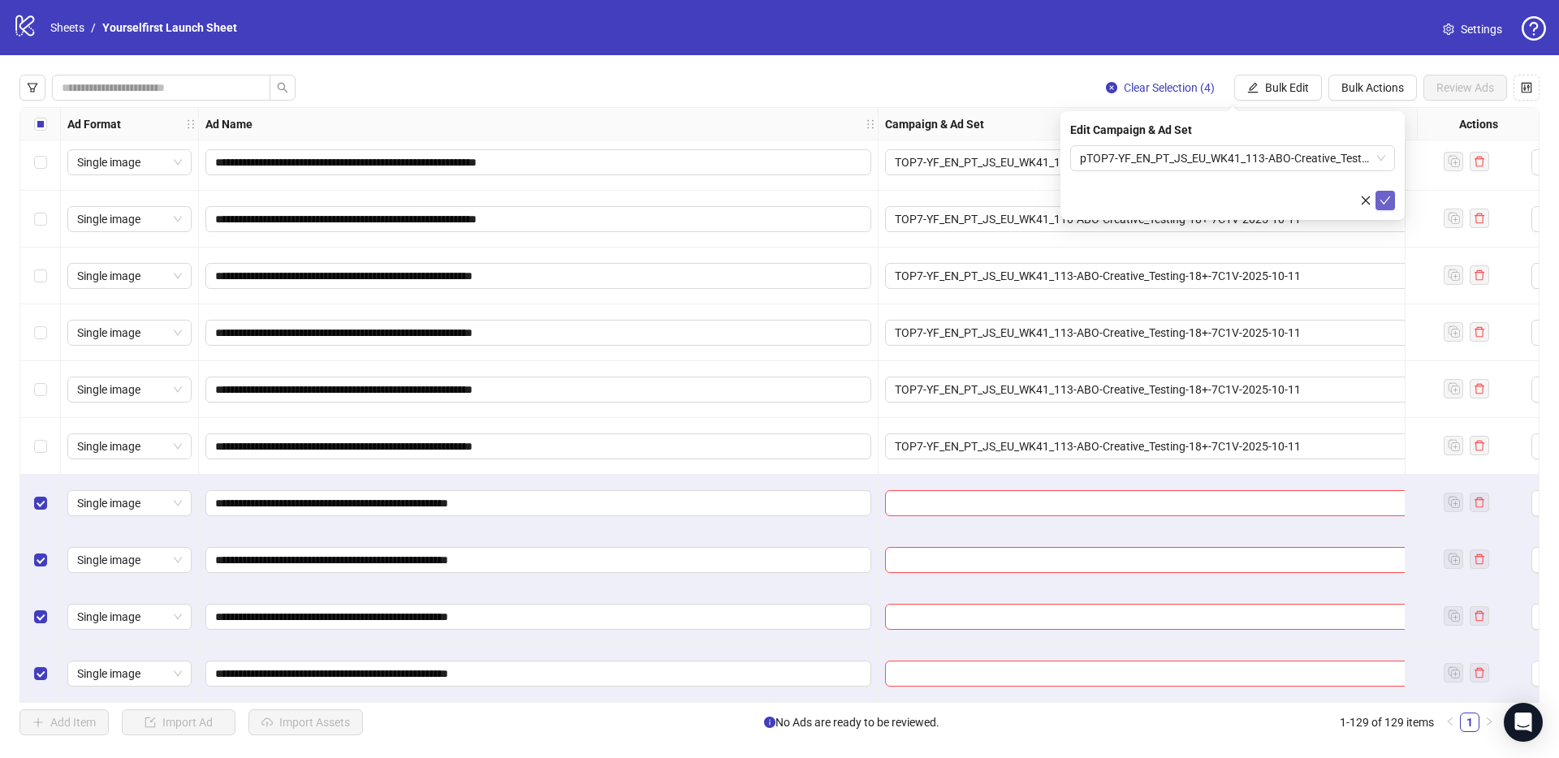
click at [1390, 198] on icon "check" at bounding box center [1384, 200] width 11 height 11
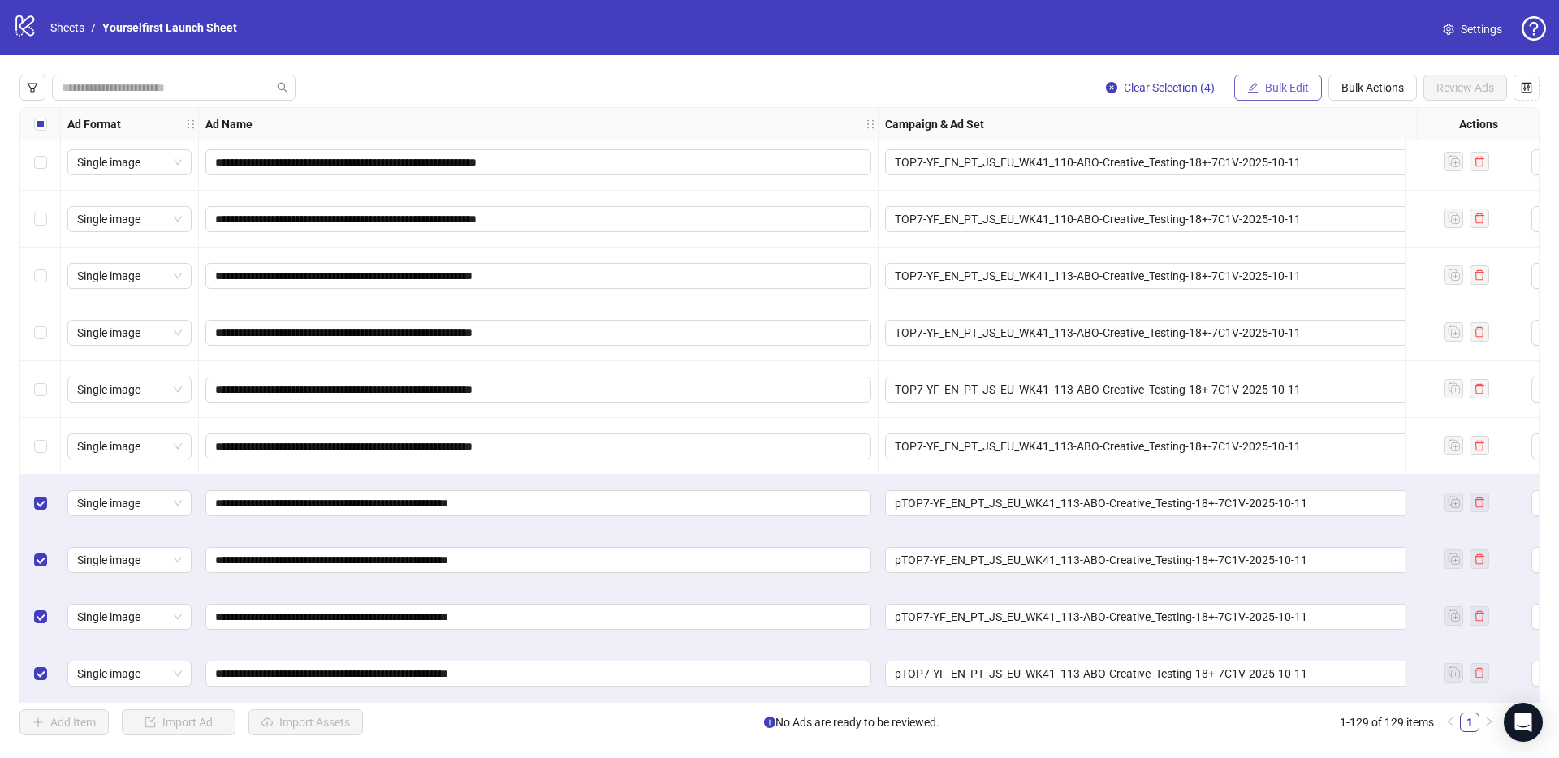
click at [1257, 84] on button "Bulk Edit" at bounding box center [1278, 88] width 88 height 26
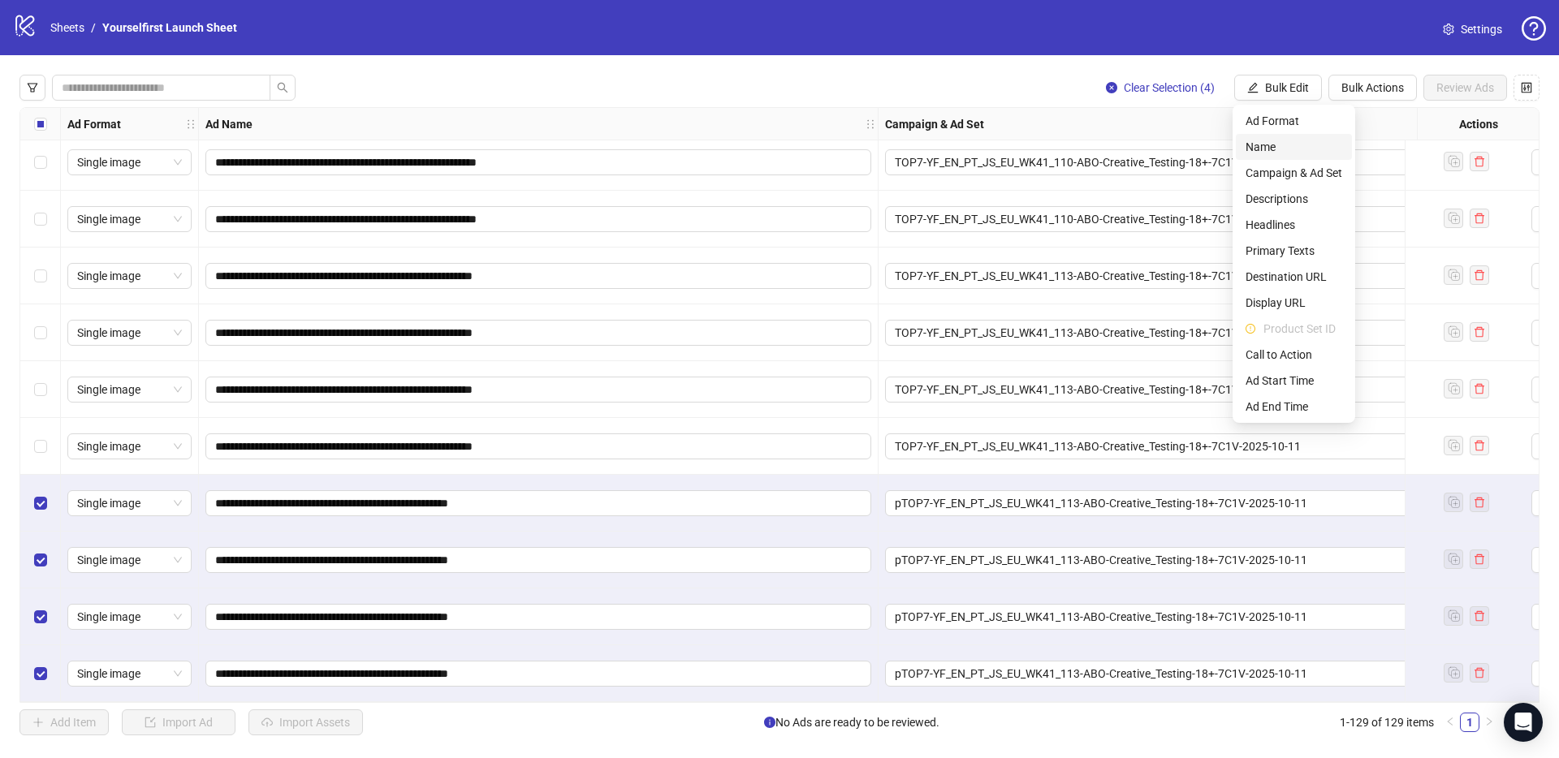
click at [1282, 151] on span "Name" at bounding box center [1293, 147] width 97 height 18
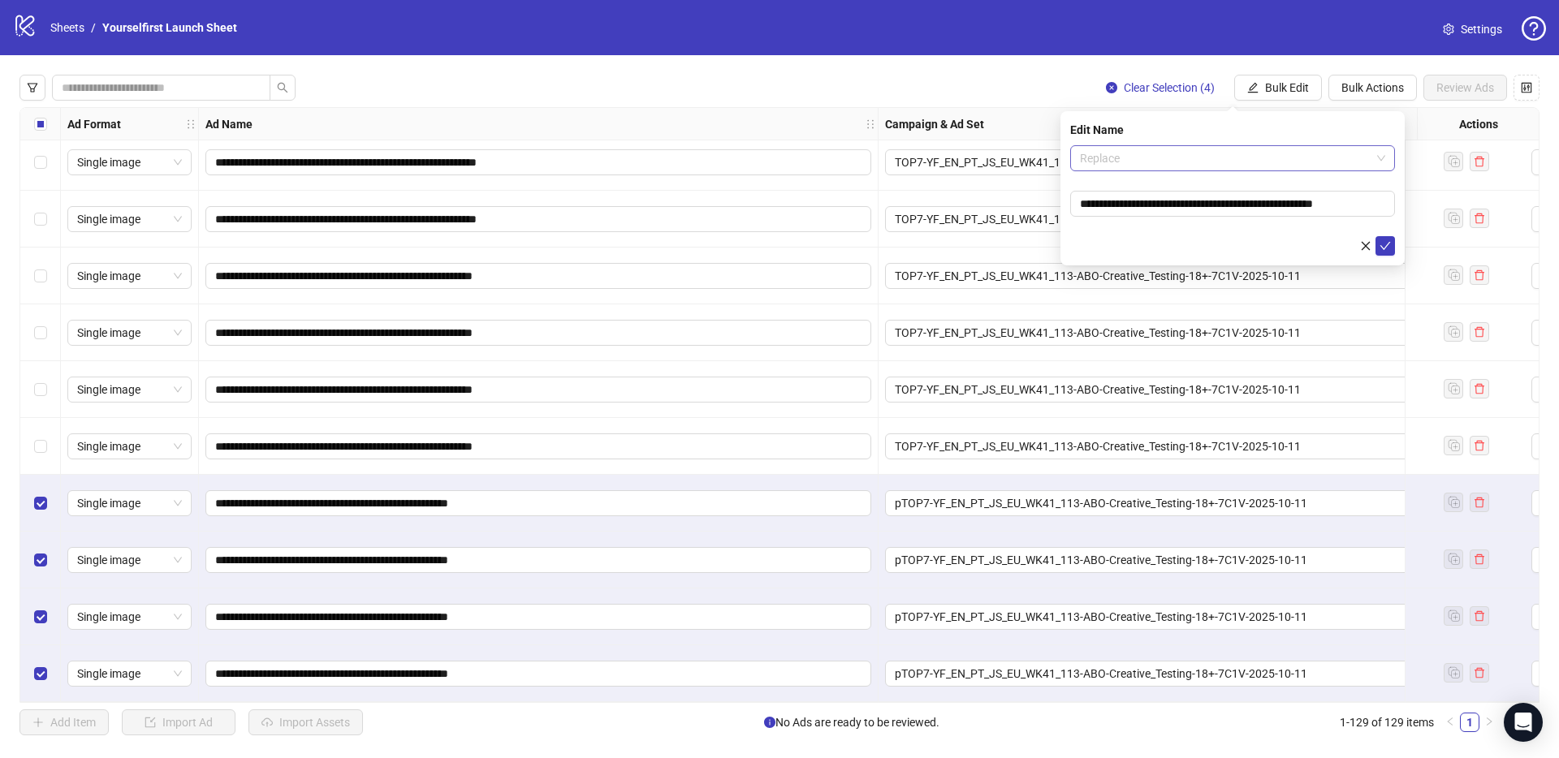
drag, startPoint x: 1133, startPoint y: 154, endPoint x: 1165, endPoint y: 166, distance: 34.7
click at [1133, 154] on span "Replace" at bounding box center [1232, 158] width 305 height 24
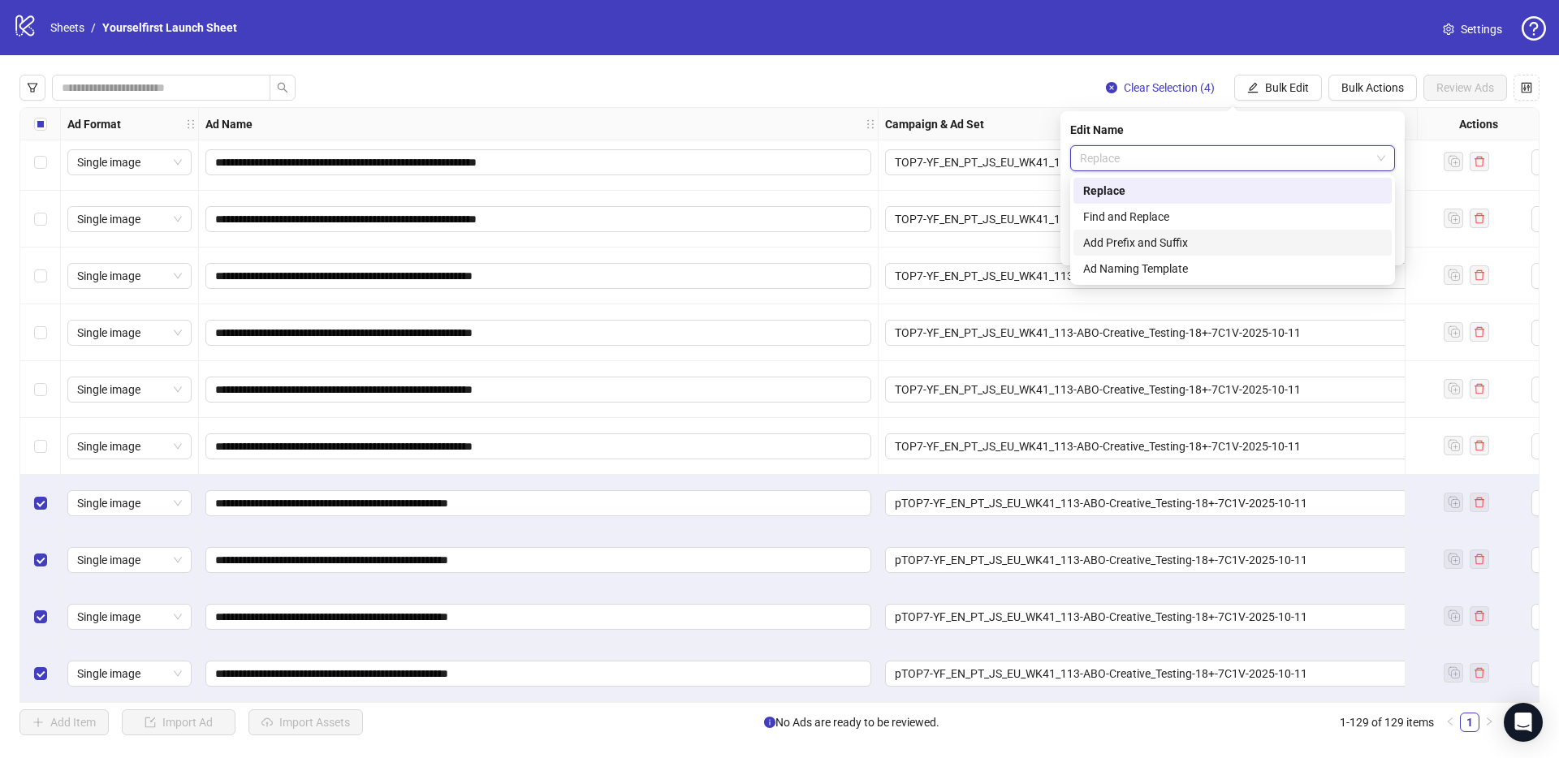
click at [1132, 239] on div "Add Prefix and Suffix" at bounding box center [1232, 243] width 299 height 18
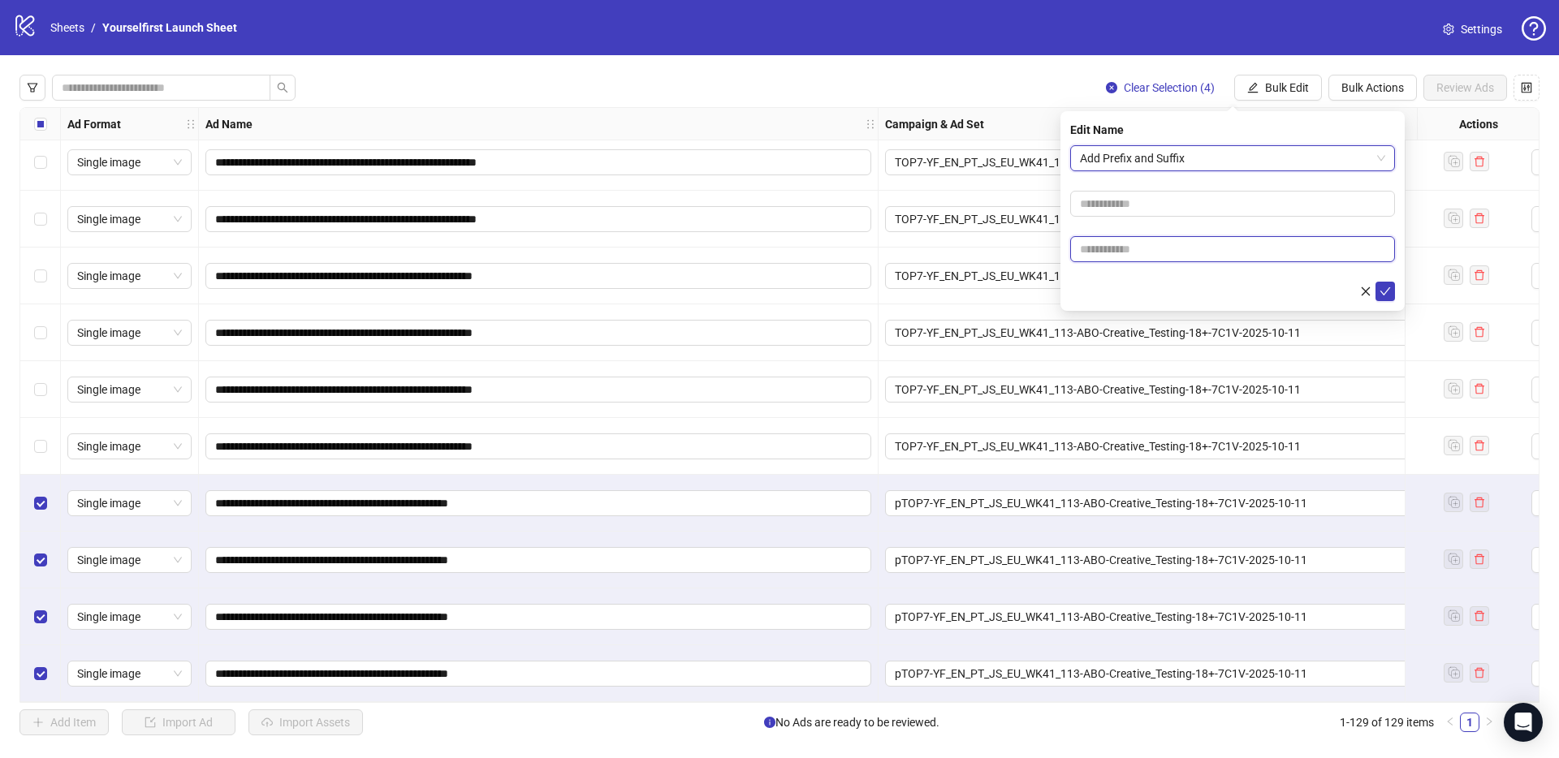
click at [1109, 251] on input "text" at bounding box center [1232, 249] width 325 height 26
type input "******"
click at [1386, 288] on icon "check" at bounding box center [1384, 291] width 11 height 11
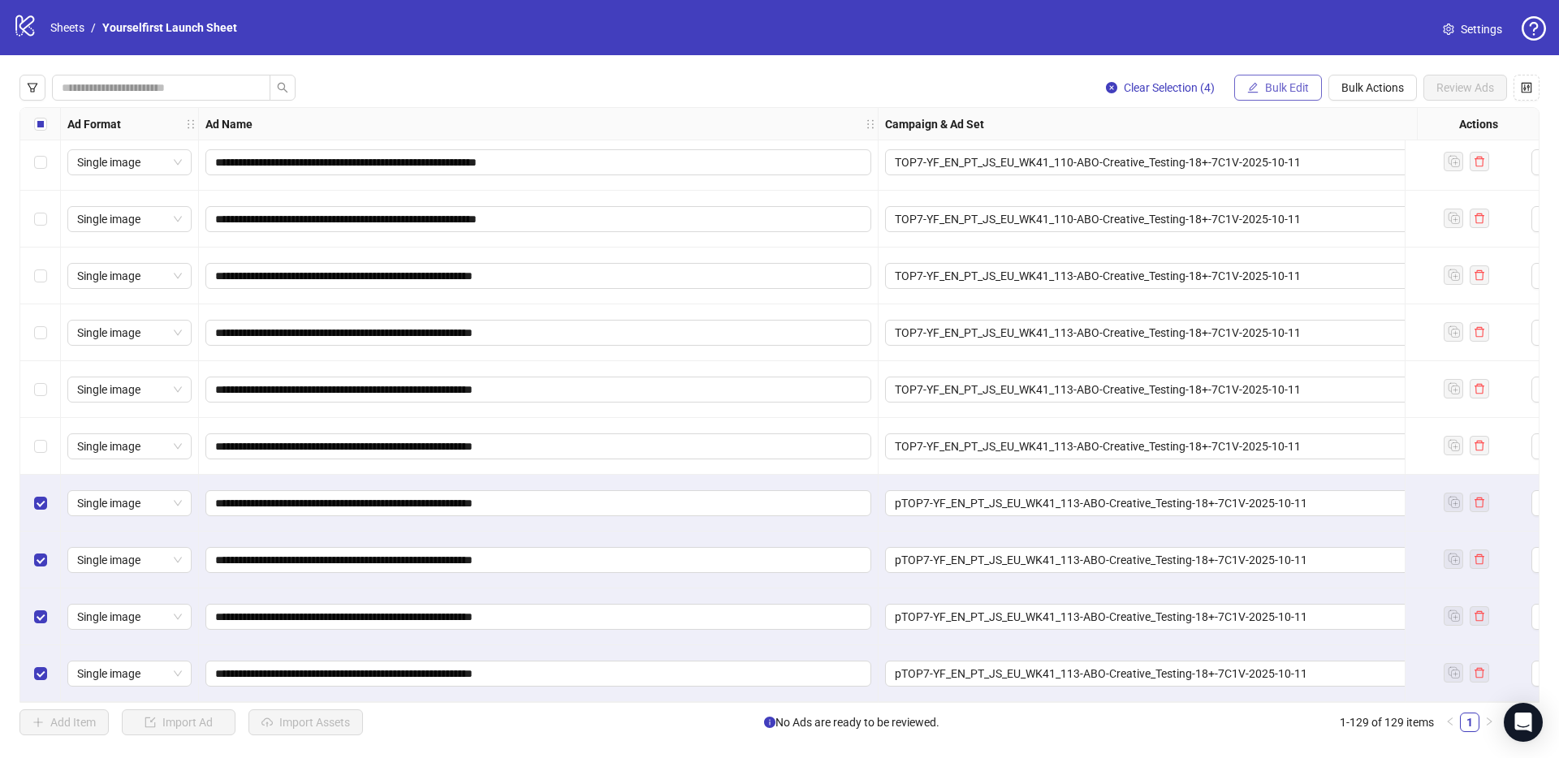
click at [1291, 93] on span "Bulk Edit" at bounding box center [1287, 87] width 44 height 13
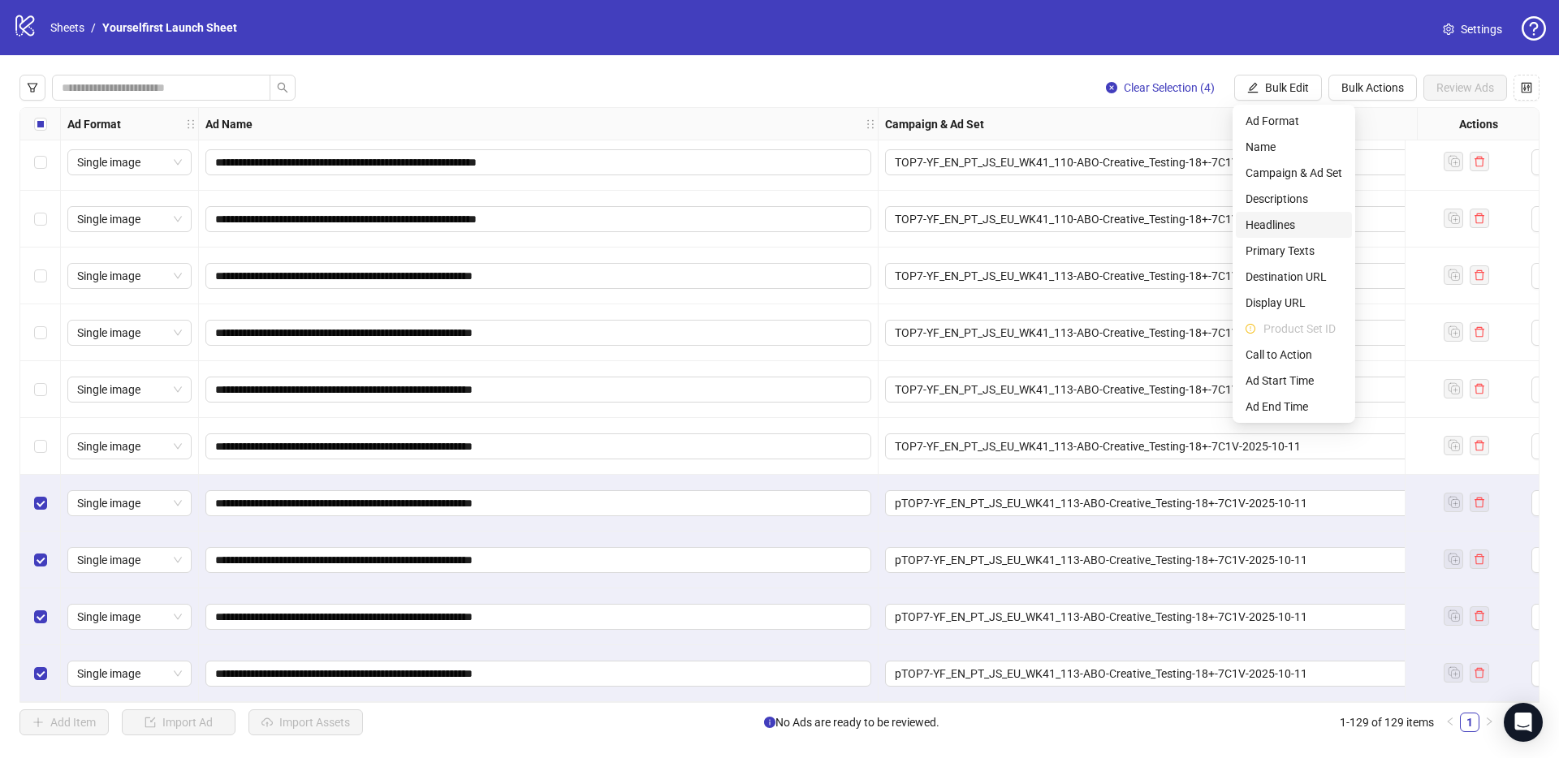
click at [1286, 219] on span "Headlines" at bounding box center [1293, 225] width 97 height 18
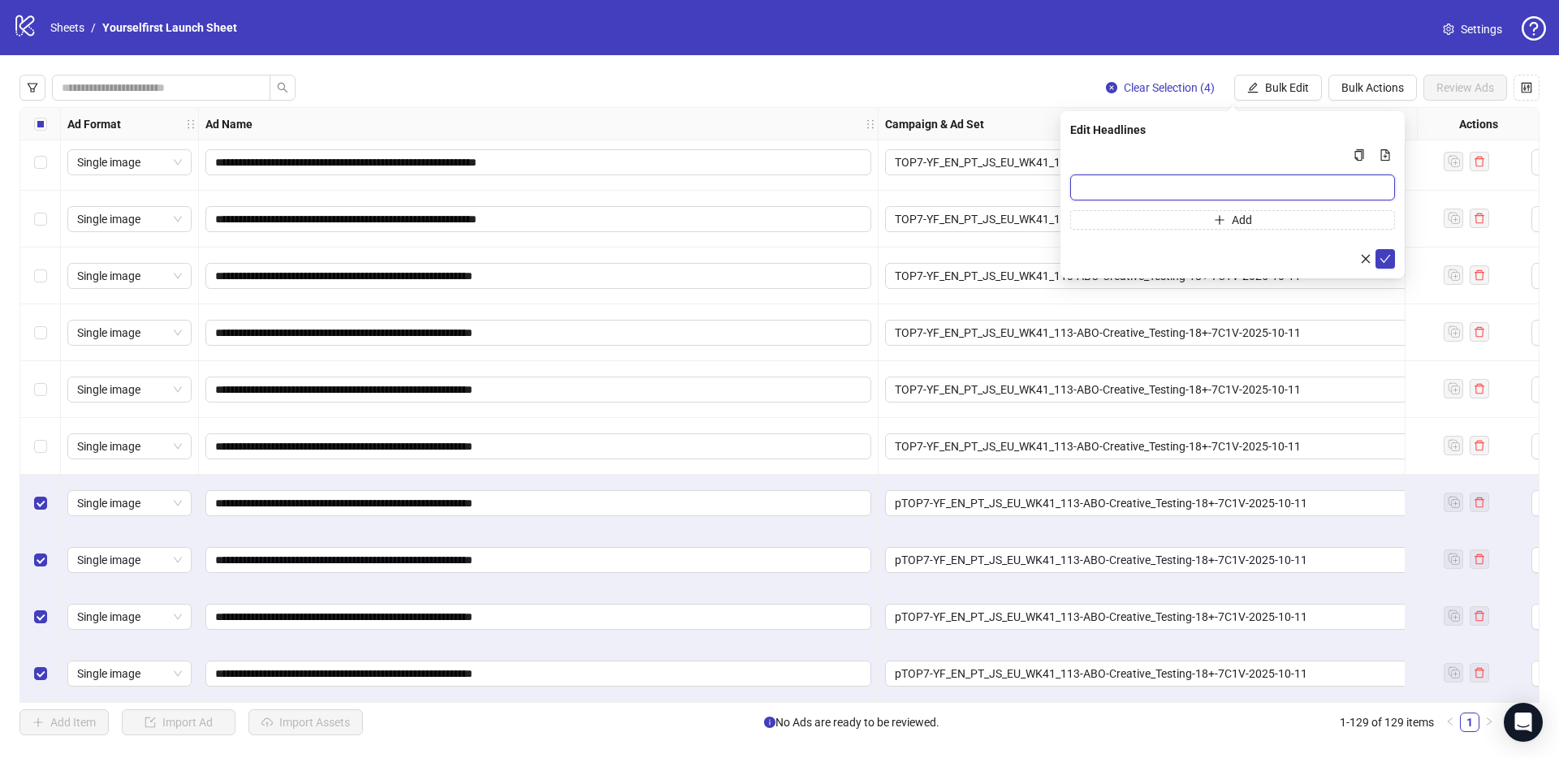
click at [1135, 188] on input "Multi-input container - paste or copy values" at bounding box center [1232, 188] width 325 height 26
type input "**********"
click at [1391, 259] on button "submit" at bounding box center [1384, 258] width 19 height 19
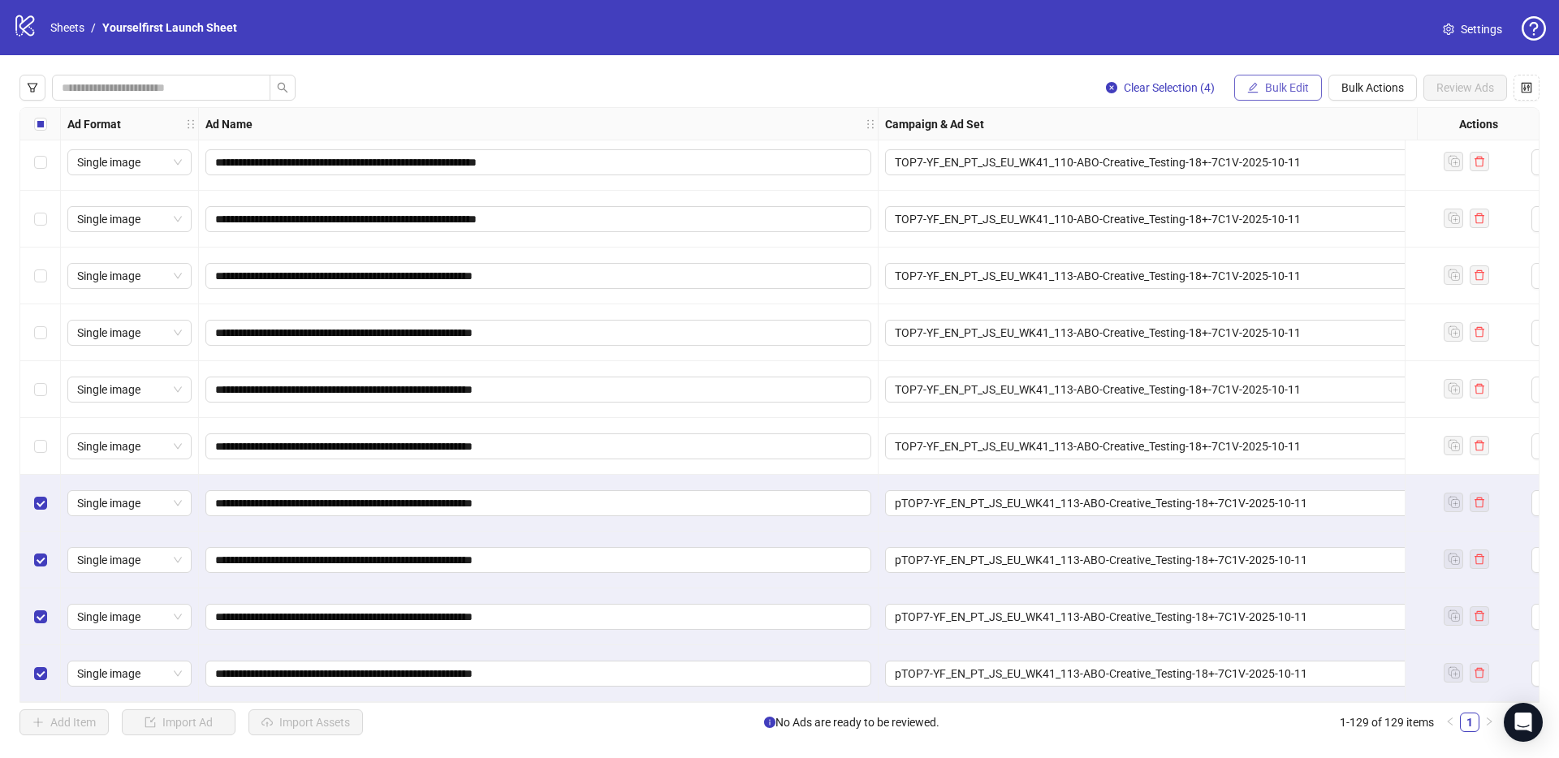
click at [1302, 84] on span "Bulk Edit" at bounding box center [1287, 87] width 44 height 13
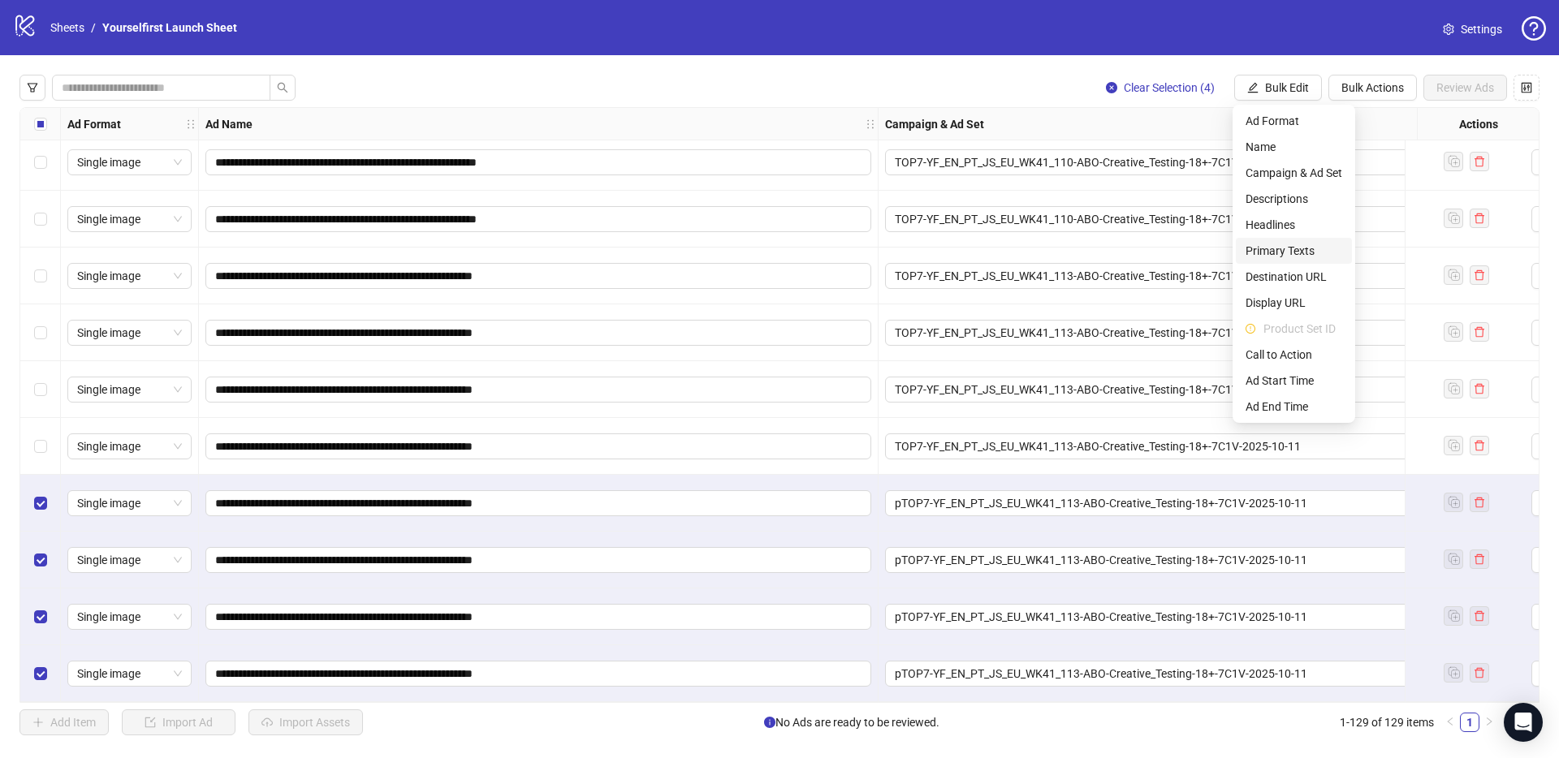
click at [1293, 247] on span "Primary Texts" at bounding box center [1293, 251] width 97 height 18
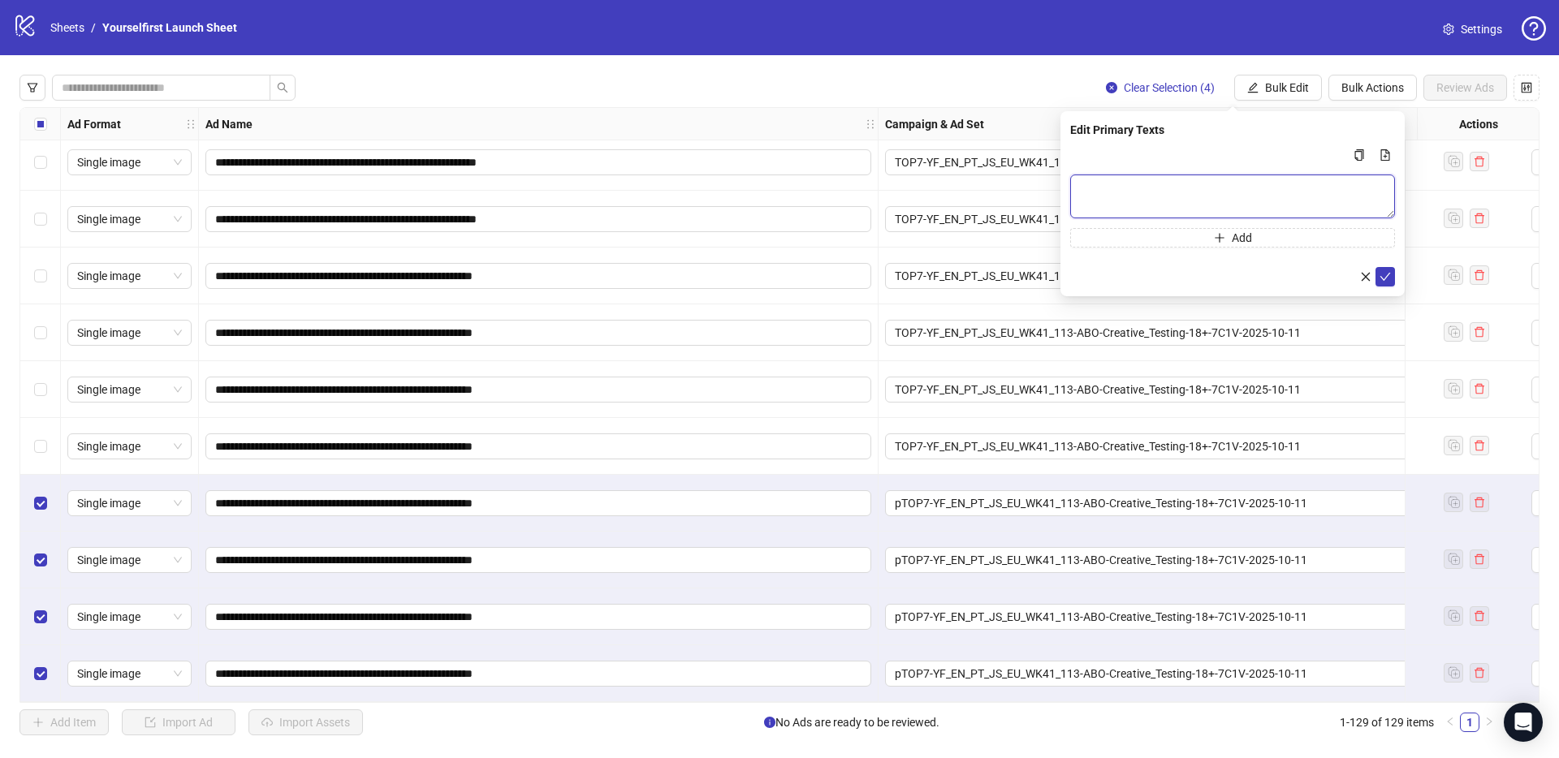
click at [1181, 188] on textarea "Multi-text input container - paste or copy values" at bounding box center [1232, 197] width 325 height 44
paste textarea "**********"
type textarea "**********"
click at [1384, 276] on icon "check" at bounding box center [1384, 276] width 11 height 11
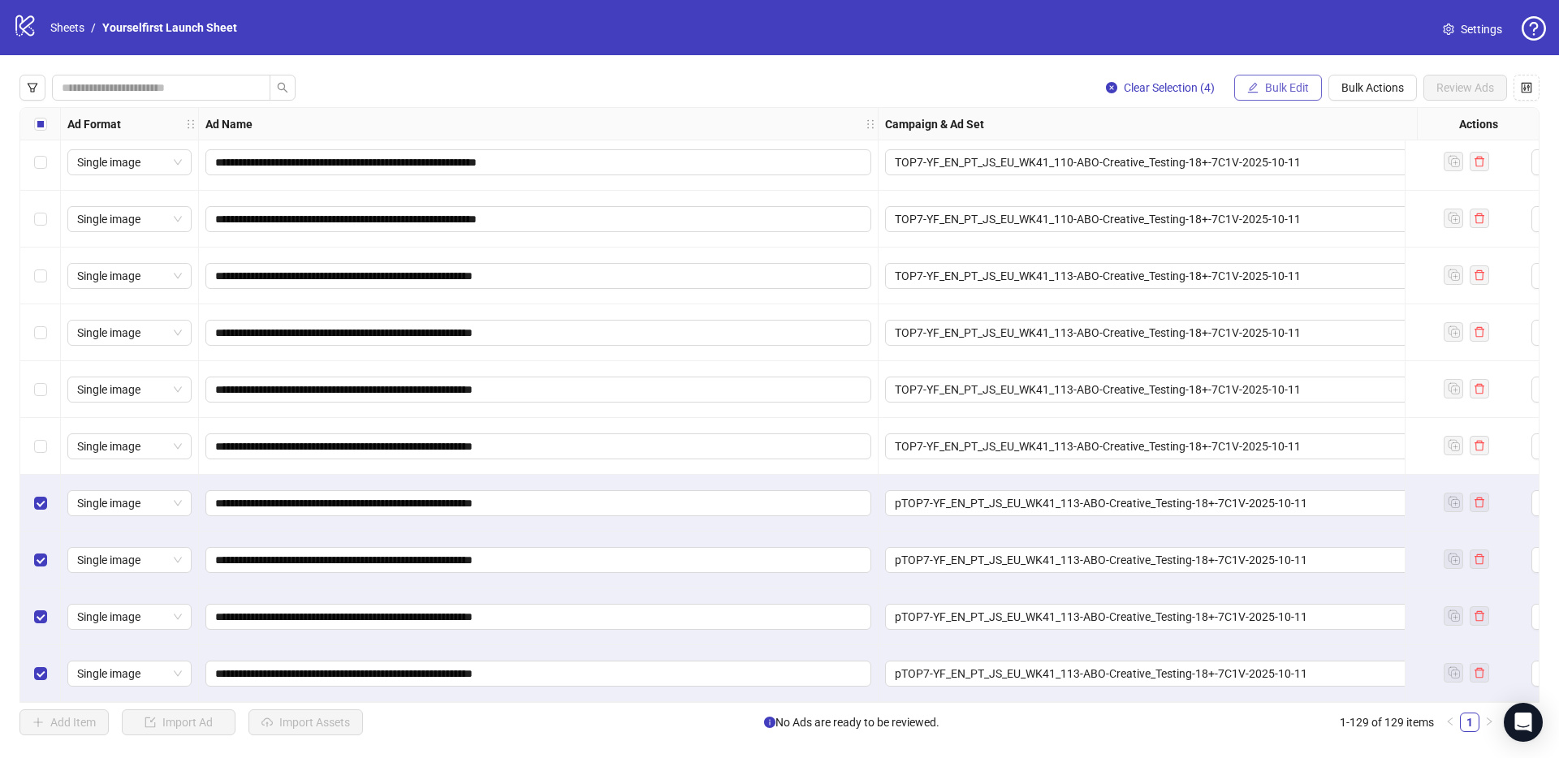
click at [1291, 81] on span "Bulk Edit" at bounding box center [1287, 87] width 44 height 13
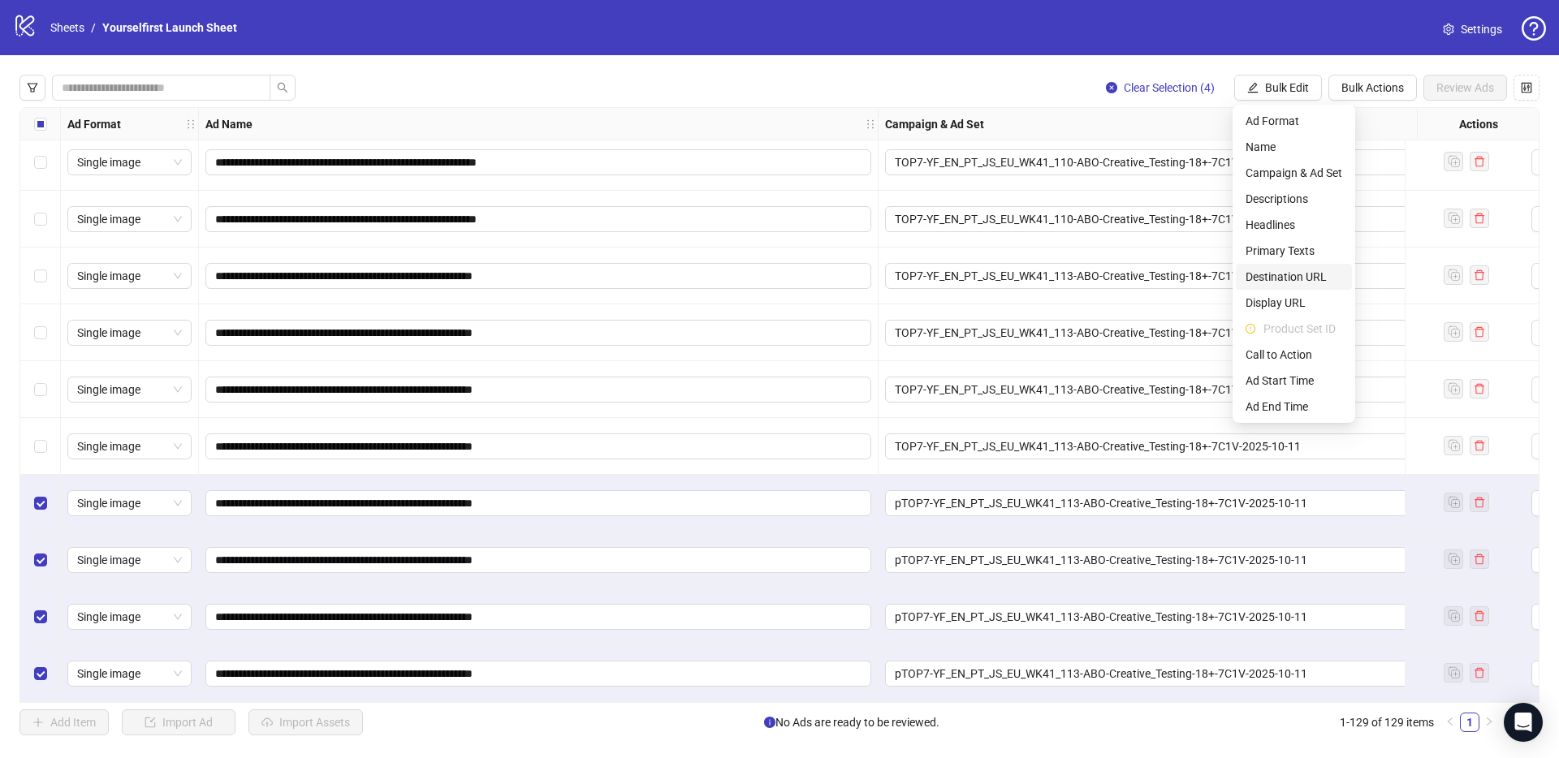
click at [1269, 275] on span "Destination URL" at bounding box center [1293, 277] width 97 height 18
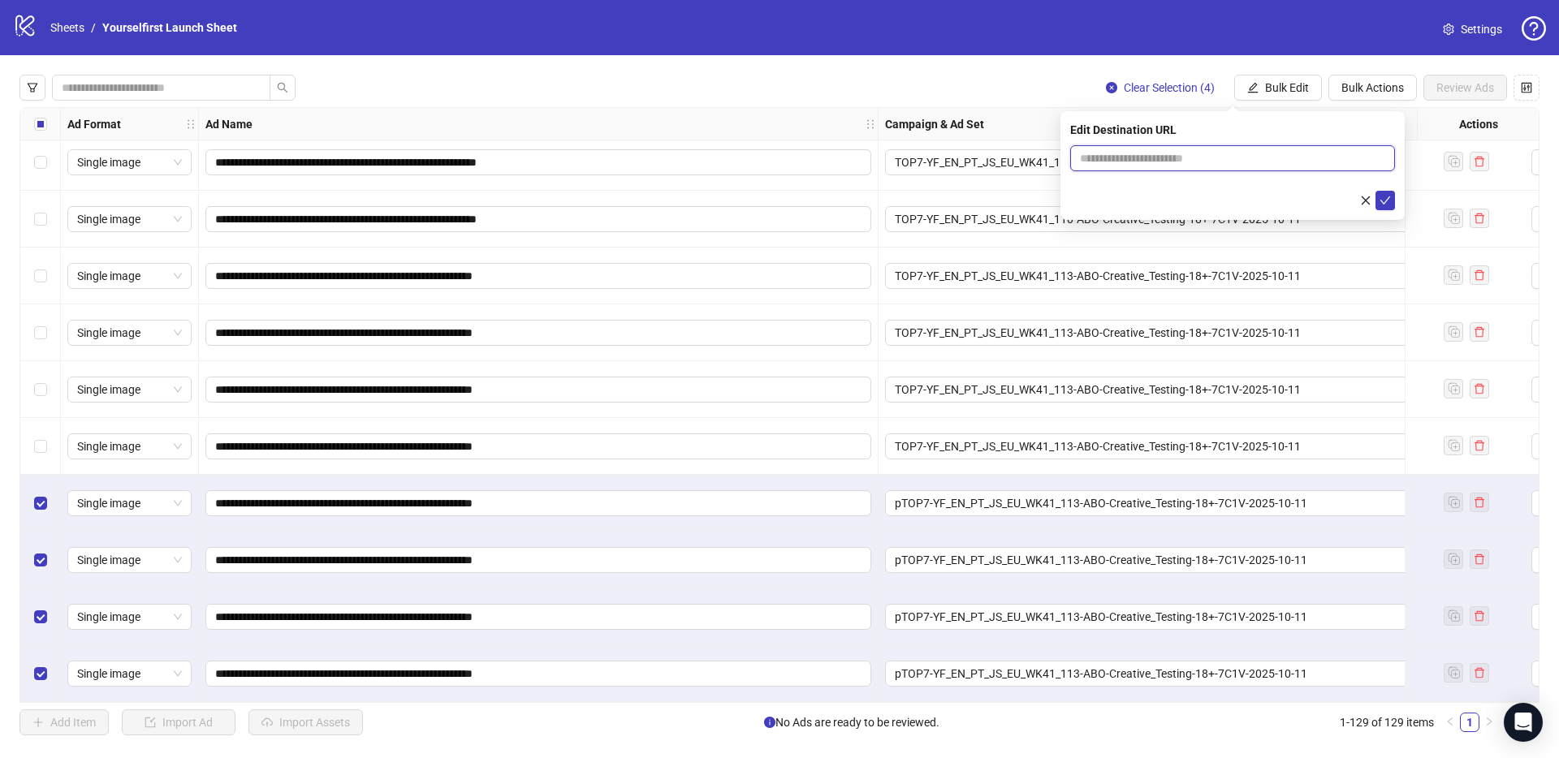
click at [1147, 150] on input "text" at bounding box center [1226, 158] width 292 height 18
paste input "**********"
type input "**********"
click at [1390, 196] on icon "check" at bounding box center [1384, 200] width 11 height 11
click at [984, 50] on div "logo/logo-mobile Sheets / Yourselfirst Launch Sheet Settings" at bounding box center [779, 27] width 1559 height 55
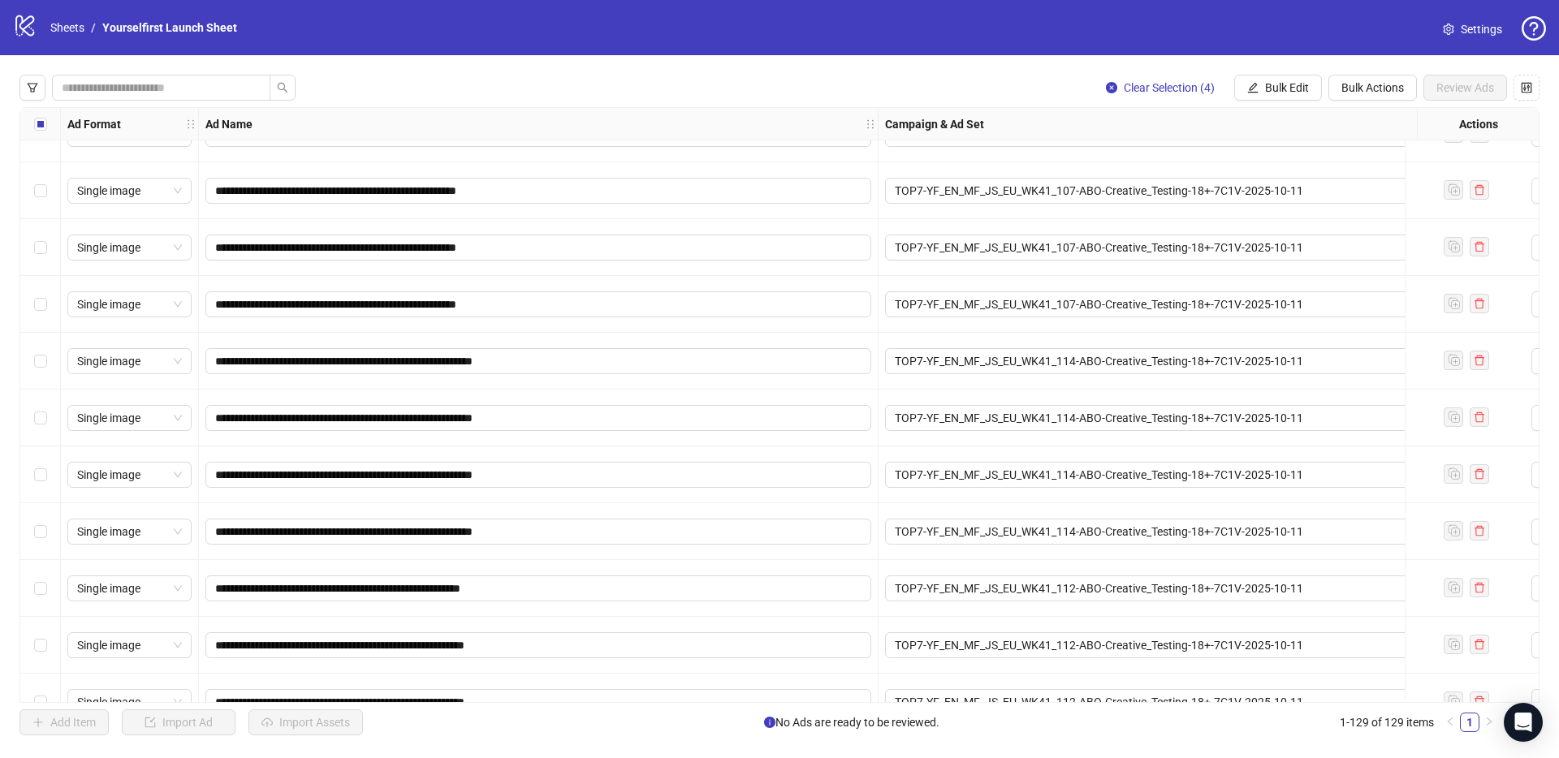
scroll to position [5697, 0]
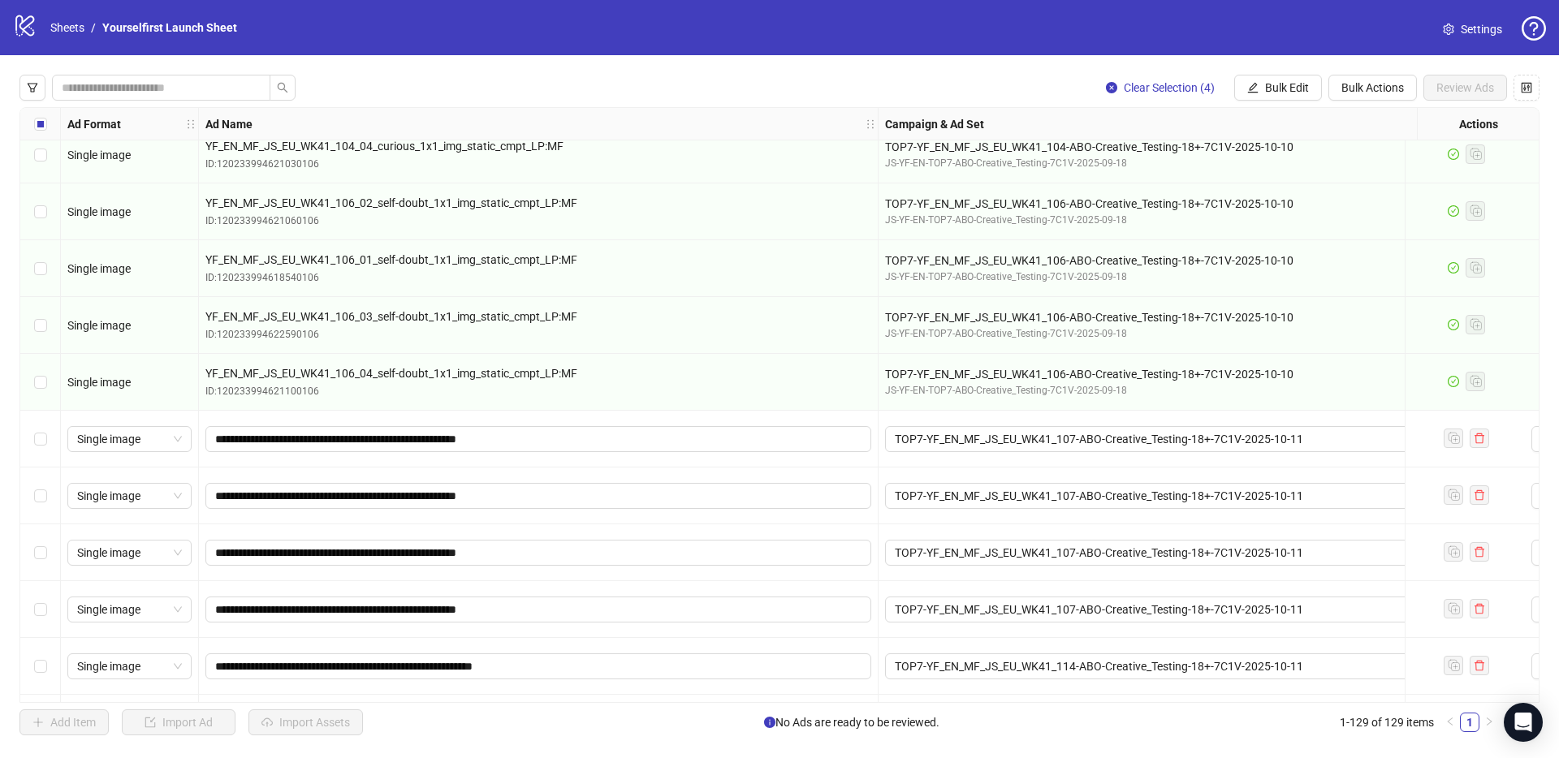
click at [47, 438] on div "Select row 106" at bounding box center [40, 439] width 41 height 57
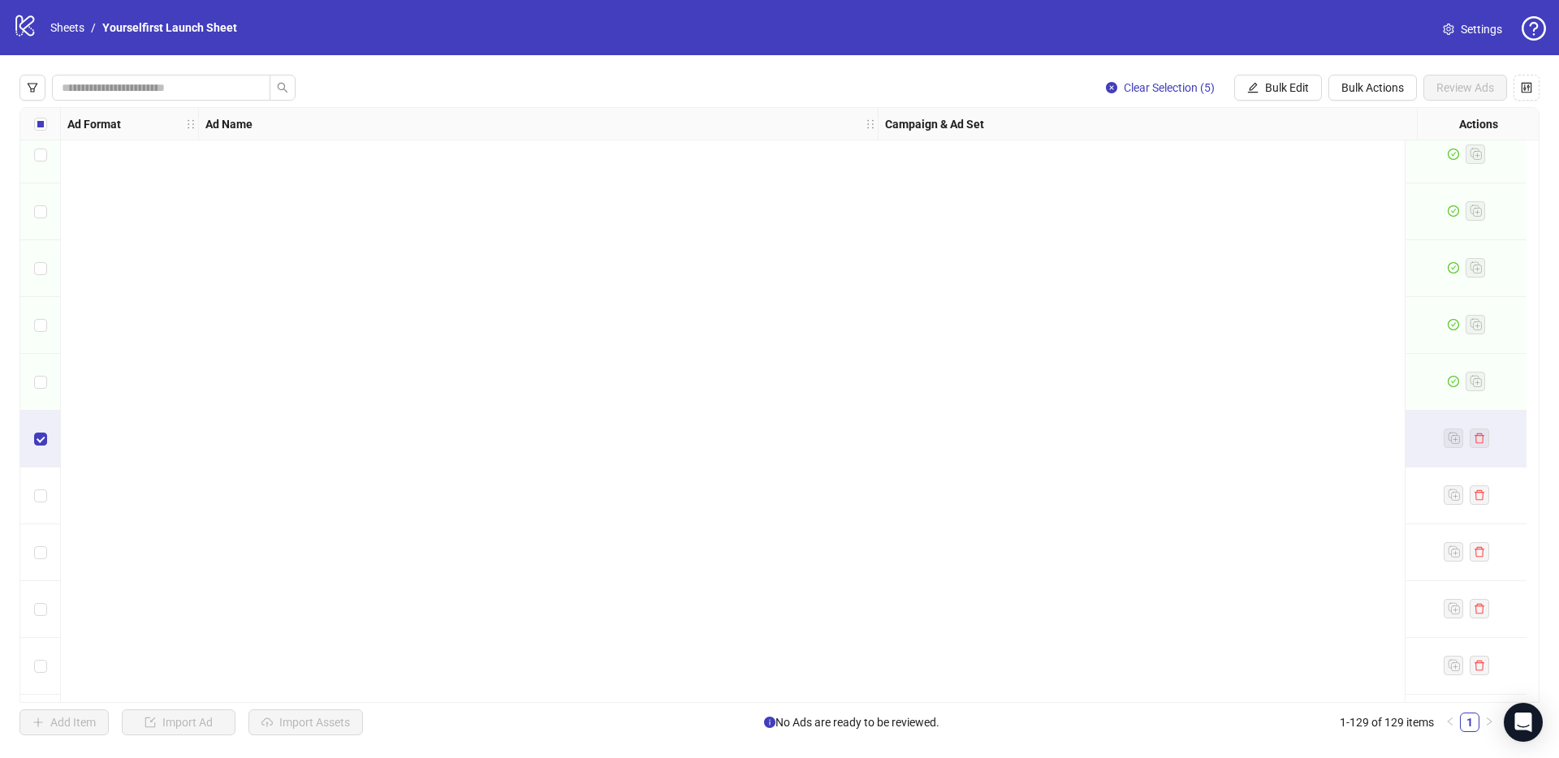
scroll to position [6776, 0]
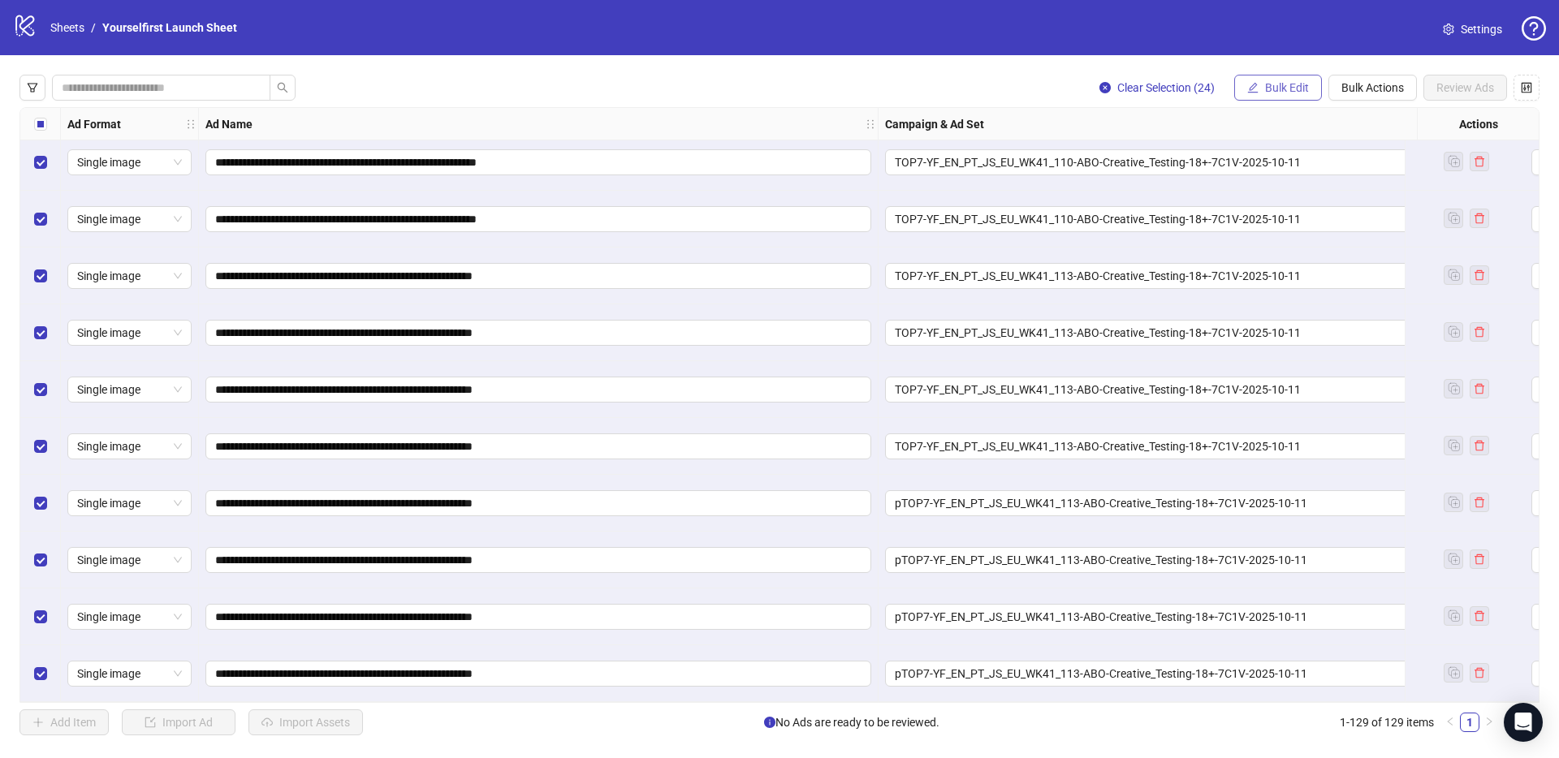
click at [1276, 80] on button "Bulk Edit" at bounding box center [1278, 88] width 88 height 26
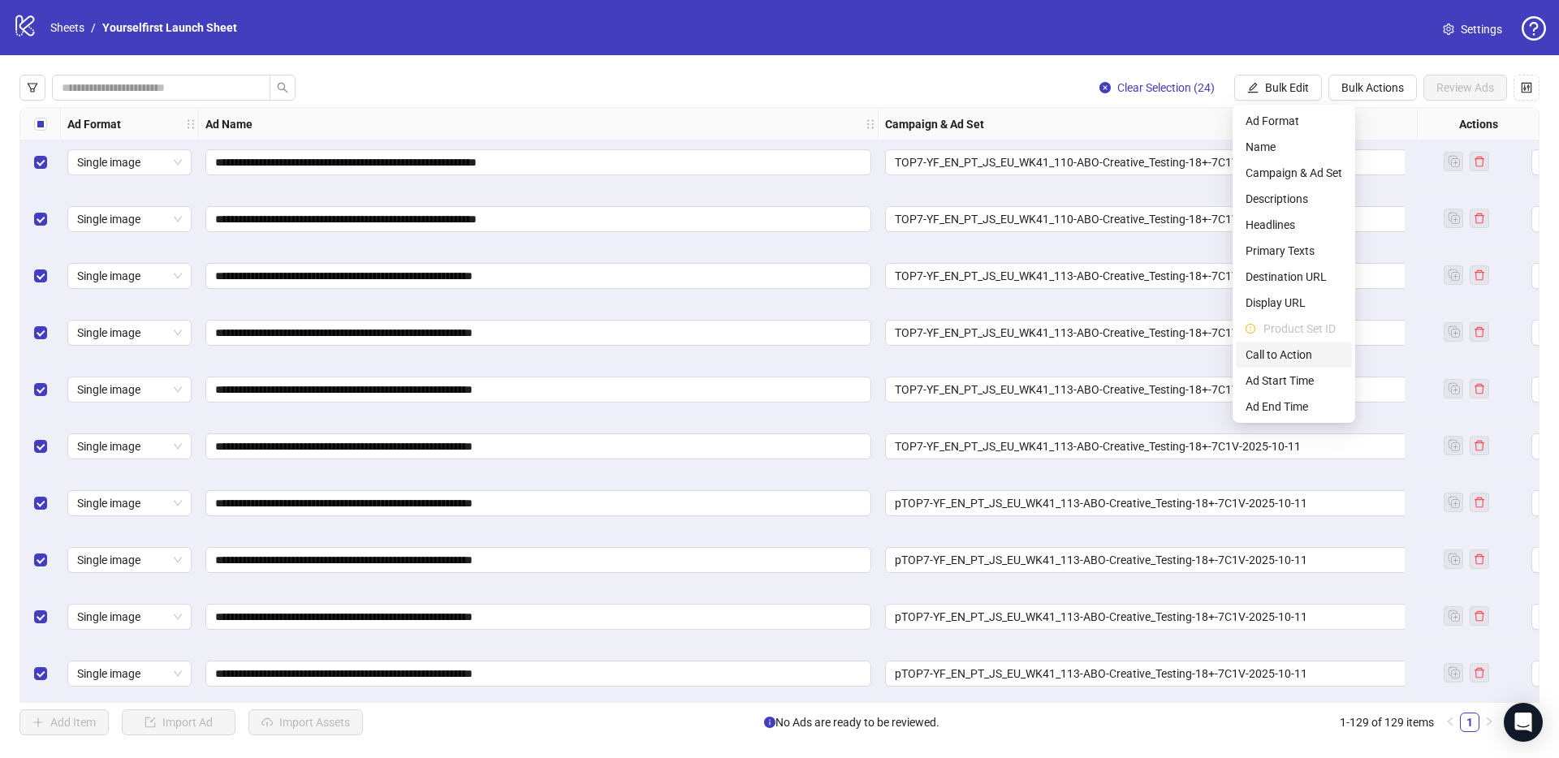
click at [1289, 356] on span "Call to Action" at bounding box center [1293, 355] width 97 height 18
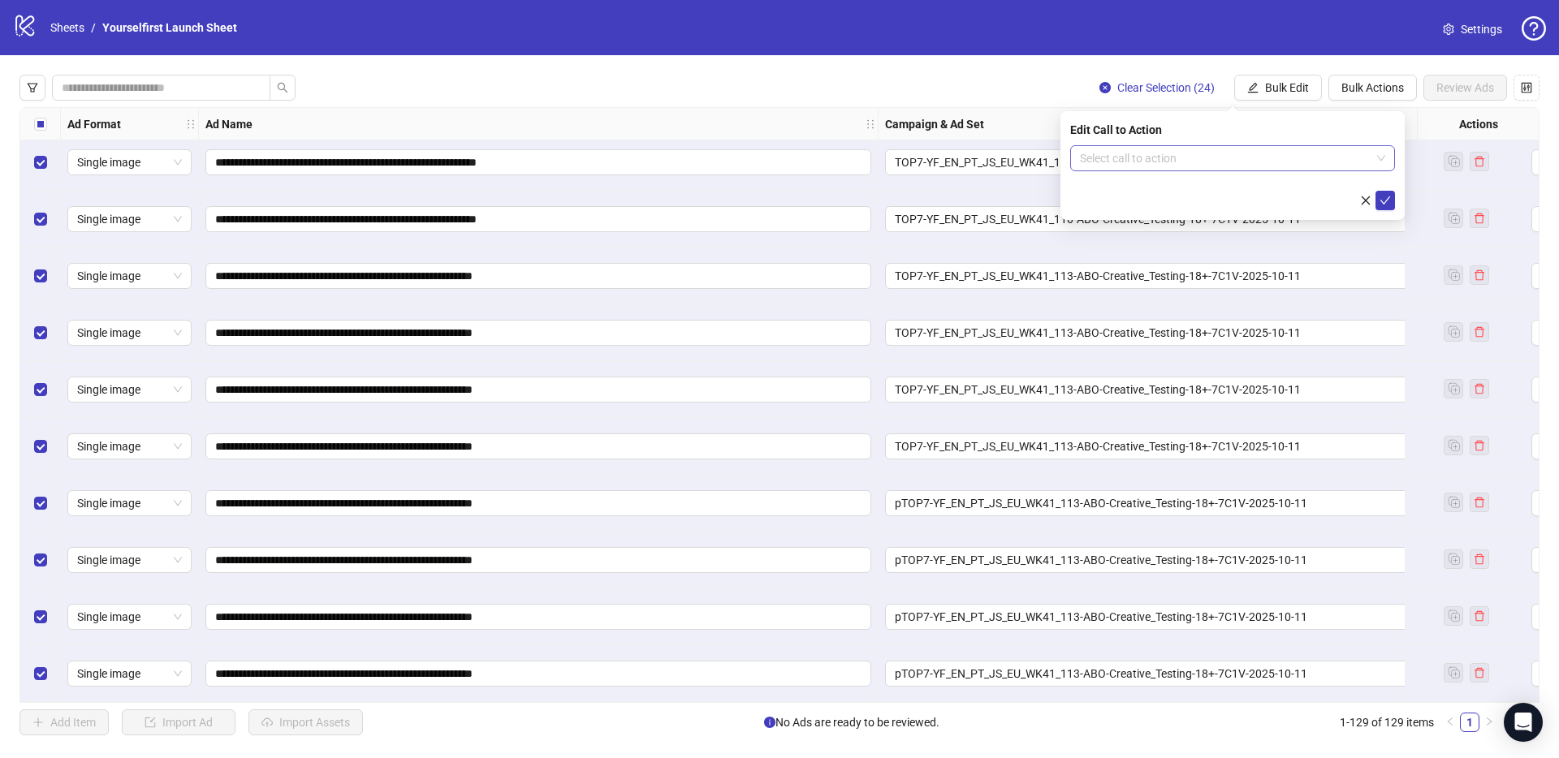
click at [1106, 159] on input "search" at bounding box center [1225, 158] width 291 height 24
type input "*****"
click at [1134, 194] on div "Learn more" at bounding box center [1232, 191] width 299 height 18
click at [1385, 197] on icon "check" at bounding box center [1384, 200] width 11 height 11
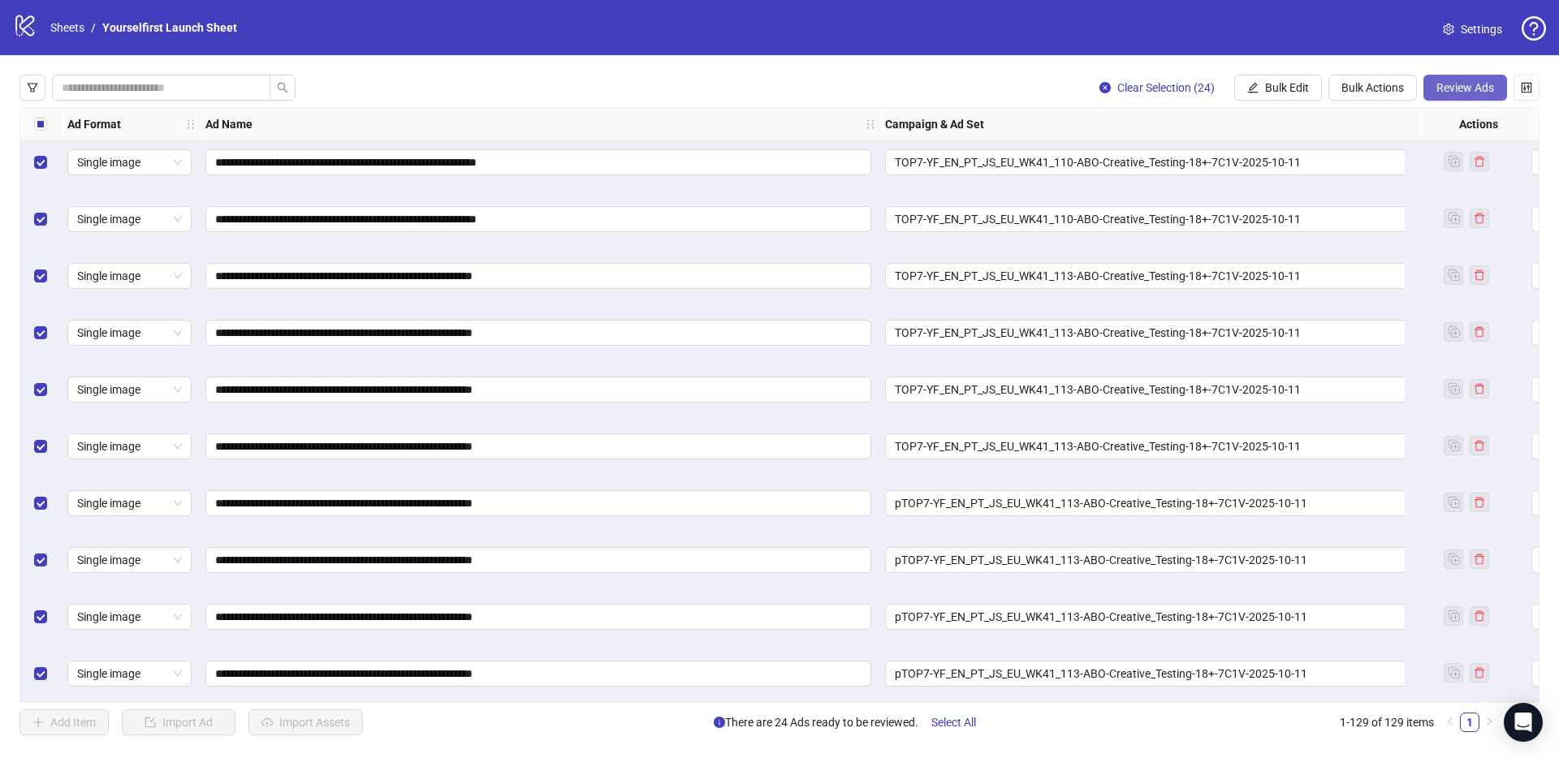
click at [1469, 84] on span "Review Ads" at bounding box center [1465, 87] width 58 height 13
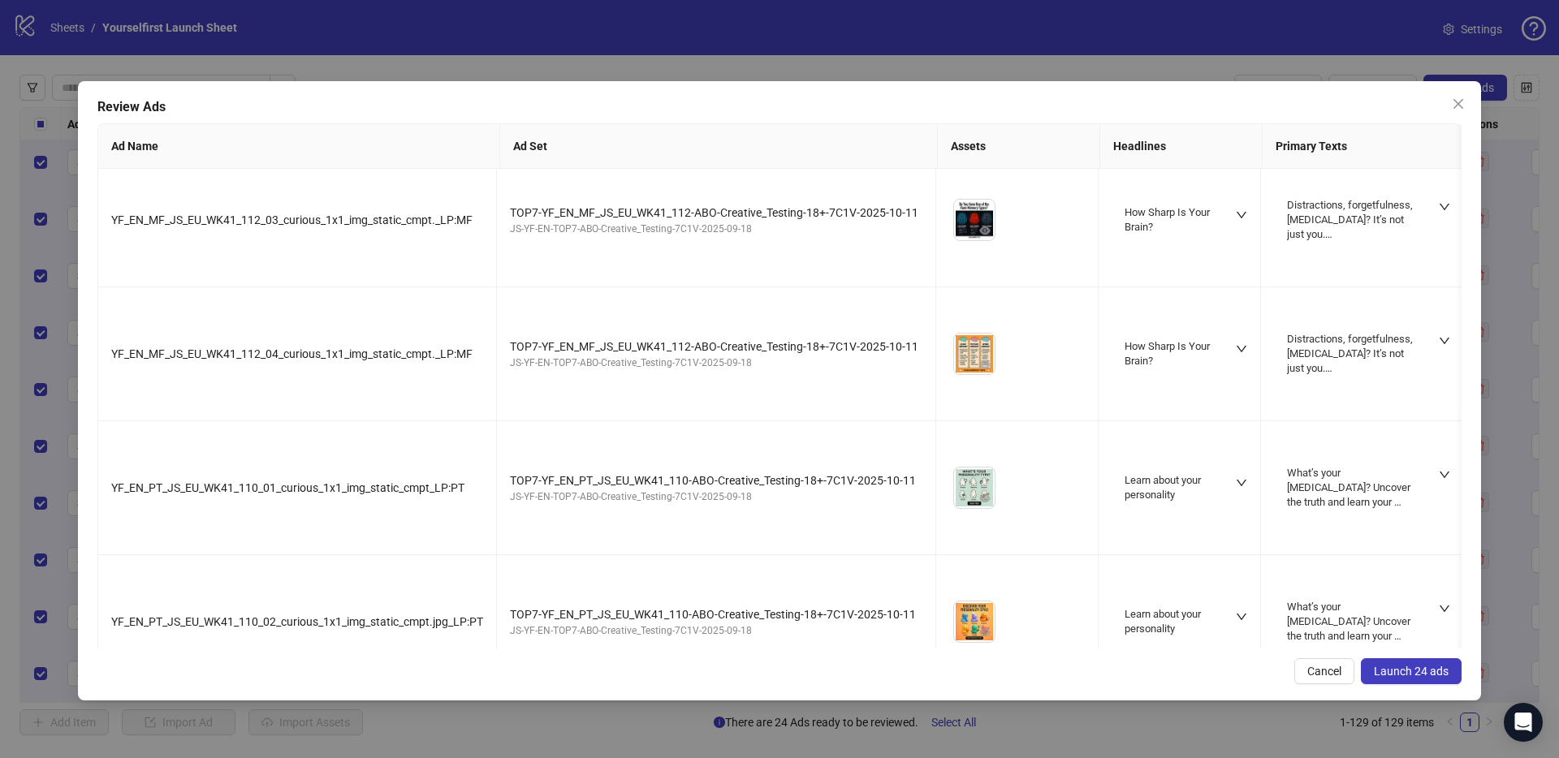
scroll to position [2319, 0]
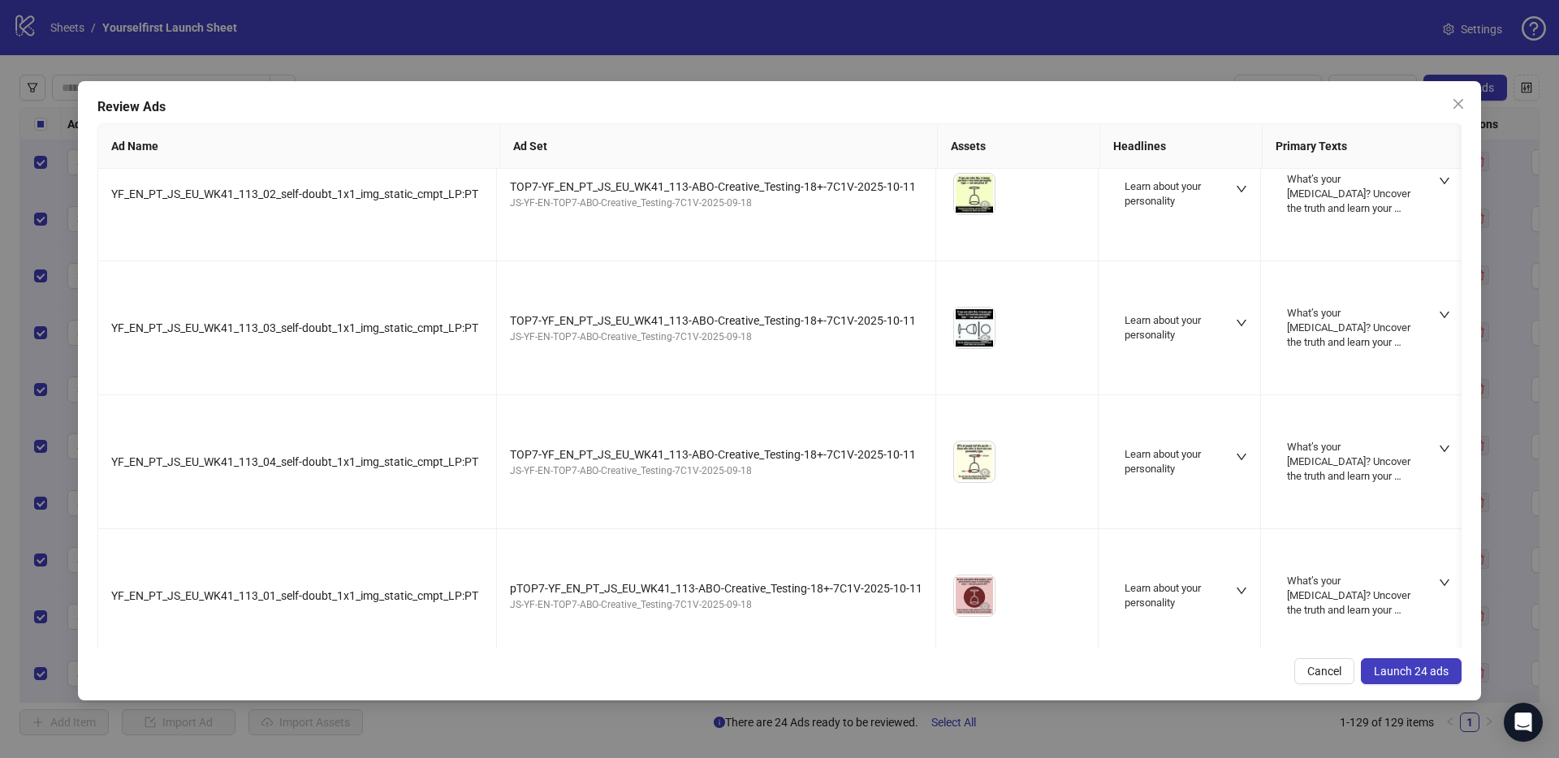
click at [1421, 670] on span "Launch 24 ads" at bounding box center [1411, 671] width 75 height 13
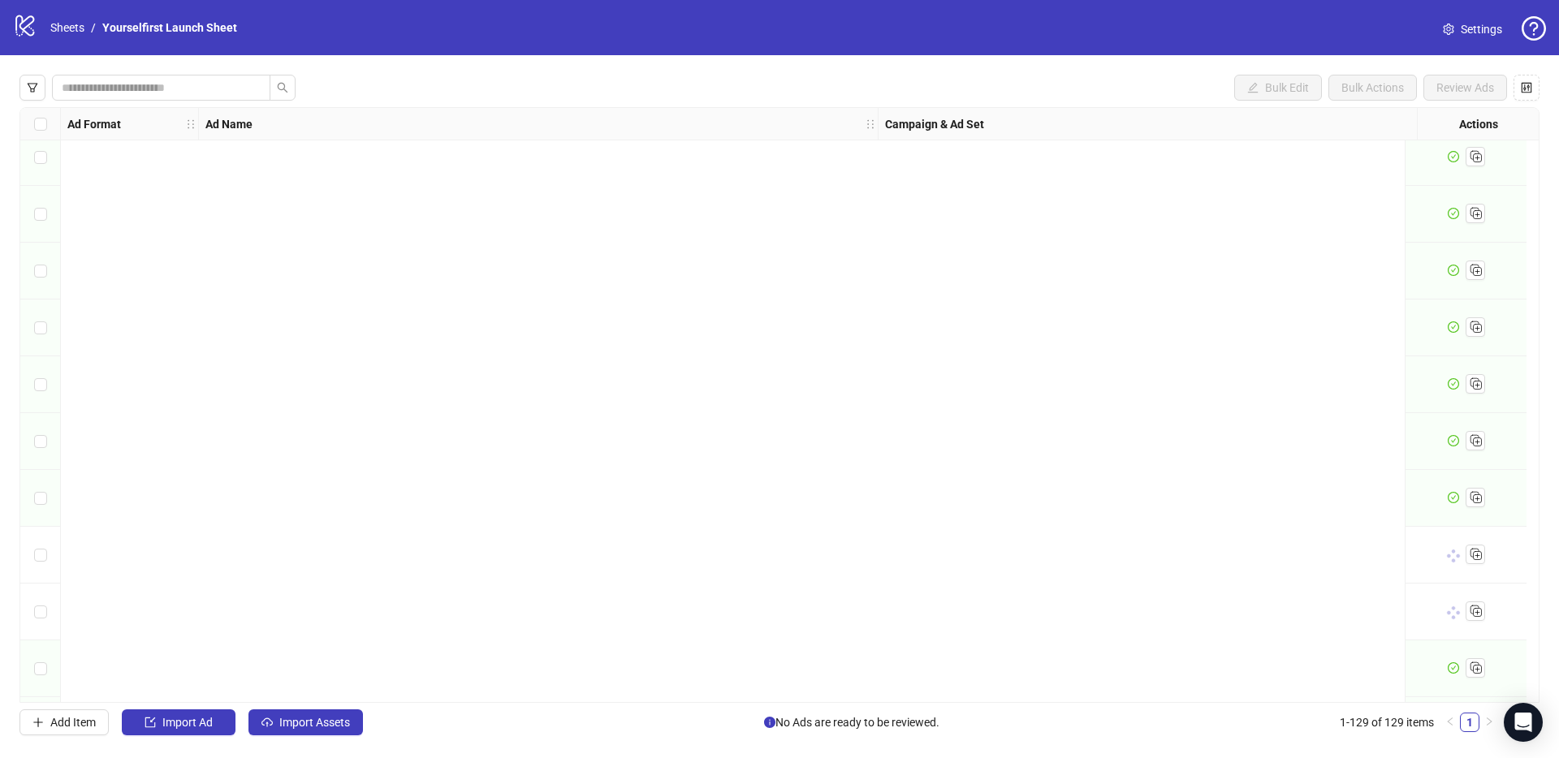
scroll to position [6776, 0]
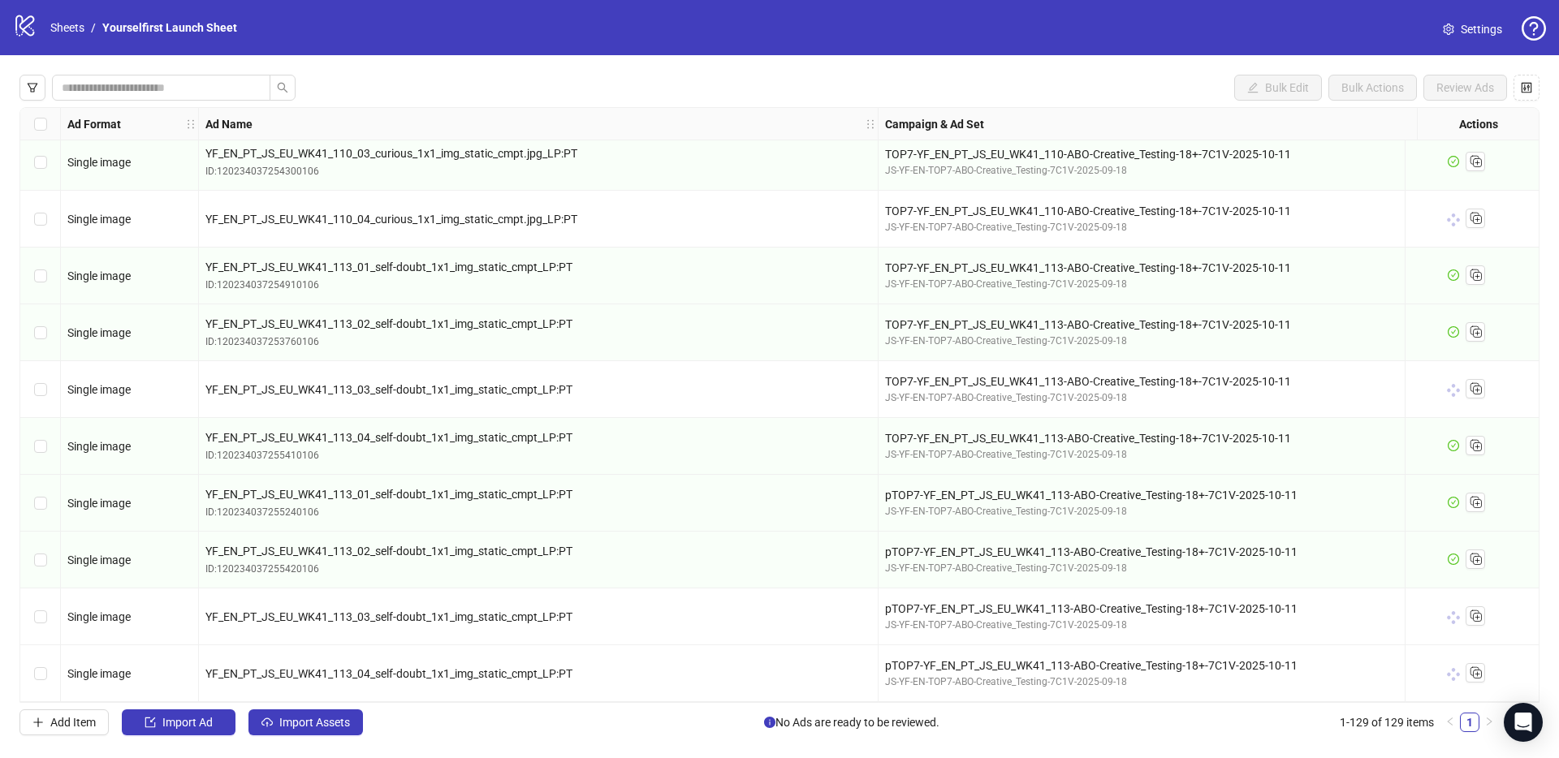
click at [483, 45] on div "logo/logo-mobile Sheets / Yourselfirst Launch Sheet Settings" at bounding box center [779, 27] width 1559 height 55
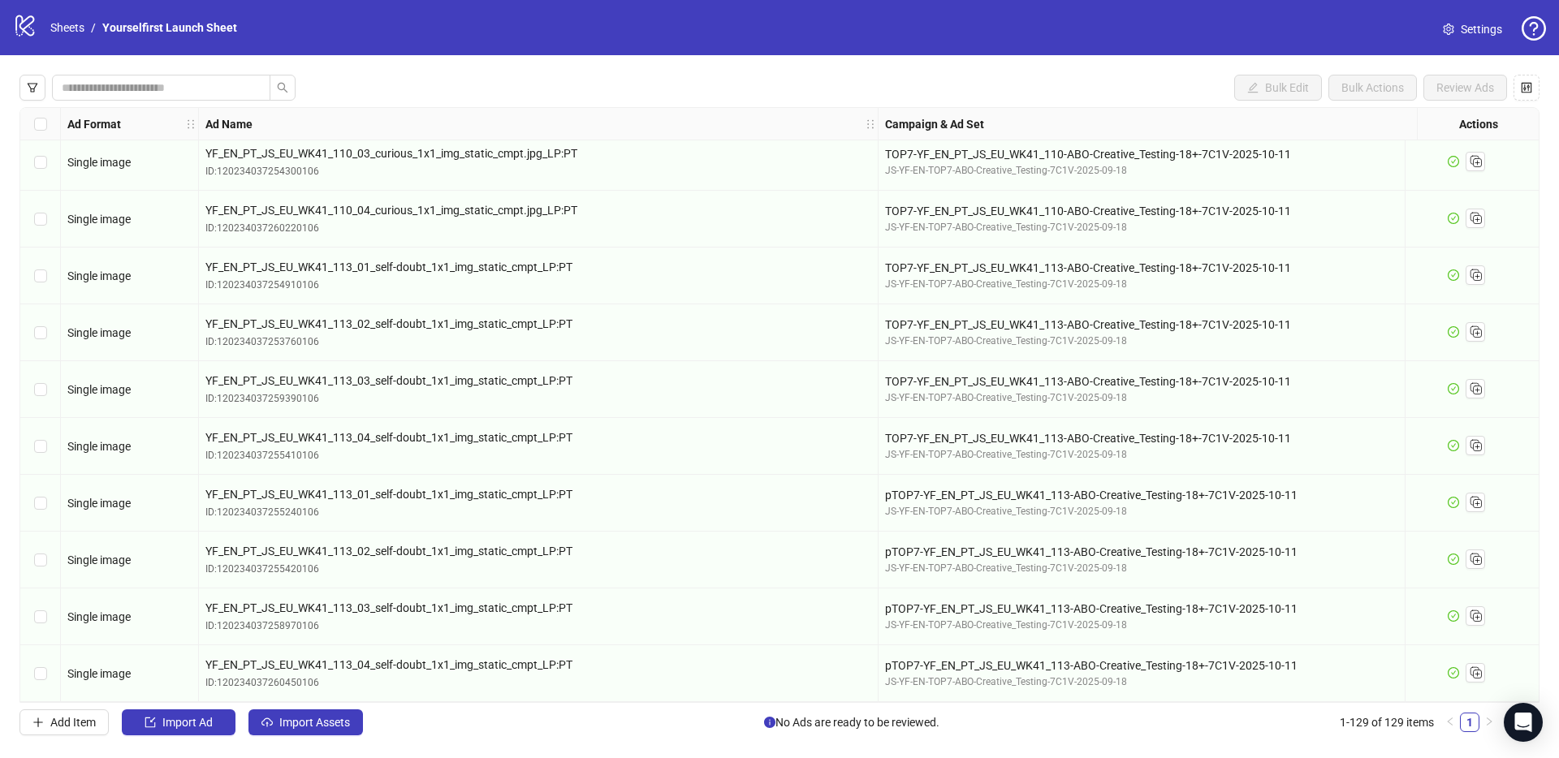
click at [615, 49] on div "logo/logo-mobile Sheets / Yourselfirst Launch Sheet Settings" at bounding box center [779, 27] width 1559 height 55
click at [593, 51] on div "logo/logo-mobile Sheets / Yourselfirst Launch Sheet Settings" at bounding box center [779, 27] width 1559 height 55
click at [729, 28] on div "logo/logo-mobile Sheets / Yourselfirst Launch Sheet Settings" at bounding box center [779, 27] width 1533 height 29
